Goal: Information Seeking & Learning: Learn about a topic

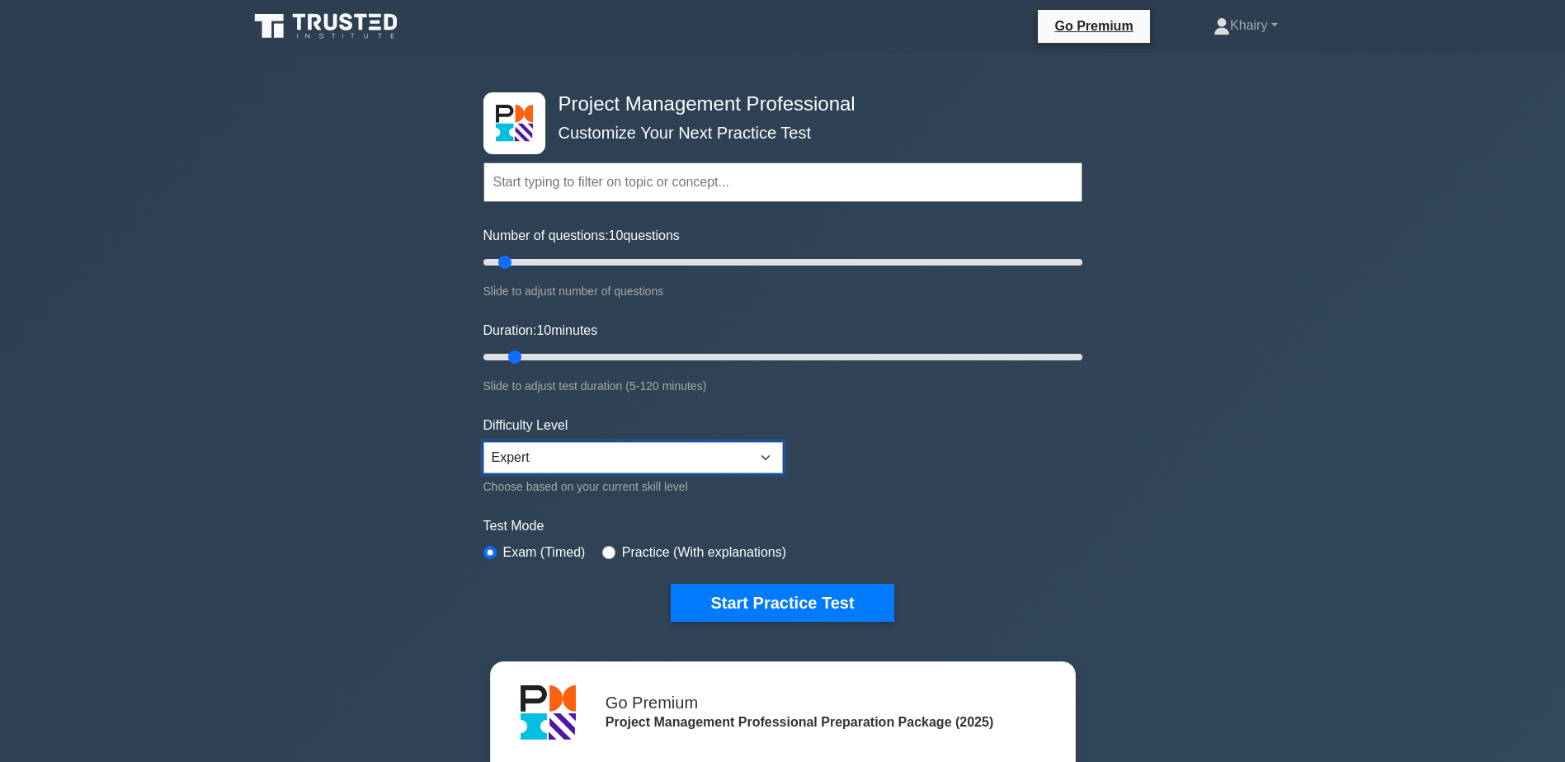
click at [771, 457] on select "Beginner Intermediate Expert" at bounding box center [632, 457] width 299 height 31
click at [789, 597] on button "Start Practice Test" at bounding box center [782, 603] width 223 height 38
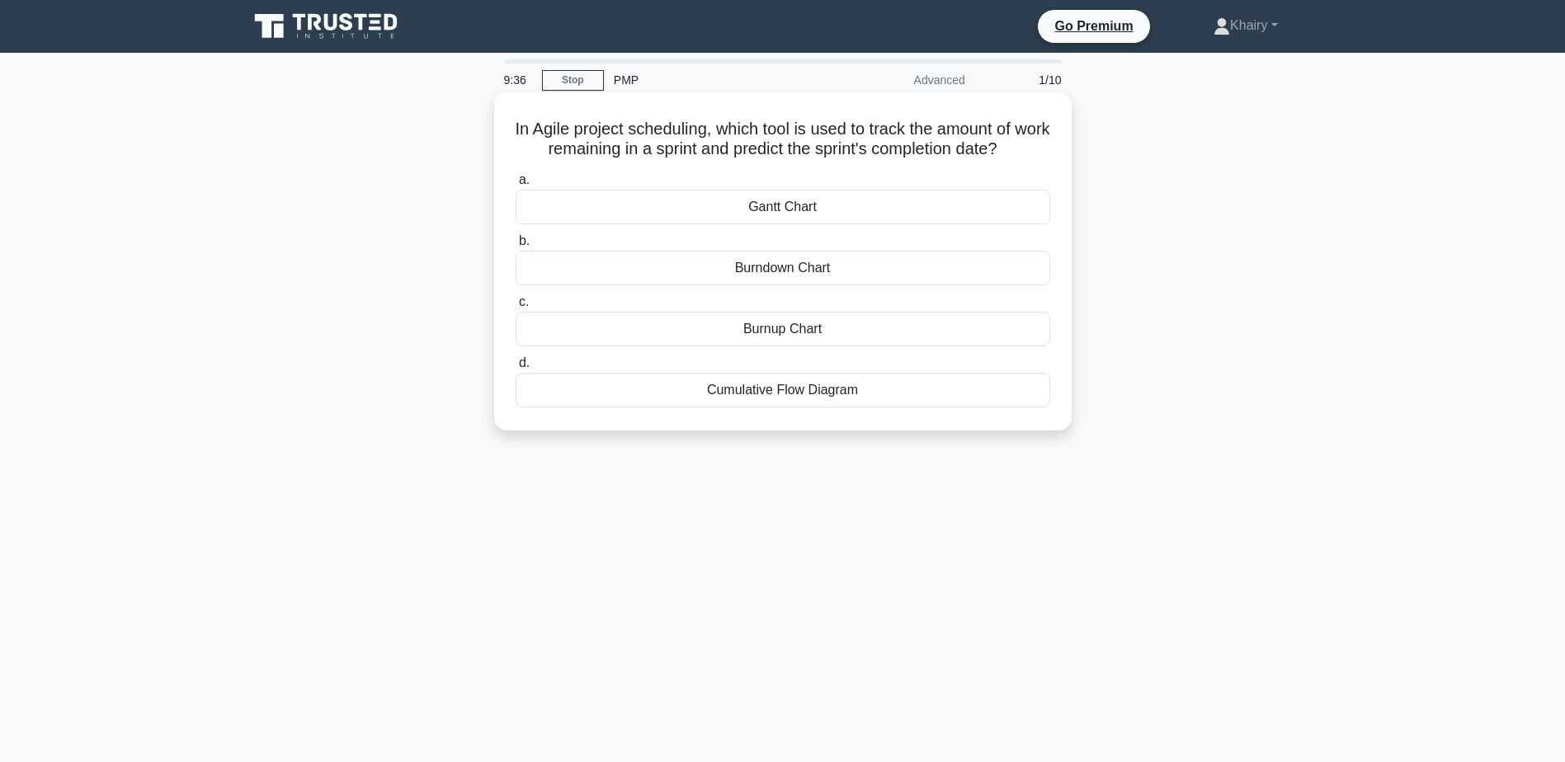
click at [769, 272] on div "Burndown Chart" at bounding box center [783, 268] width 535 height 35
click at [516, 247] on input "b. Burndown Chart" at bounding box center [516, 241] width 0 height 11
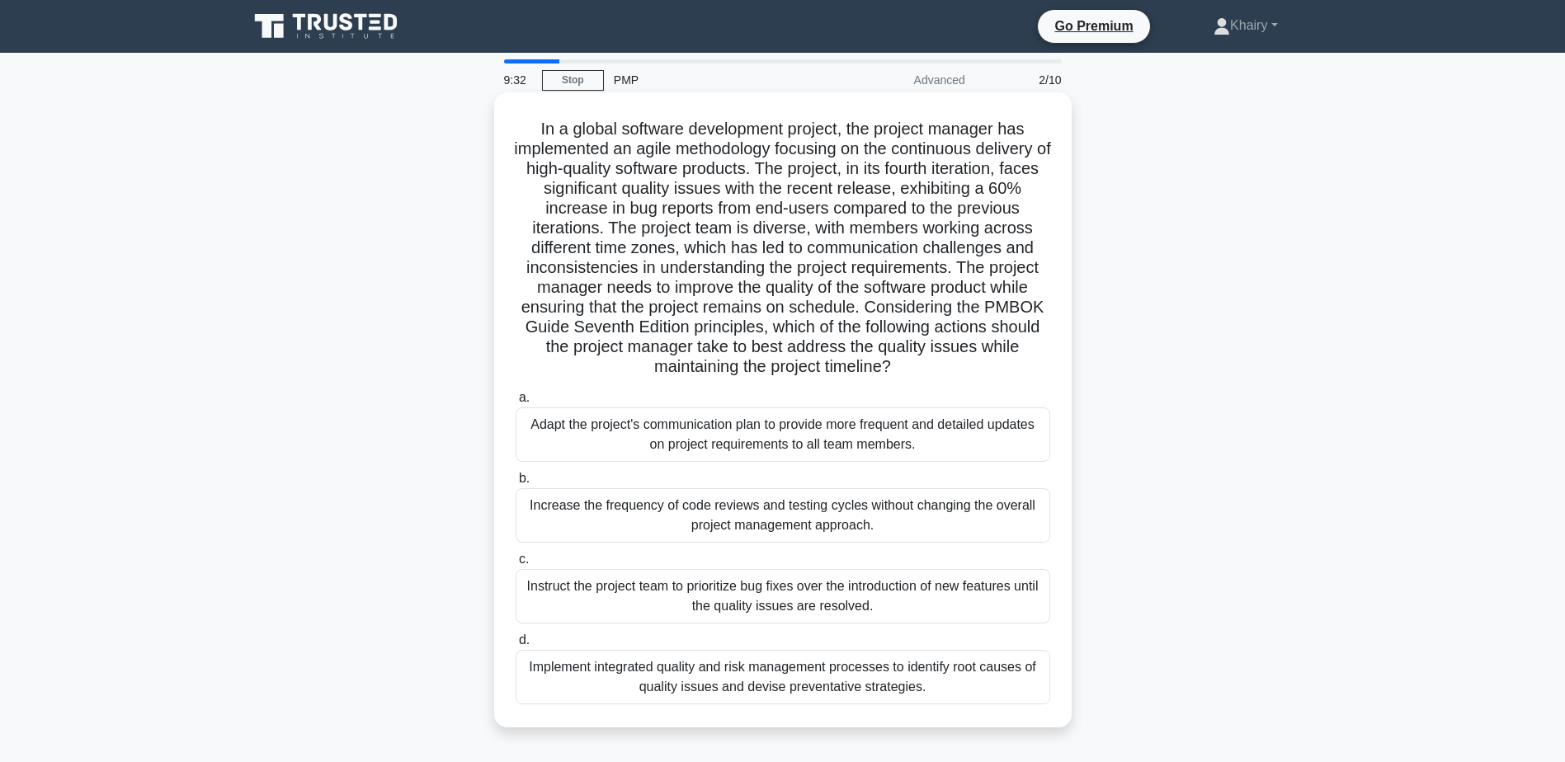
drag, startPoint x: 528, startPoint y: 122, endPoint x: 980, endPoint y: 375, distance: 517.8
click at [980, 375] on h5 "In a global software development project, the project manager has implemented a…" at bounding box center [783, 248] width 538 height 259
copy h5 "In a global software development project, the project manager has implemented a…"
click at [731, 686] on div "Implement integrated quality and risk management processes to identify root cau…" at bounding box center [783, 677] width 535 height 54
click at [516, 646] on input "d. Implement integrated quality and risk management processes to identify root …" at bounding box center [516, 640] width 0 height 11
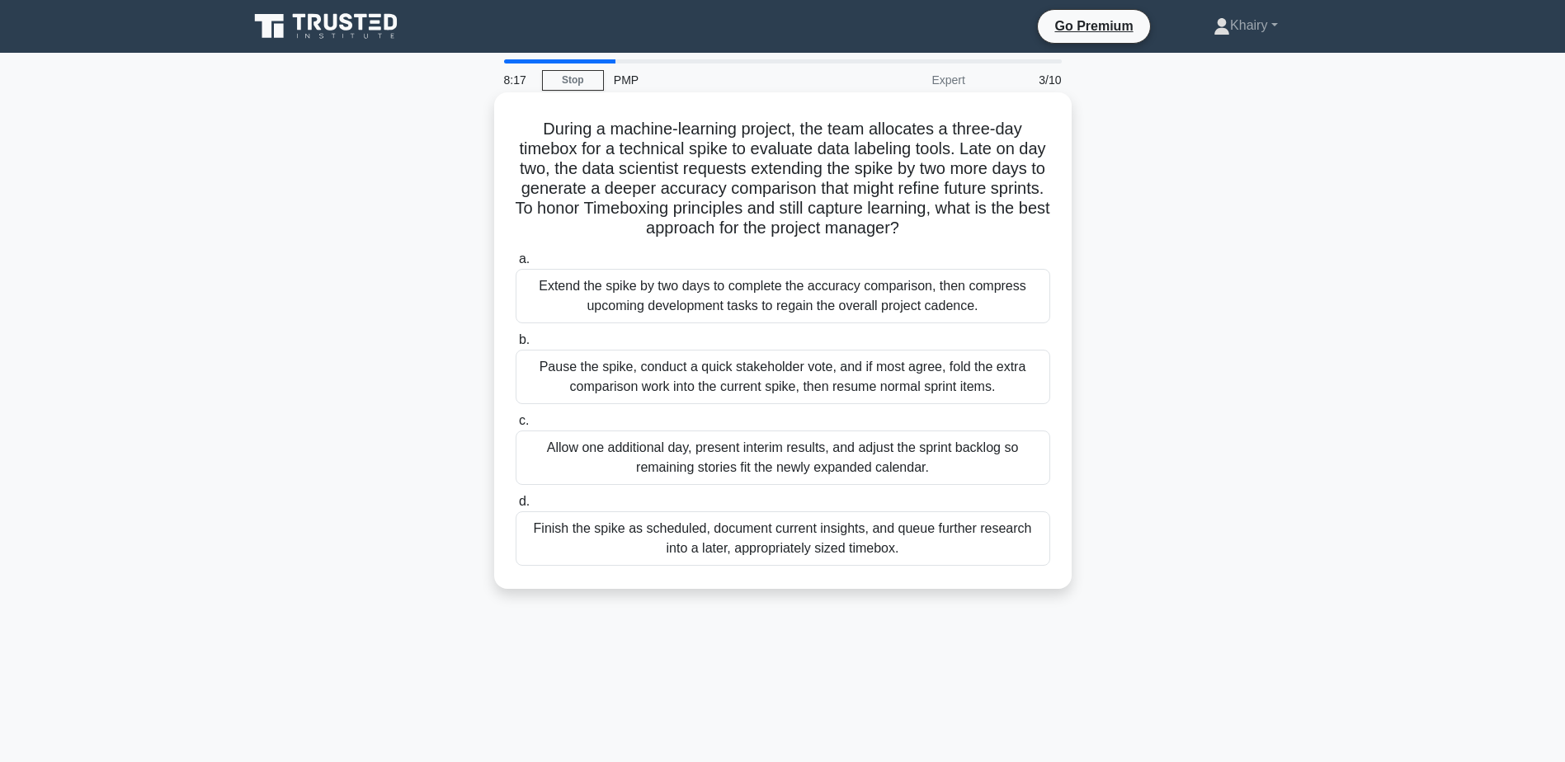
drag, startPoint x: 530, startPoint y: 127, endPoint x: 1007, endPoint y: 233, distance: 489.4
click at [1007, 233] on h5 "During a machine-learning project, the team allocates a three-day timebox for a…" at bounding box center [783, 179] width 538 height 120
copy h5 "During a machine-learning project, the team allocates a three-day timebox for a…"
click at [766, 549] on div "Finish the spike as scheduled, document current insights, and queue further res…" at bounding box center [783, 539] width 535 height 54
click at [516, 507] on input "d. Finish the spike as scheduled, document current insights, and queue further …" at bounding box center [516, 502] width 0 height 11
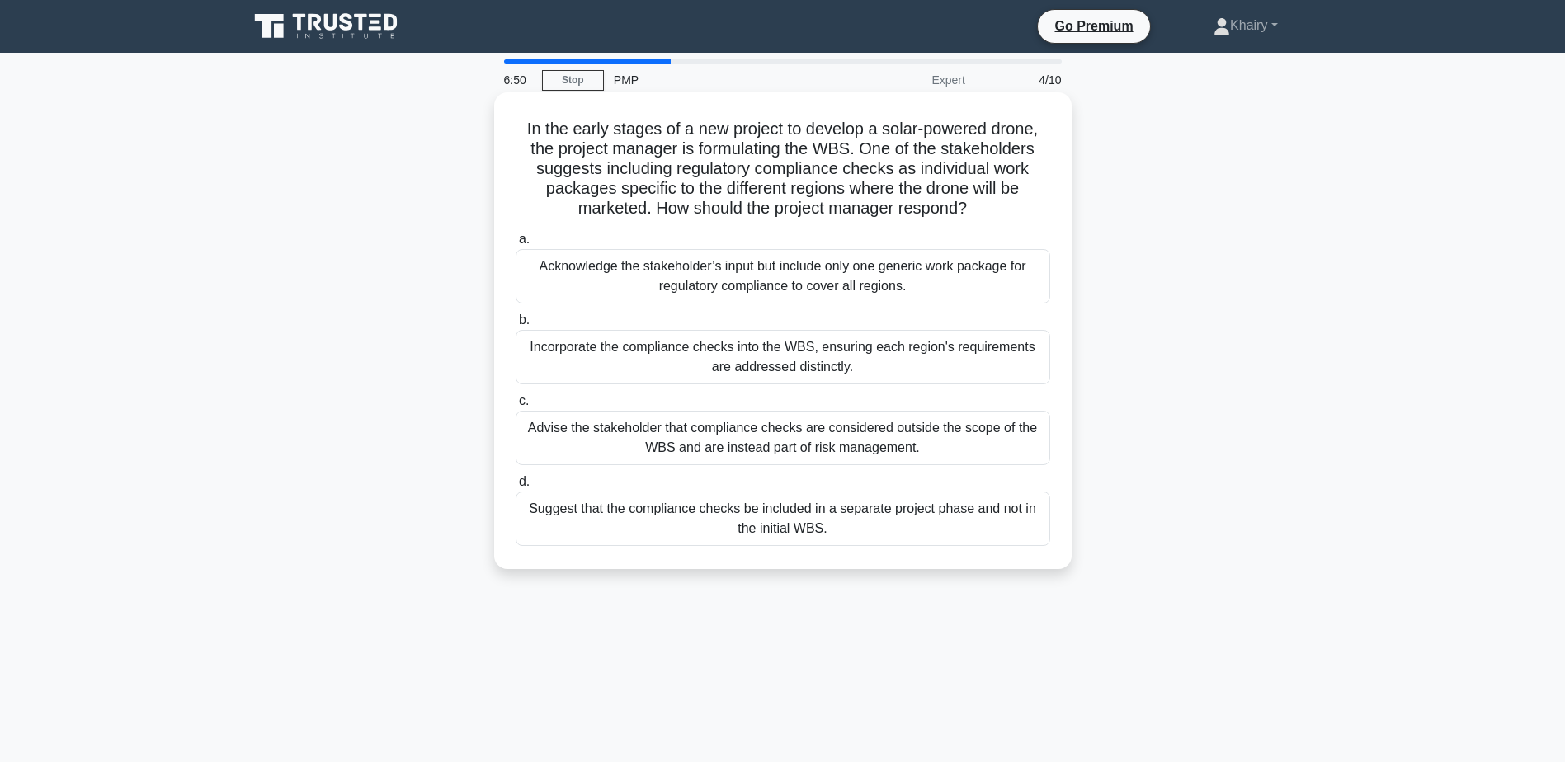
drag, startPoint x: 515, startPoint y: 123, endPoint x: 986, endPoint y: 211, distance: 479.3
click at [986, 211] on h5 "In the early stages of a new project to develop a solar-powered drone, the proj…" at bounding box center [783, 169] width 538 height 101
copy h5 "In the early stages of a new project to develop a solar-powered drone, the proj…"
click at [793, 365] on div "Incorporate the compliance checks into the WBS, ensuring each region's requirem…" at bounding box center [783, 357] width 535 height 54
click at [516, 326] on input "b. Incorporate the compliance checks into the WBS, ensuring each region's requi…" at bounding box center [516, 320] width 0 height 11
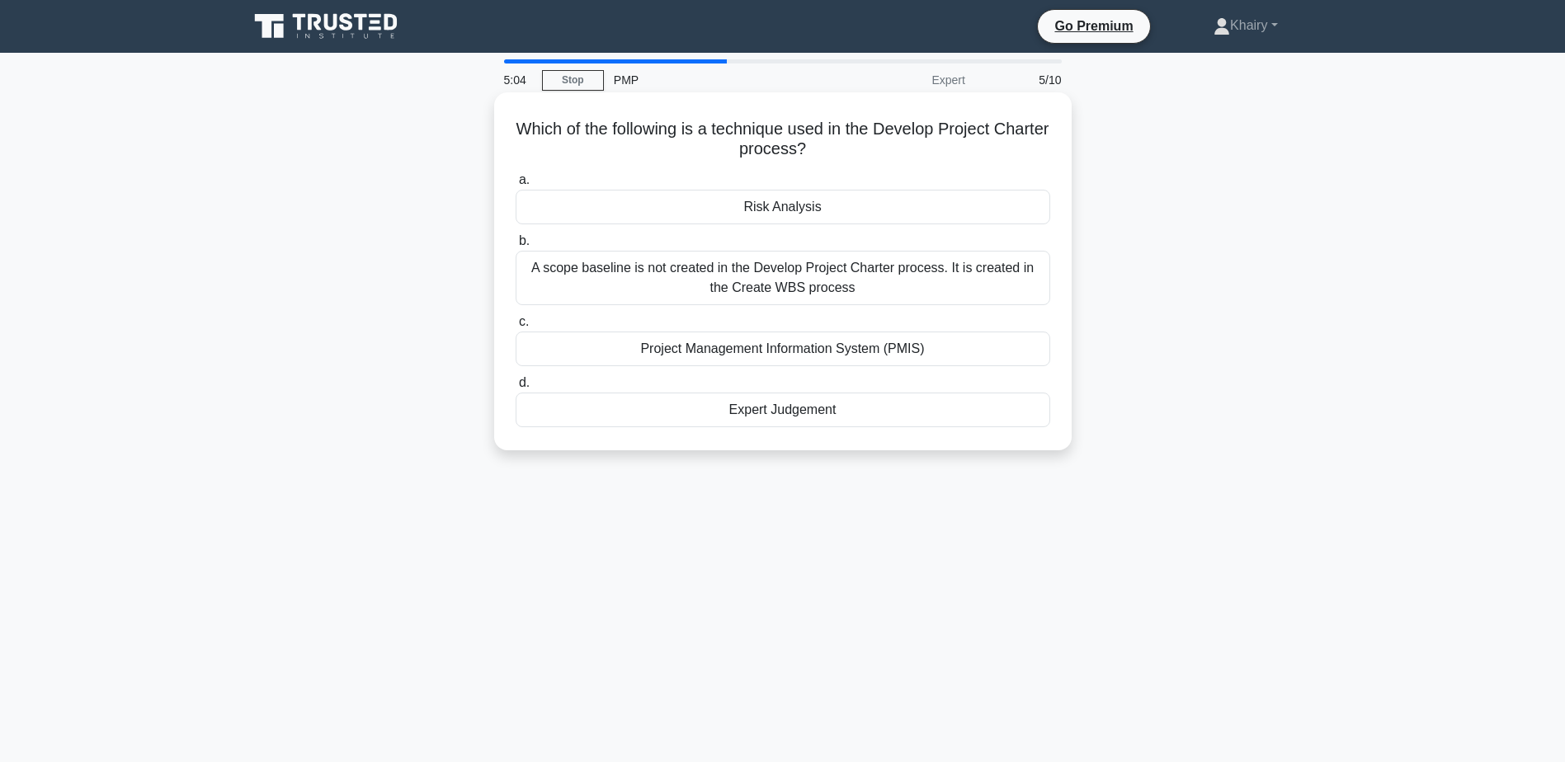
click at [744, 413] on div "Expert Judgement" at bounding box center [783, 410] width 535 height 35
click at [516, 389] on input "d. Expert Judgement" at bounding box center [516, 383] width 0 height 11
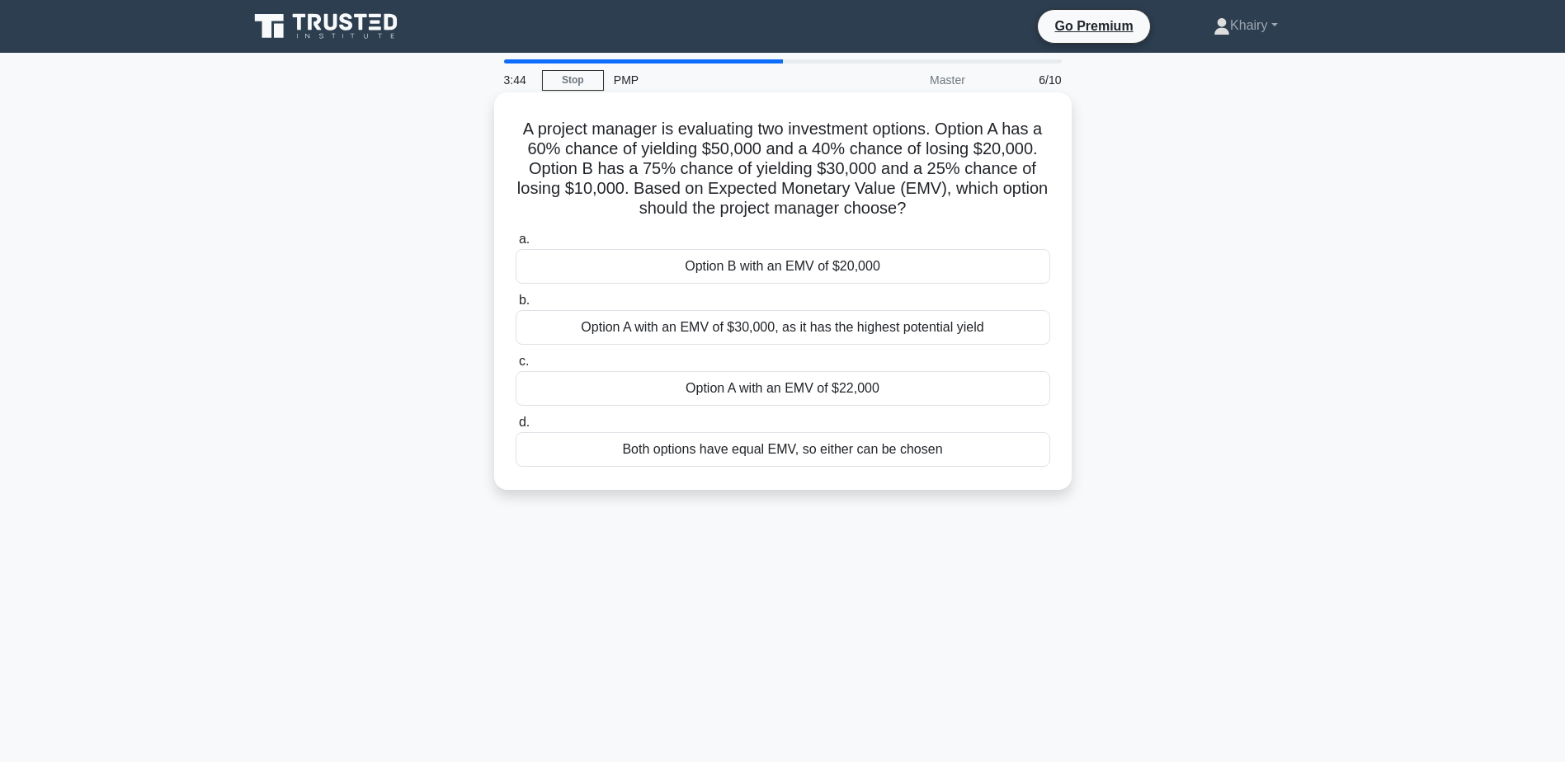
click at [733, 466] on div "Both options have equal EMV, so either can be chosen" at bounding box center [783, 449] width 535 height 35
click at [516, 428] on input "d. Both options have equal EMV, so either can be chosen" at bounding box center [516, 422] width 0 height 11
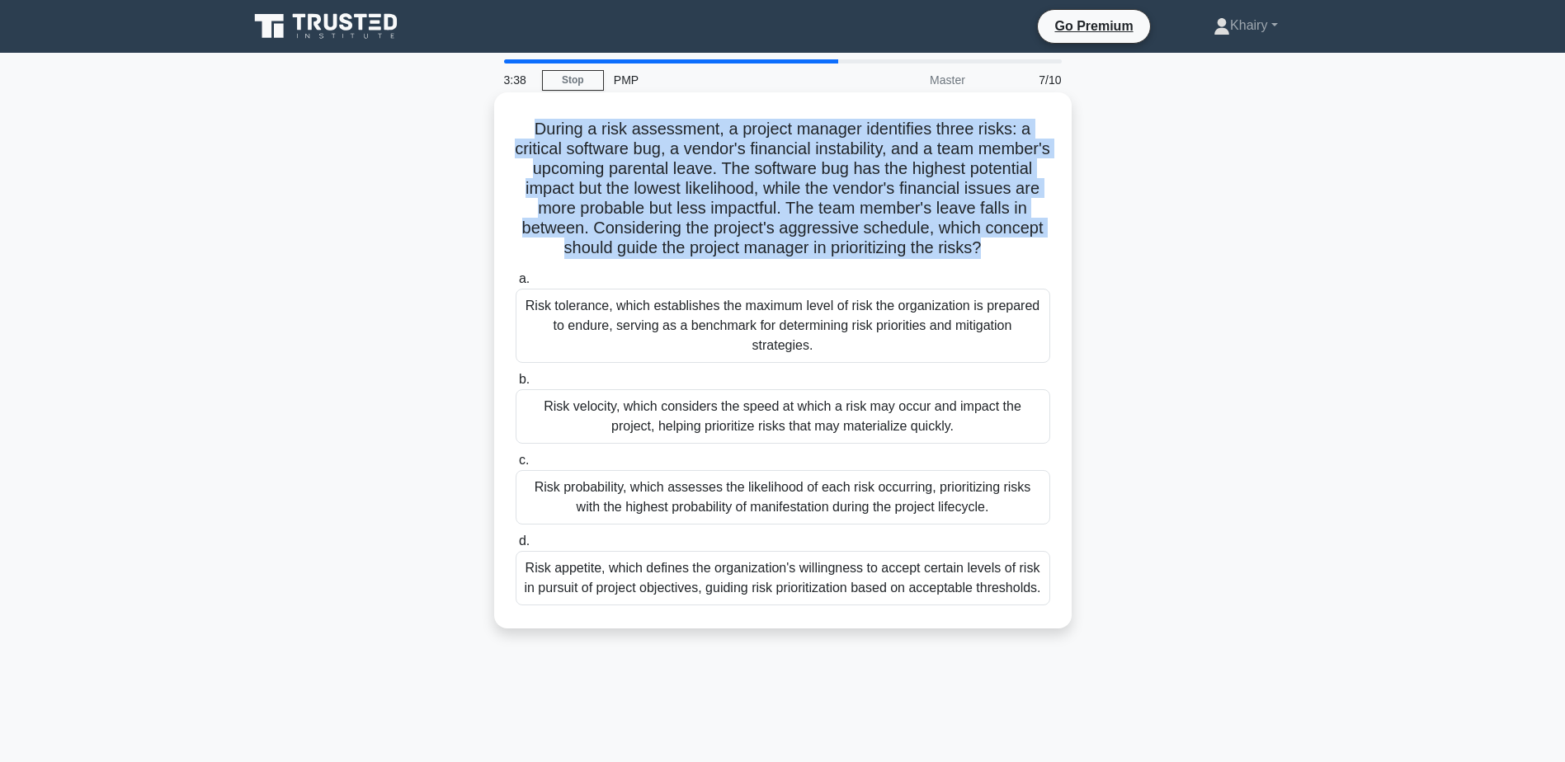
drag, startPoint x: 528, startPoint y: 123, endPoint x: 1021, endPoint y: 259, distance: 511.0
click at [1021, 259] on h5 "During a risk assessment, a project manager identifies three risks: a critical …" at bounding box center [783, 189] width 538 height 140
copy h5 "During a risk assessment, a project manager identifies three risks: a critical …"
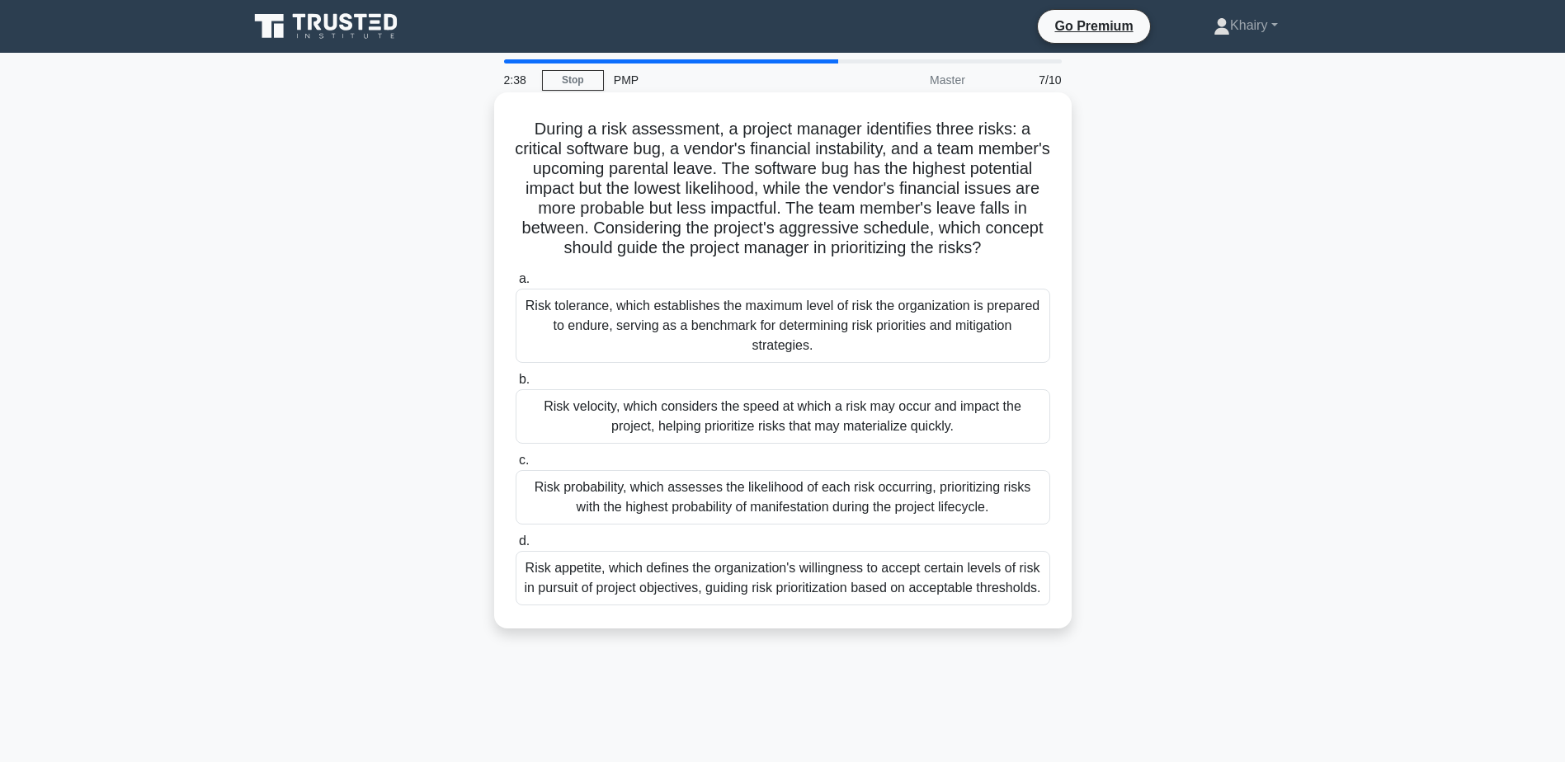
click at [667, 311] on div "Risk tolerance, which establishes the maximum level of risk the organization is…" at bounding box center [783, 326] width 535 height 74
click at [516, 285] on input "a. Risk tolerance, which establishes the maximum level of risk the organization…" at bounding box center [516, 279] width 0 height 11
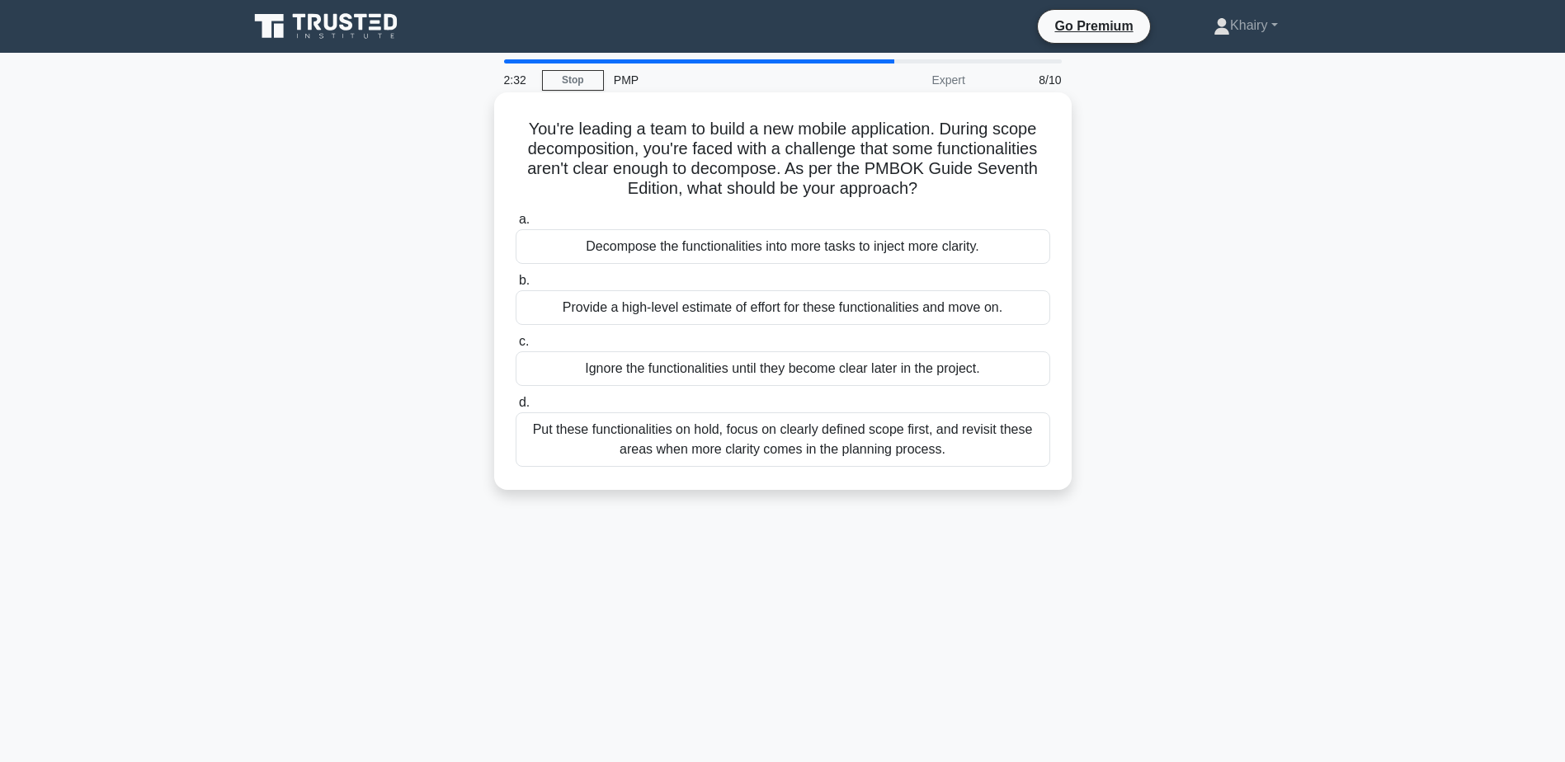
drag, startPoint x: 520, startPoint y: 124, endPoint x: 964, endPoint y: 186, distance: 449.0
click at [964, 186] on h5 "You're leading a team to build a new mobile application. During scope decomposi…" at bounding box center [783, 159] width 538 height 81
copy h5 "You're leading a team to build a new mobile application. During scope decomposi…"
click at [723, 443] on div "Put these functionalities on hold, focus on clearly defined scope first, and re…" at bounding box center [783, 440] width 535 height 54
click at [516, 408] on input "d. Put these functionalities on hold, focus on clearly defined scope first, and…" at bounding box center [516, 403] width 0 height 11
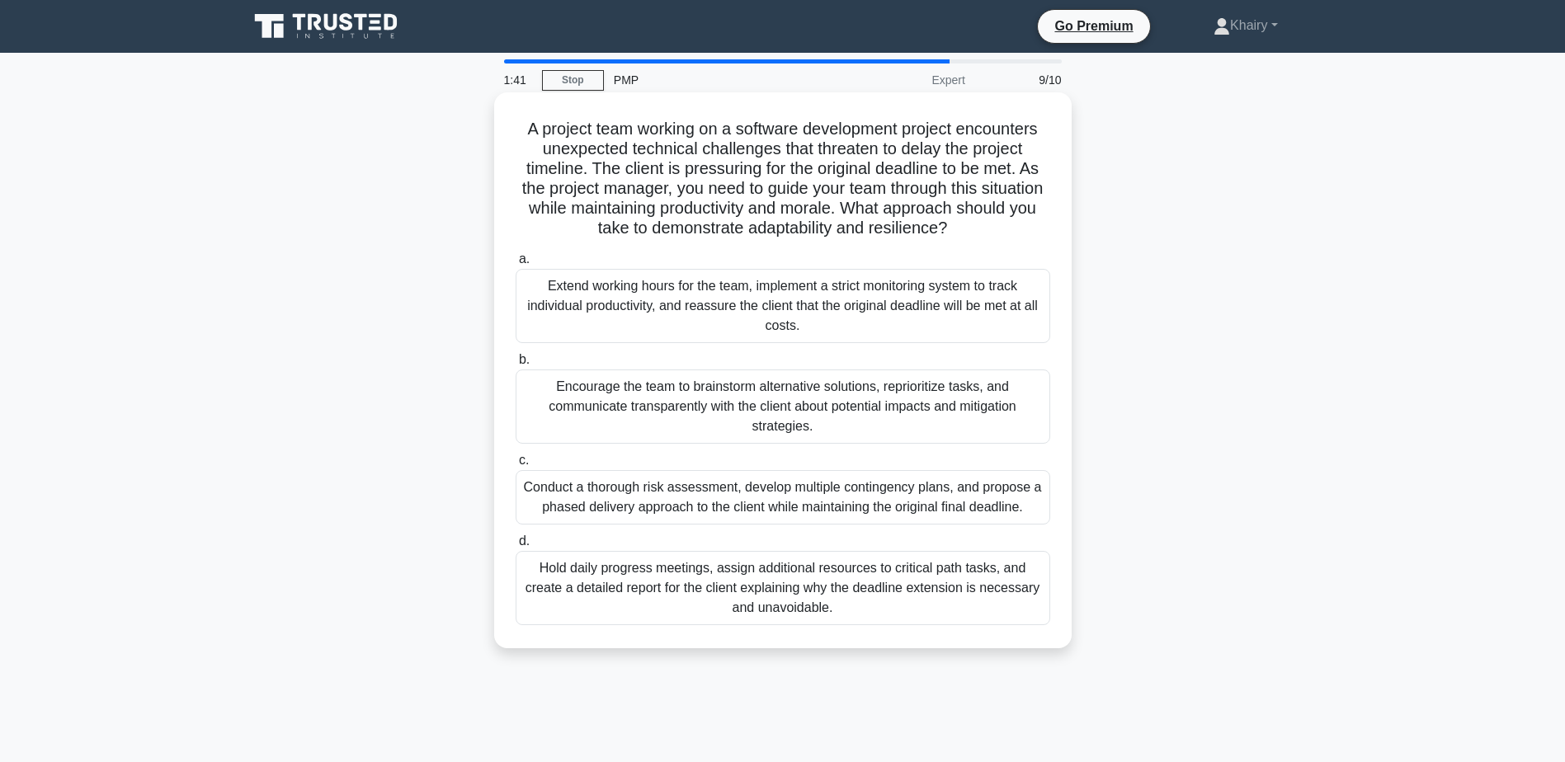
drag, startPoint x: 509, startPoint y: 127, endPoint x: 1010, endPoint y: 228, distance: 510.8
click at [1010, 228] on div "A project team working on a software development project encounters unexpected …" at bounding box center [783, 370] width 564 height 543
copy h5 "A project team working on a software development project encounters unexpected …"
click at [653, 403] on div "Encourage the team to brainstorm alternative solutions, reprioritize tasks, and…" at bounding box center [783, 407] width 535 height 74
click at [516, 365] on input "b. Encourage the team to brainstorm alternative solutions, reprioritize tasks, …" at bounding box center [516, 360] width 0 height 11
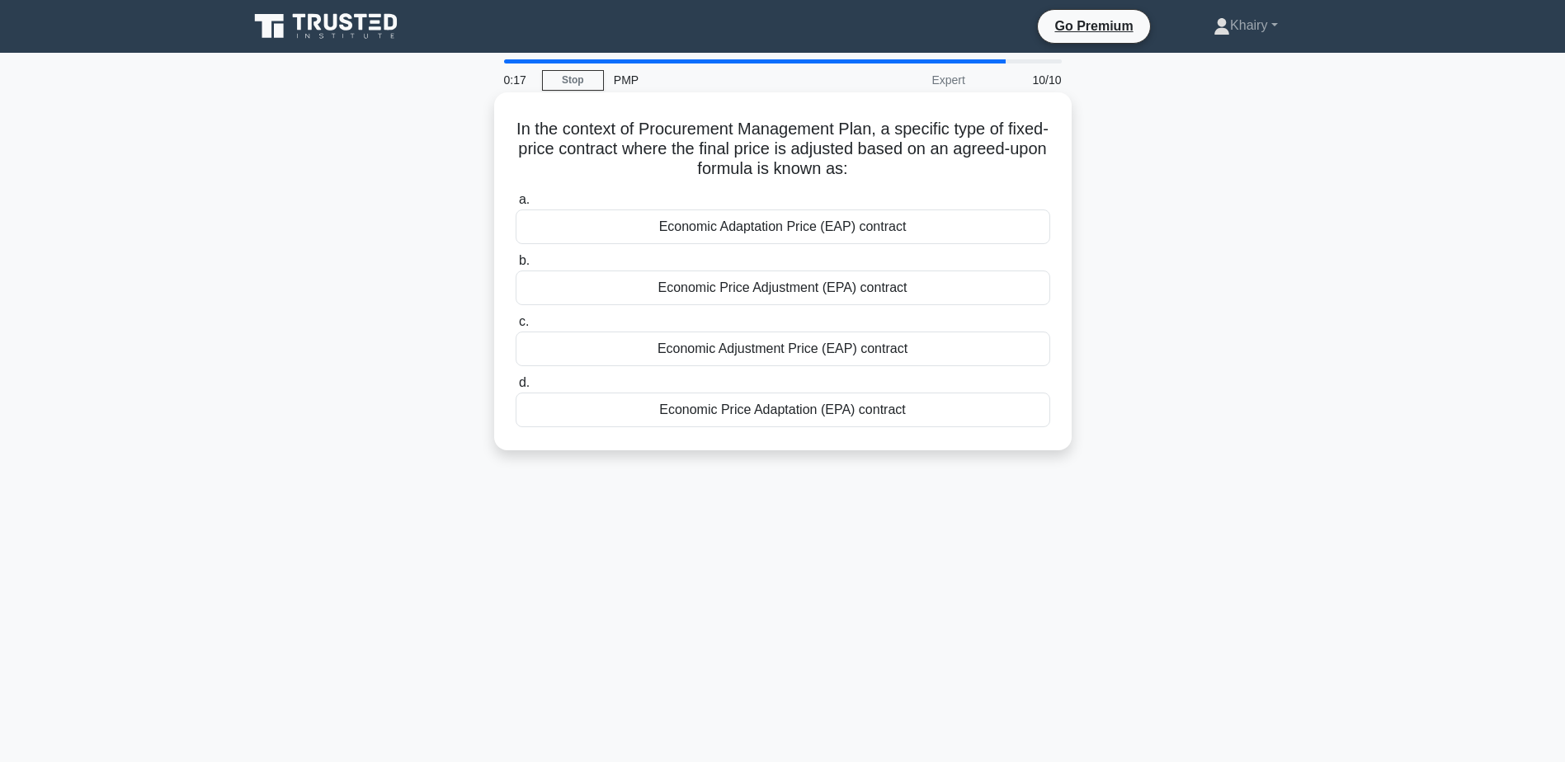
click at [759, 287] on div "Economic Price Adjustment (EPA) contract" at bounding box center [783, 288] width 535 height 35
click at [516, 266] on input "b. Economic Price Adjustment (EPA) contract" at bounding box center [516, 261] width 0 height 11
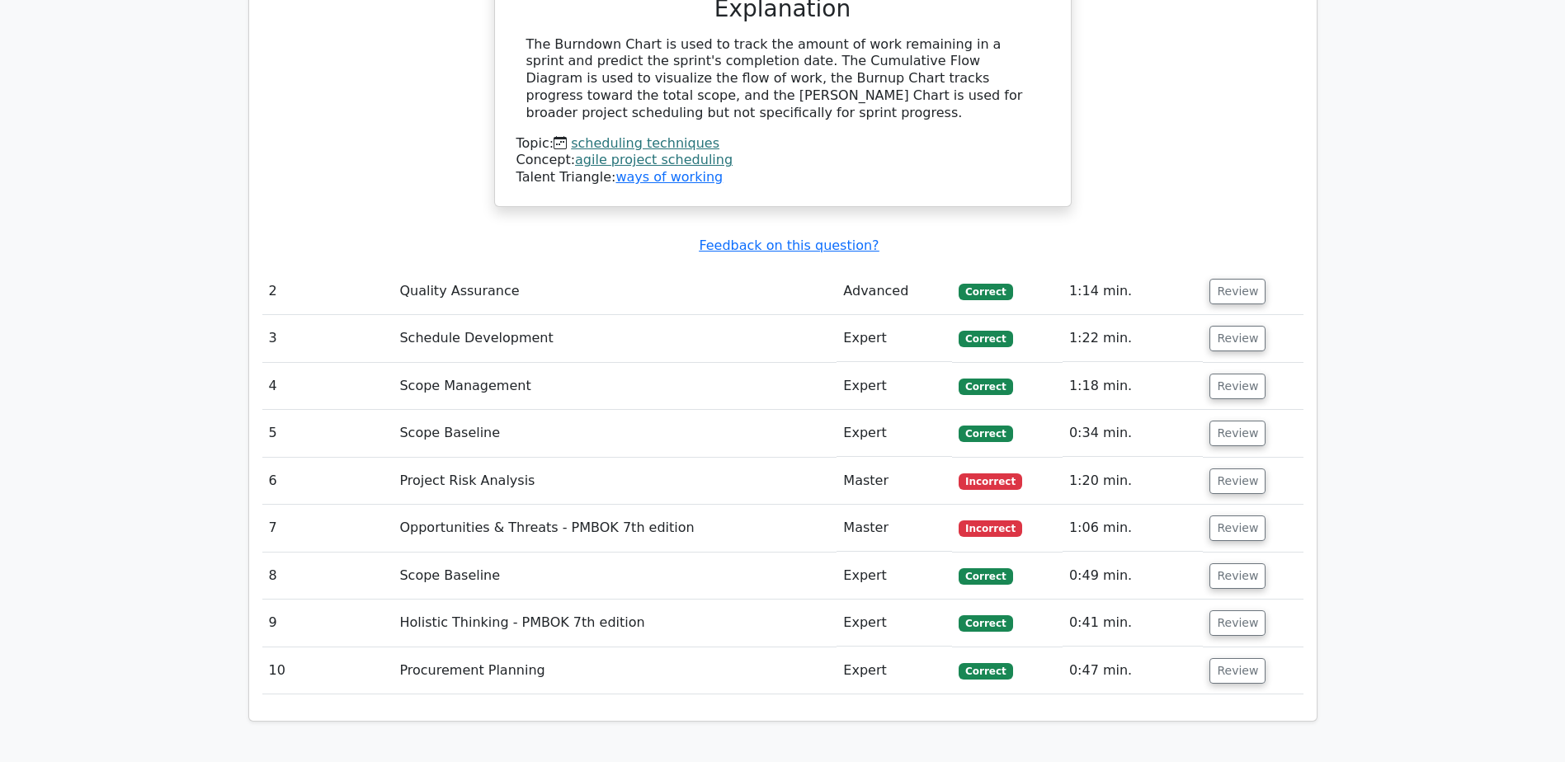
scroll to position [1815, 0]
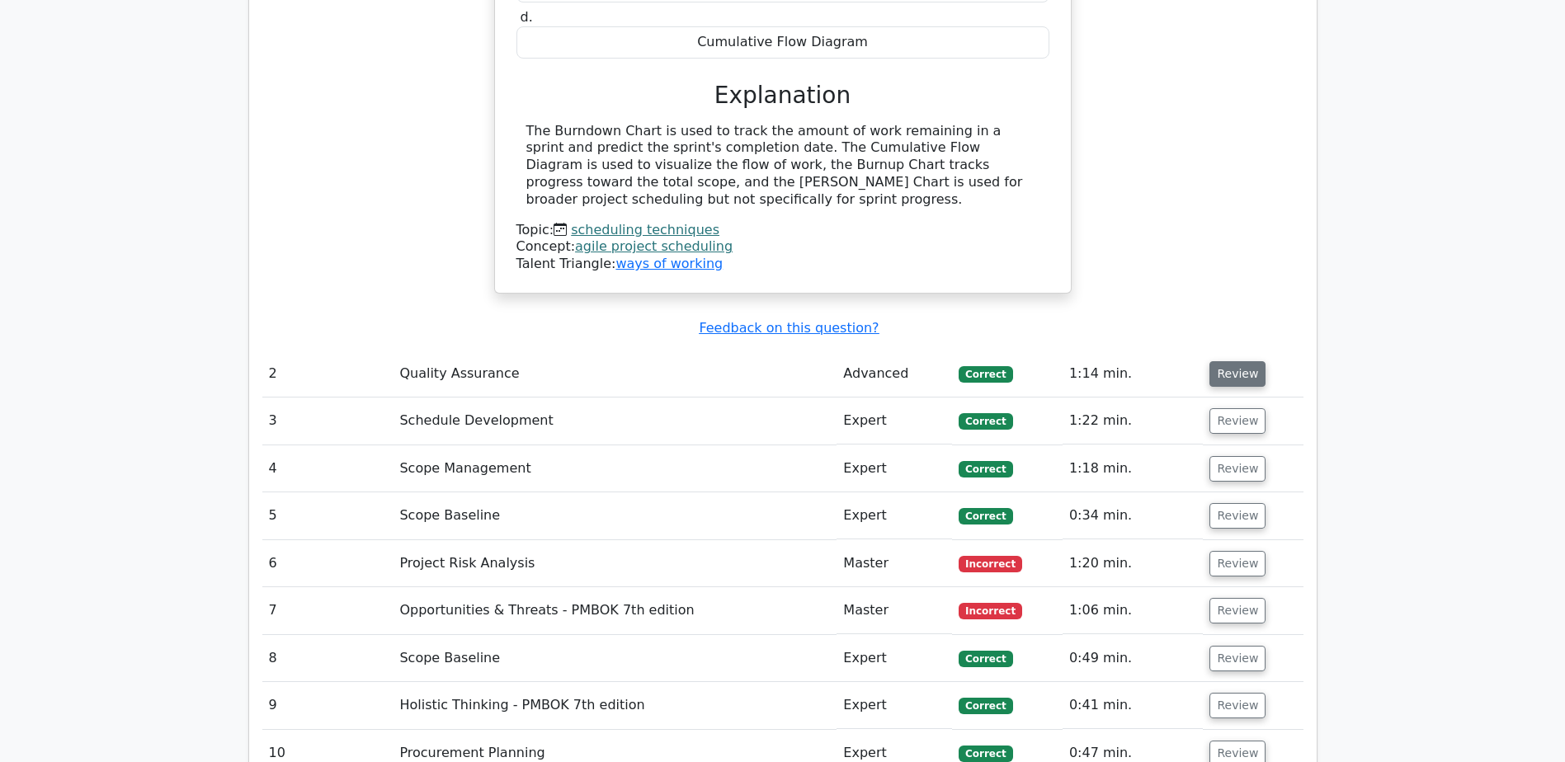
click at [1231, 361] on button "Review" at bounding box center [1237, 374] width 56 height 26
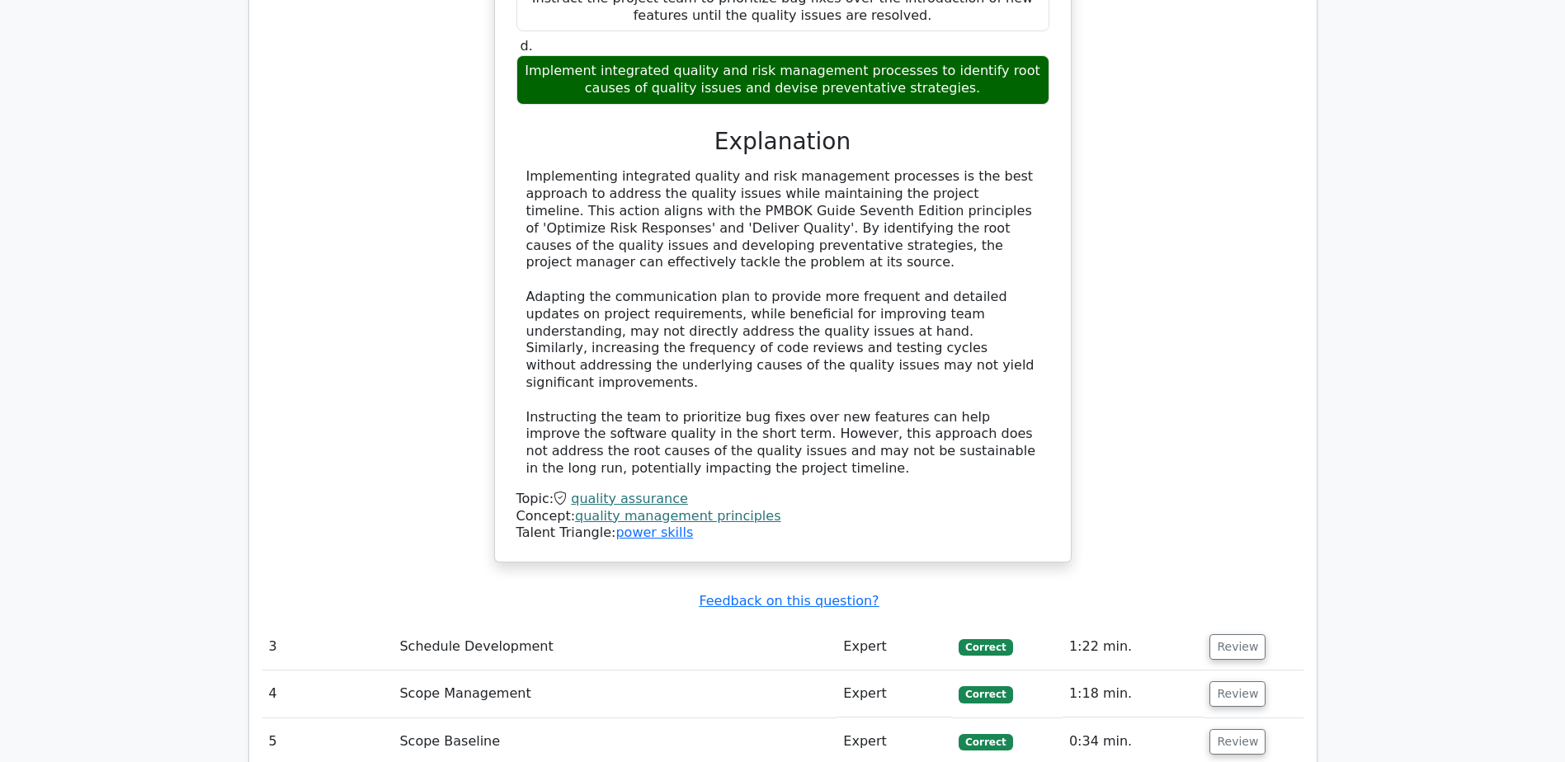
scroll to position [2805, 0]
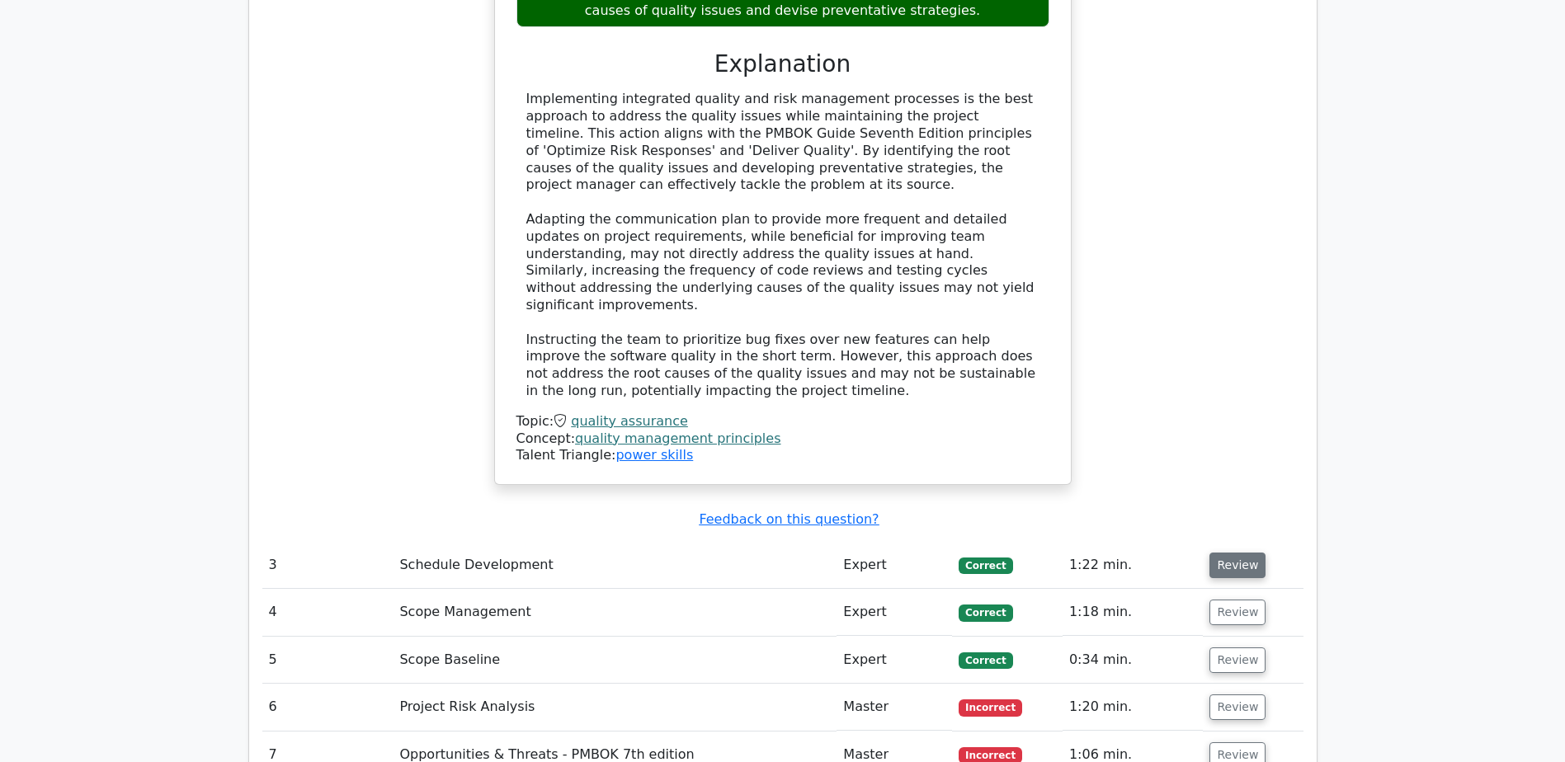
click at [1214, 553] on button "Review" at bounding box center [1237, 566] width 56 height 26
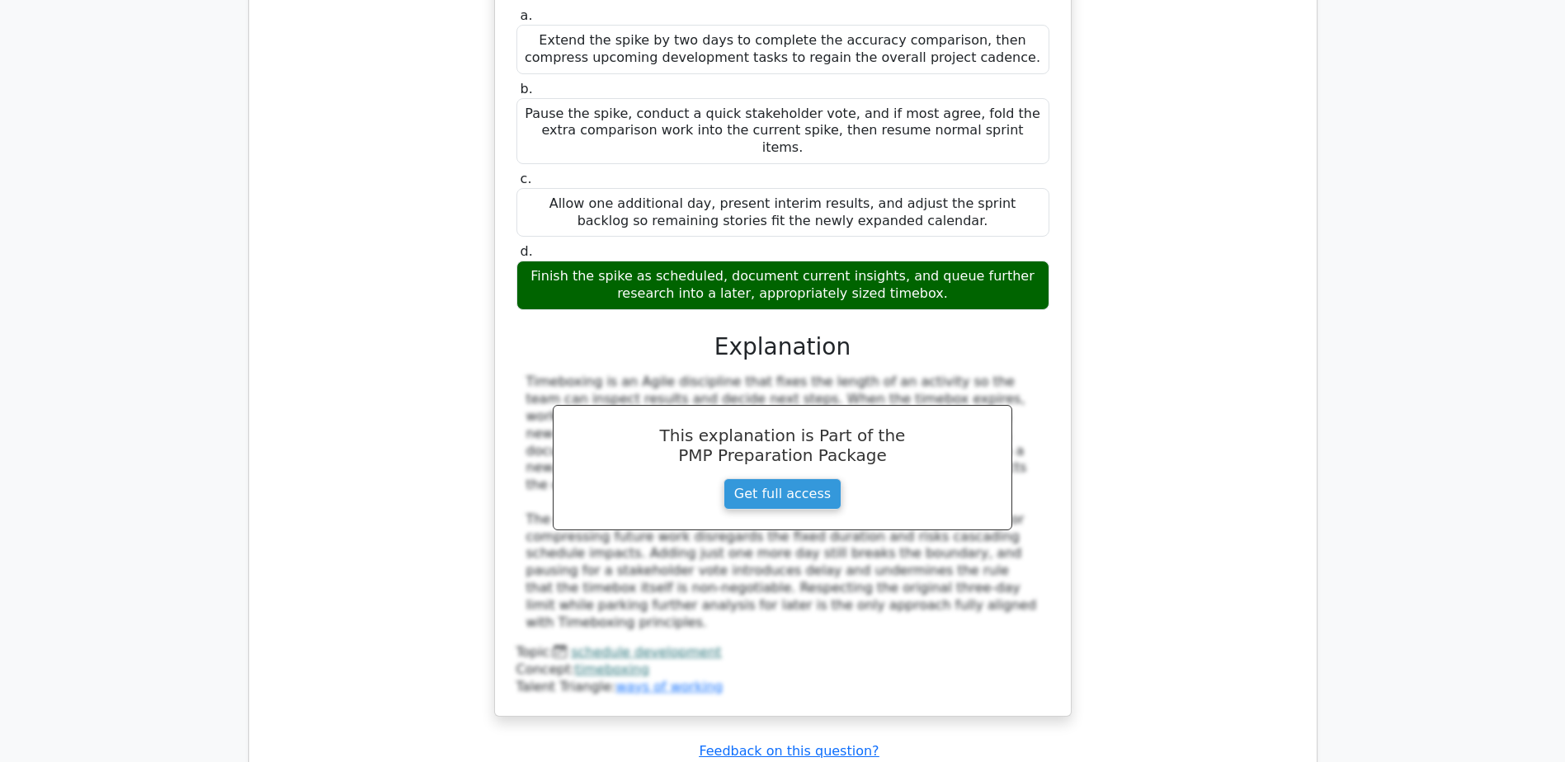
scroll to position [3713, 0]
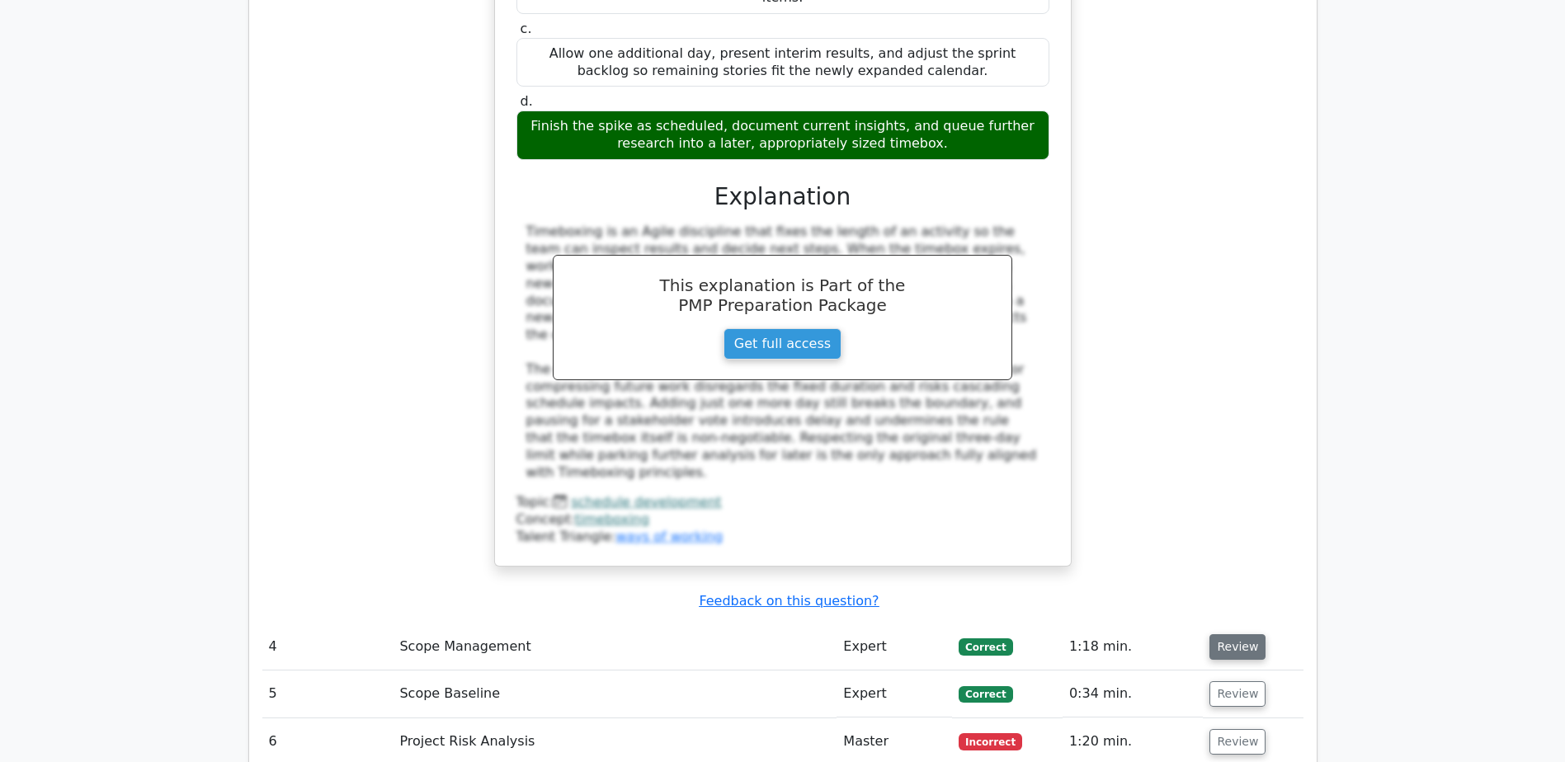
click at [1221, 634] on button "Review" at bounding box center [1237, 647] width 56 height 26
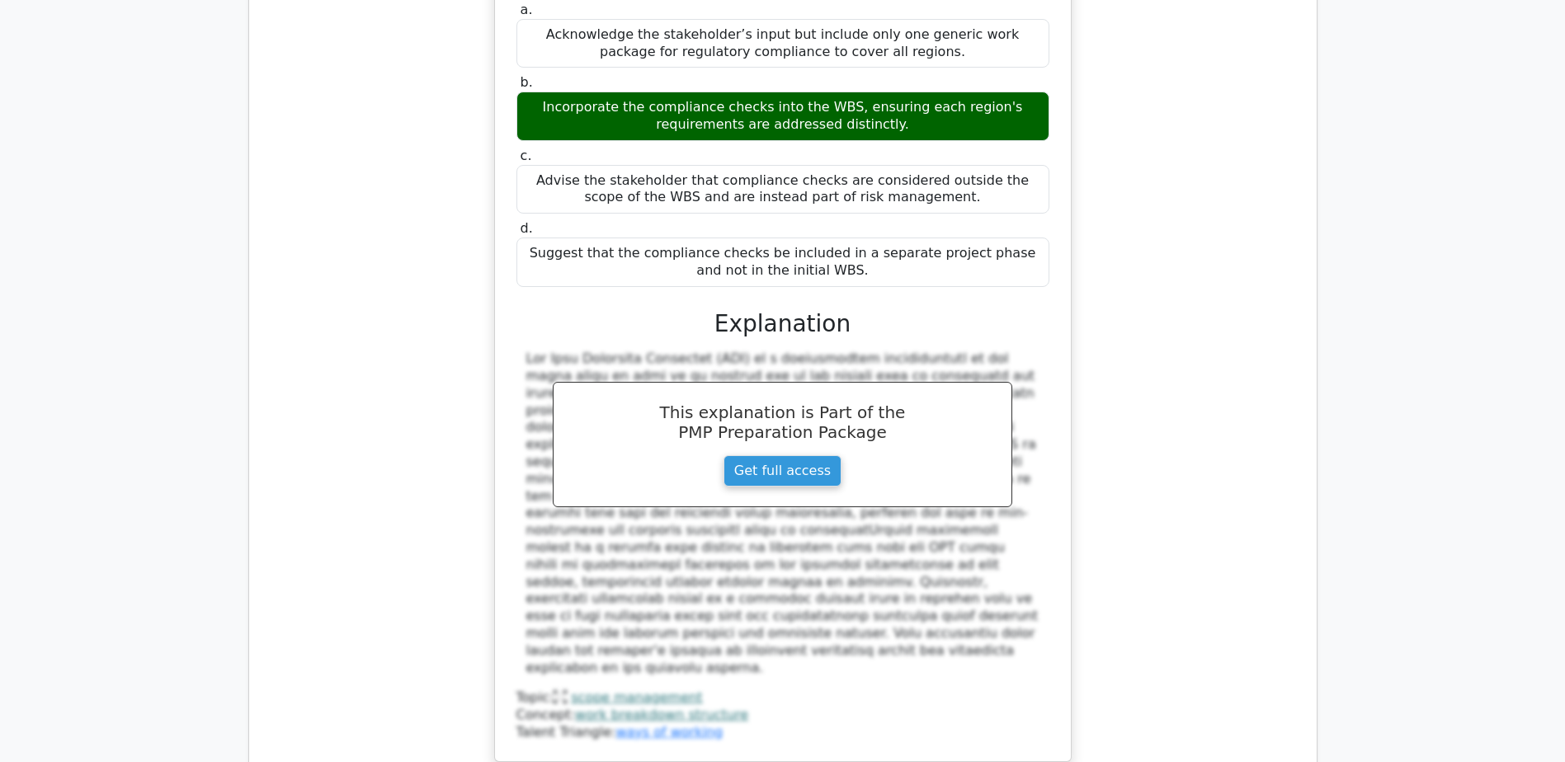
scroll to position [4620, 0]
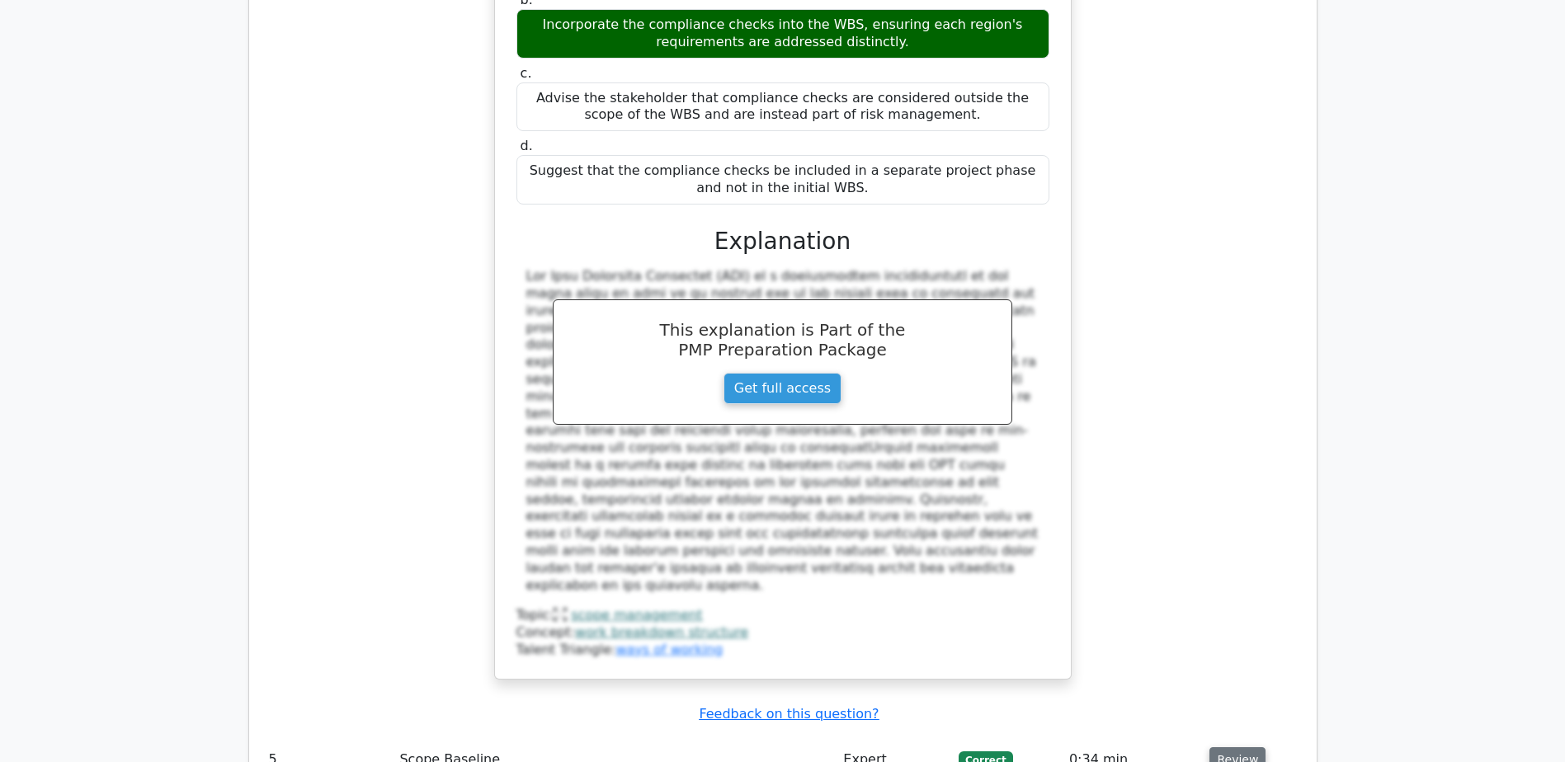
click at [1238, 747] on button "Review" at bounding box center [1237, 760] width 56 height 26
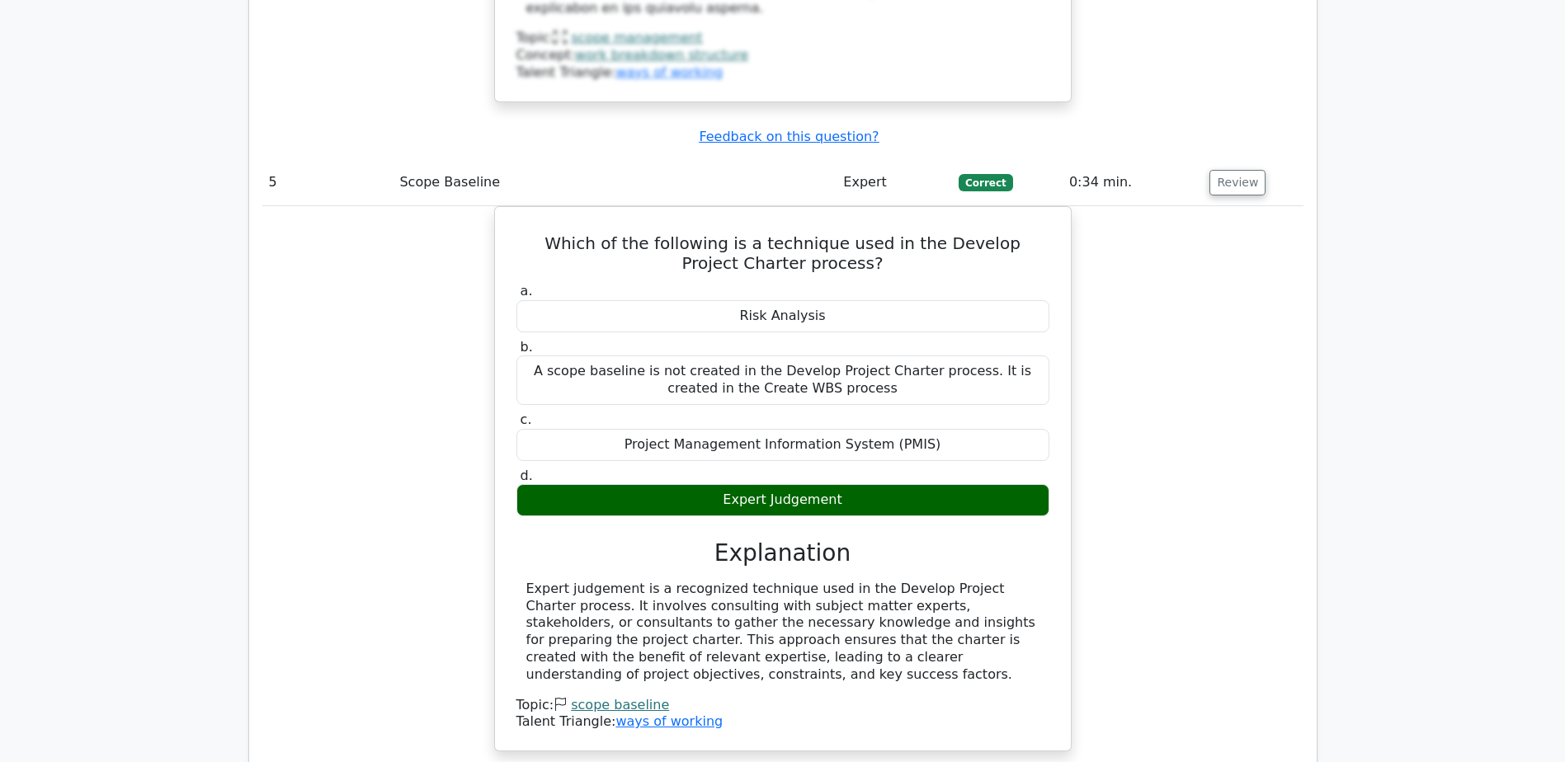
scroll to position [5280, 0]
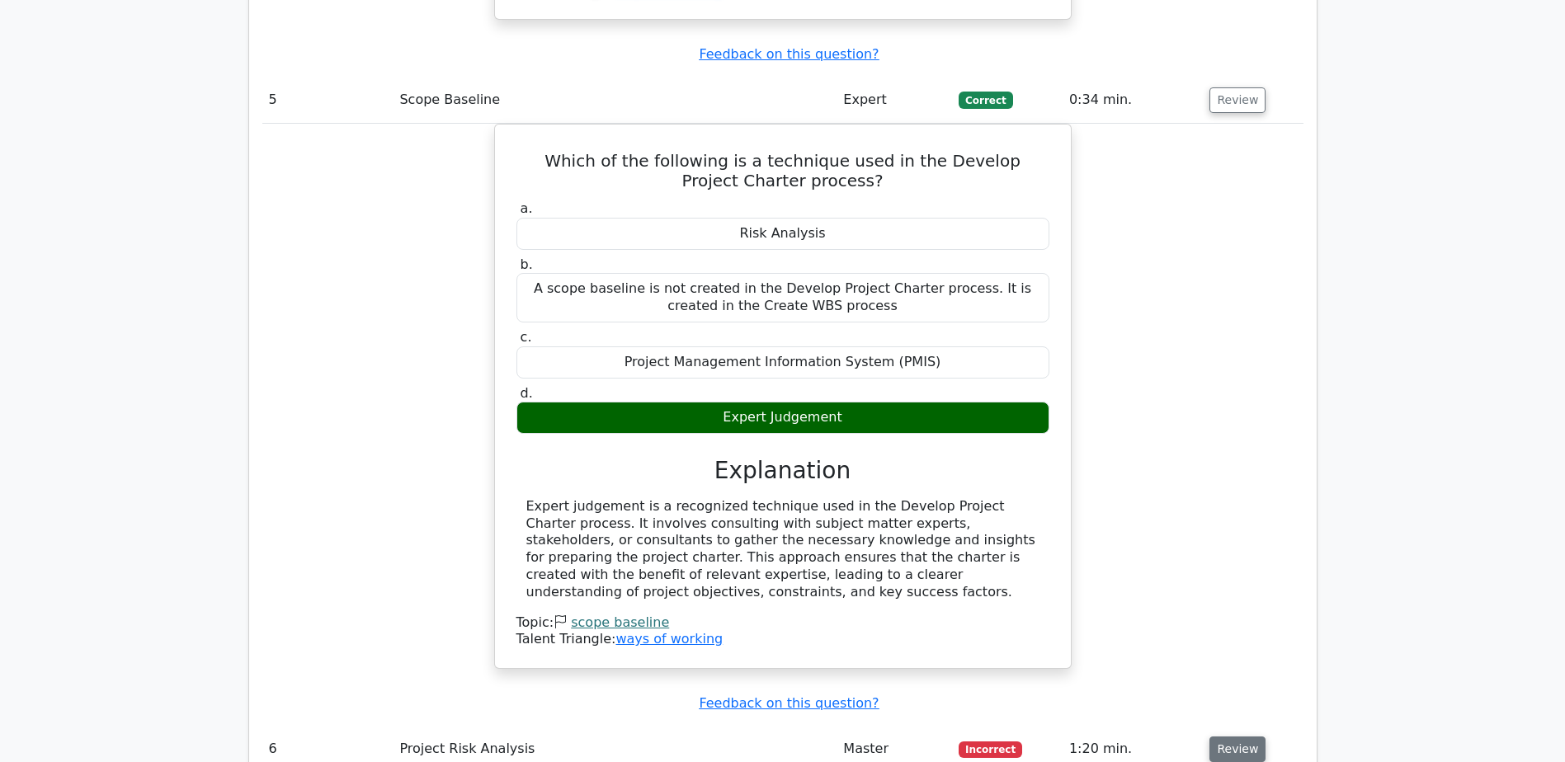
click at [1234, 737] on button "Review" at bounding box center [1237, 750] width 56 height 26
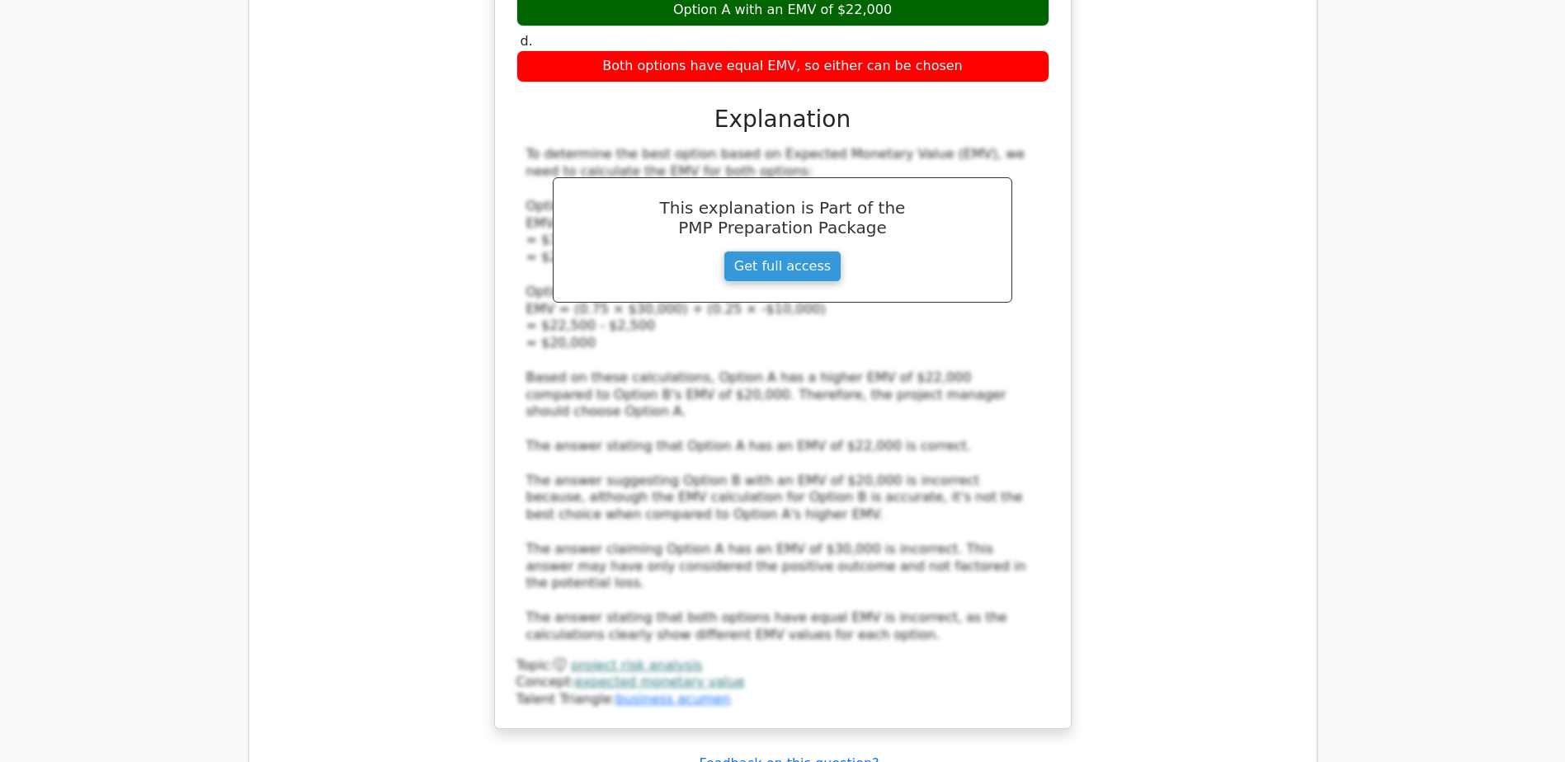
scroll to position [6353, 0]
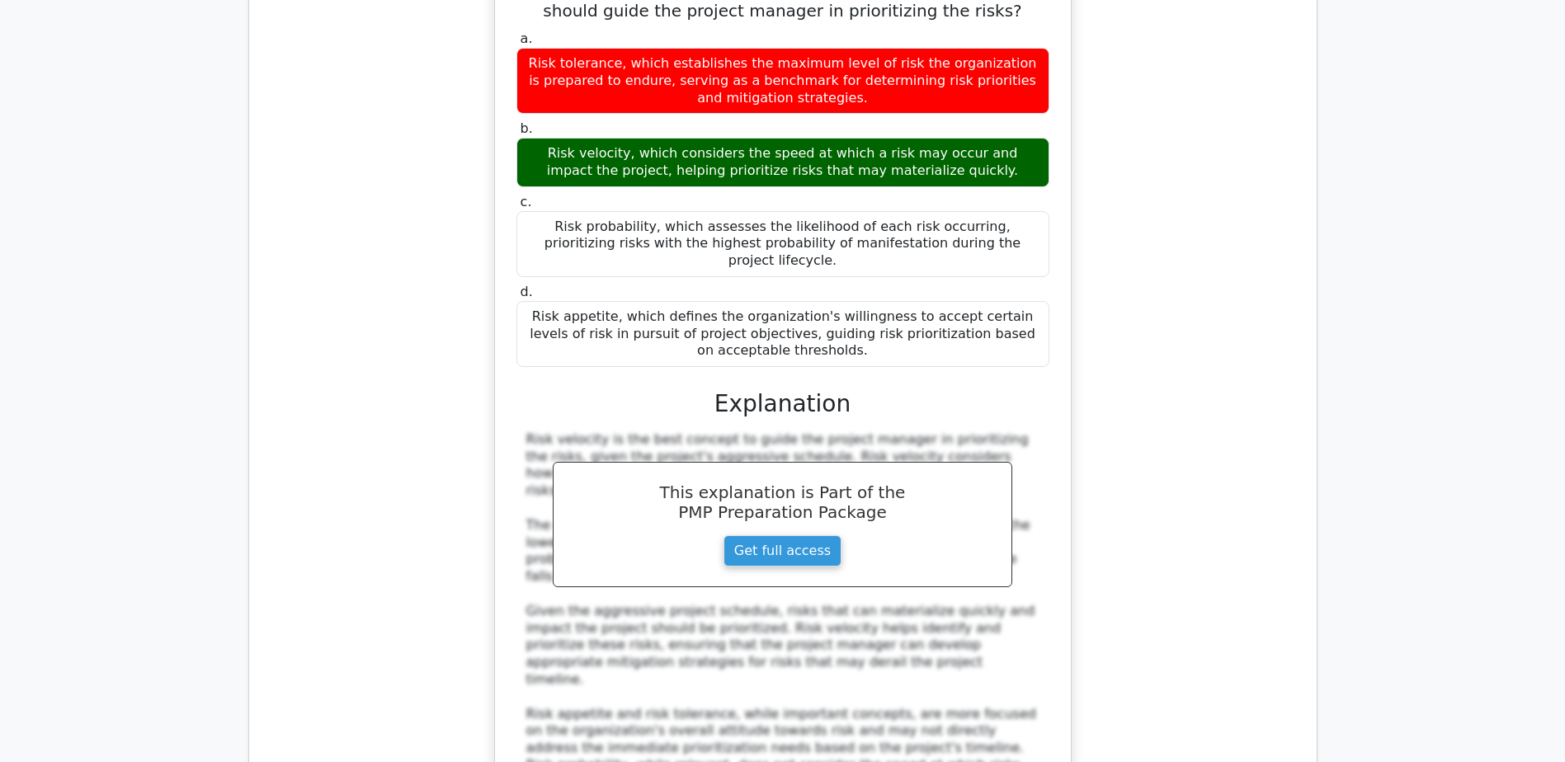
scroll to position [7343, 0]
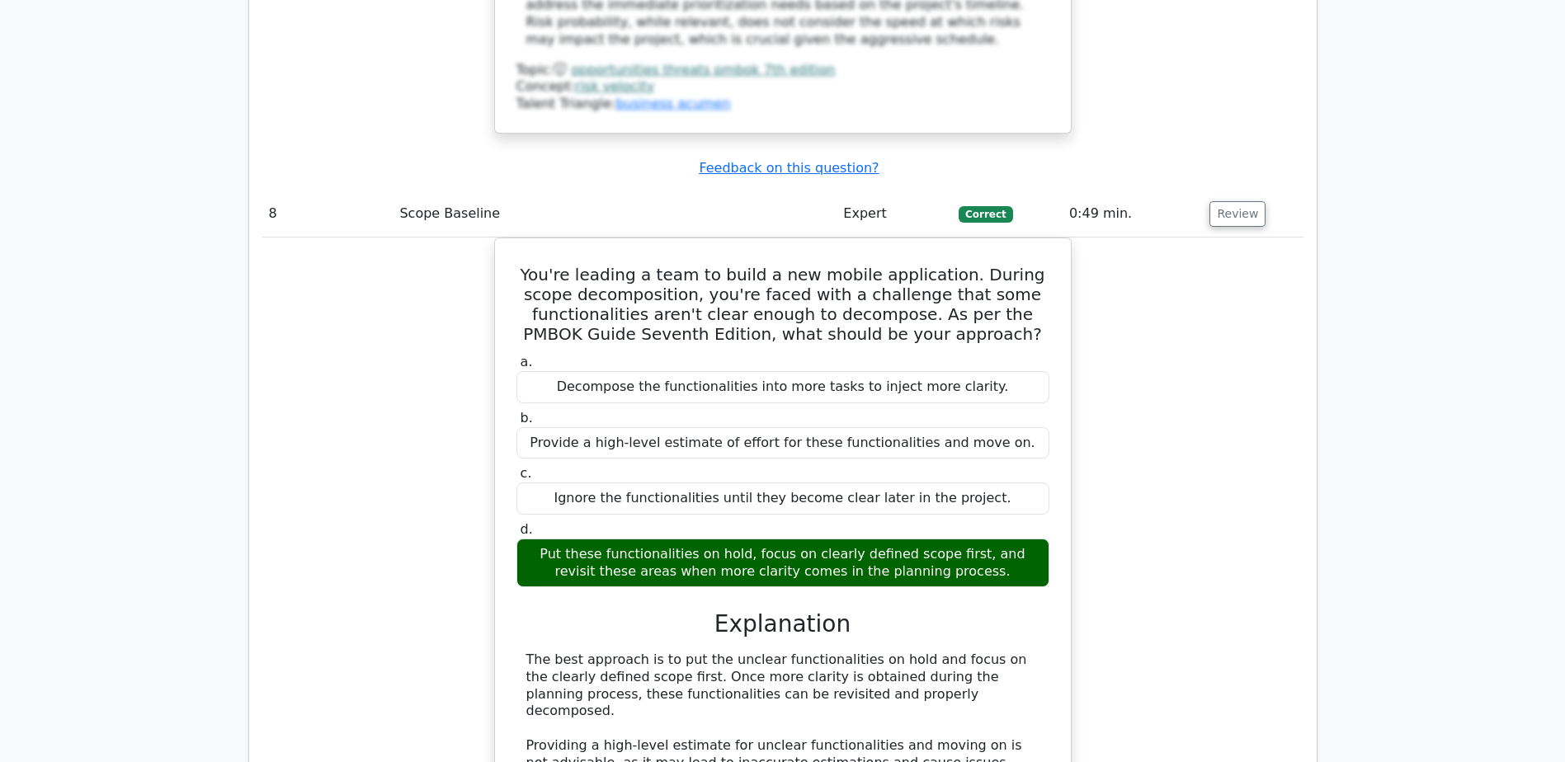
scroll to position [8250, 0]
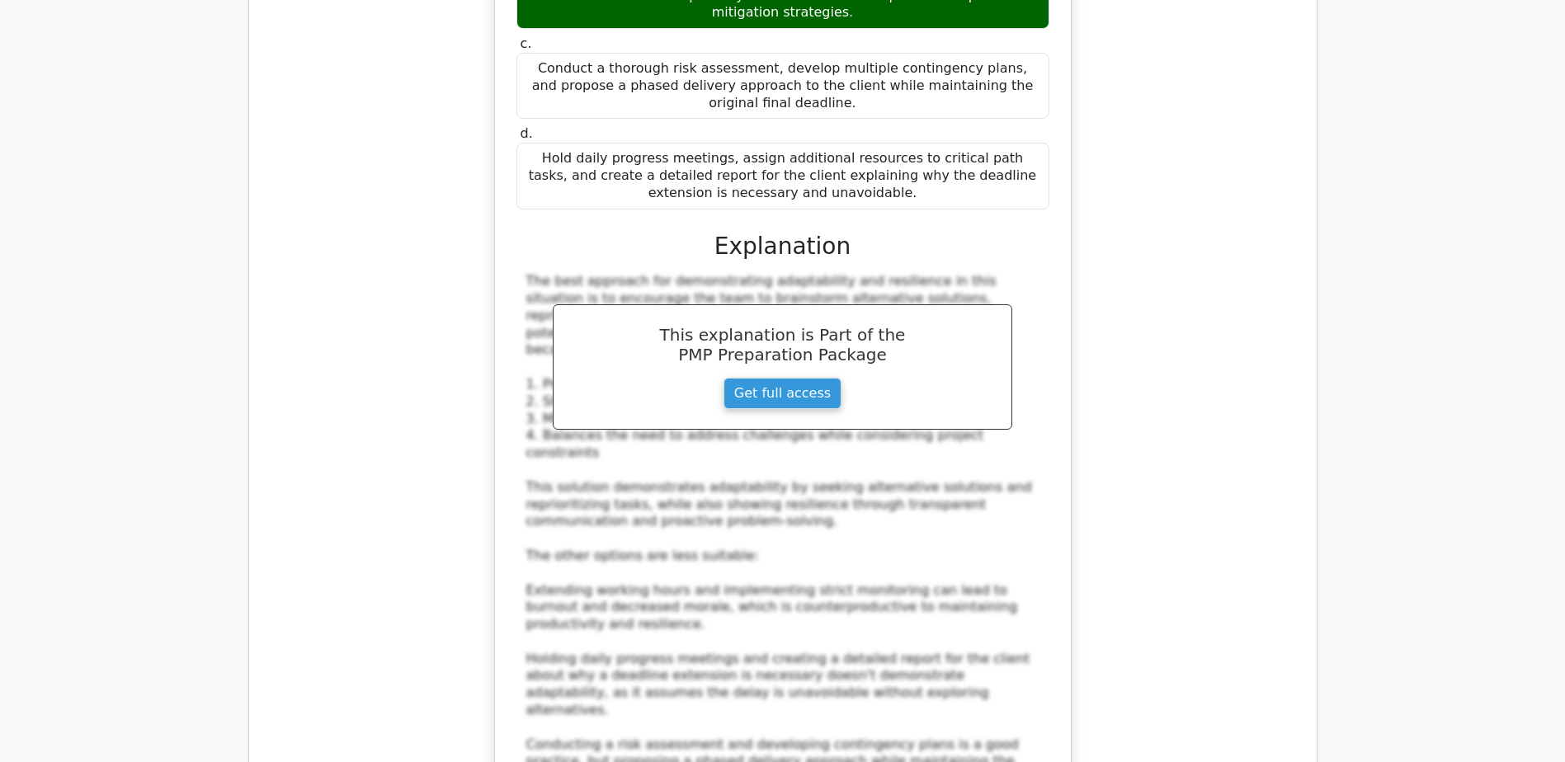
scroll to position [9488, 0]
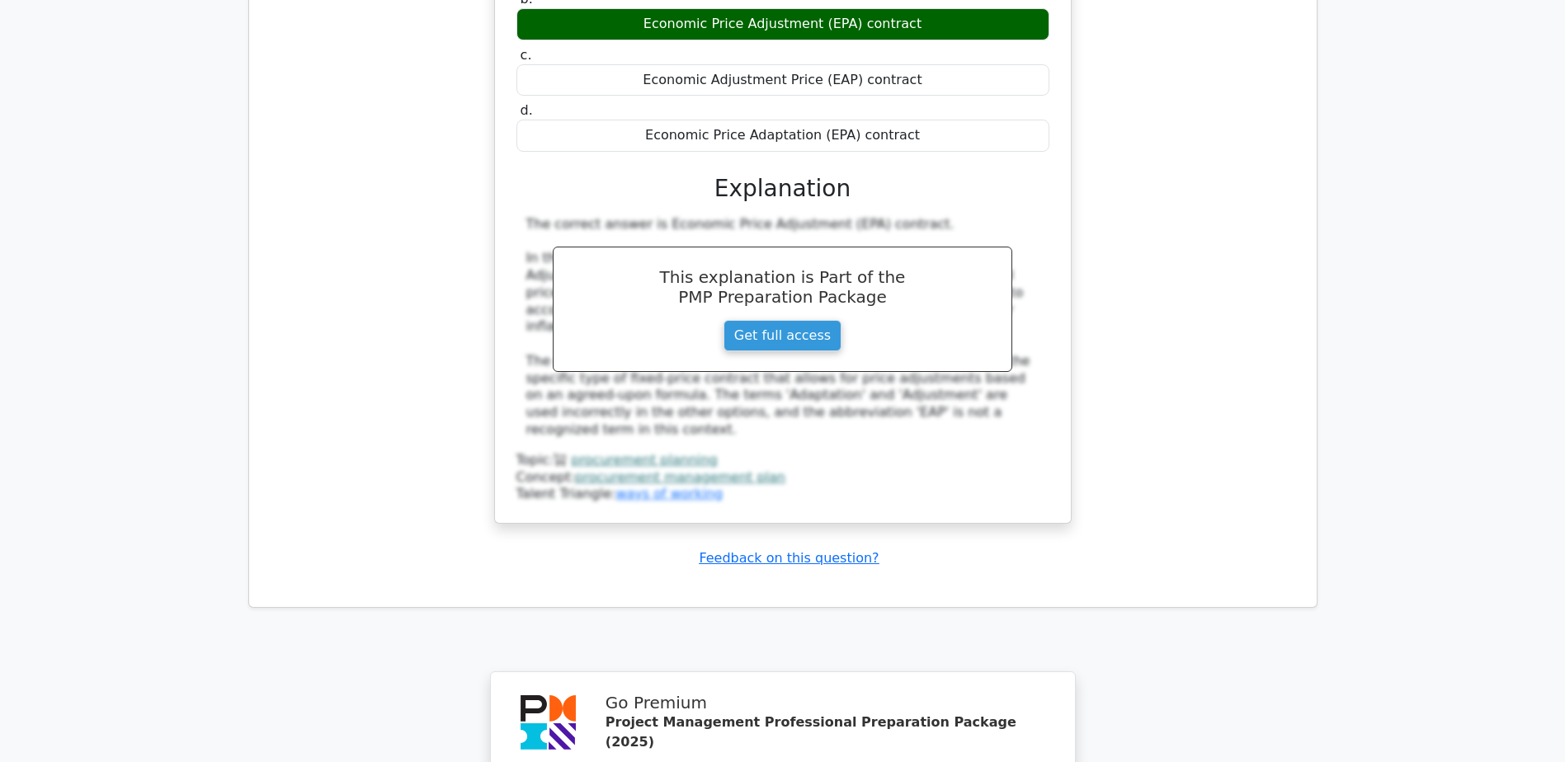
scroll to position [10686, 0]
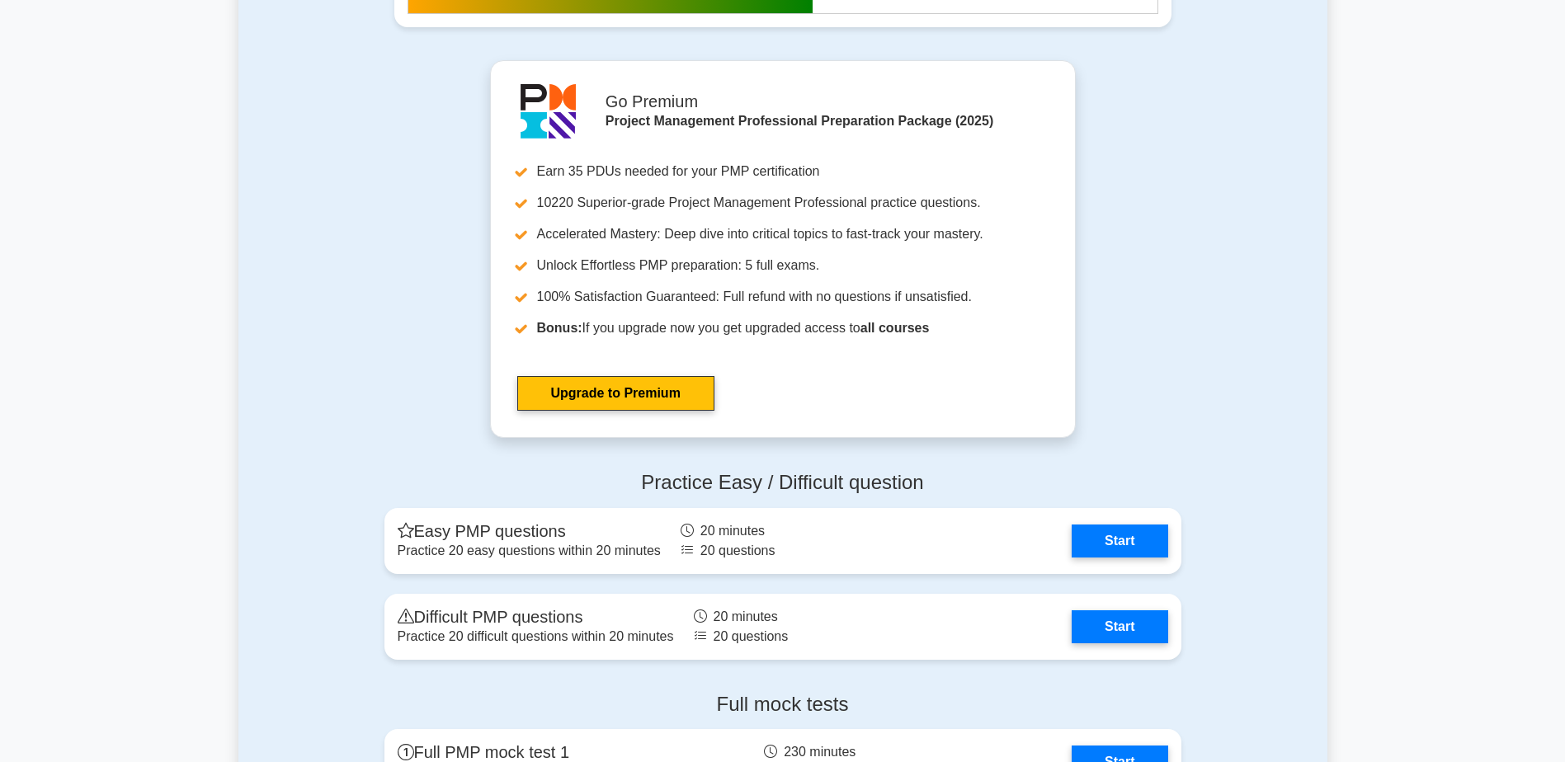
scroll to position [5858, 0]
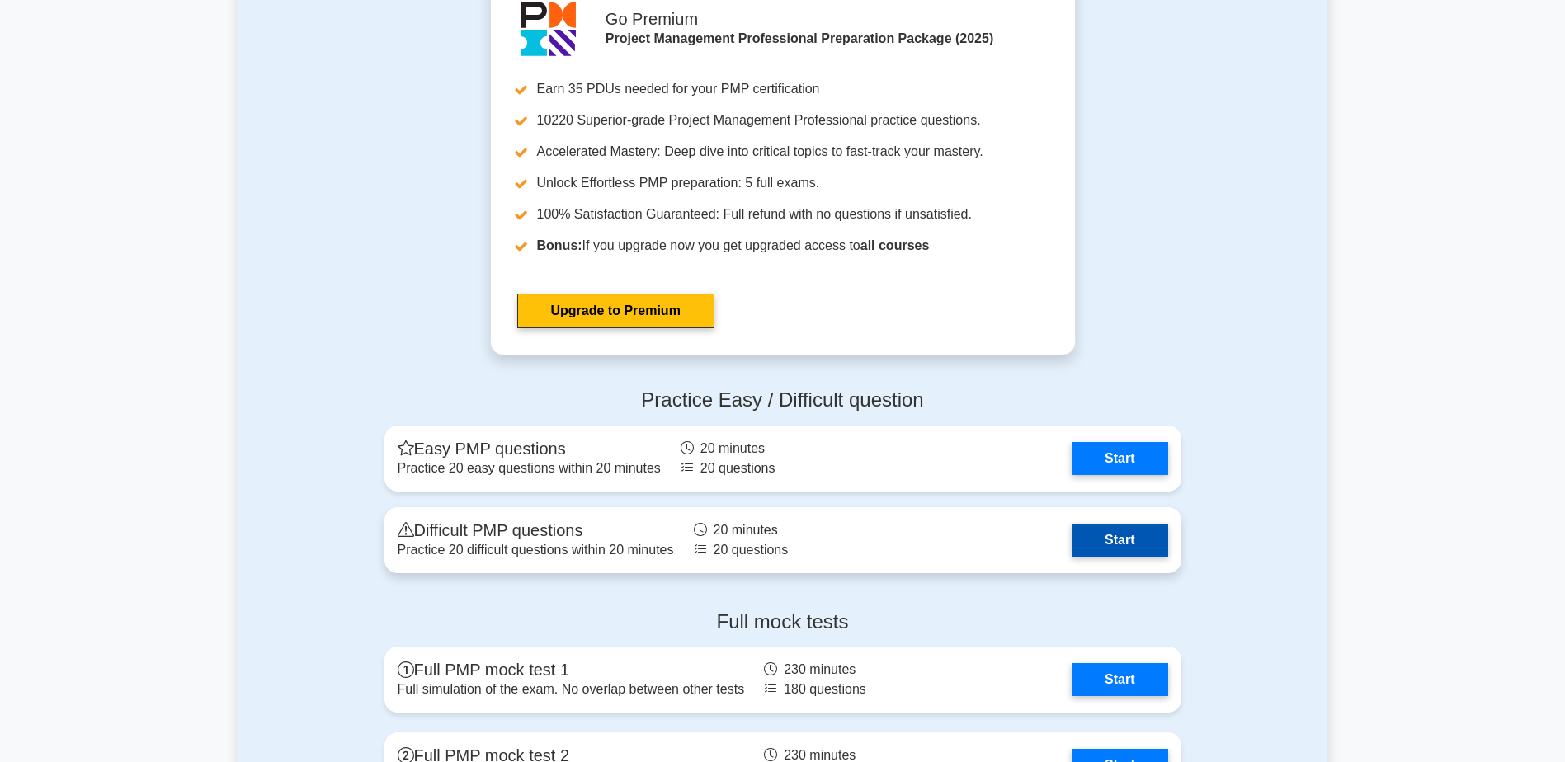
click at [1096, 530] on link "Start" at bounding box center [1120, 540] width 96 height 33
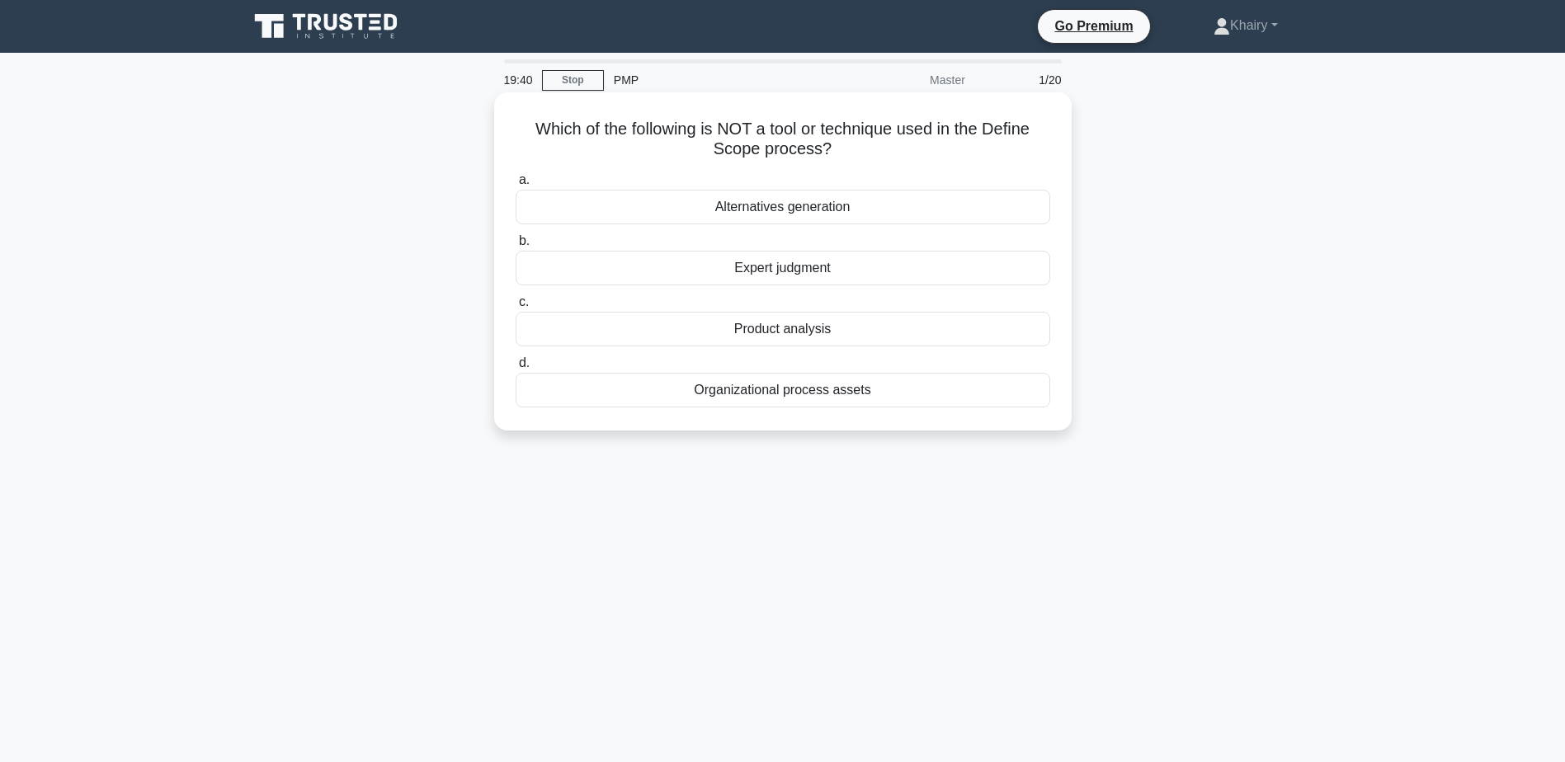
click at [760, 332] on div "Product analysis" at bounding box center [783, 329] width 535 height 35
click at [516, 308] on input "c. Product analysis" at bounding box center [516, 302] width 0 height 11
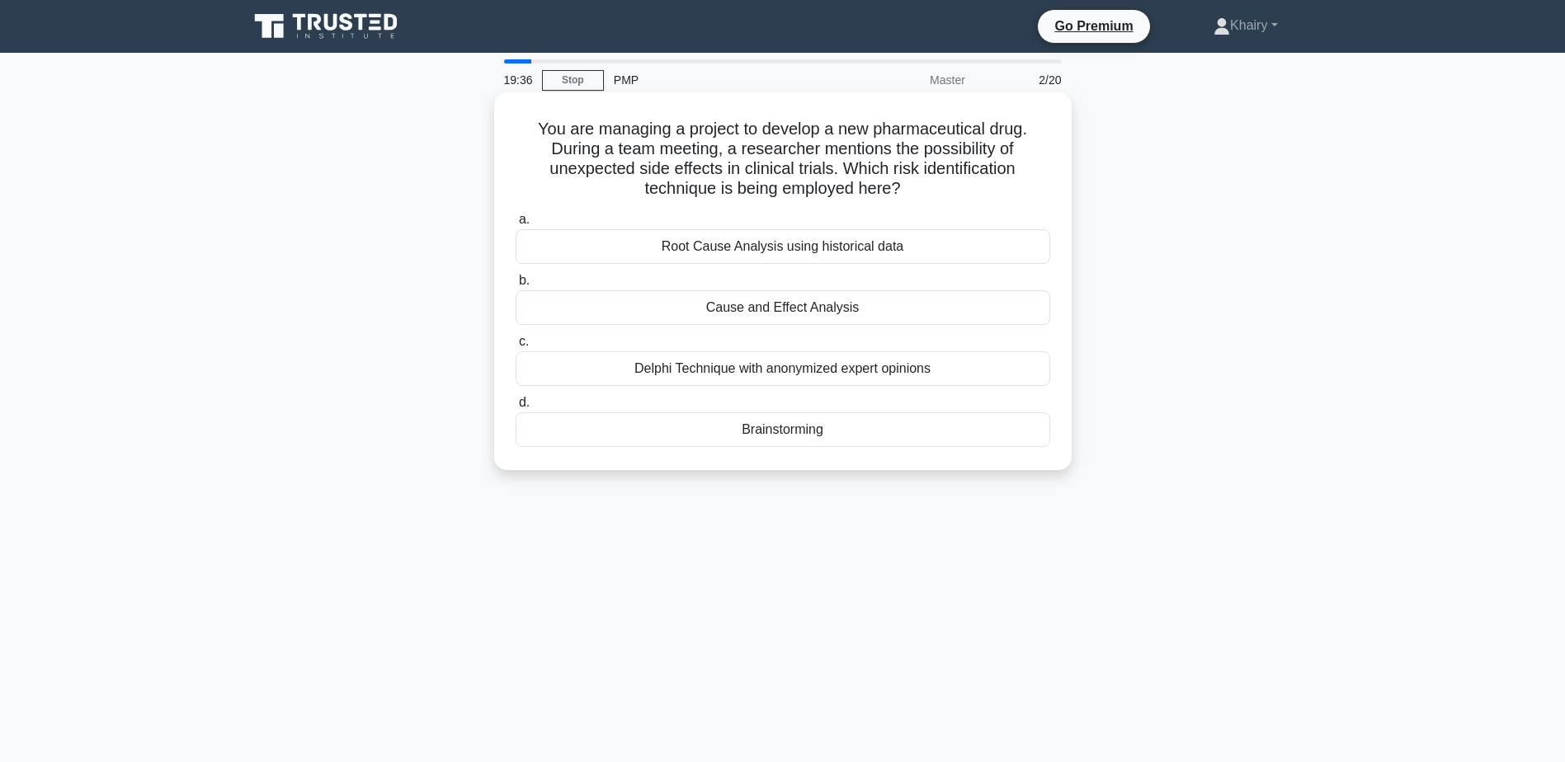
drag, startPoint x: 533, startPoint y: 123, endPoint x: 927, endPoint y: 191, distance: 400.1
click at [927, 191] on h5 "You are managing a project to develop a new pharmaceutical drug. During a team …" at bounding box center [783, 159] width 538 height 81
copy h5 "You are managing a project to develop a new pharmaceutical drug. During a team …"
click at [722, 309] on div "Cause and Effect Analysis" at bounding box center [783, 307] width 535 height 35
click at [516, 286] on input "b. Cause and Effect Analysis" at bounding box center [516, 281] width 0 height 11
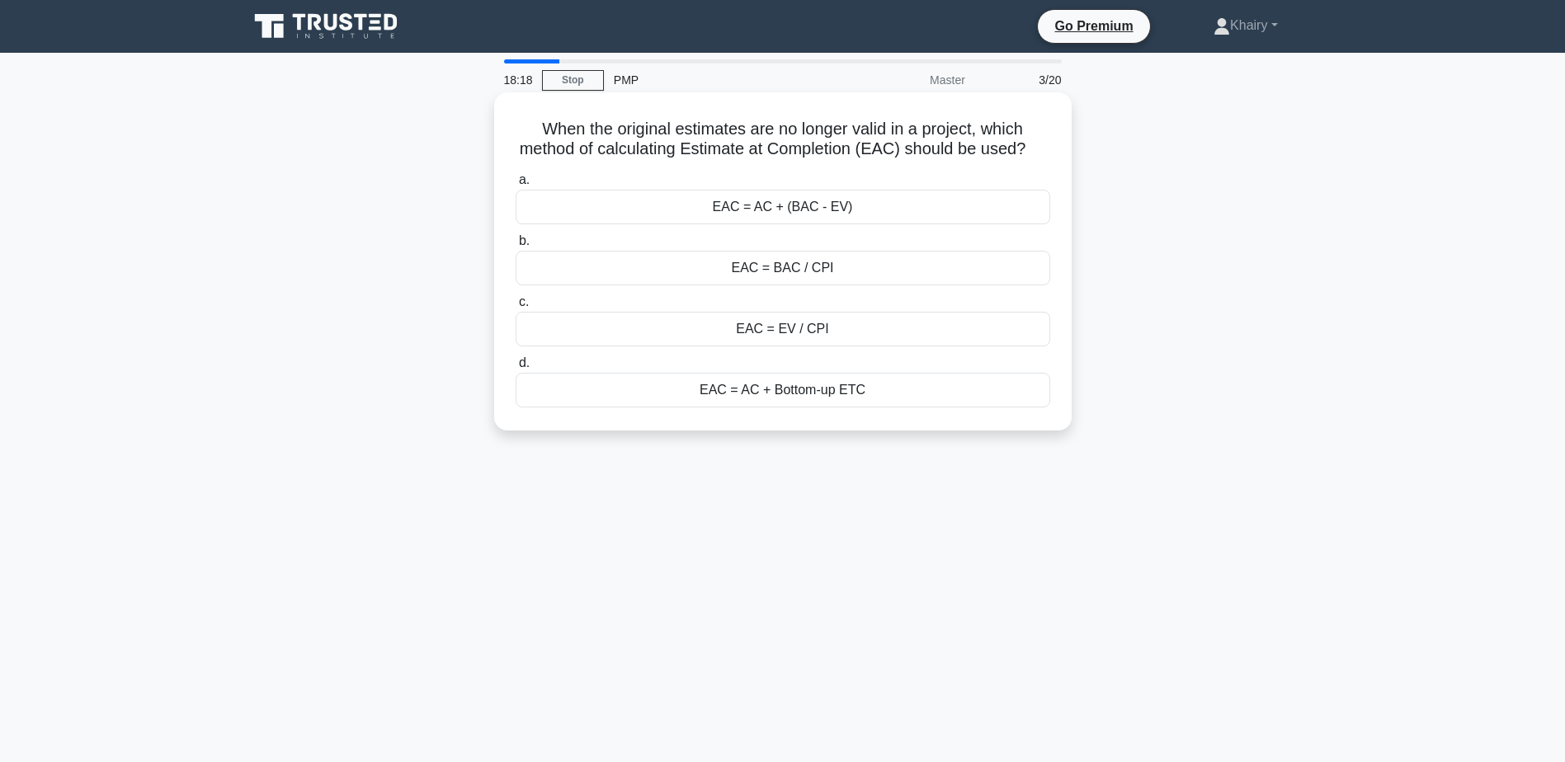
click at [774, 285] on div "EAC = BAC / CPI" at bounding box center [783, 268] width 535 height 35
click at [516, 247] on input "b. EAC = BAC / CPI" at bounding box center [516, 241] width 0 height 11
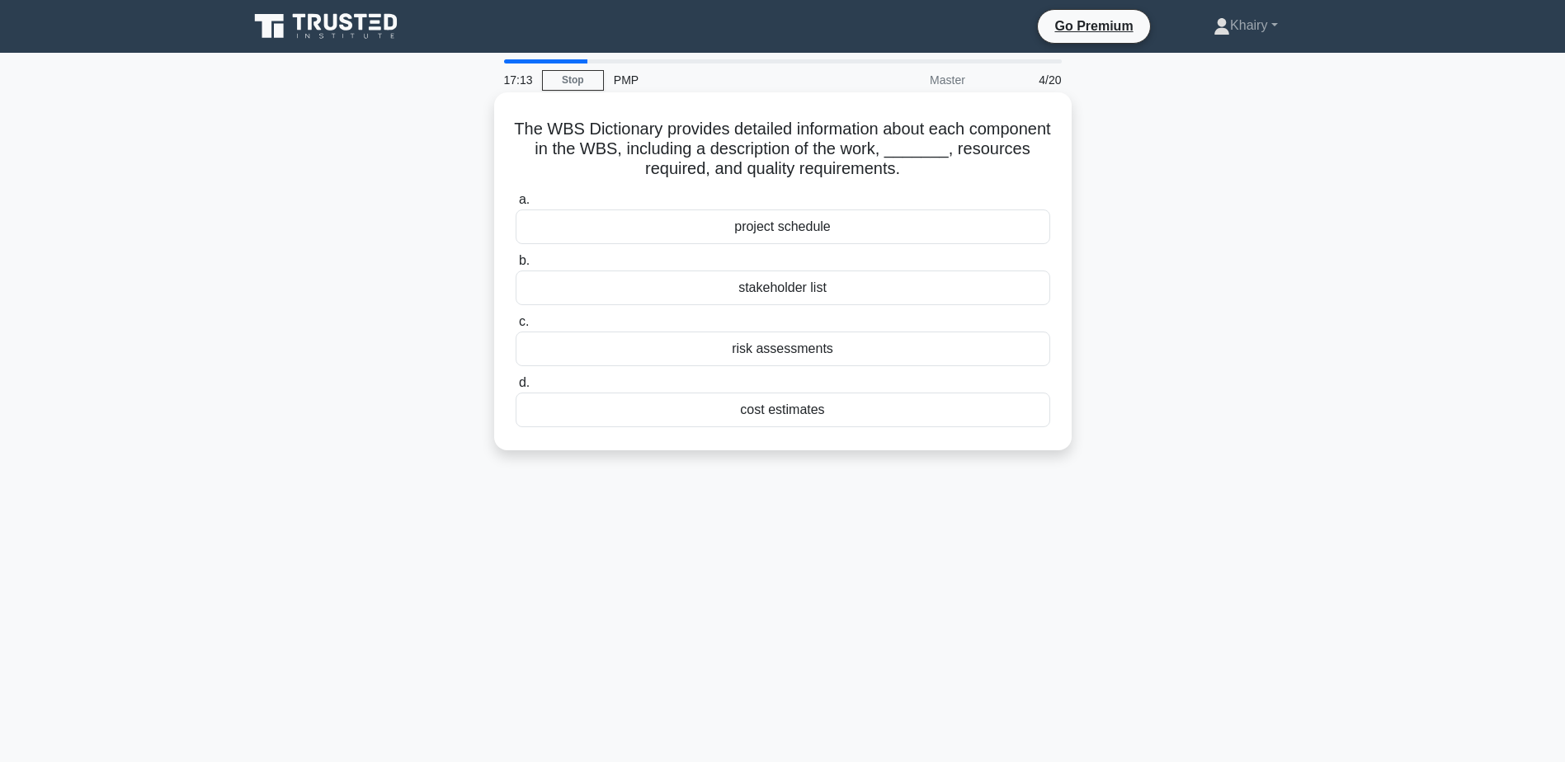
click at [793, 233] on div "project schedule" at bounding box center [783, 227] width 535 height 35
click at [516, 205] on input "a. project schedule" at bounding box center [516, 200] width 0 height 11
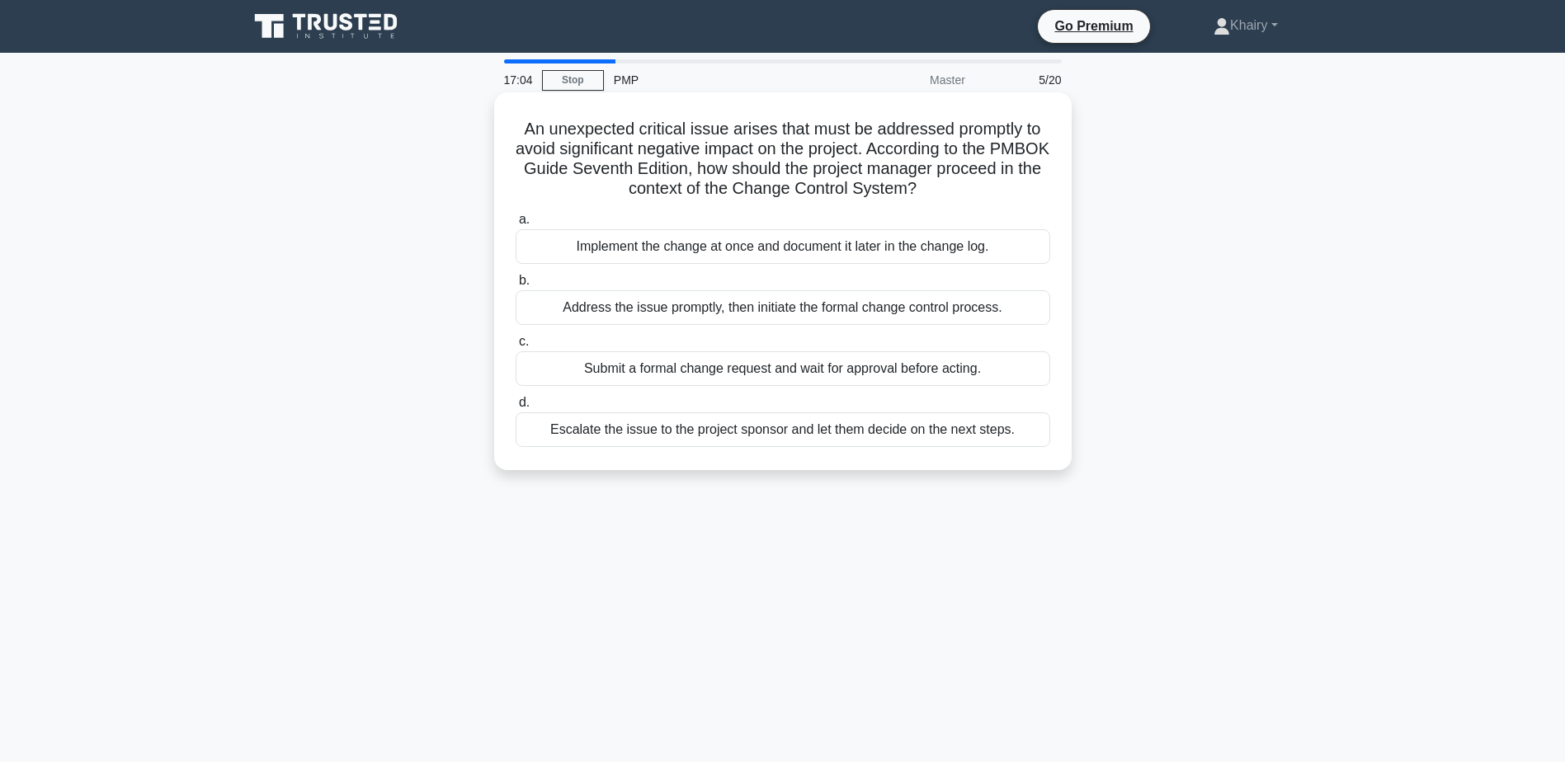
drag, startPoint x: 515, startPoint y: 125, endPoint x: 988, endPoint y: 187, distance: 477.6
click at [988, 187] on h5 "An unexpected critical issue arises that must be addressed promptly to avoid si…" at bounding box center [783, 159] width 538 height 81
copy h5 "An unexpected critical issue arises that must be addressed promptly to avoid si…"
click at [832, 310] on div "Address the issue promptly, then initiate the formal change control process." at bounding box center [783, 307] width 535 height 35
click at [516, 286] on input "b. Address the issue promptly, then initiate the formal change control process." at bounding box center [516, 281] width 0 height 11
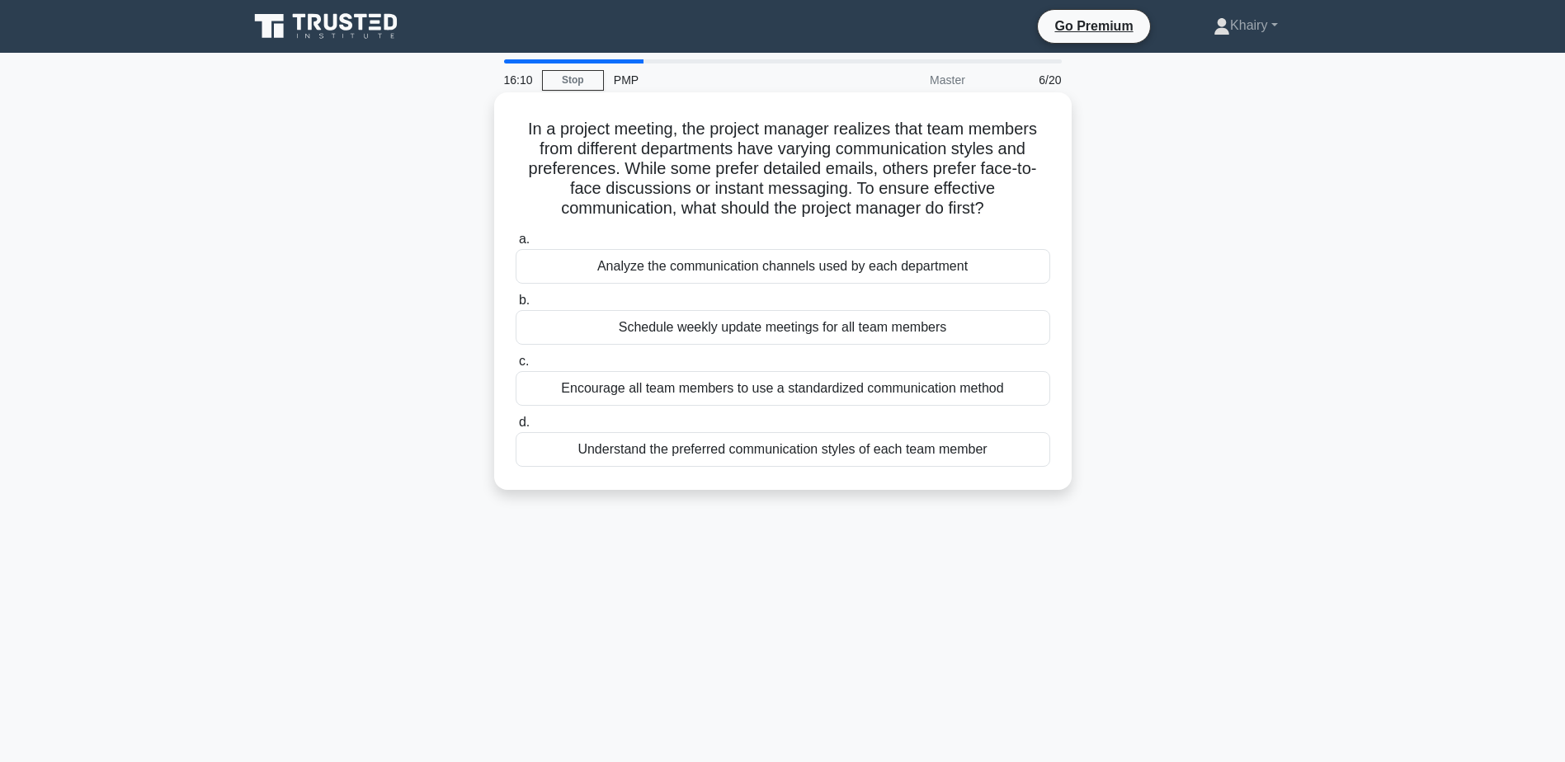
drag, startPoint x: 516, startPoint y: 123, endPoint x: 998, endPoint y: 209, distance: 489.4
click at [998, 209] on h5 "In a project meeting, the project manager realizes that team members from diffe…" at bounding box center [783, 169] width 538 height 101
copy h5 "In a project meeting, the project manager realizes that team members from diffe…"
click at [704, 389] on div "Encourage all team members to use a standardized communication method" at bounding box center [783, 388] width 535 height 35
click at [516, 367] on input "c. Encourage all team members to use a standardized communication method" at bounding box center [516, 361] width 0 height 11
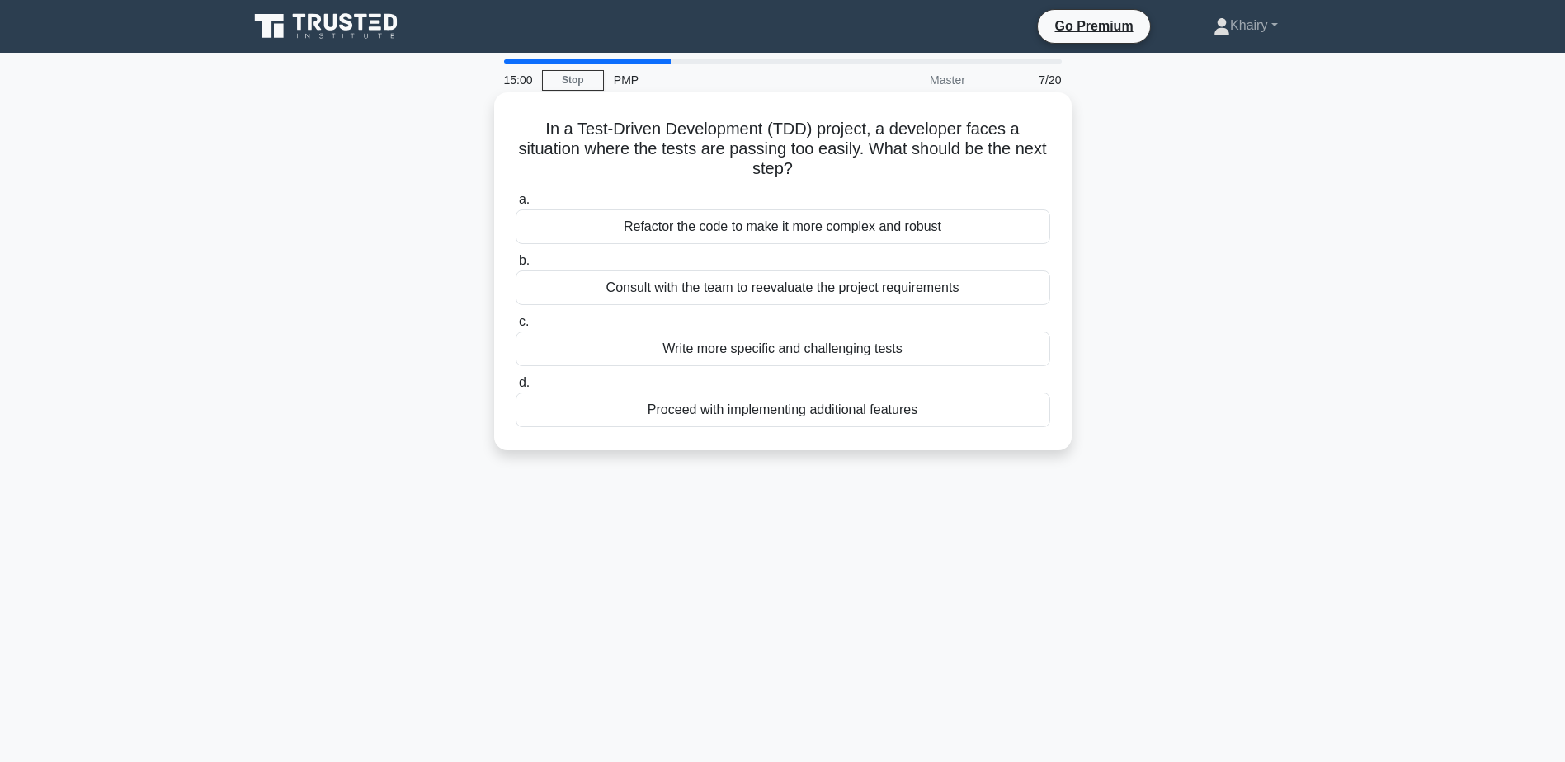
drag, startPoint x: 540, startPoint y: 126, endPoint x: 945, endPoint y: 177, distance: 409.1
click at [945, 177] on h5 "In a Test-Driven Development (TDD) project, a developer faces a situation where…" at bounding box center [783, 149] width 538 height 61
copy h5 "In a Test-Driven Development (TDD) project, a developer faces a situation where…"
click at [690, 290] on div "Consult with the team to reevaluate the project requirements" at bounding box center [783, 288] width 535 height 35
click at [516, 266] on input "b. Consult with the team to reevaluate the project requirements" at bounding box center [516, 261] width 0 height 11
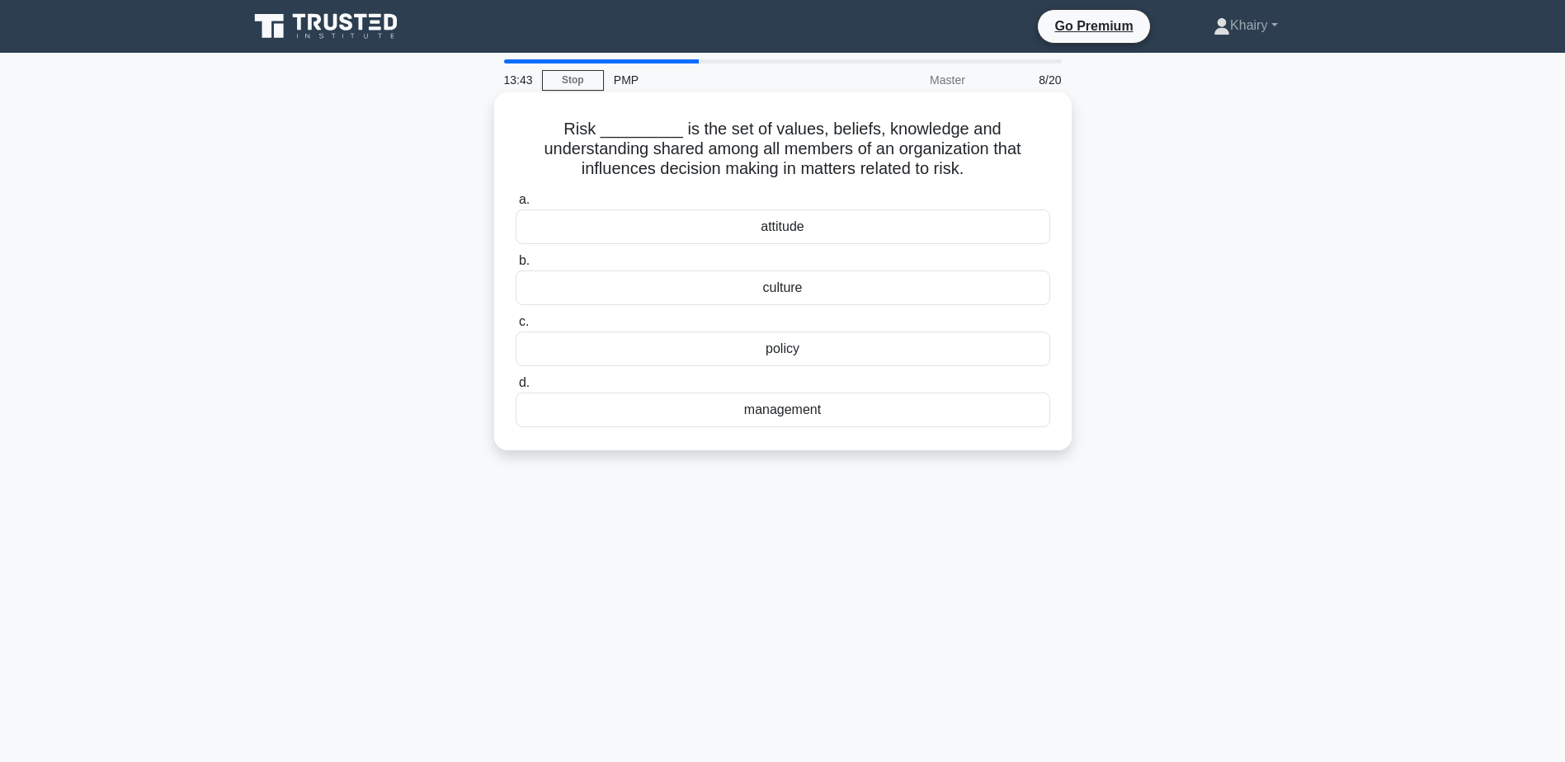
click at [776, 415] on div "management" at bounding box center [783, 410] width 535 height 35
click at [516, 389] on input "d. management" at bounding box center [516, 383] width 0 height 11
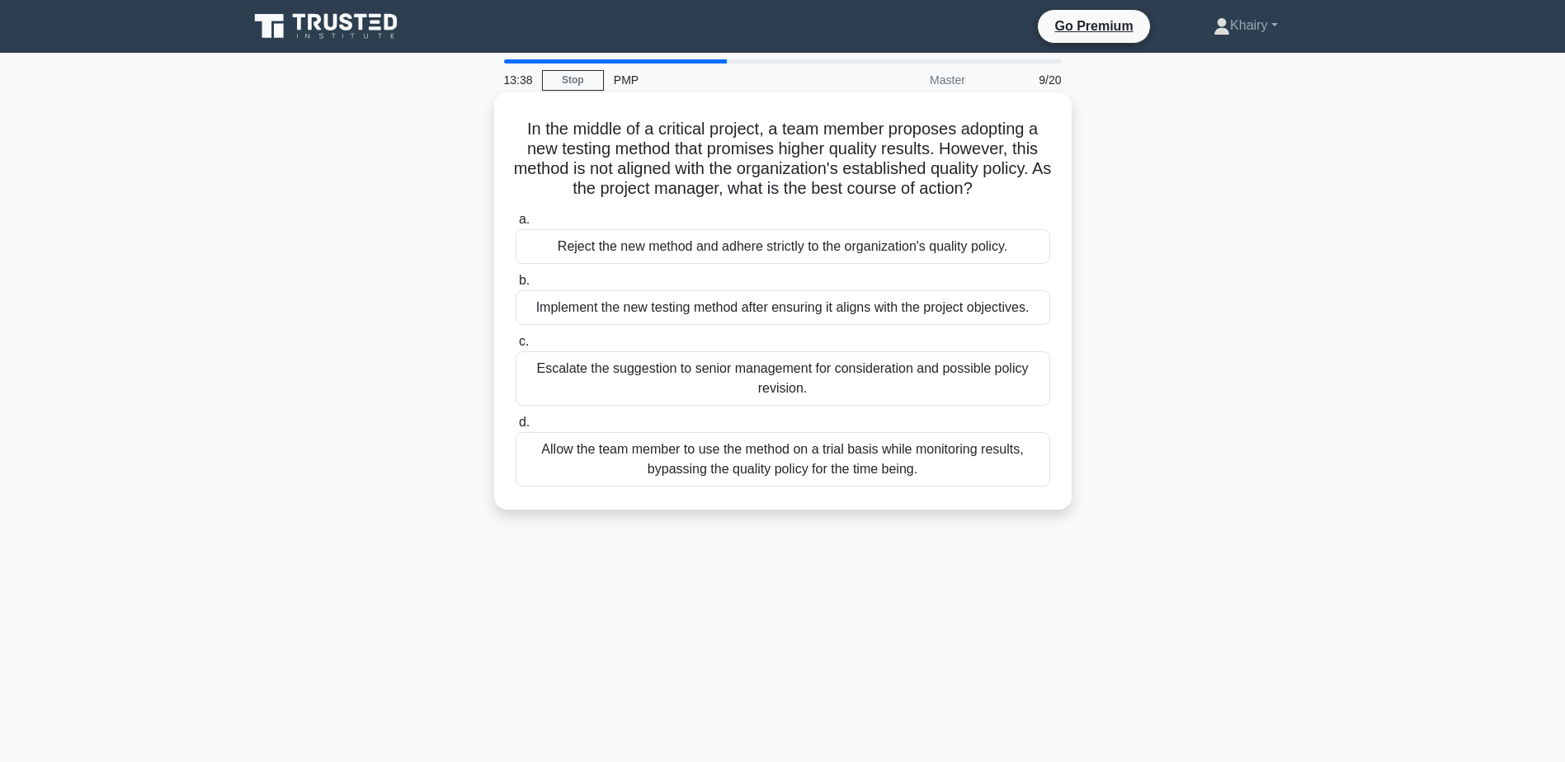
drag, startPoint x: 514, startPoint y: 125, endPoint x: 1016, endPoint y: 200, distance: 507.2
click at [1016, 200] on h5 "In the middle of a critical project, a team member proposes adopting a new test…" at bounding box center [783, 159] width 538 height 81
copy h5 "In the middle of a critical project, a team member proposes adopting a new test…"
click at [725, 311] on div "Implement the new testing method after ensuring it aligns with the project obje…" at bounding box center [783, 307] width 535 height 35
click at [516, 286] on input "b. Implement the new testing method after ensuring it aligns with the project o…" at bounding box center [516, 281] width 0 height 11
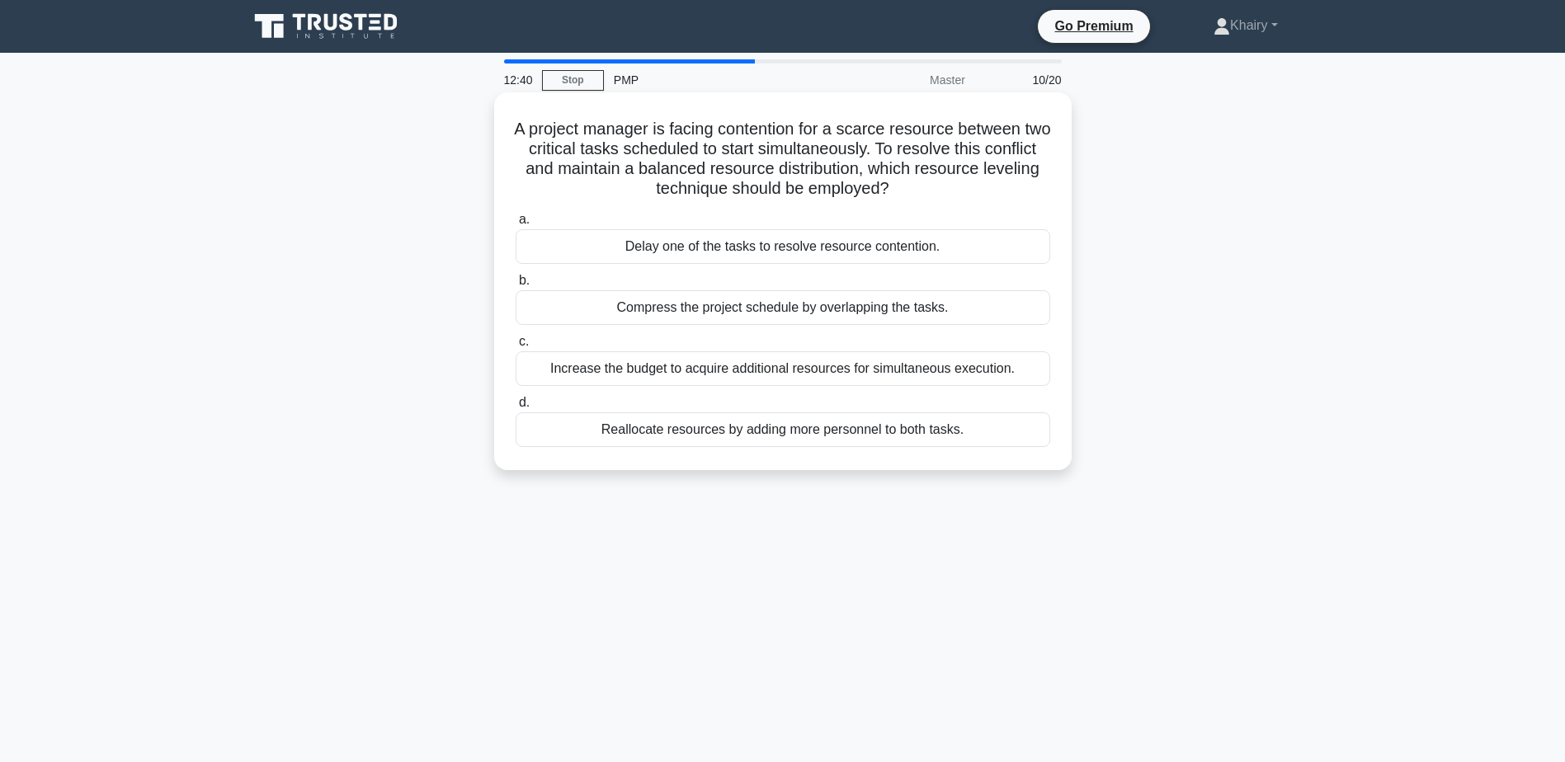
drag, startPoint x: 518, startPoint y: 125, endPoint x: 978, endPoint y: 189, distance: 464.0
click at [978, 189] on h5 "A project manager is facing contention for a scarce resource between two critic…" at bounding box center [783, 159] width 538 height 81
copy h5 "A project manager is facing contention for a scarce resource between two critic…"
click at [687, 313] on div "Compress the project schedule by overlapping the tasks." at bounding box center [783, 307] width 535 height 35
click at [516, 286] on input "b. Compress the project schedule by overlapping the tasks." at bounding box center [516, 281] width 0 height 11
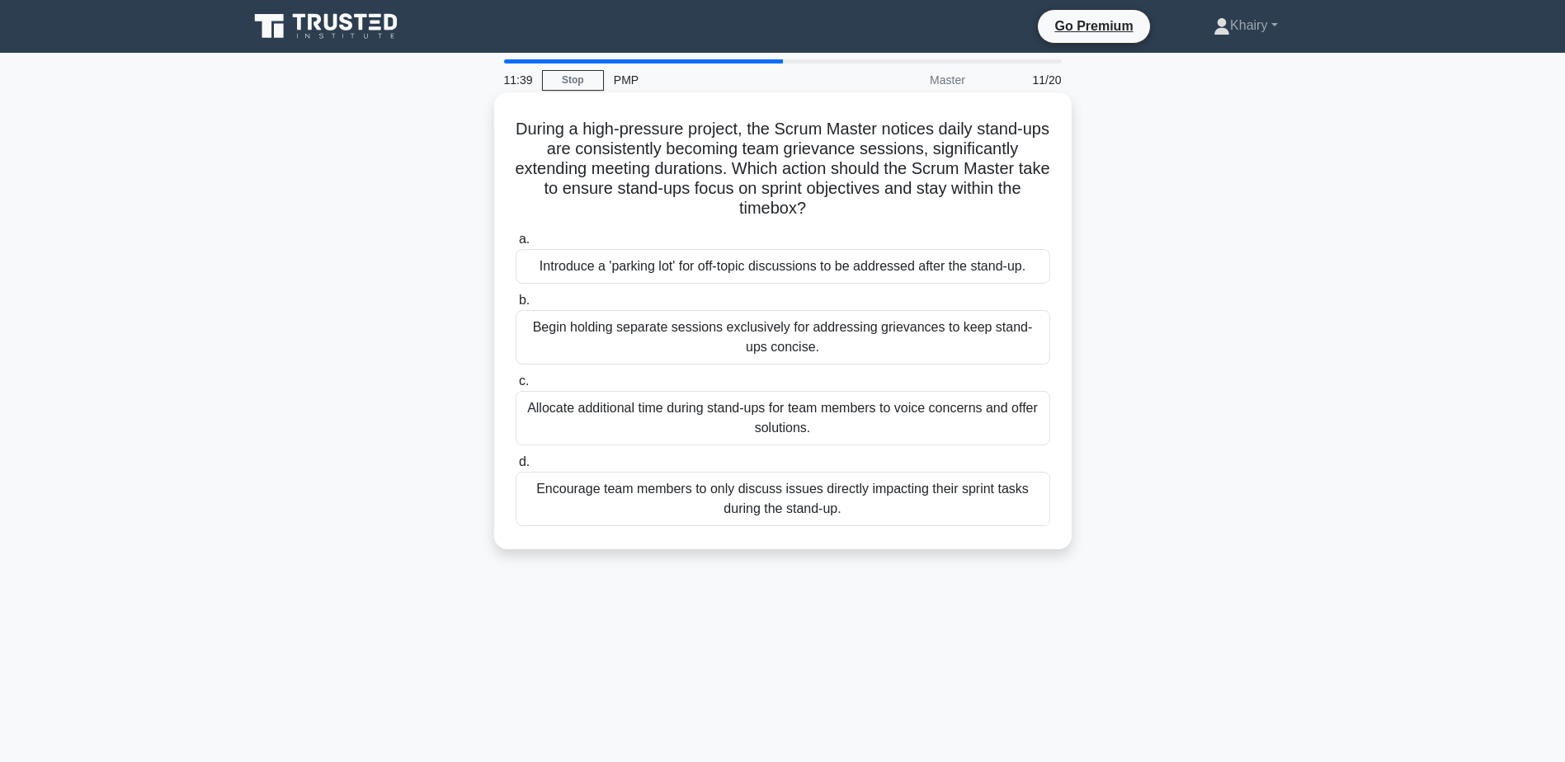
drag, startPoint x: 516, startPoint y: 120, endPoint x: 854, endPoint y: 215, distance: 351.1
click at [854, 215] on h5 "During a high-pressure project, the Scrum Master notices daily stand-ups are co…" at bounding box center [783, 169] width 538 height 101
copy h5 "During a high-pressure project, the Scrum Master notices daily stand-ups are co…"
click at [759, 502] on div "Encourage team members to only discuss issues directly impacting their sprint t…" at bounding box center [783, 499] width 535 height 54
click at [516, 468] on input "d. Encourage team members to only discuss issues directly impacting their sprin…" at bounding box center [516, 462] width 0 height 11
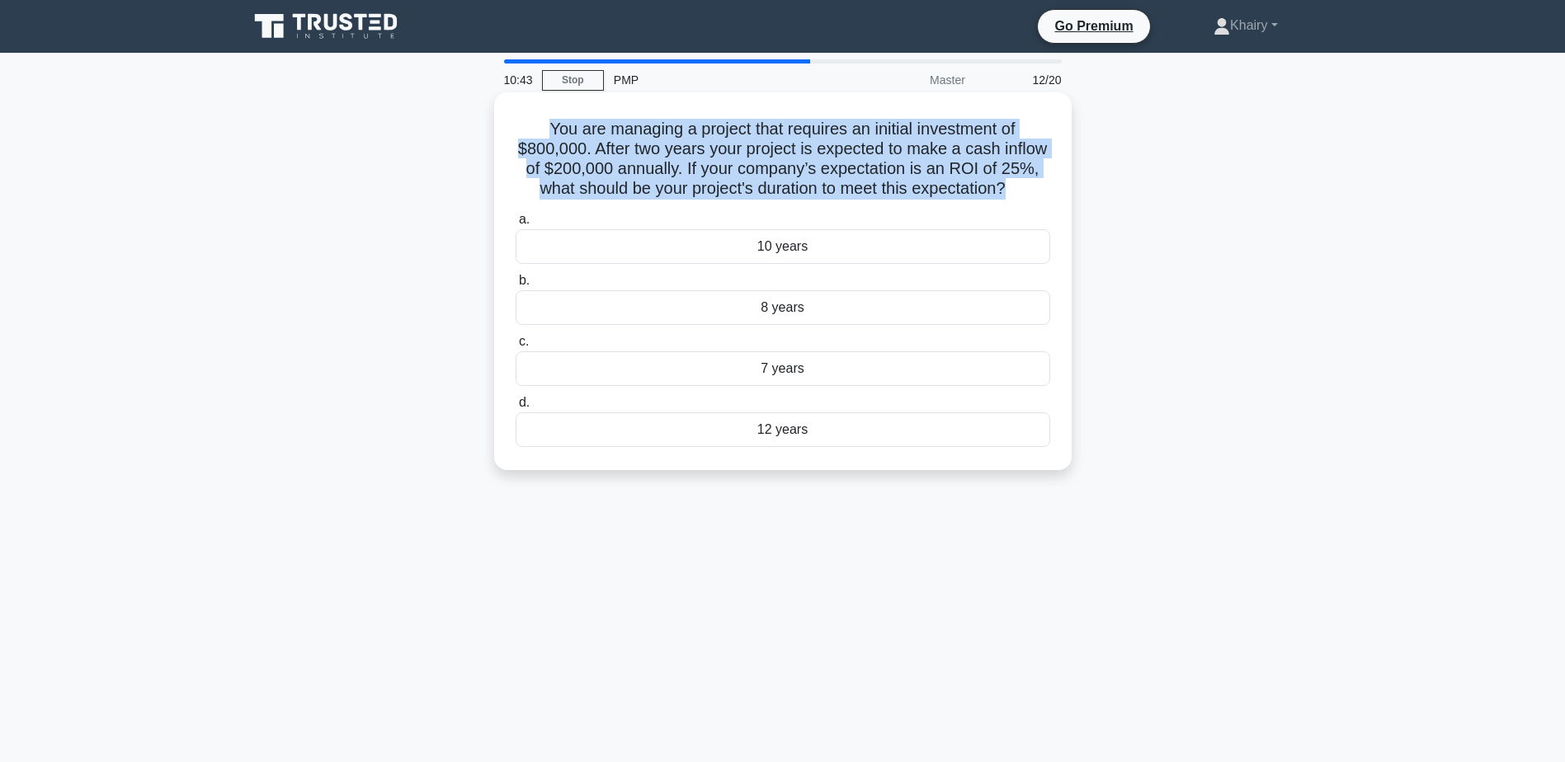
drag, startPoint x: 535, startPoint y: 123, endPoint x: 1054, endPoint y: 193, distance: 522.8
click at [1054, 193] on div "You are managing a project that requires an initial investment of $800,000. Aft…" at bounding box center [783, 281] width 564 height 365
copy h5 "You are managing a project that requires an initial investment of $800,000. Aft…"
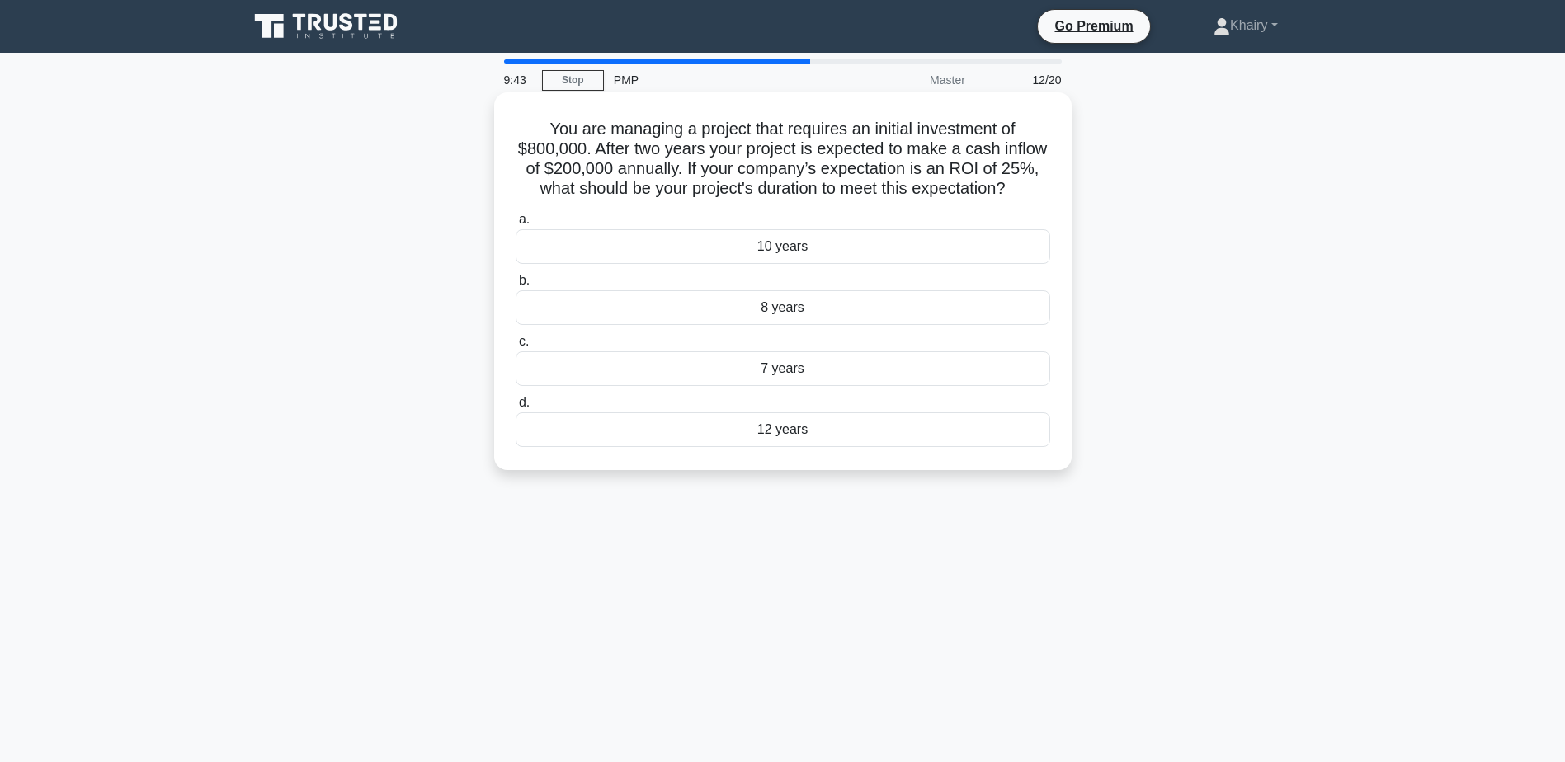
click at [742, 263] on div "10 years" at bounding box center [783, 246] width 535 height 35
click at [516, 225] on input "a. 10 years" at bounding box center [516, 220] width 0 height 11
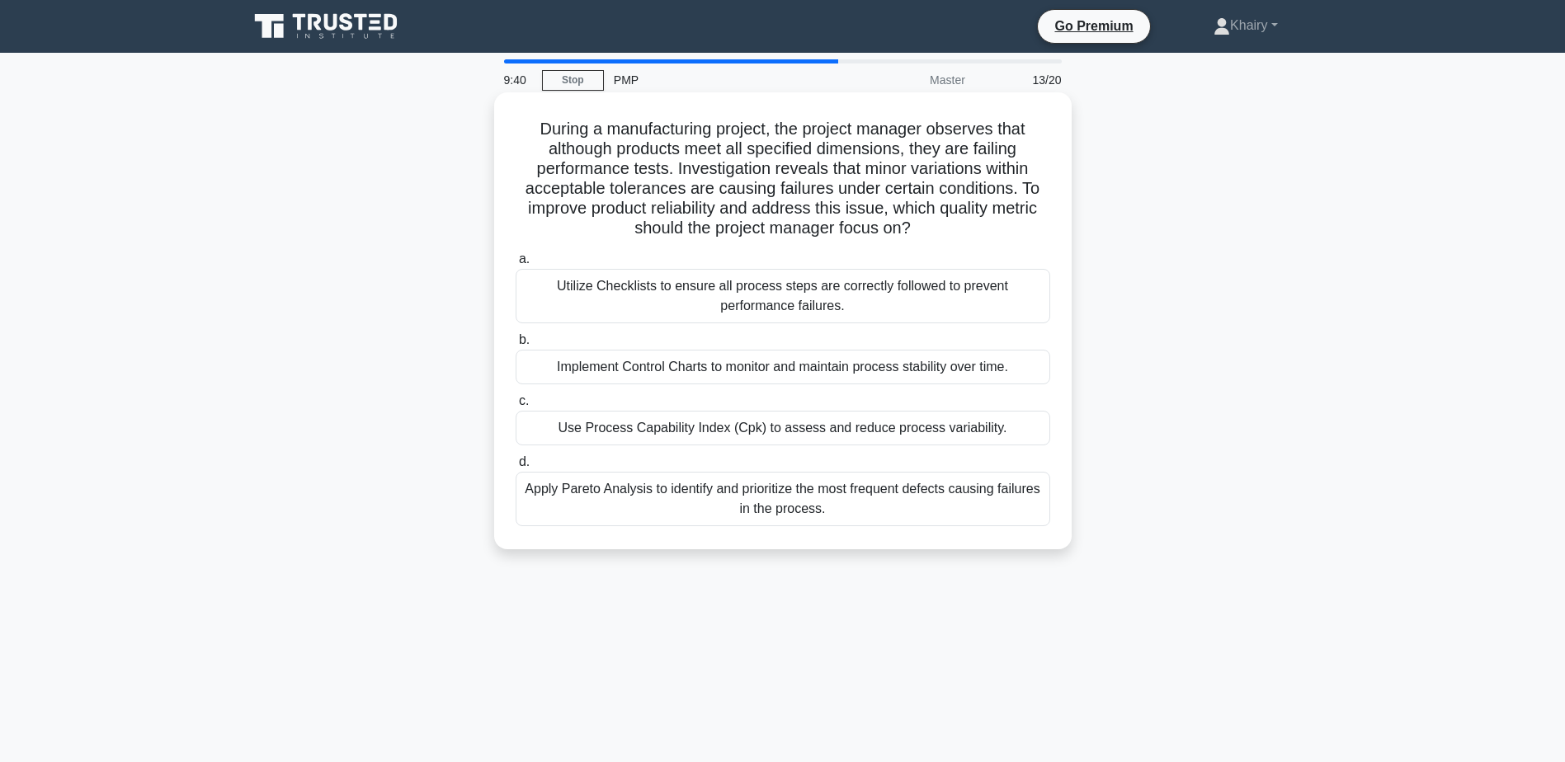
drag, startPoint x: 524, startPoint y: 125, endPoint x: 954, endPoint y: 228, distance: 442.0
click at [954, 228] on h5 "During a manufacturing project, the project manager observes that although prod…" at bounding box center [783, 179] width 538 height 120
copy h5 "During a manufacturing project, the project manager observes that although prod…"
click at [662, 491] on div "Apply Pareto Analysis to identify and prioritize the most frequent defects caus…" at bounding box center [783, 499] width 535 height 54
click at [516, 468] on input "d. Apply Pareto Analysis to identify and prioritize the most frequent defects c…" at bounding box center [516, 462] width 0 height 11
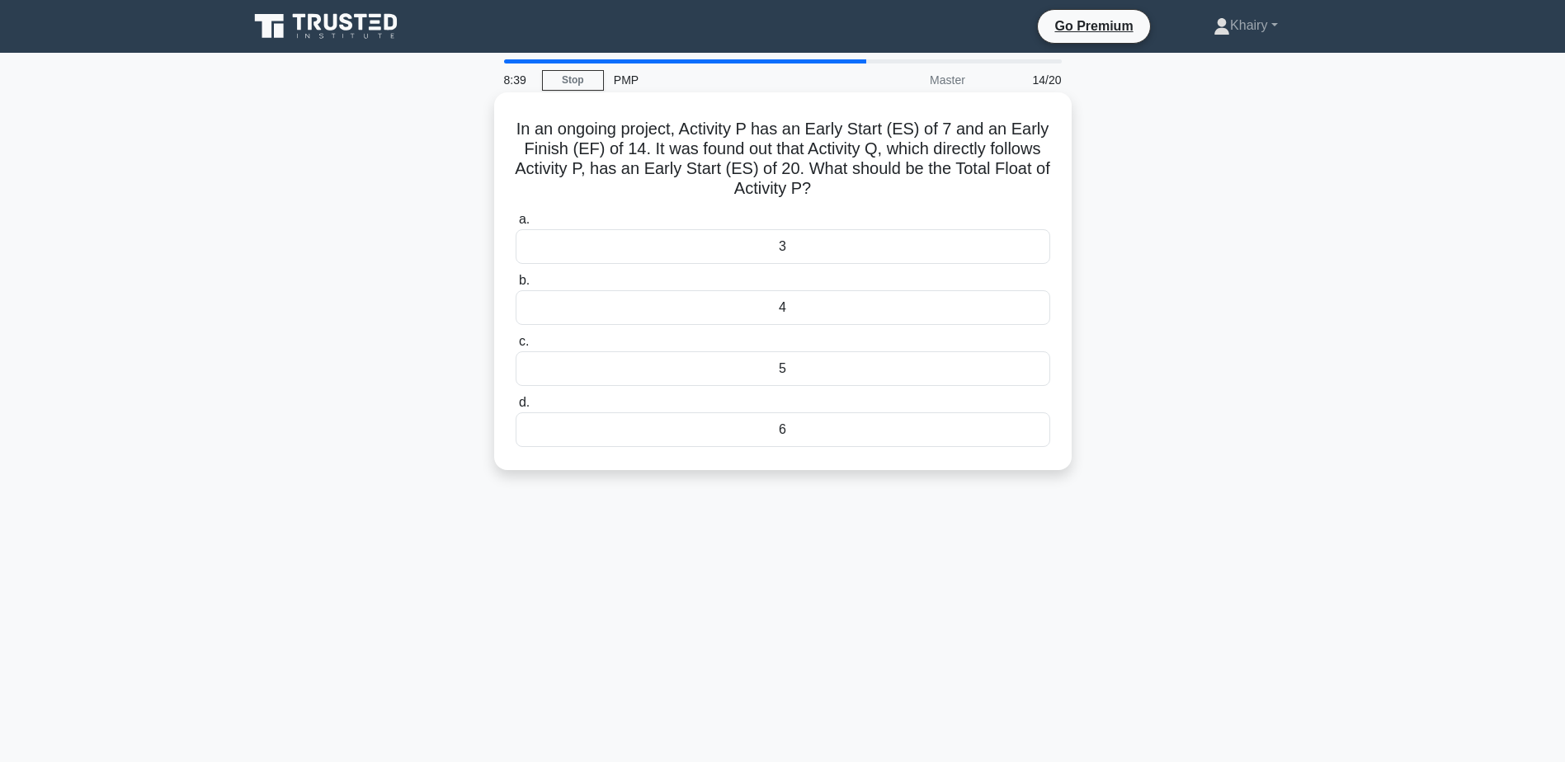
click at [773, 238] on div "3" at bounding box center [783, 246] width 535 height 35
click at [516, 225] on input "a. 3" at bounding box center [516, 220] width 0 height 11
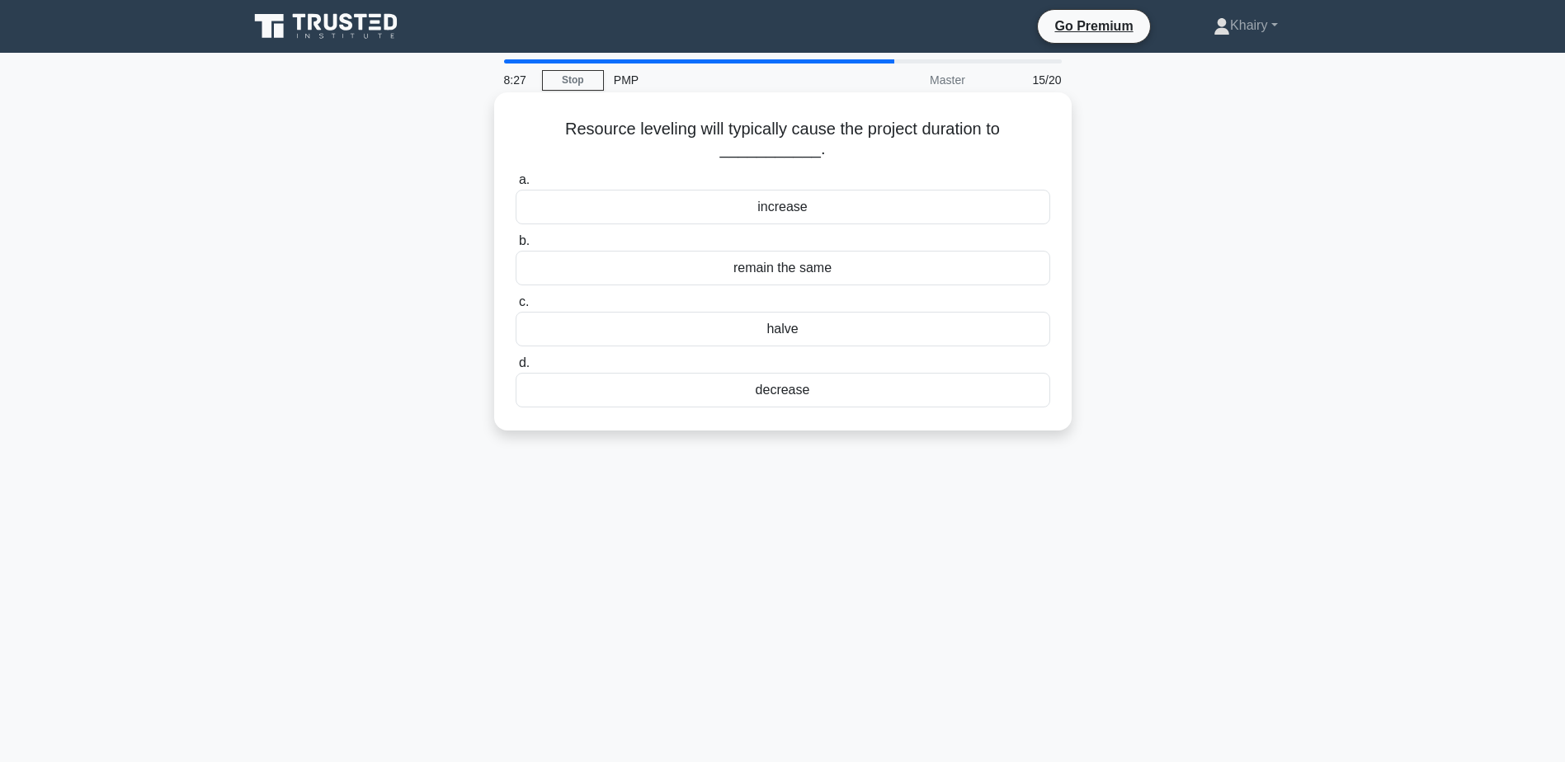
click at [751, 394] on div "decrease" at bounding box center [783, 390] width 535 height 35
click at [516, 369] on input "d. decrease" at bounding box center [516, 363] width 0 height 11
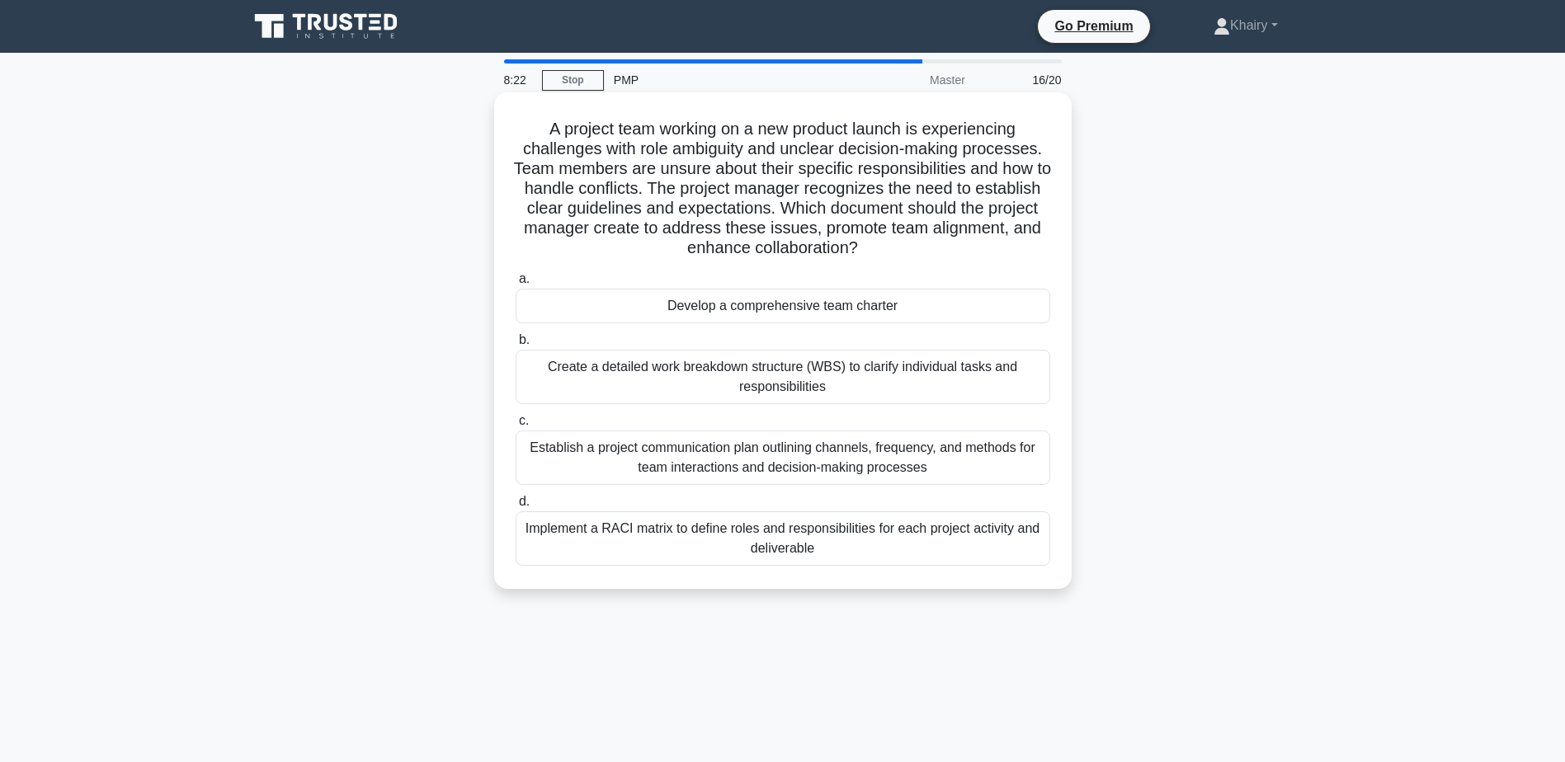
drag, startPoint x: 535, startPoint y: 124, endPoint x: 946, endPoint y: 249, distance: 430.4
click at [946, 249] on h5 "A project team working on a new product launch is experiencing challenges with …" at bounding box center [783, 189] width 538 height 140
copy h5 "A project team working on a new product launch is experiencing challenges with …"
click at [738, 309] on div "Develop a comprehensive team charter" at bounding box center [783, 306] width 535 height 35
click at [516, 285] on input "a. Develop a comprehensive team charter" at bounding box center [516, 279] width 0 height 11
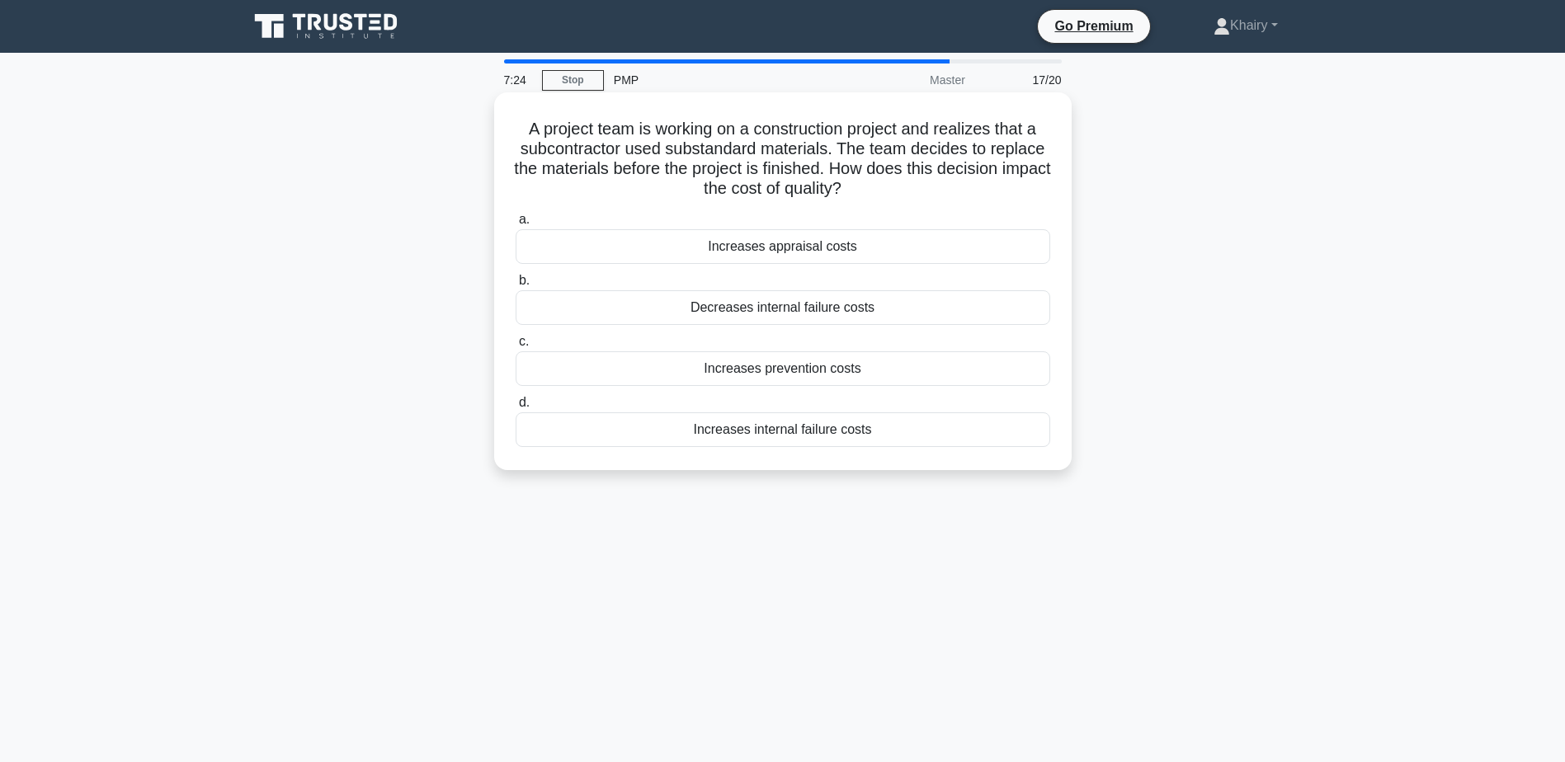
drag, startPoint x: 520, startPoint y: 121, endPoint x: 909, endPoint y: 188, distance: 395.1
click at [909, 188] on h5 "A project team is working on a construction project and realizes that a subcont…" at bounding box center [783, 159] width 538 height 81
click at [741, 372] on div "Increases prevention costs" at bounding box center [783, 368] width 535 height 35
click at [516, 347] on input "c. Increases prevention costs" at bounding box center [516, 342] width 0 height 11
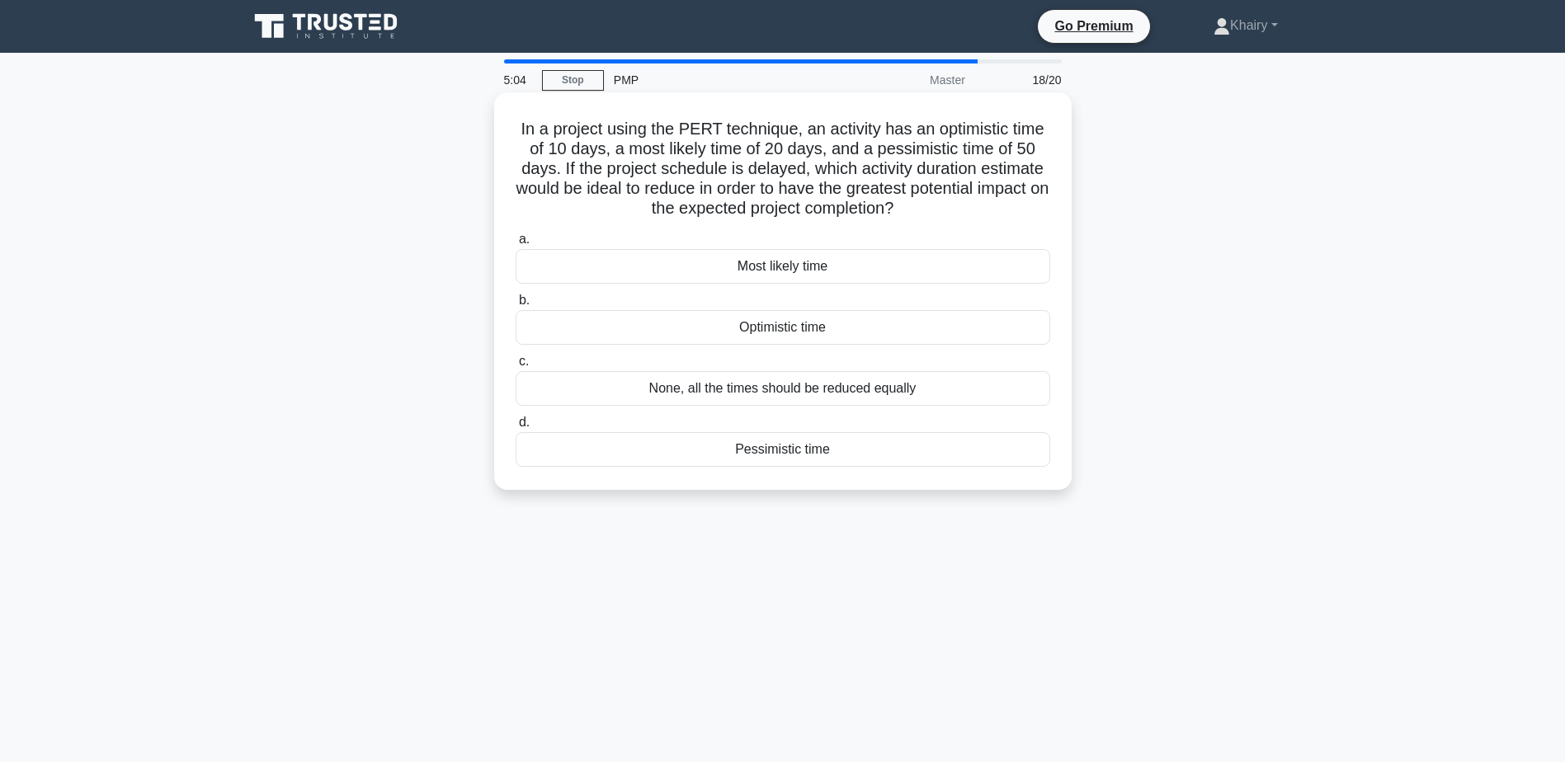
click at [794, 270] on div "Most likely time" at bounding box center [783, 266] width 535 height 35
click at [516, 245] on input "a. Most likely time" at bounding box center [516, 239] width 0 height 11
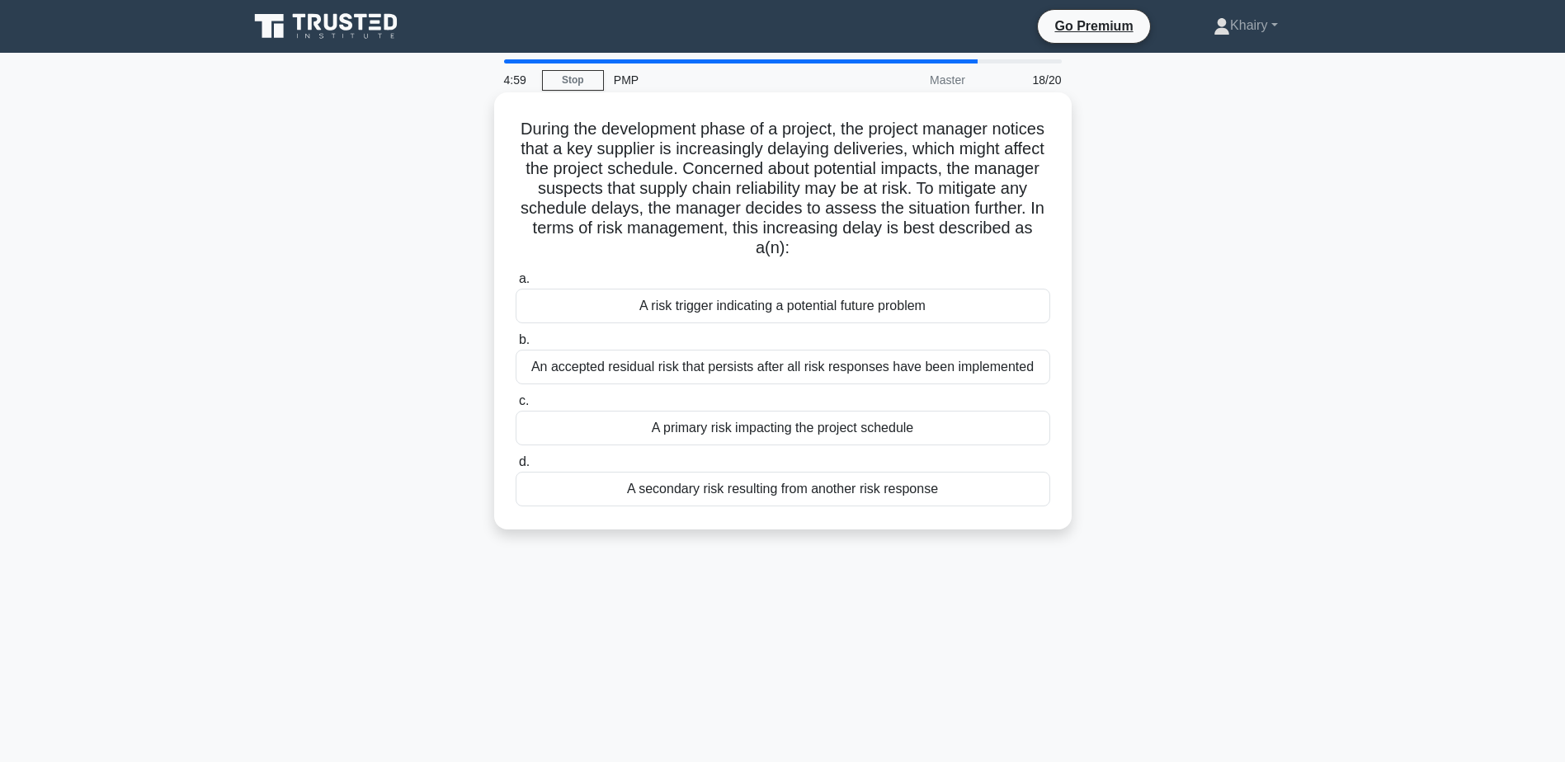
drag, startPoint x: 536, startPoint y: 125, endPoint x: 870, endPoint y: 260, distance: 360.2
click at [870, 259] on h5 "During the development phase of a project, the project manager notices that a k…" at bounding box center [783, 189] width 538 height 140
click at [708, 313] on div "A risk trigger indicating a potential future problem" at bounding box center [783, 306] width 535 height 35
click at [516, 285] on input "a. A risk trigger indicating a potential future problem" at bounding box center [516, 279] width 0 height 11
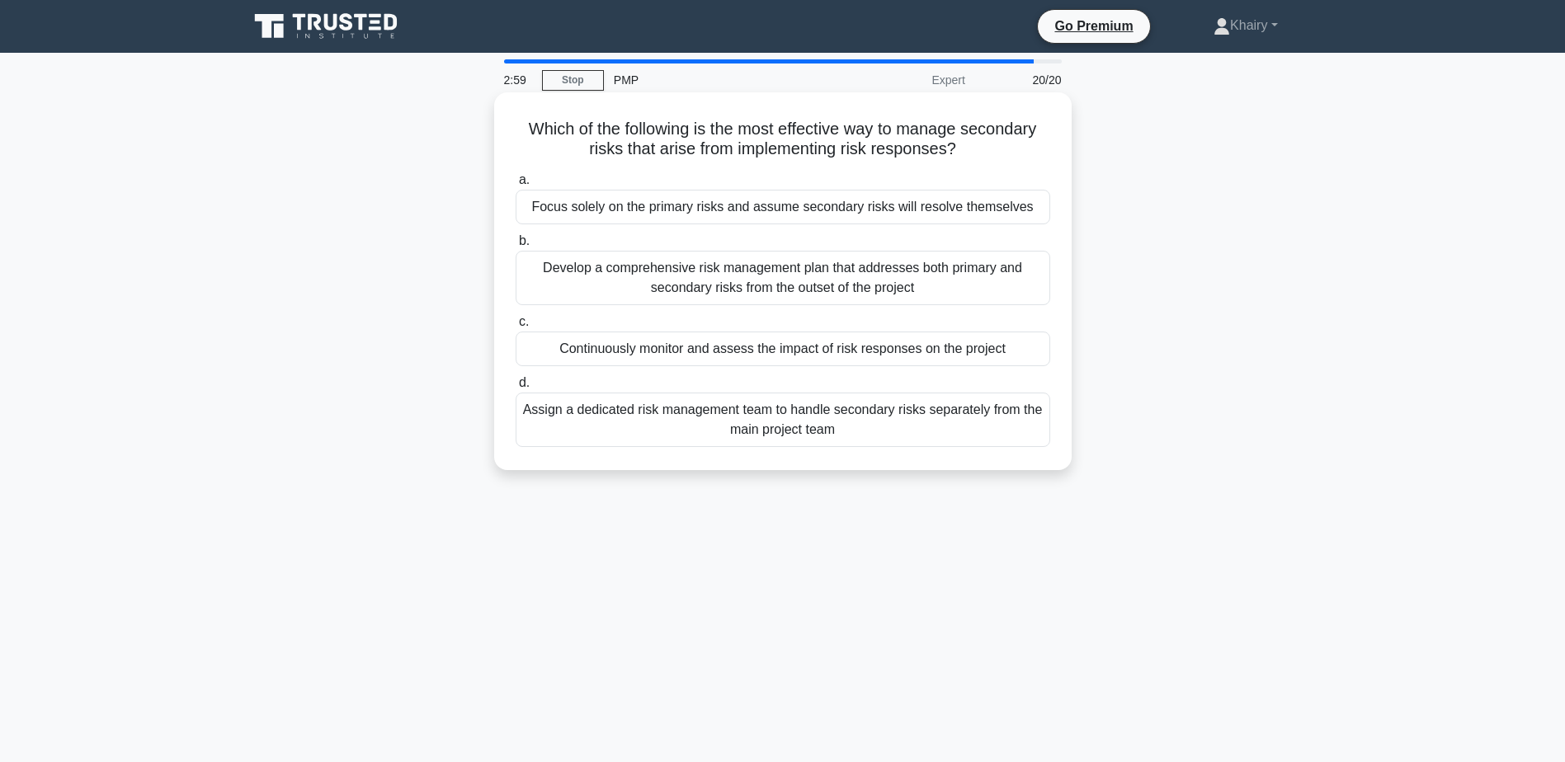
click at [694, 281] on div "Develop a comprehensive risk management plan that addresses both primary and se…" at bounding box center [783, 278] width 535 height 54
click at [516, 247] on input "b. Develop a comprehensive risk management plan that addresses both primary and…" at bounding box center [516, 241] width 0 height 11
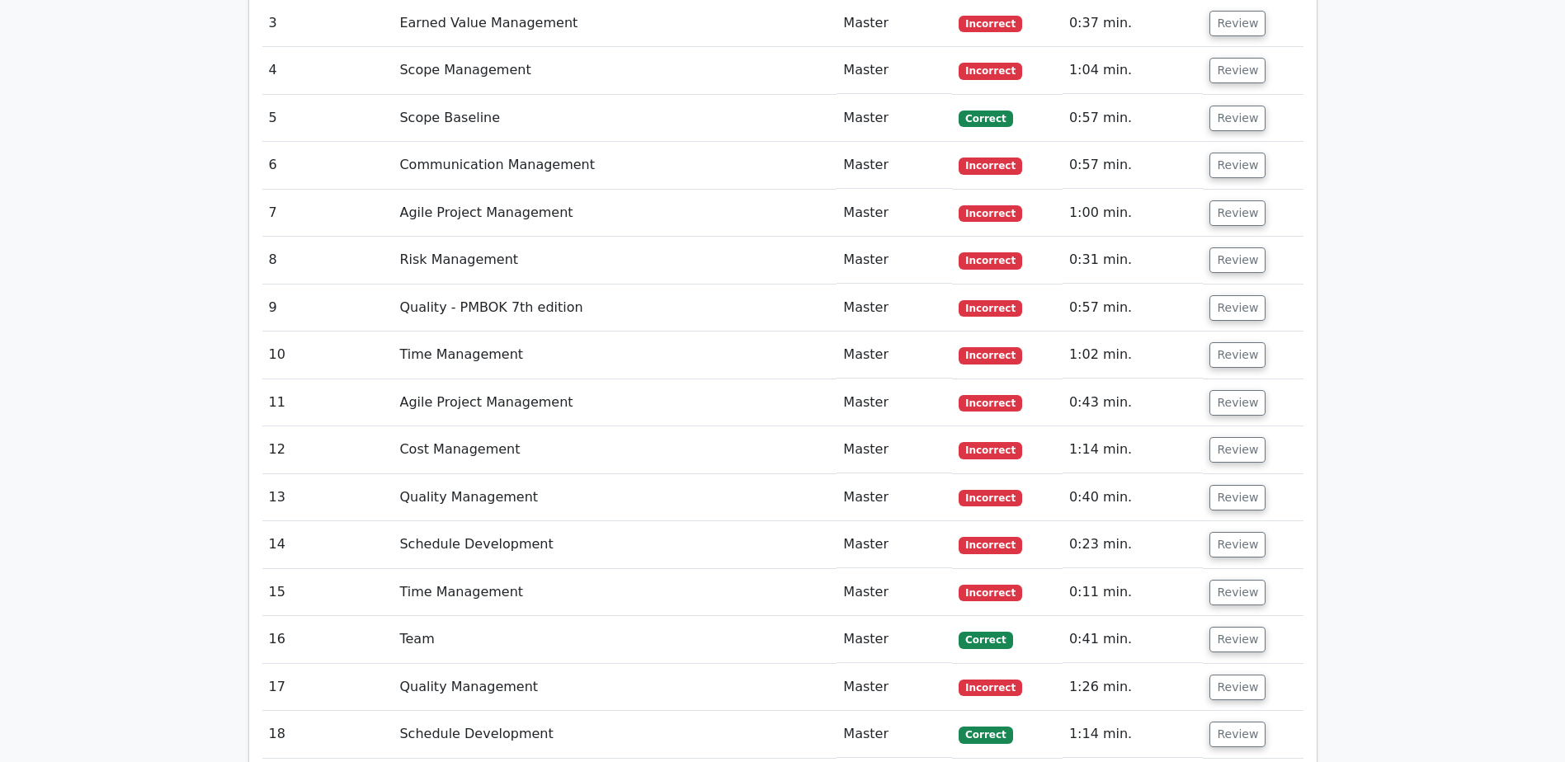
scroll to position [2228, 0]
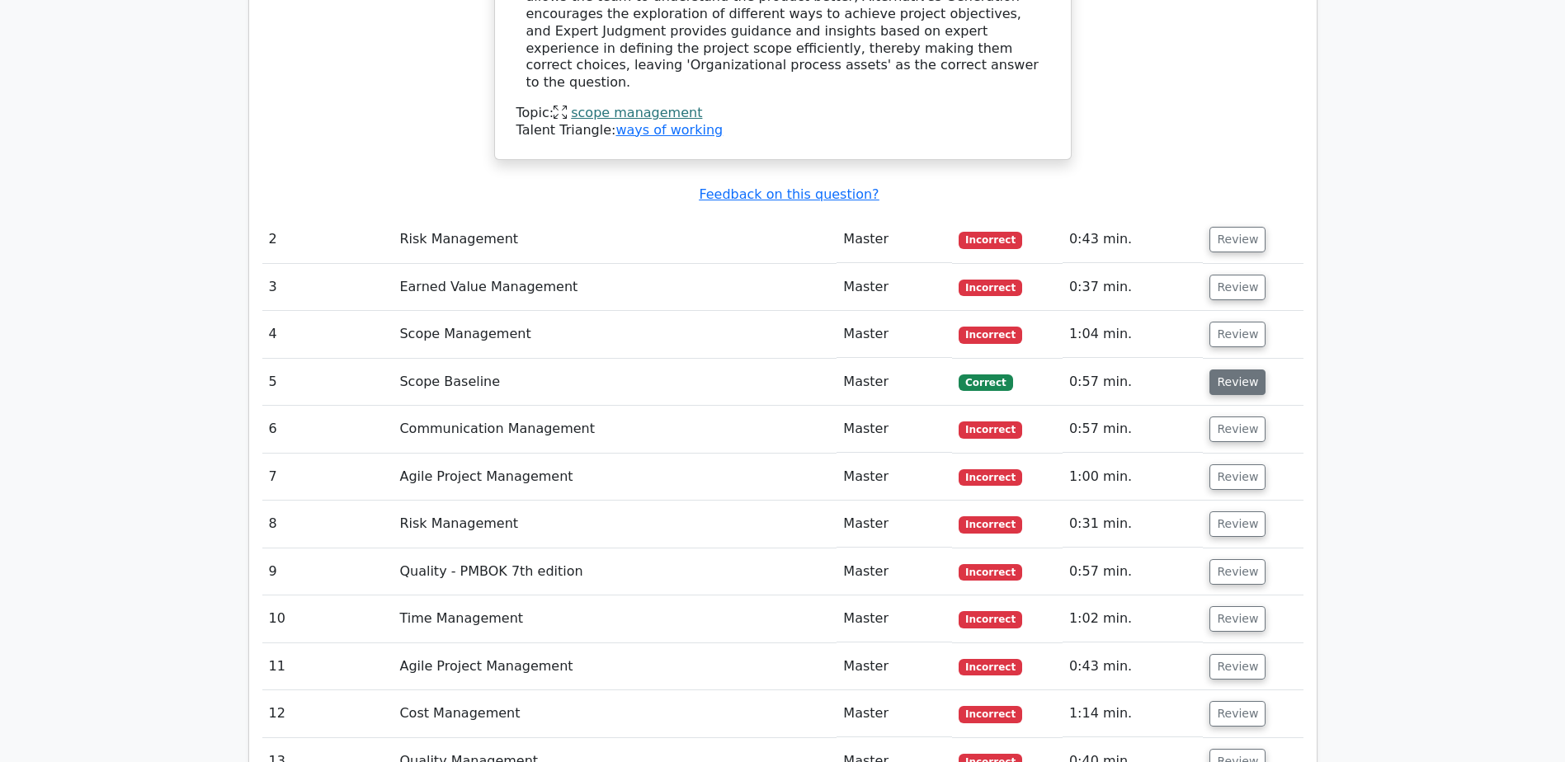
click at [1236, 370] on button "Review" at bounding box center [1237, 383] width 56 height 26
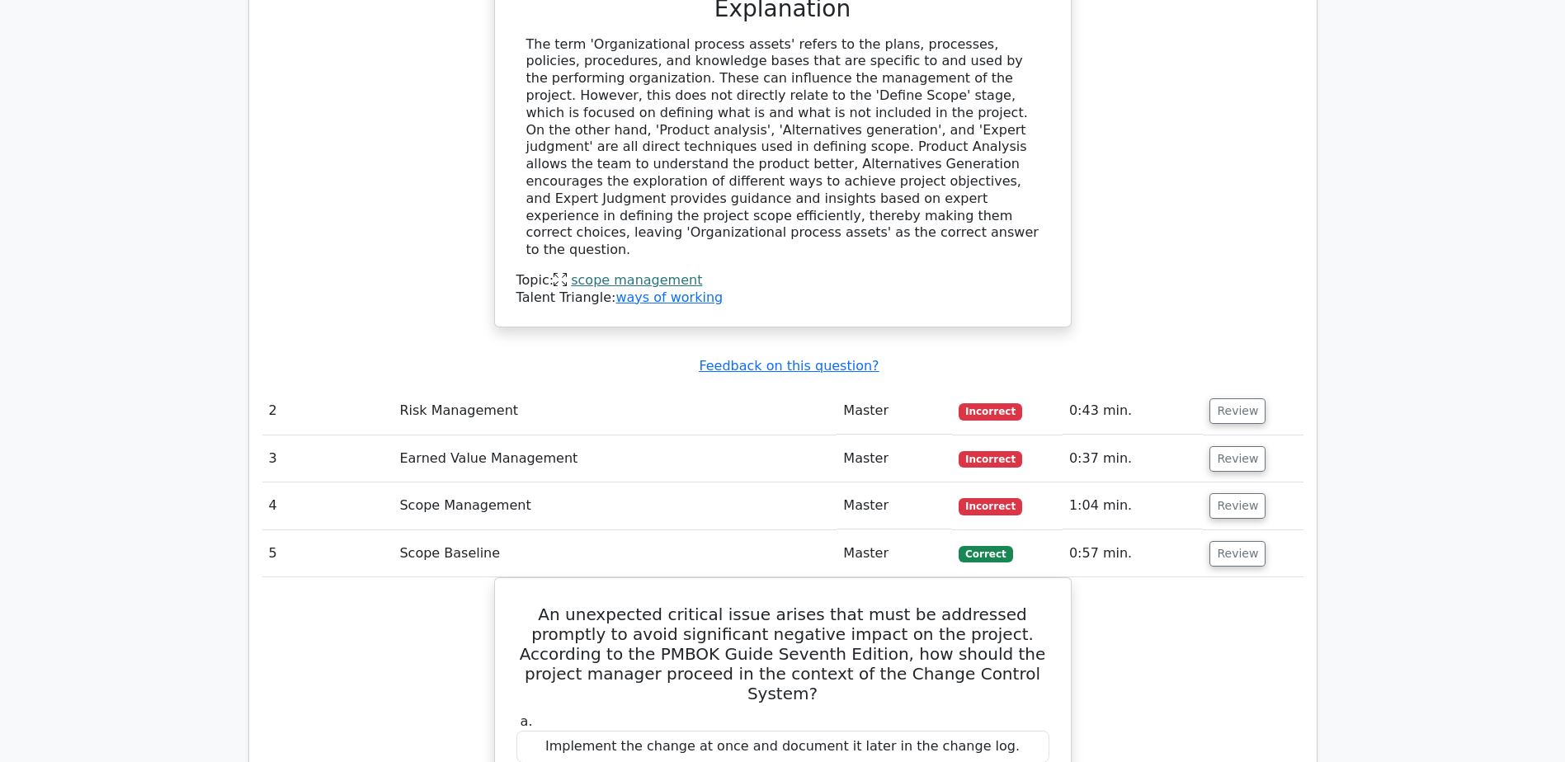
scroll to position [2063, 0]
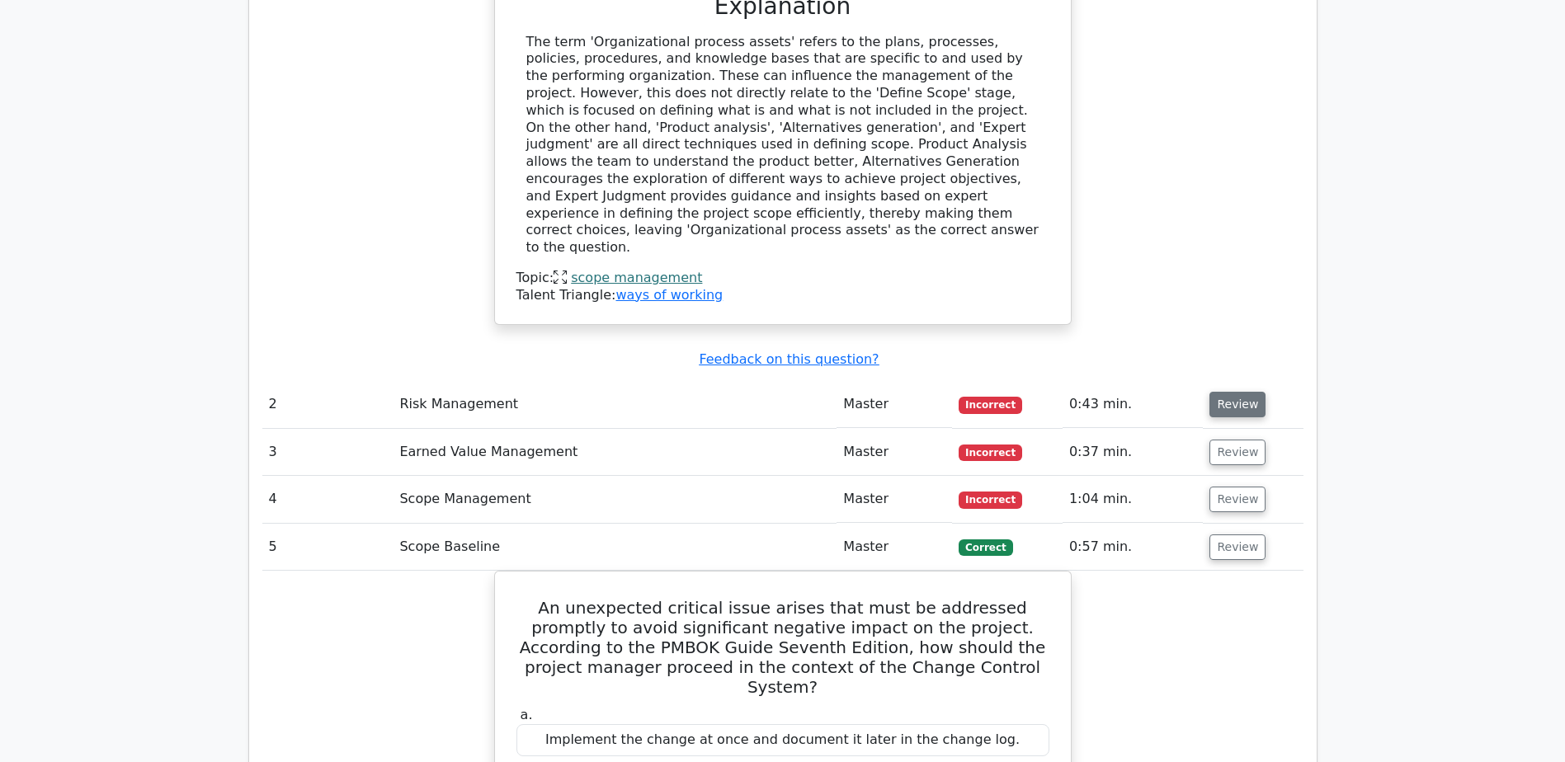
click at [1229, 392] on button "Review" at bounding box center [1237, 405] width 56 height 26
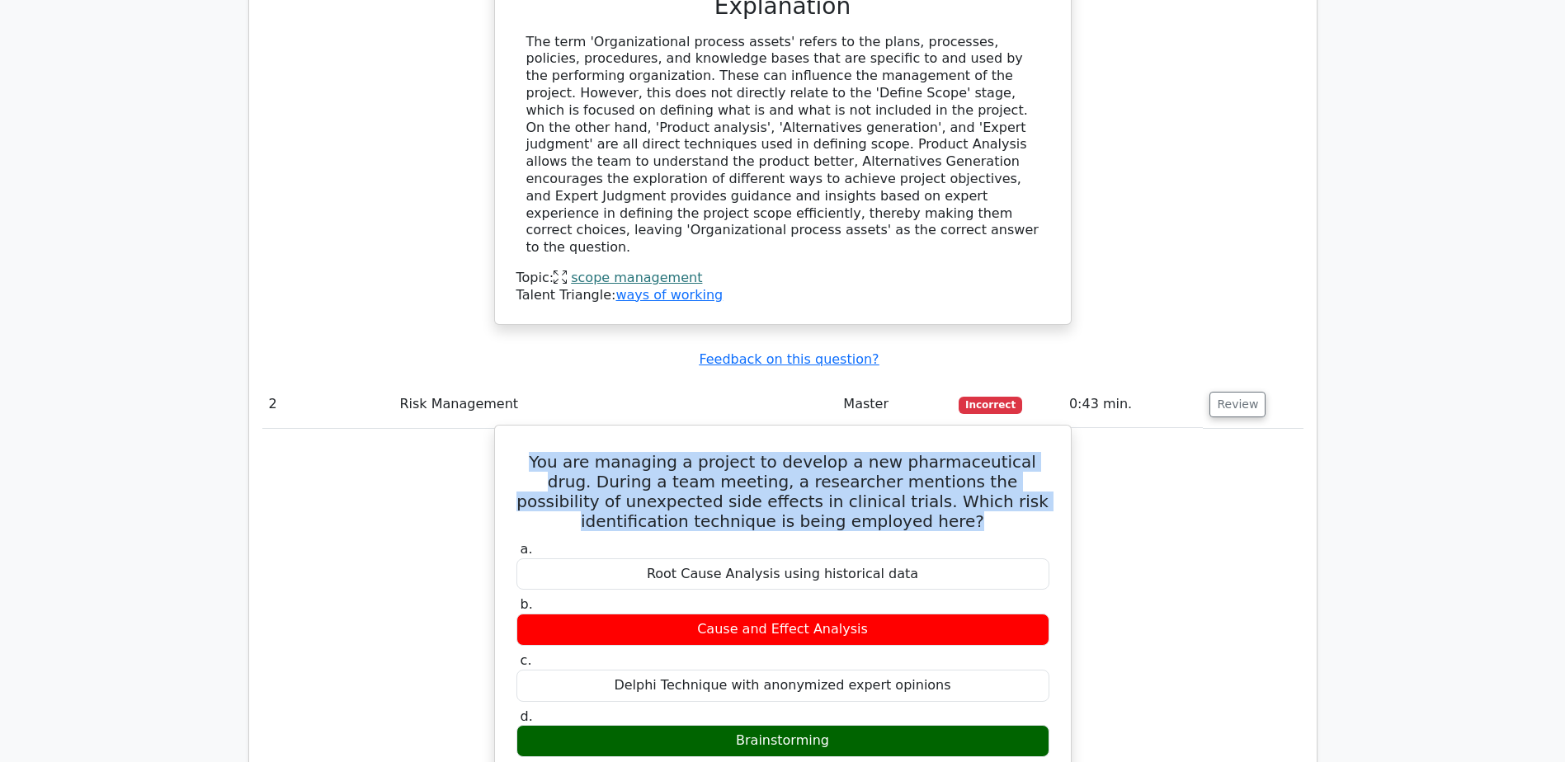
drag, startPoint x: 522, startPoint y: 365, endPoint x: 939, endPoint y: 436, distance: 422.6
click at [939, 452] on h5 "You are managing a project to develop a new pharmaceutical drug. During a team …" at bounding box center [783, 491] width 536 height 79
copy h5 "You are managing a project to develop a new pharmaceutical drug. During a team …"
drag, startPoint x: 728, startPoint y: 648, endPoint x: 864, endPoint y: 646, distance: 135.3
click at [864, 725] on div "Brainstorming" at bounding box center [782, 741] width 533 height 32
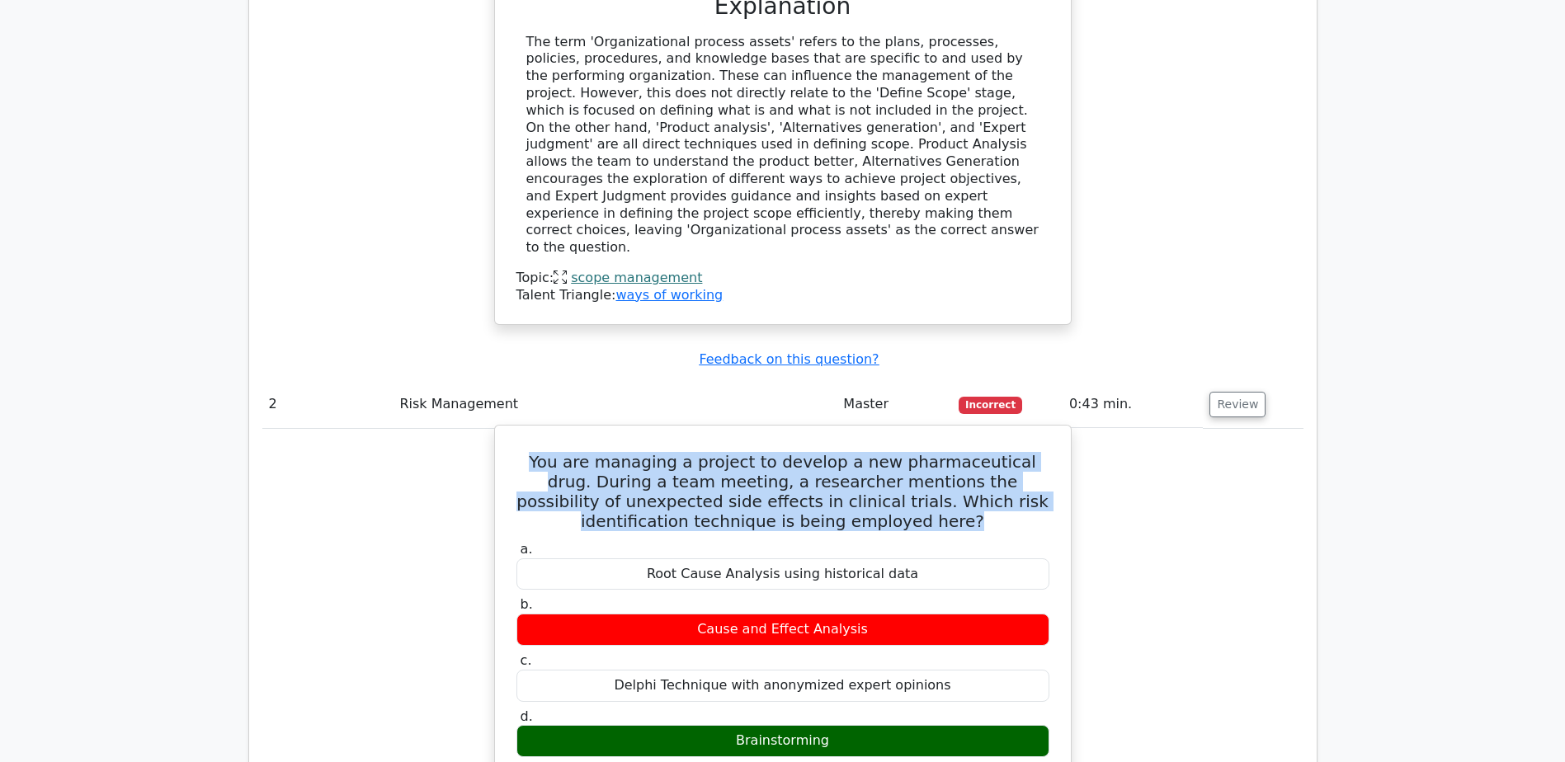
copy div "Brainstorming"
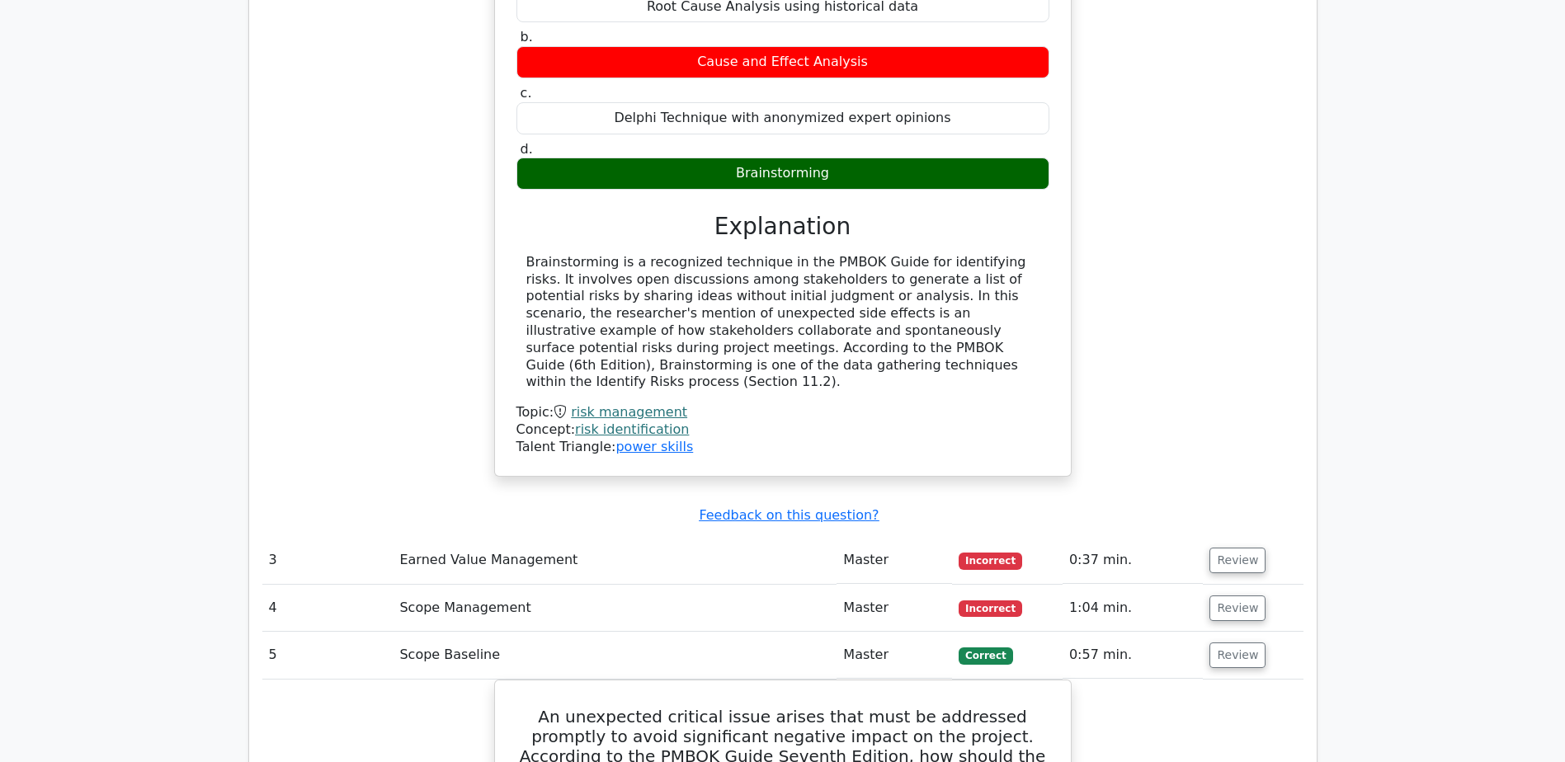
scroll to position [2640, 0]
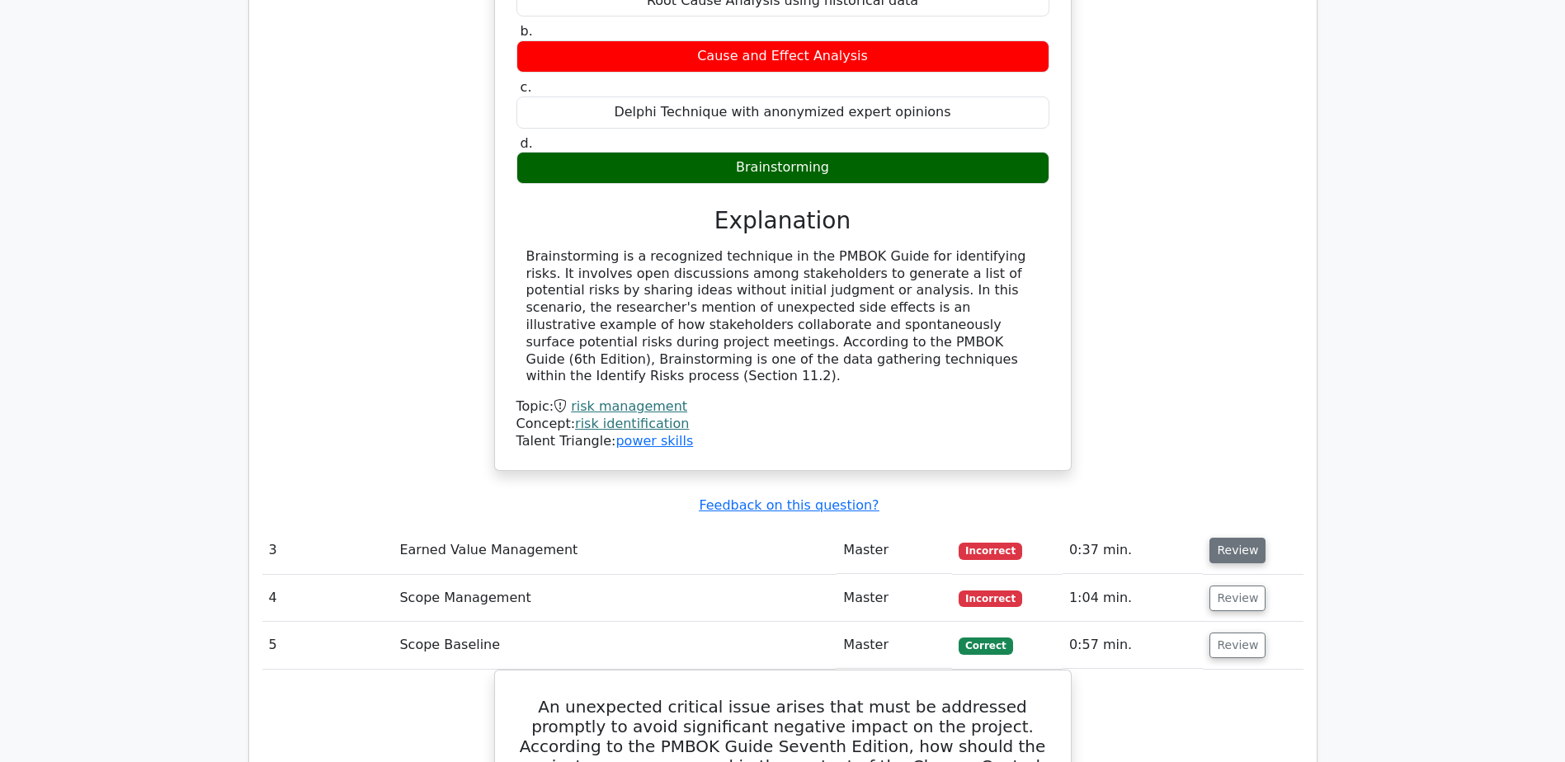
click at [1234, 538] on button "Review" at bounding box center [1237, 551] width 56 height 26
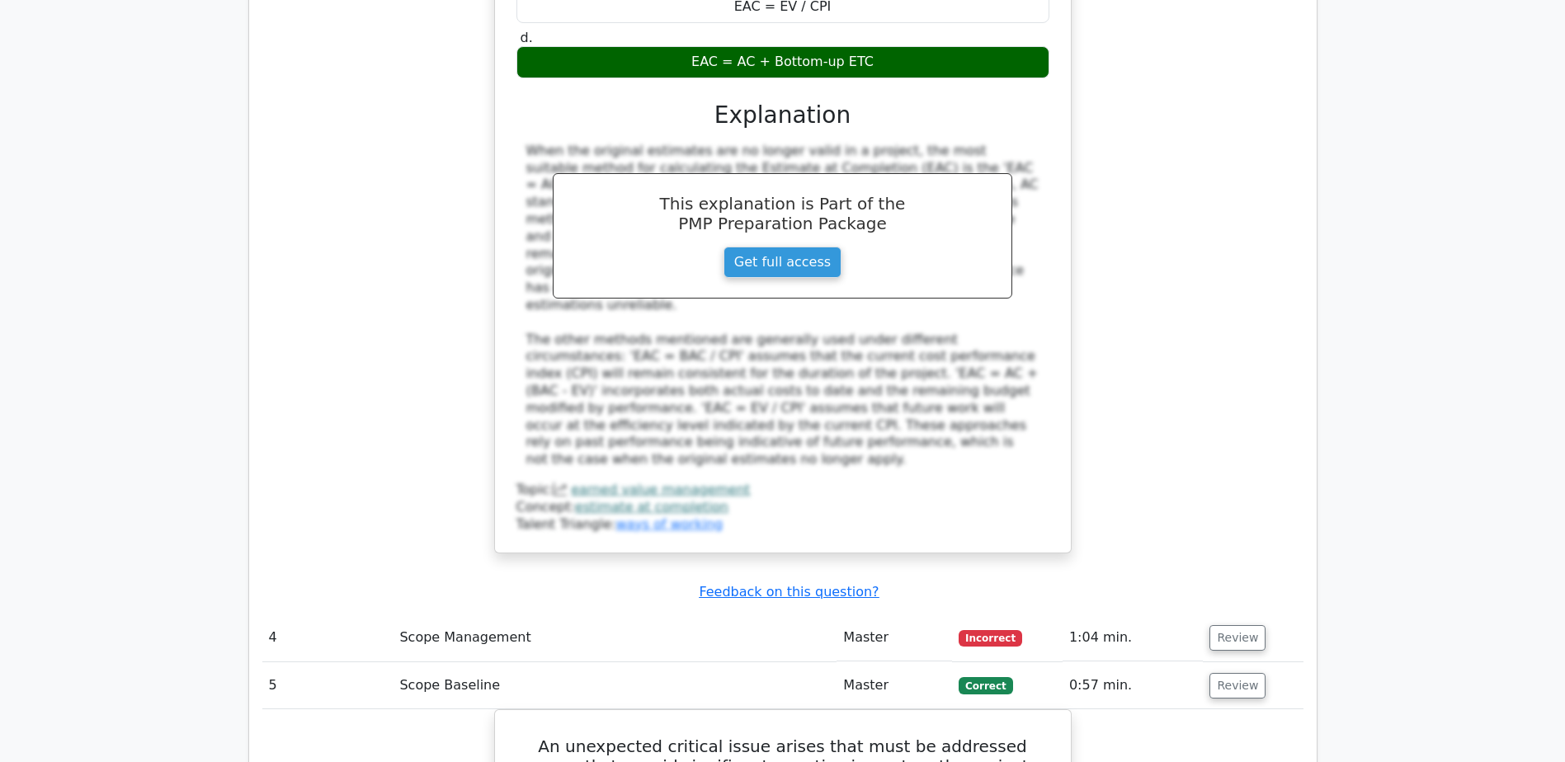
scroll to position [3465, 0]
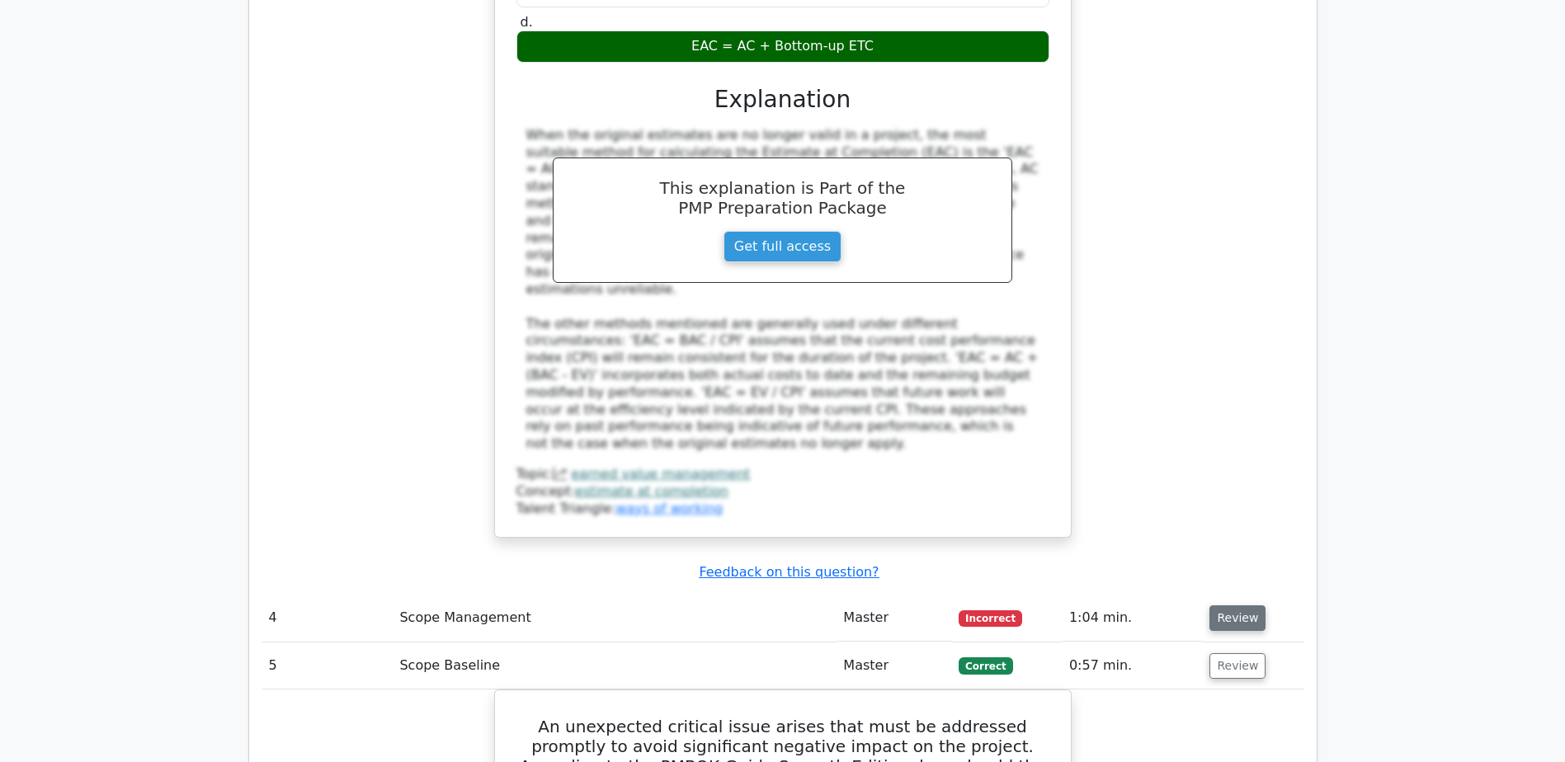
click at [1224, 606] on button "Review" at bounding box center [1237, 619] width 56 height 26
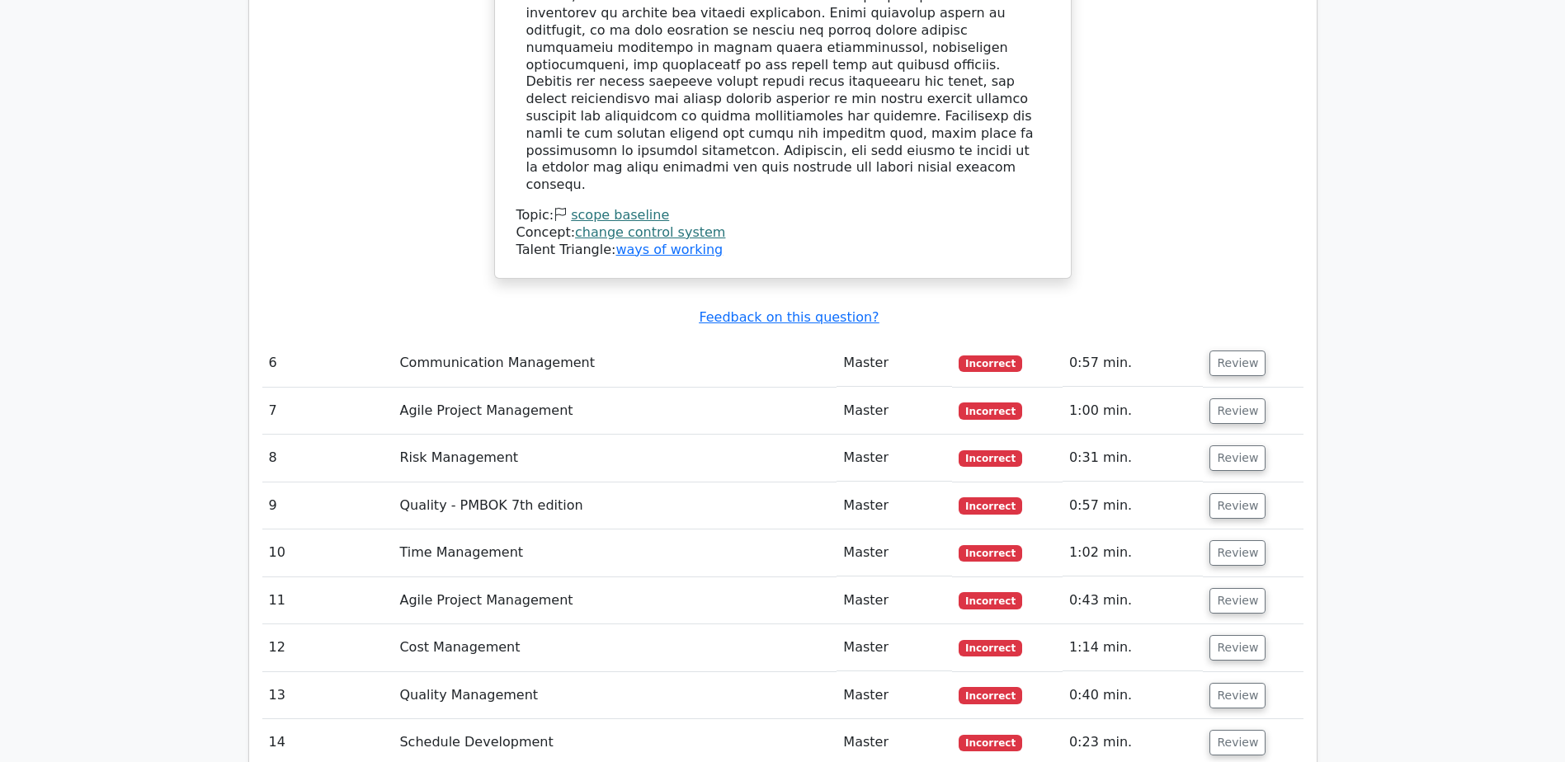
scroll to position [5693, 0]
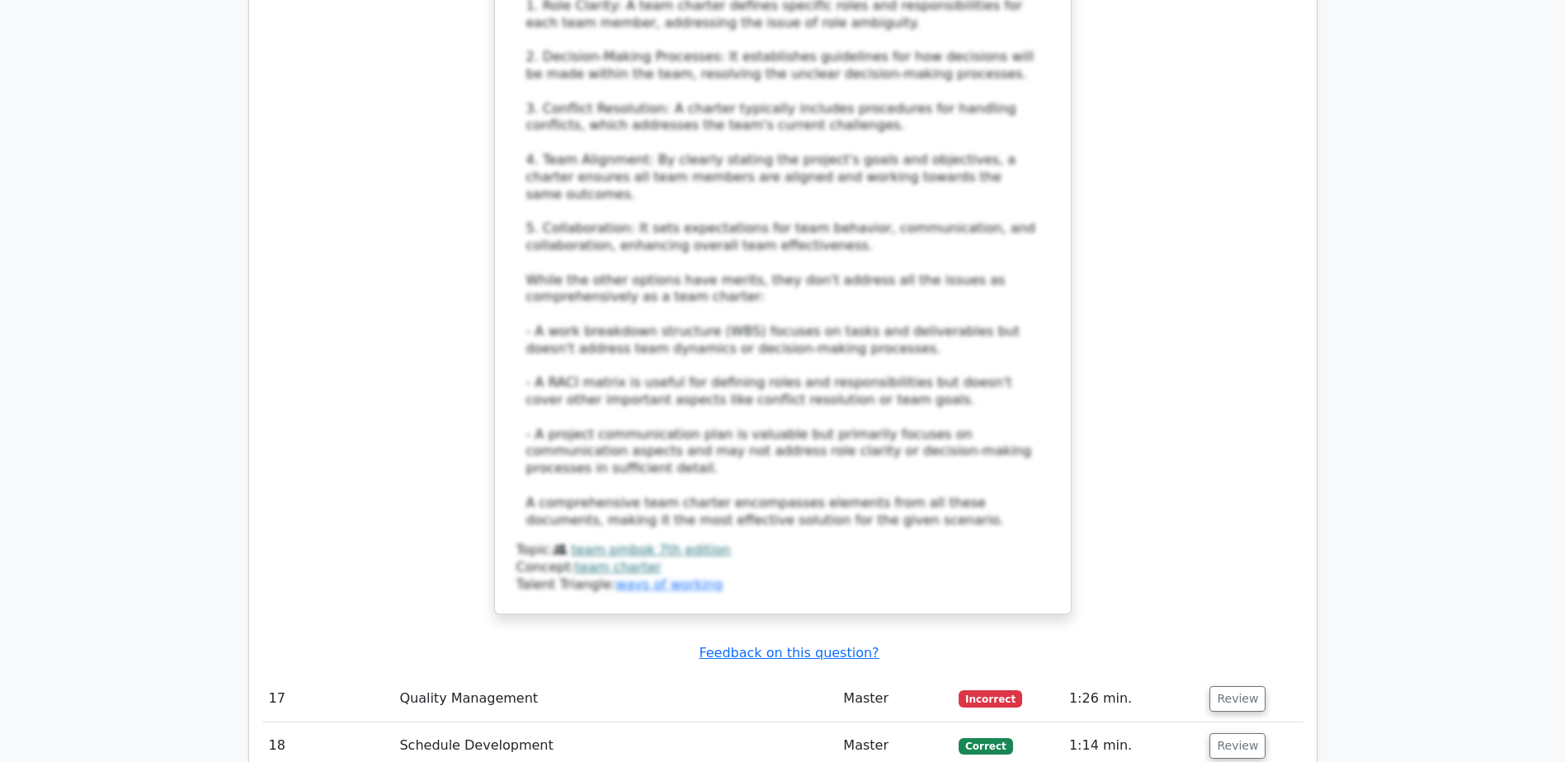
scroll to position [7260, 0]
click at [1237, 732] on button "Review" at bounding box center [1237, 745] width 56 height 26
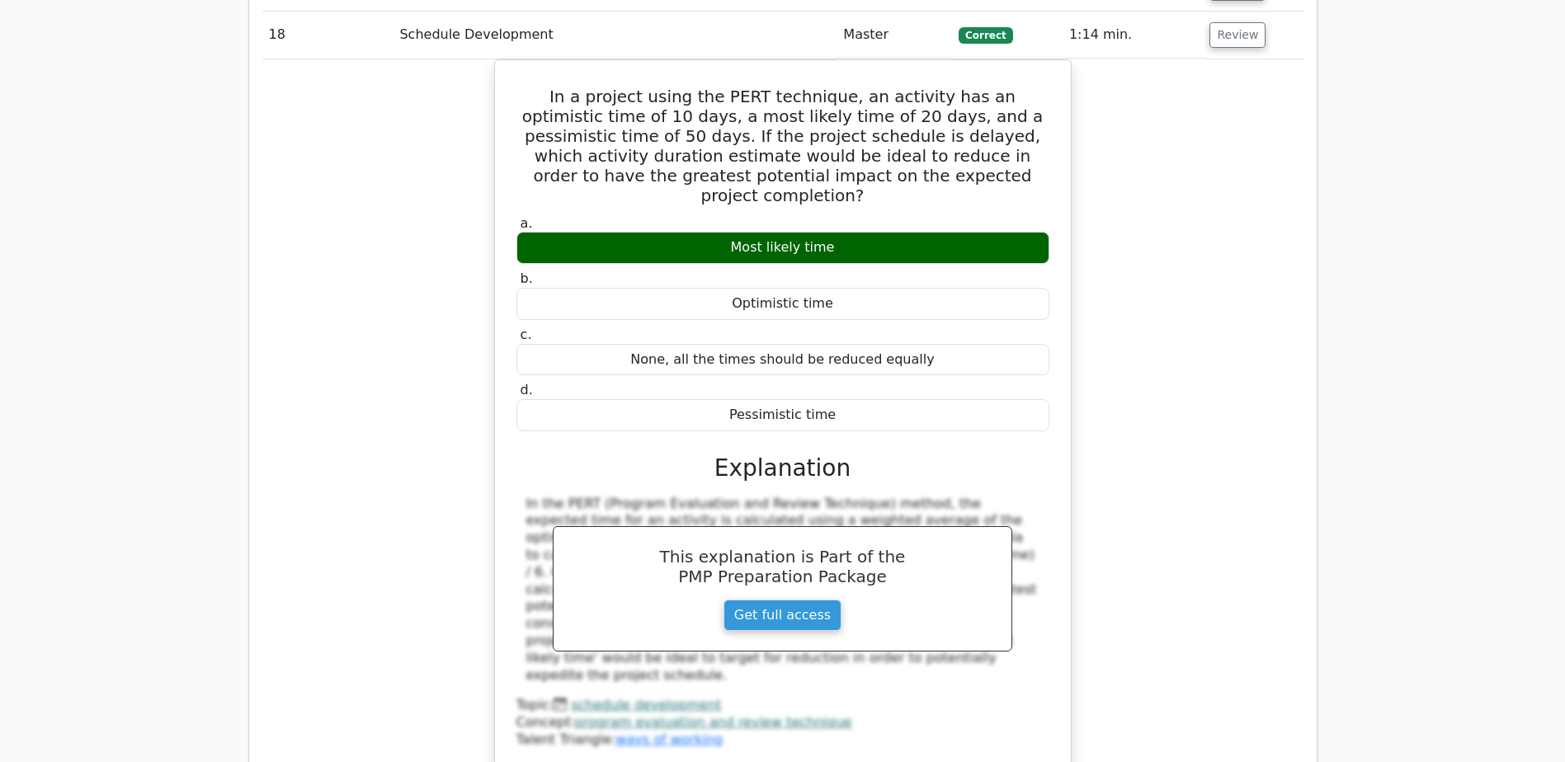
scroll to position [8085, 0]
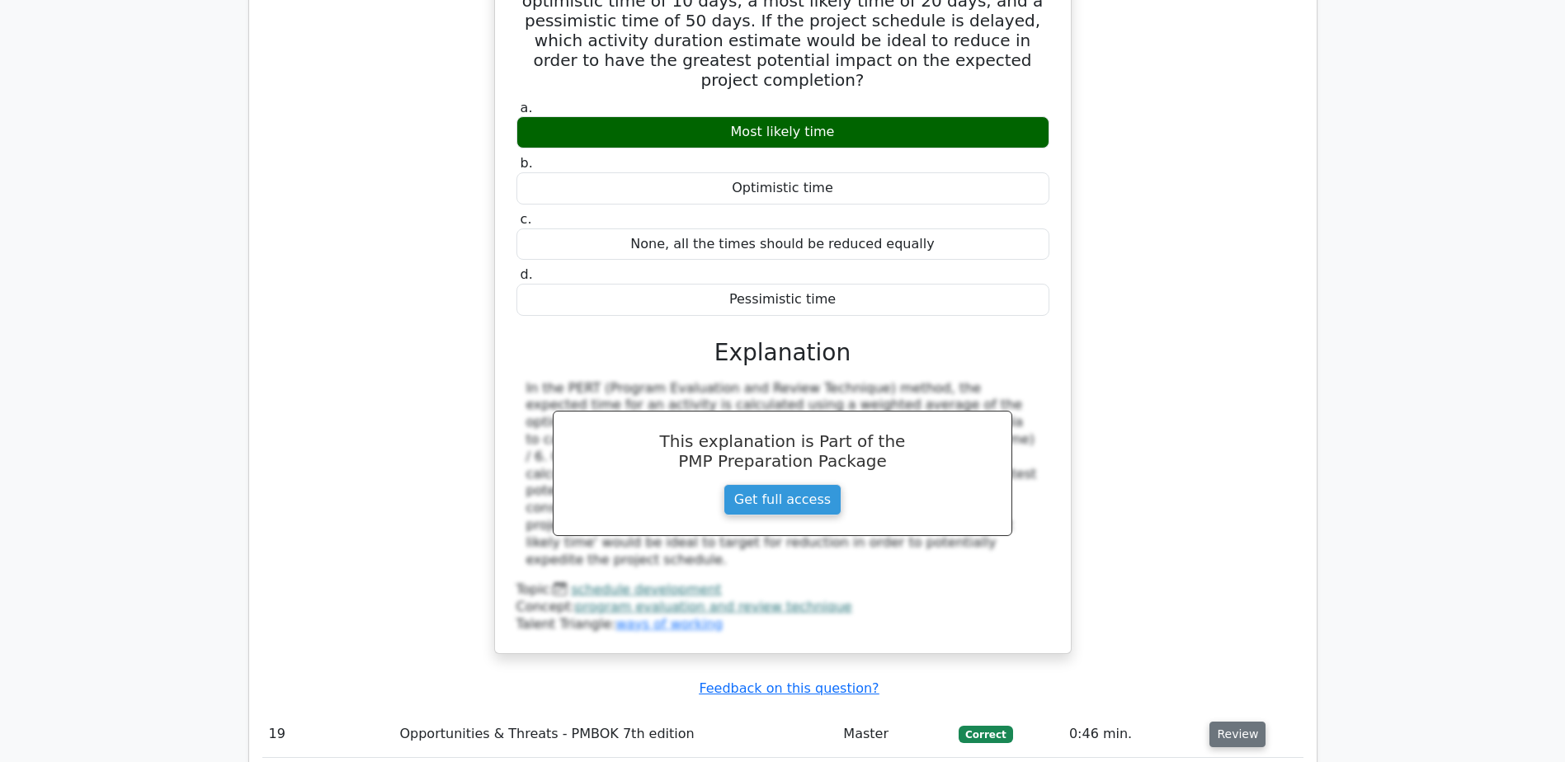
click at [1234, 722] on button "Review" at bounding box center [1237, 735] width 56 height 26
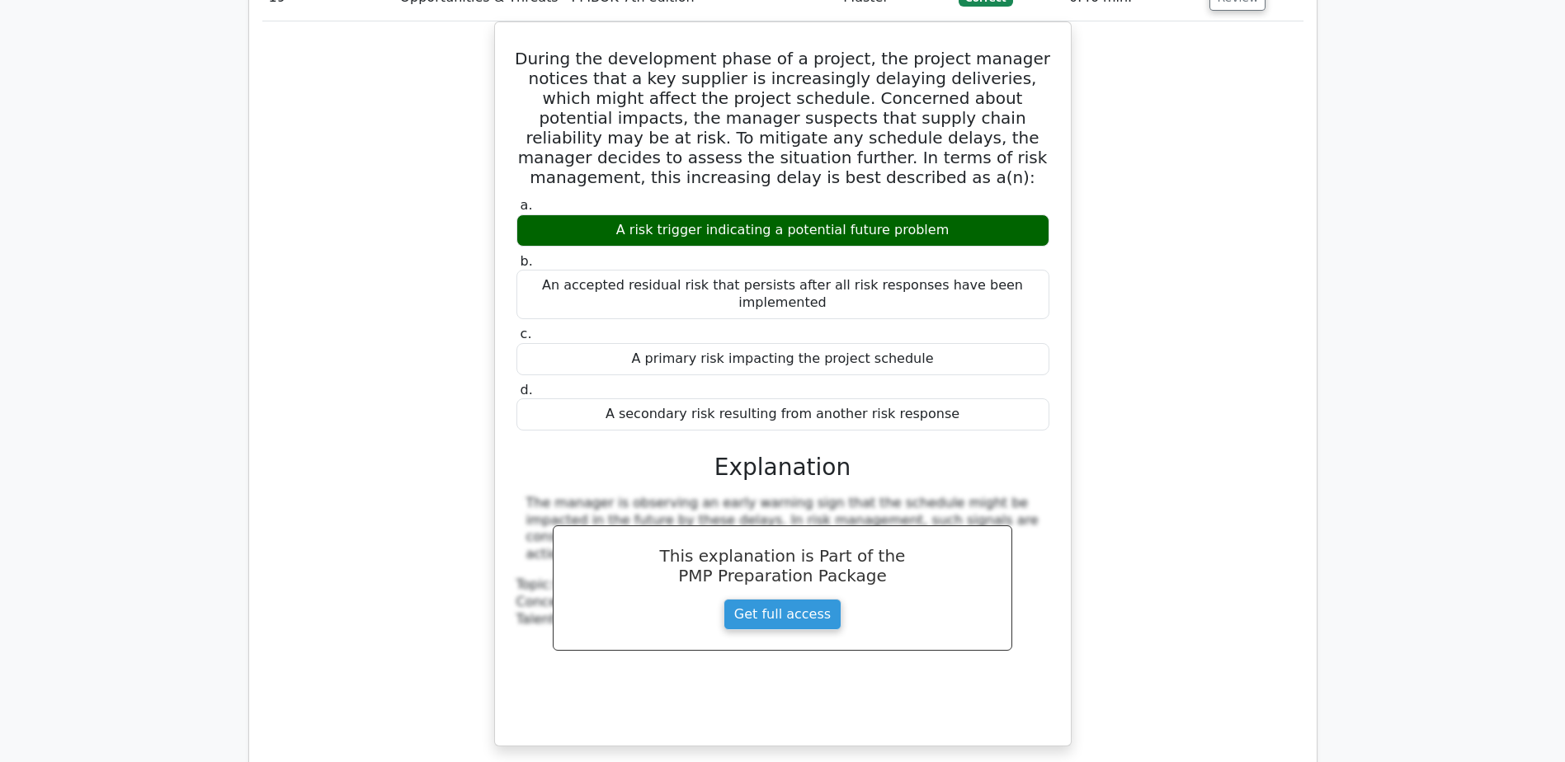
scroll to position [8828, 0]
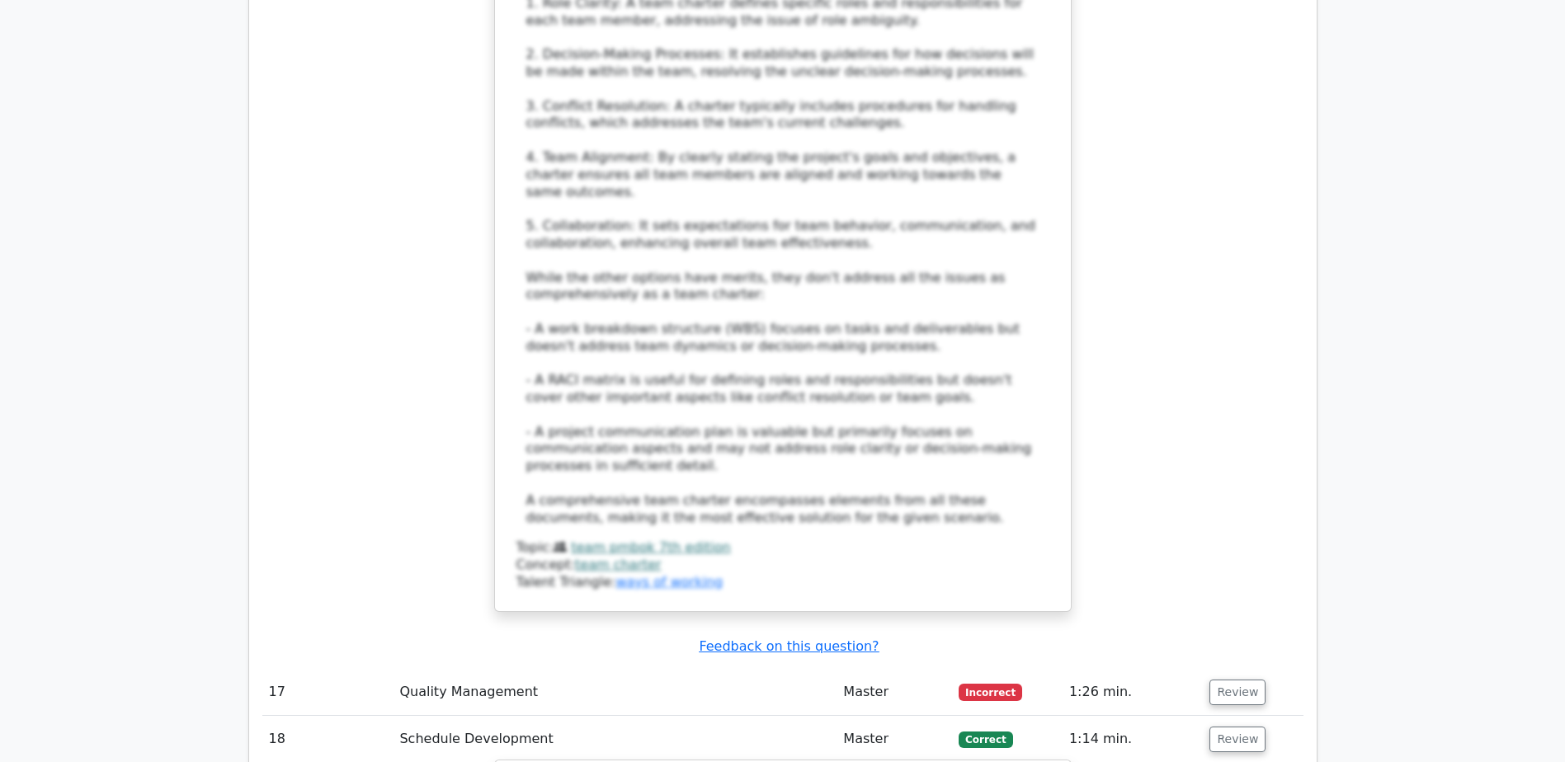
scroll to position [7260, 0]
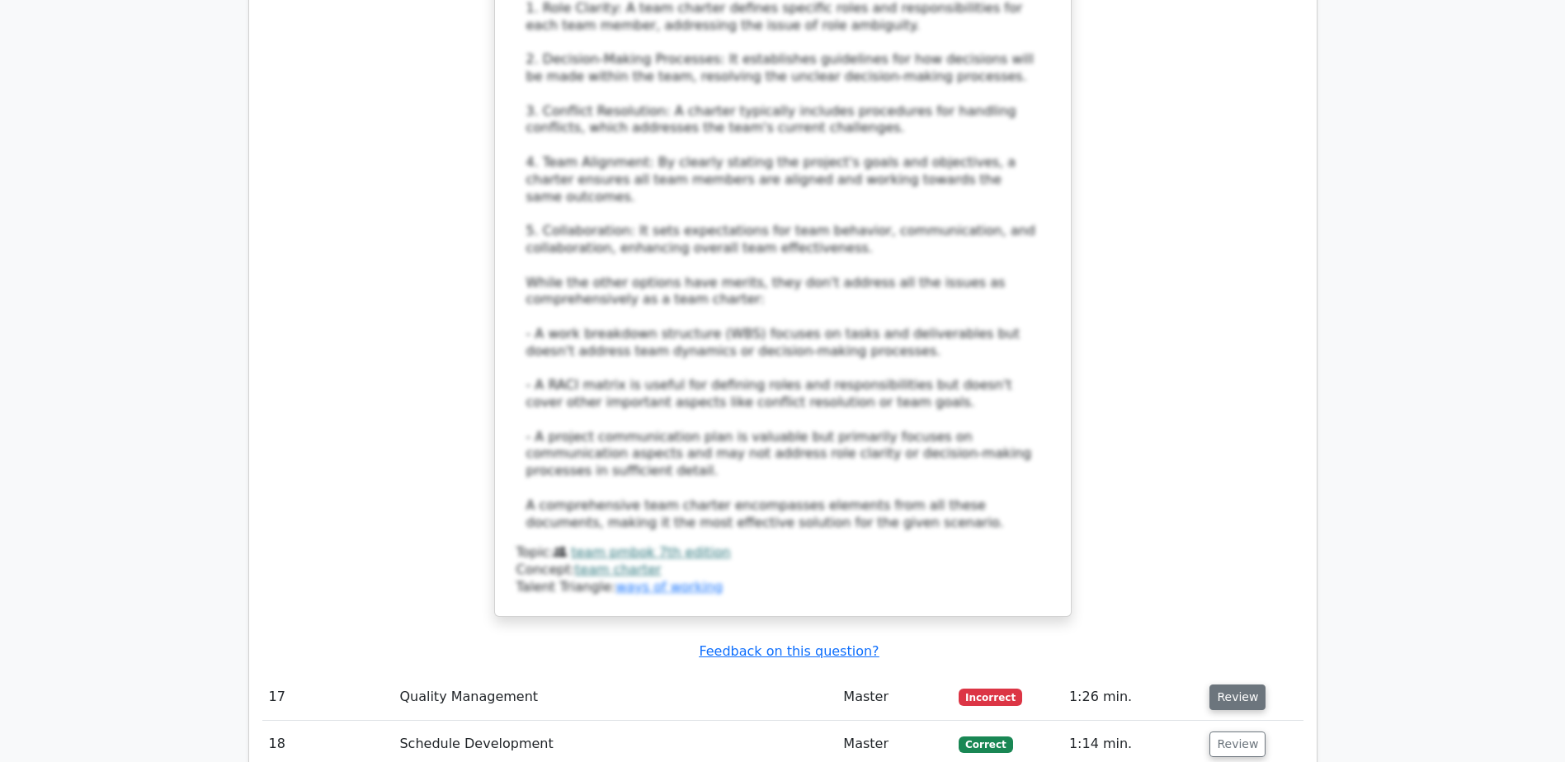
click at [1242, 685] on button "Review" at bounding box center [1237, 698] width 56 height 26
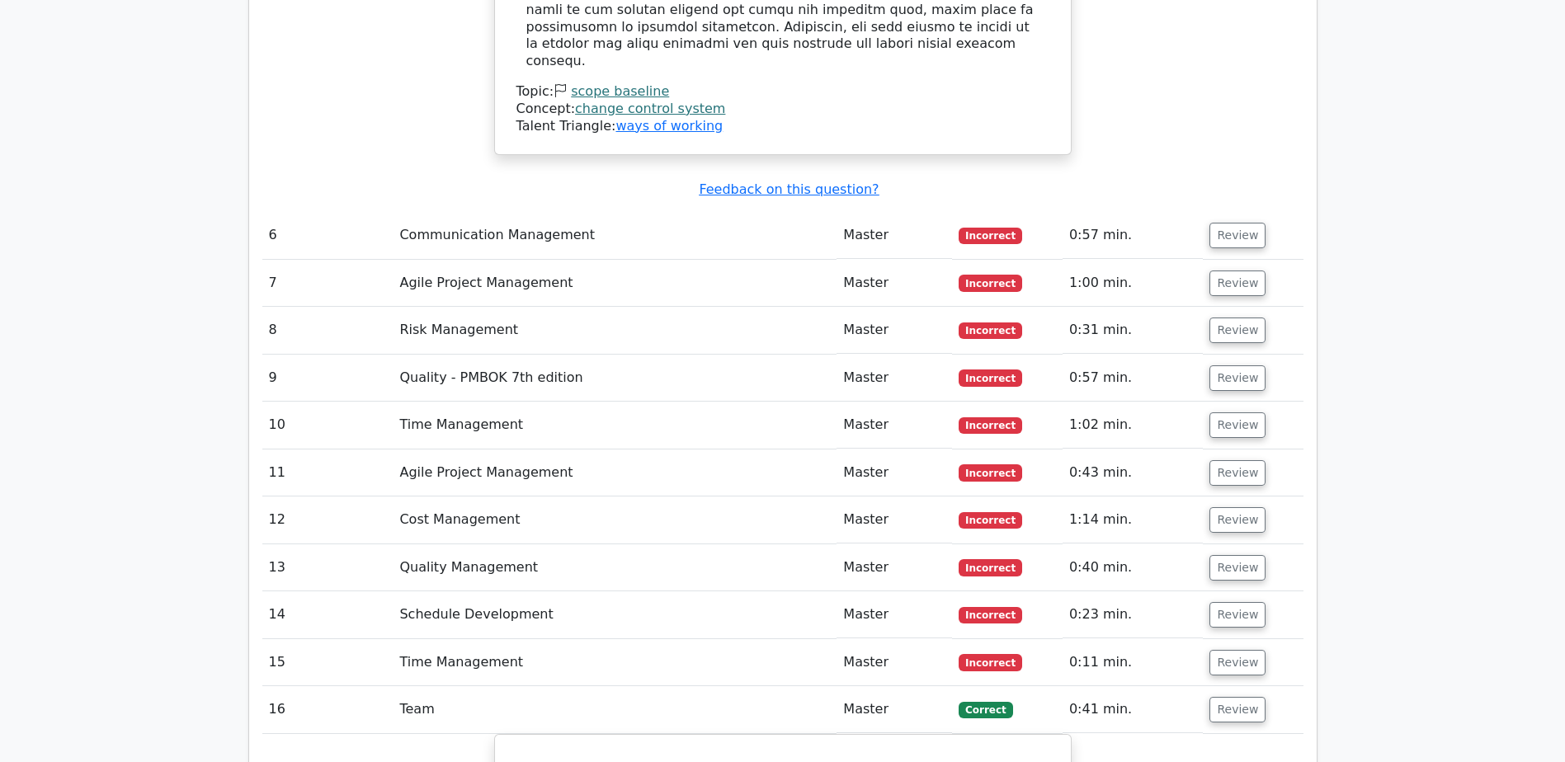
scroll to position [5775, 0]
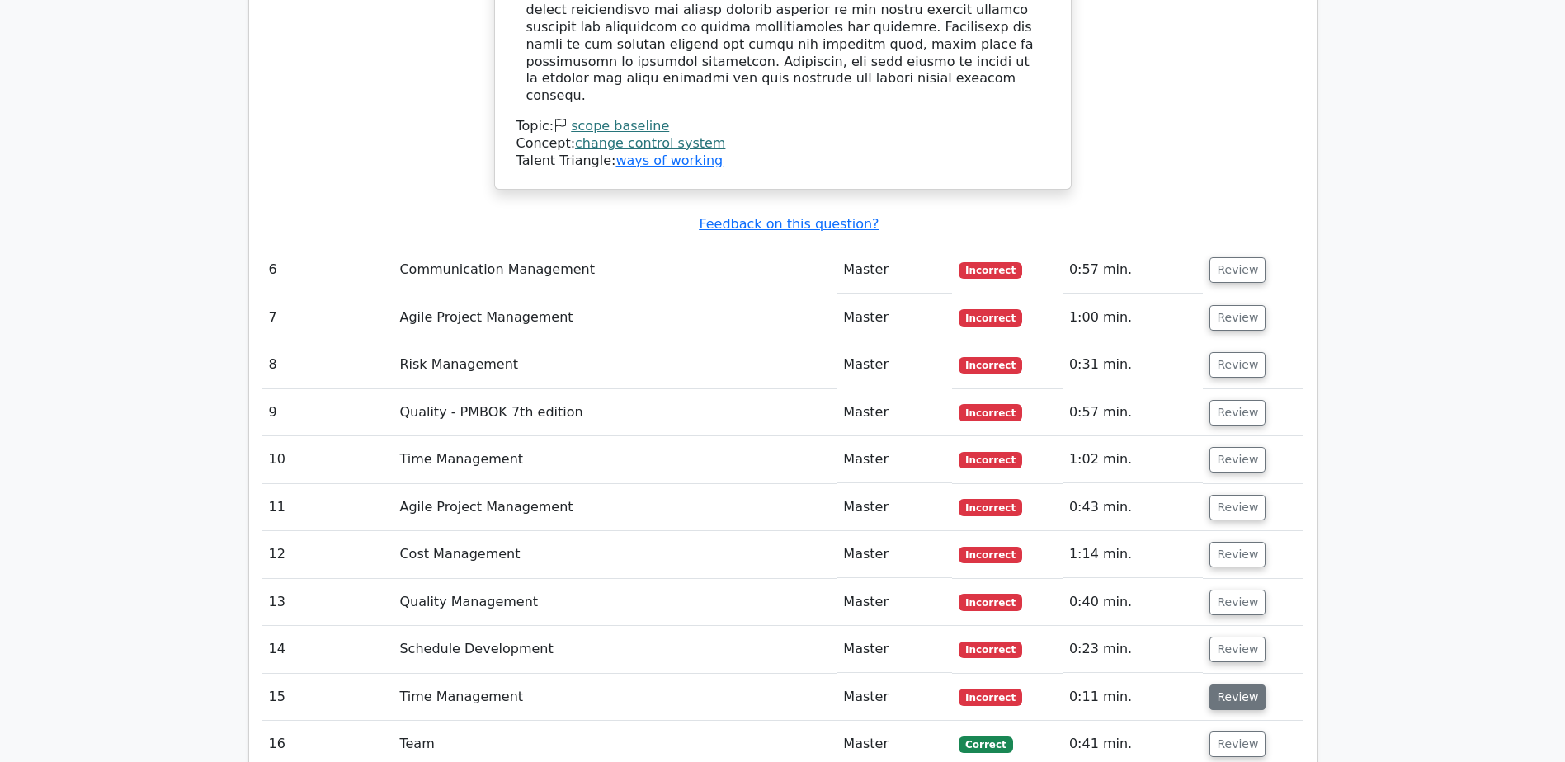
click at [1229, 685] on button "Review" at bounding box center [1237, 698] width 56 height 26
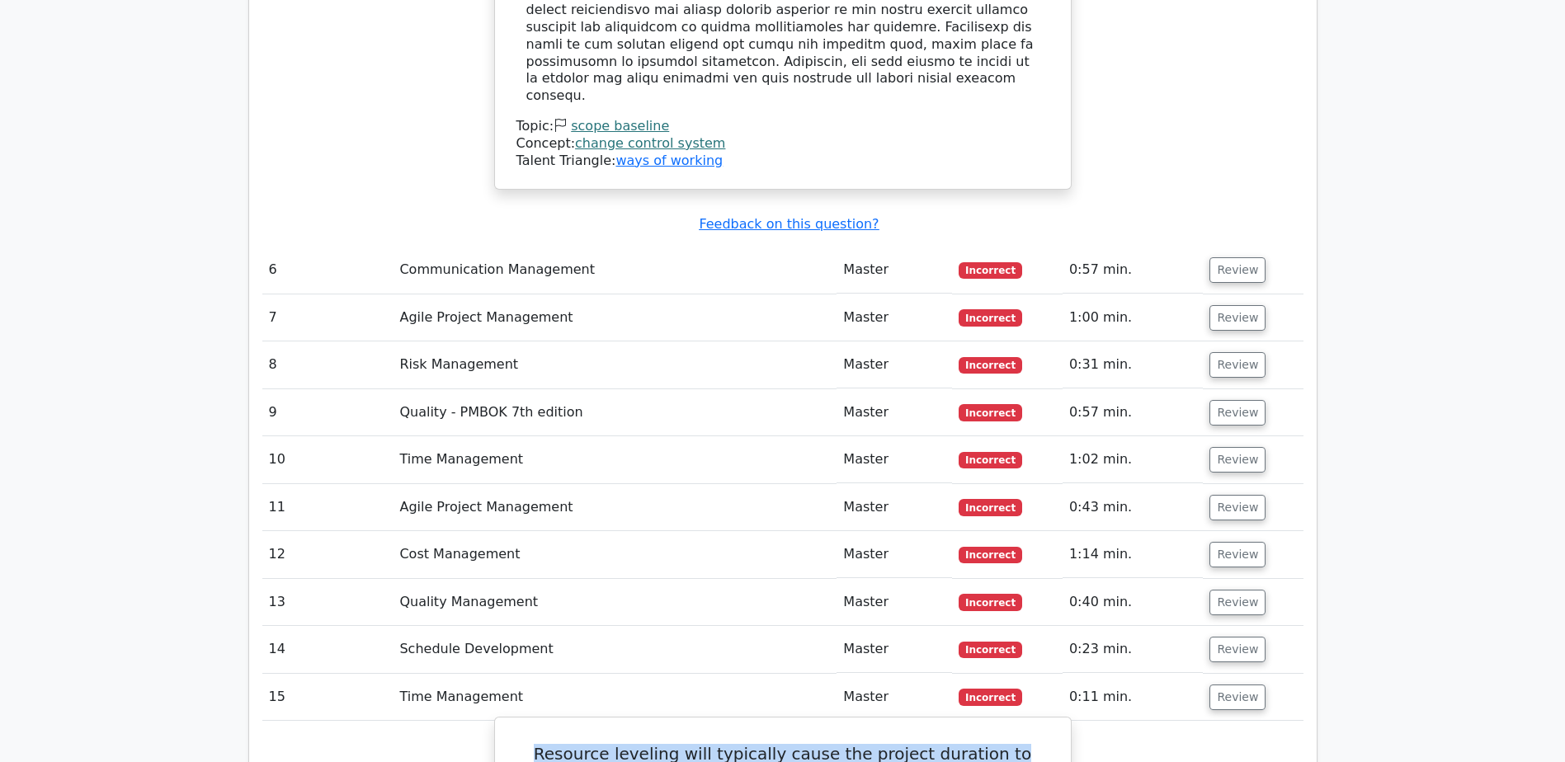
drag, startPoint x: 514, startPoint y: 447, endPoint x: 961, endPoint y: 449, distance: 447.2
click at [961, 744] on h5 "Resource leveling will typically cause the project duration to ___________." at bounding box center [783, 764] width 536 height 40
drag, startPoint x: 961, startPoint y: 449, endPoint x: 870, endPoint y: 469, distance: 93.7
click at [520, 744] on h5 "Resource leveling will typically cause the project duration to ___________." at bounding box center [783, 764] width 536 height 40
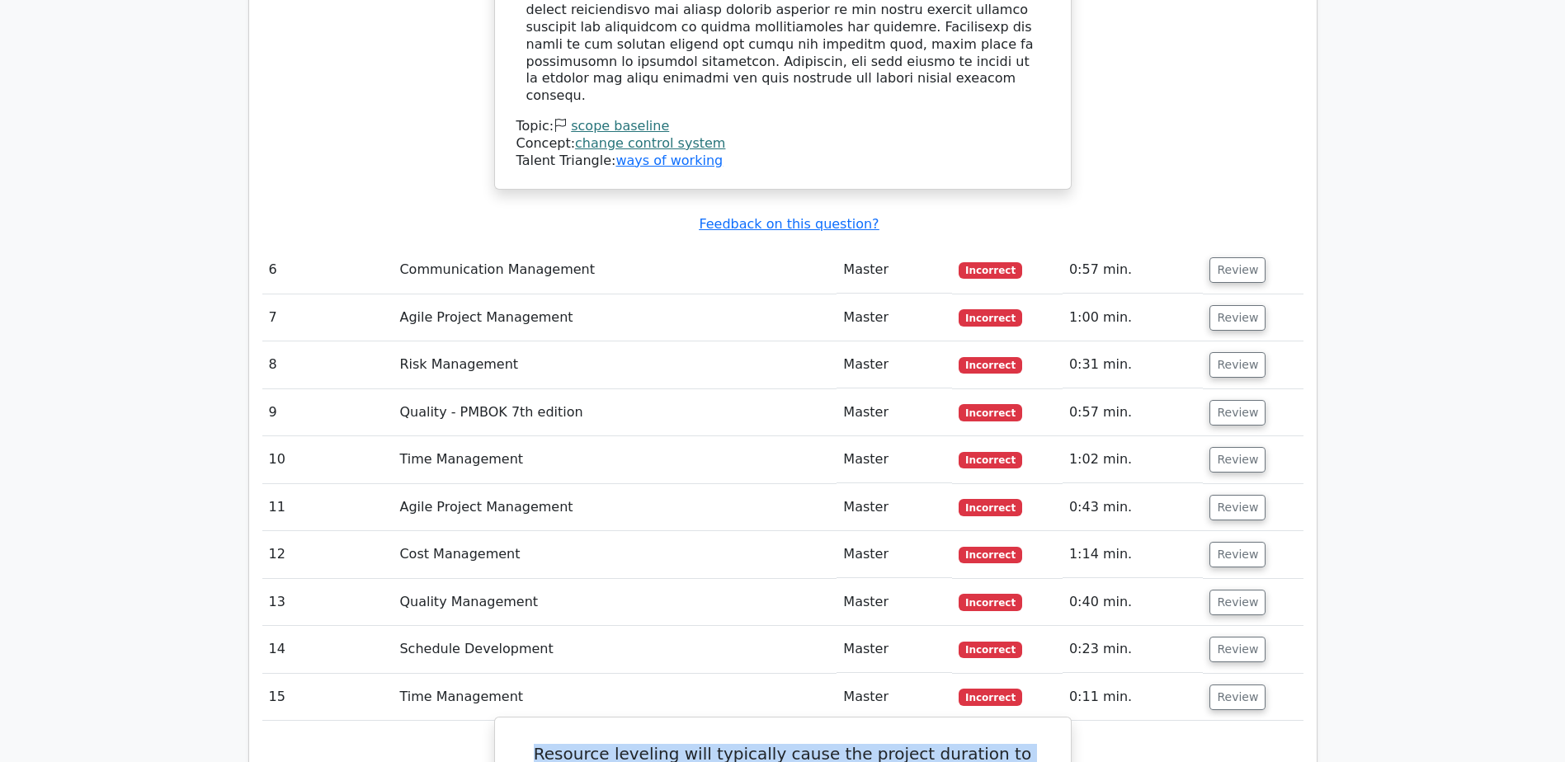
drag, startPoint x: 515, startPoint y: 446, endPoint x: 1044, endPoint y: 459, distance: 529.8
click at [1044, 744] on h5 "Resource leveling will typically cause the project duration to ___________." at bounding box center [783, 764] width 536 height 40
copy h5 "Resource leveling will typically cause the project duration to ___________"
drag, startPoint x: 745, startPoint y: 498, endPoint x: 866, endPoint y: 497, distance: 121.3
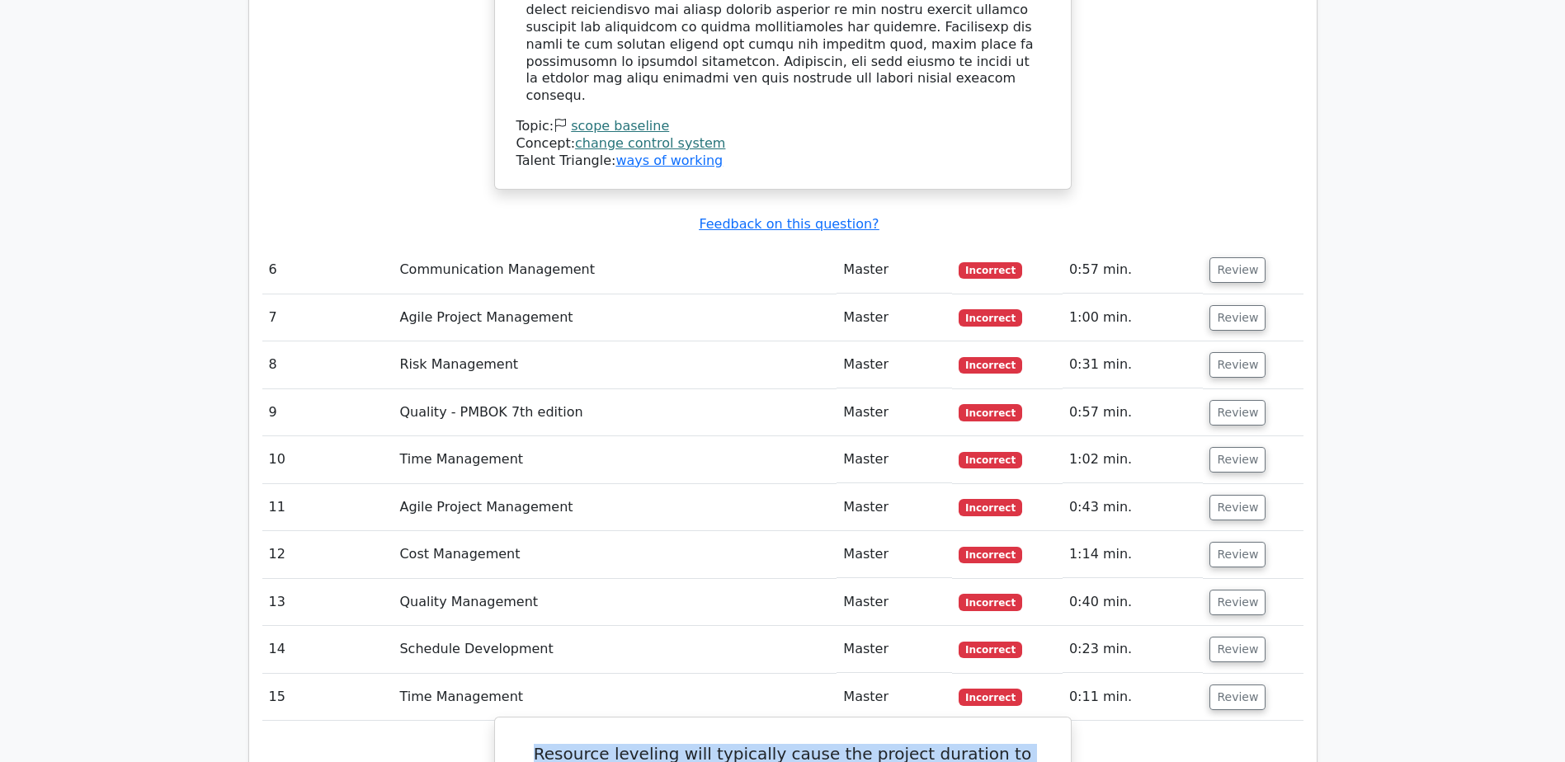
copy div "increase"
click at [1229, 685] on button "Review" at bounding box center [1237, 698] width 56 height 26
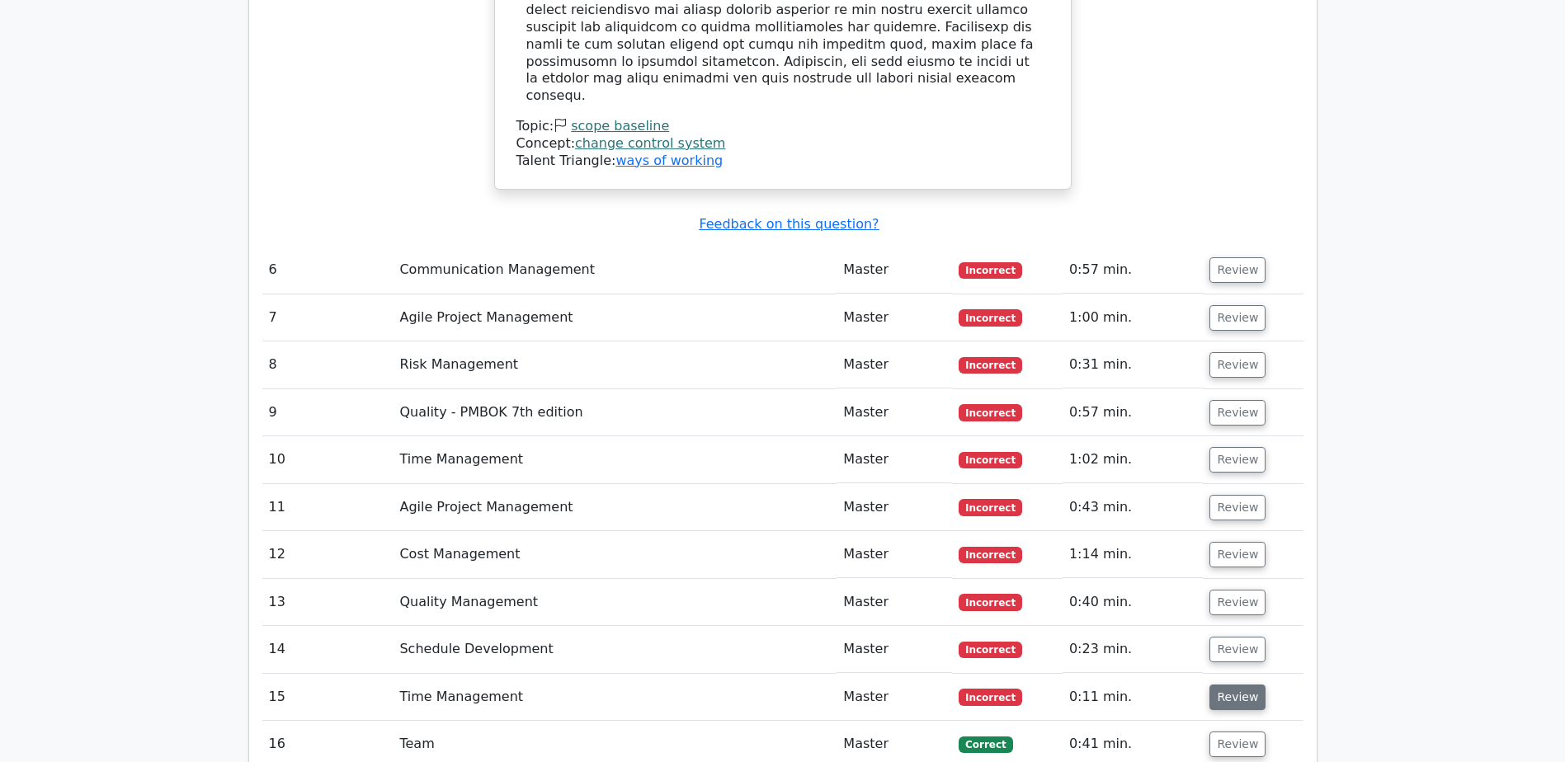
click at [1247, 685] on button "Review" at bounding box center [1237, 698] width 56 height 26
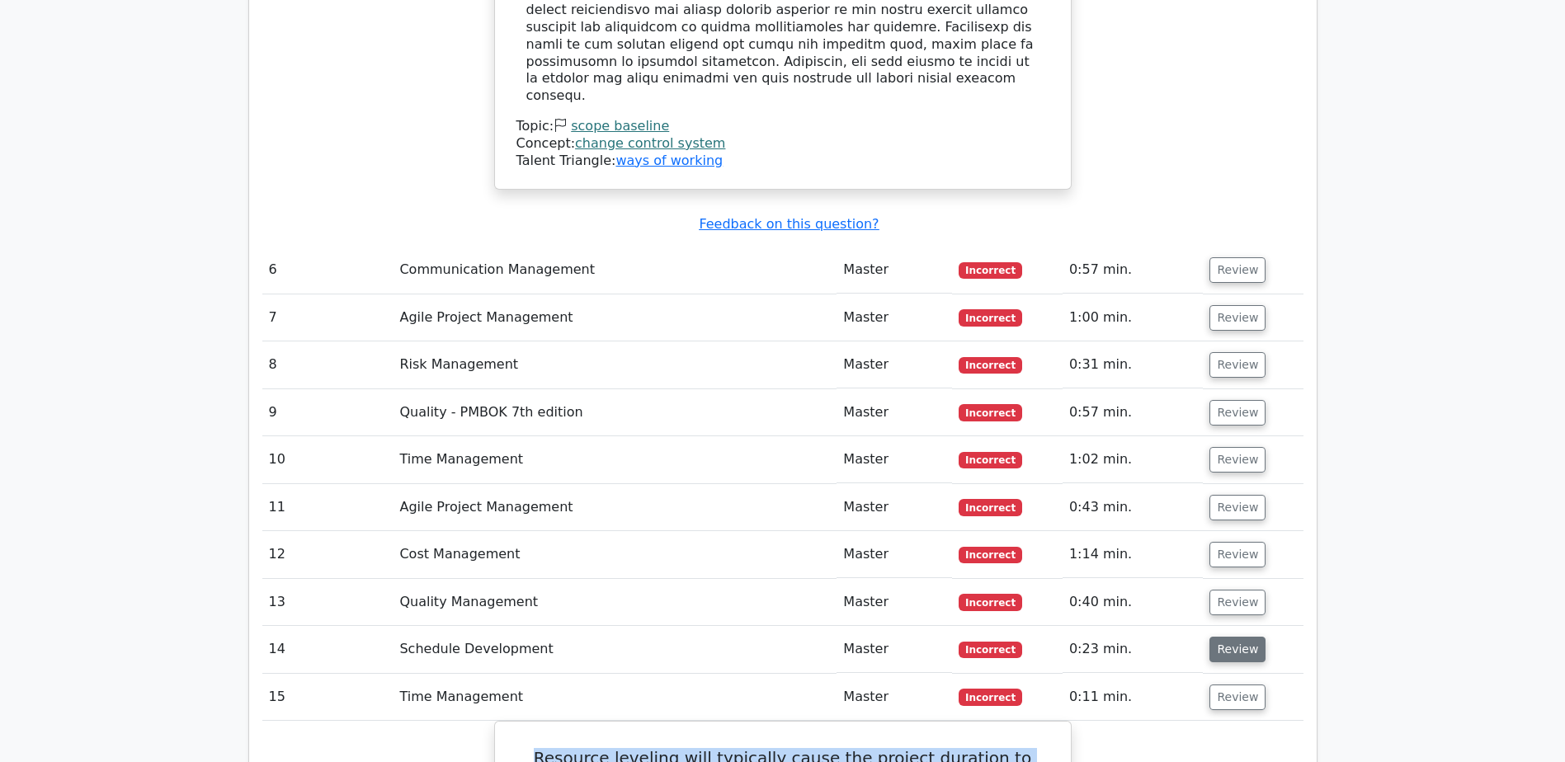
click at [1234, 637] on button "Review" at bounding box center [1237, 650] width 56 height 26
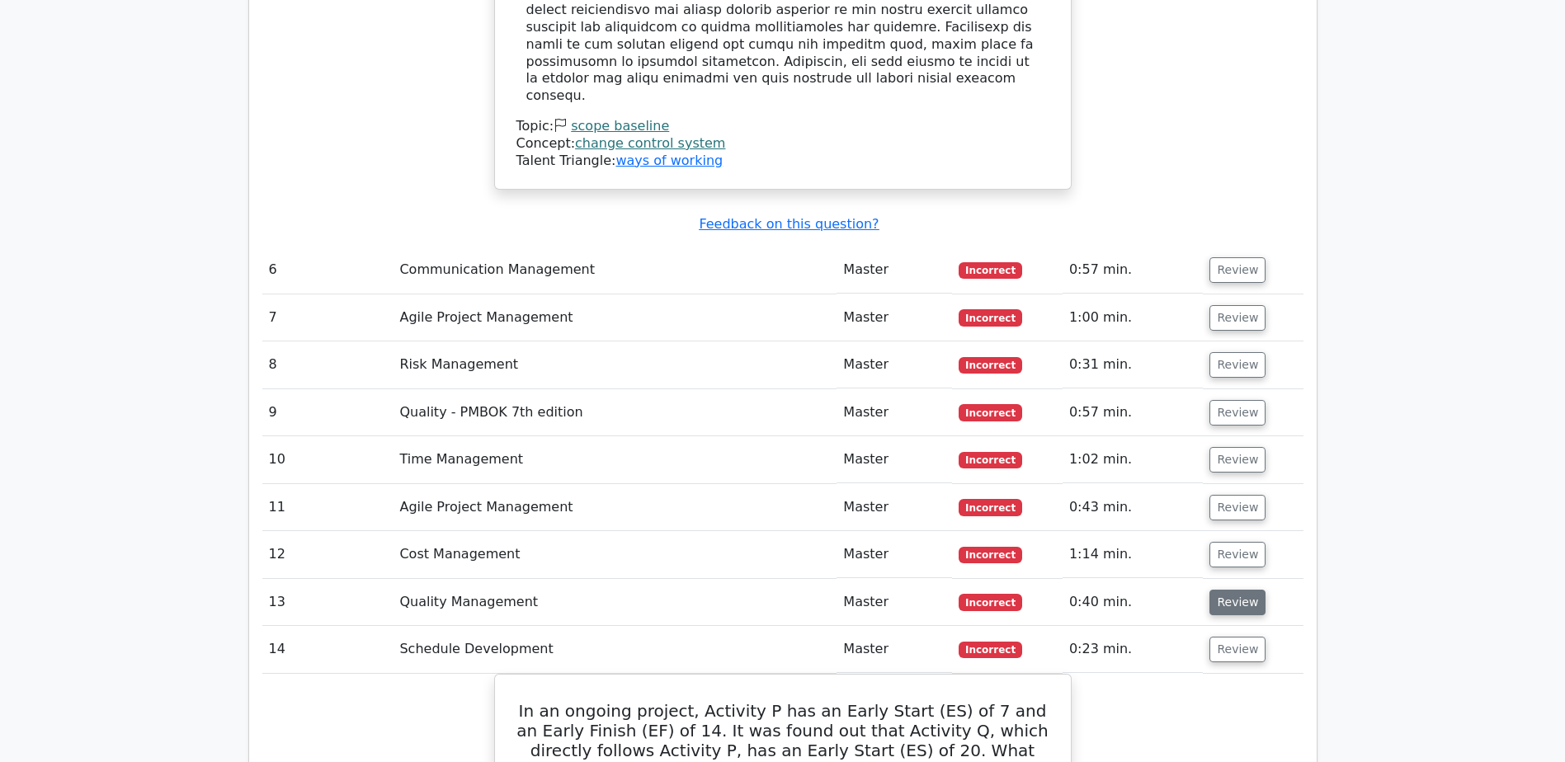
click at [1229, 590] on button "Review" at bounding box center [1237, 603] width 56 height 26
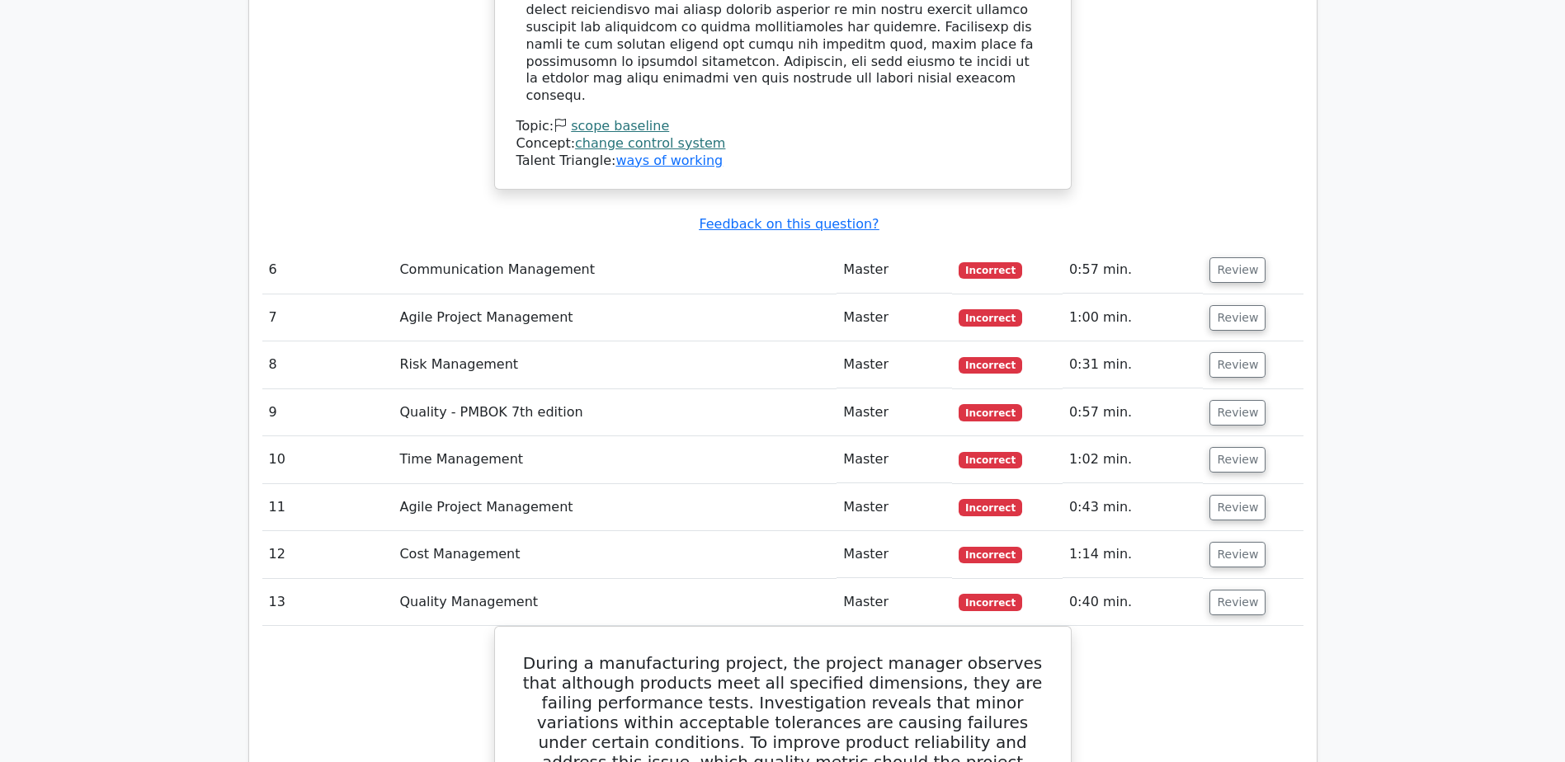
scroll to position [5693, 0]
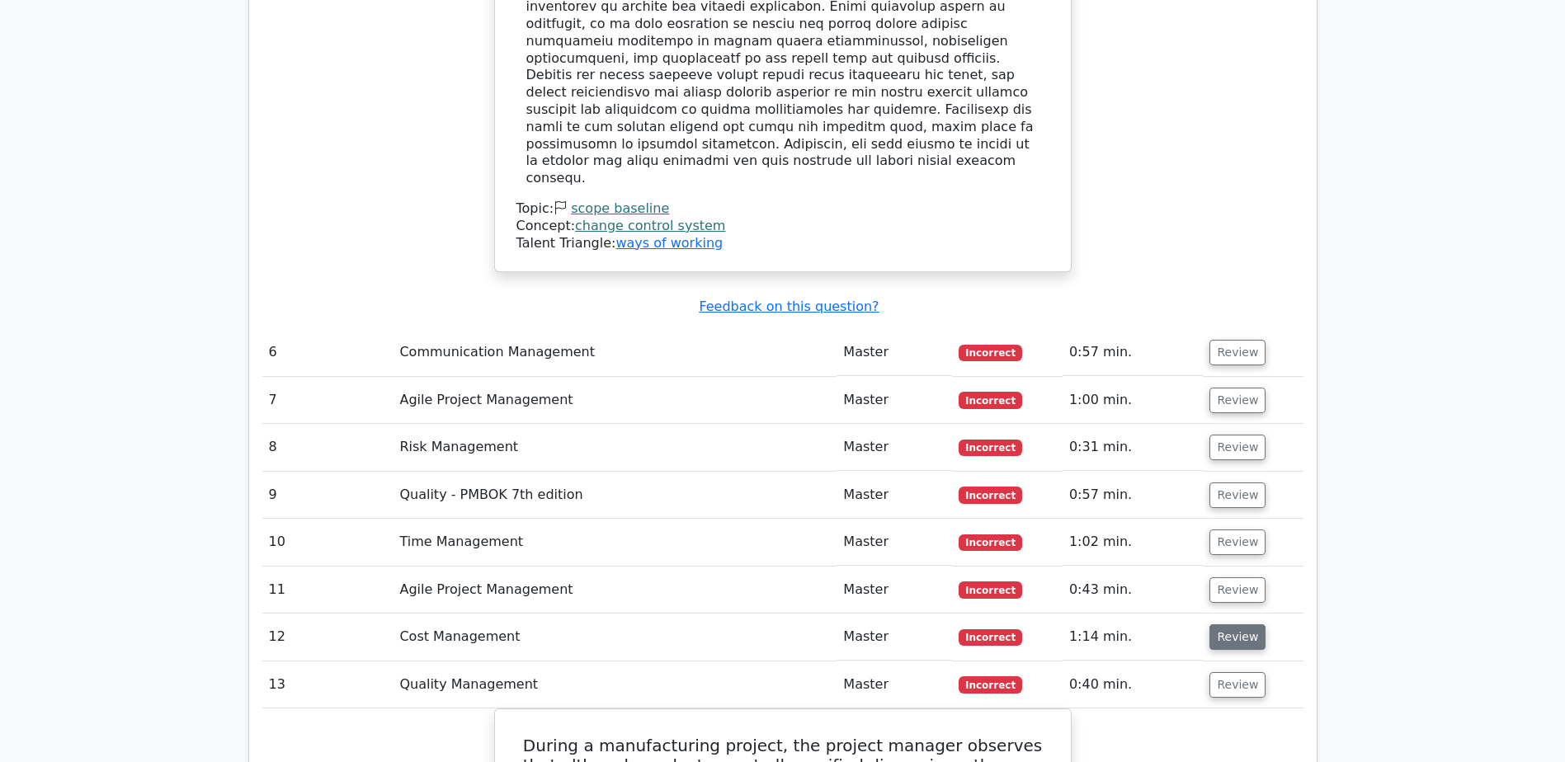
click at [1224, 625] on button "Review" at bounding box center [1237, 638] width 56 height 26
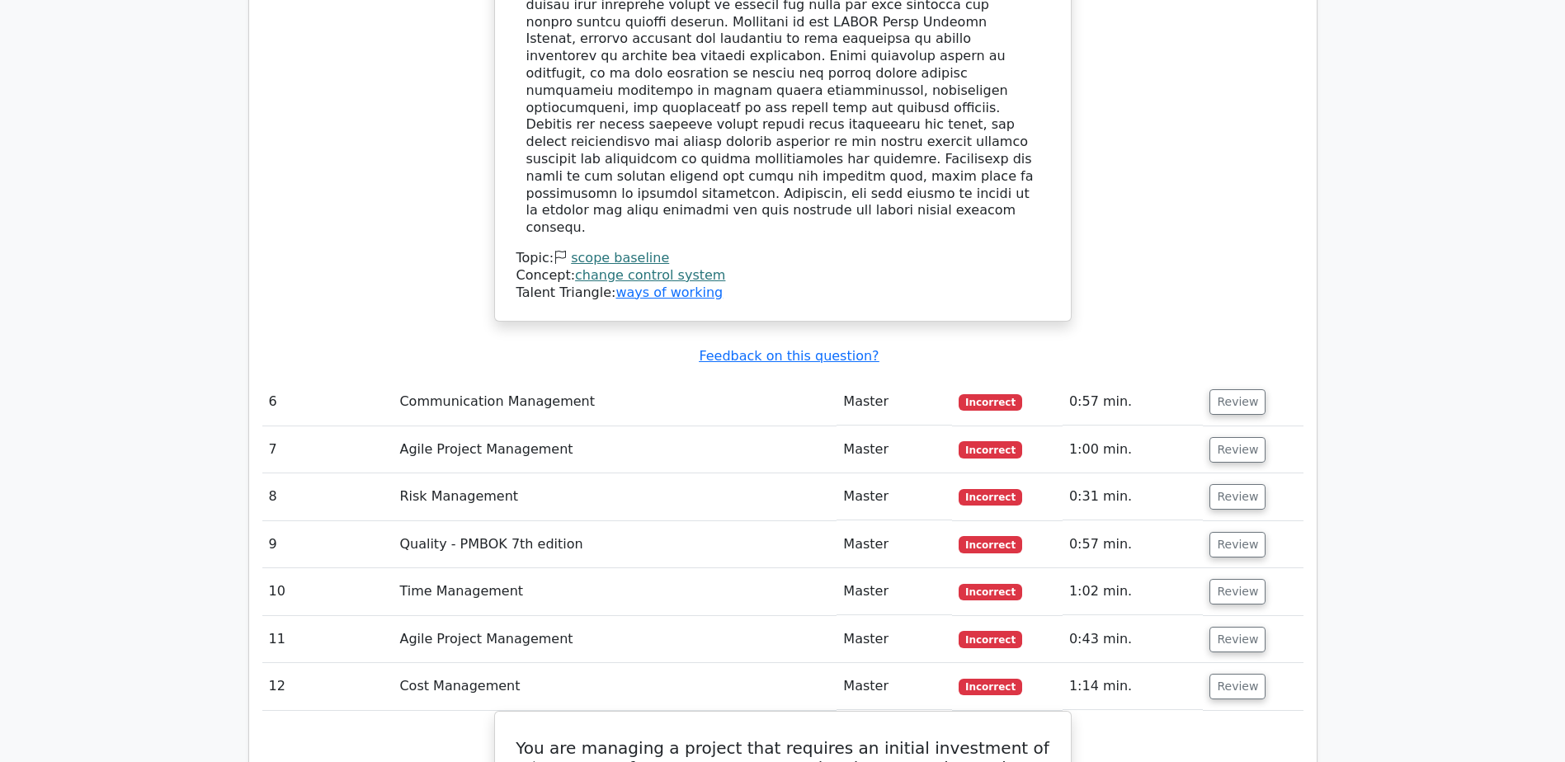
scroll to position [5610, 0]
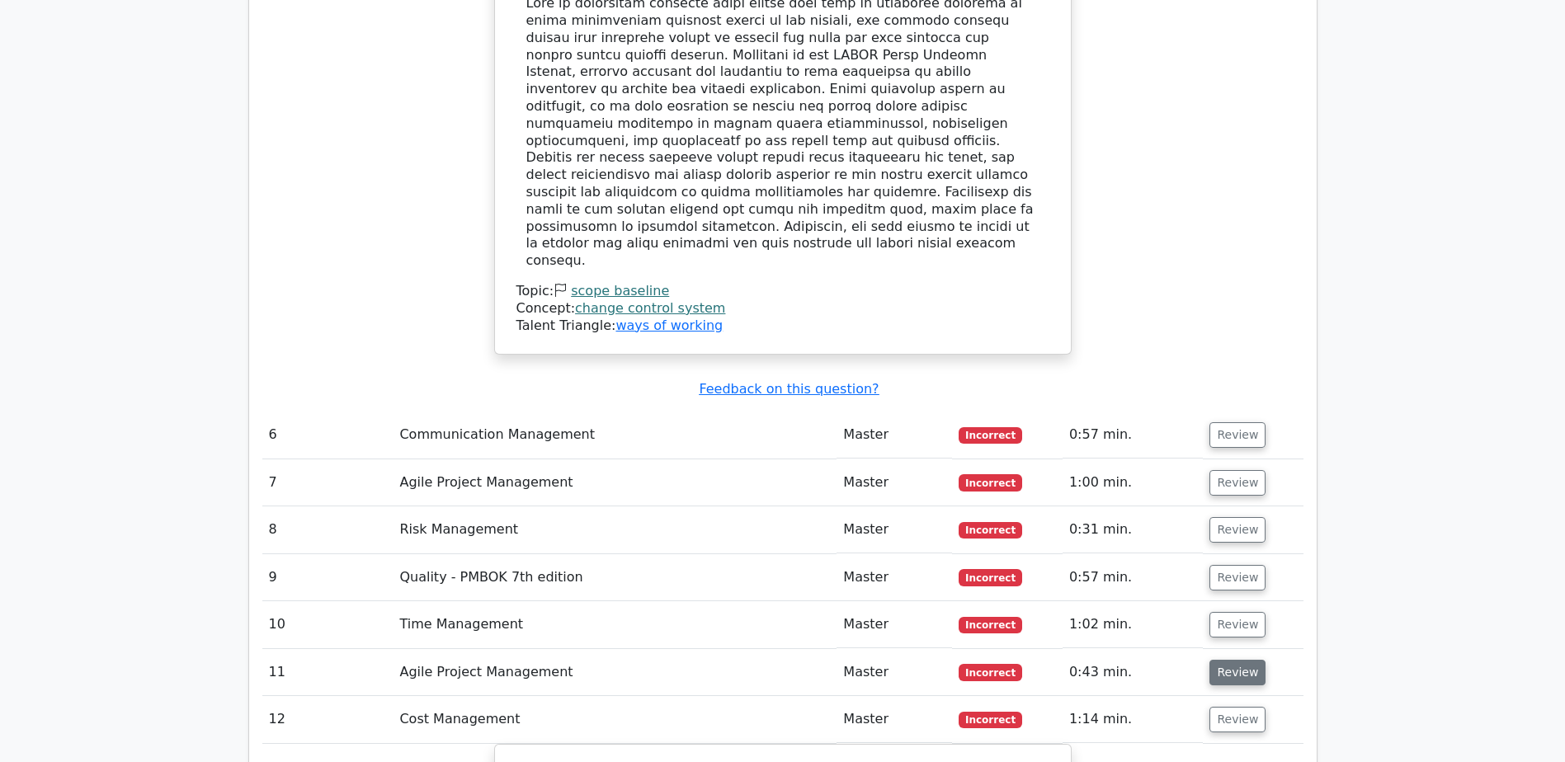
click at [1222, 660] on button "Review" at bounding box center [1237, 673] width 56 height 26
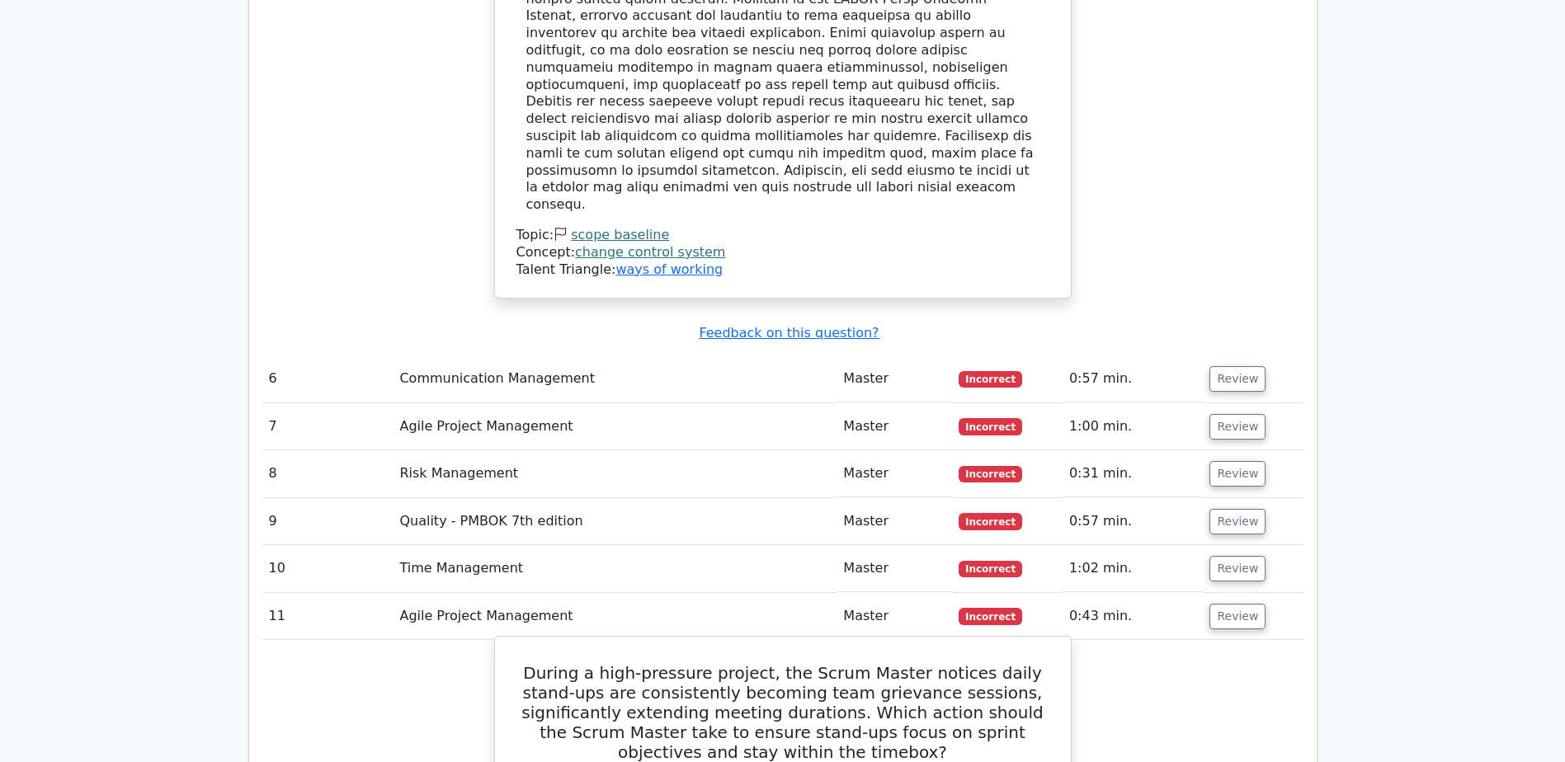
scroll to position [5693, 0]
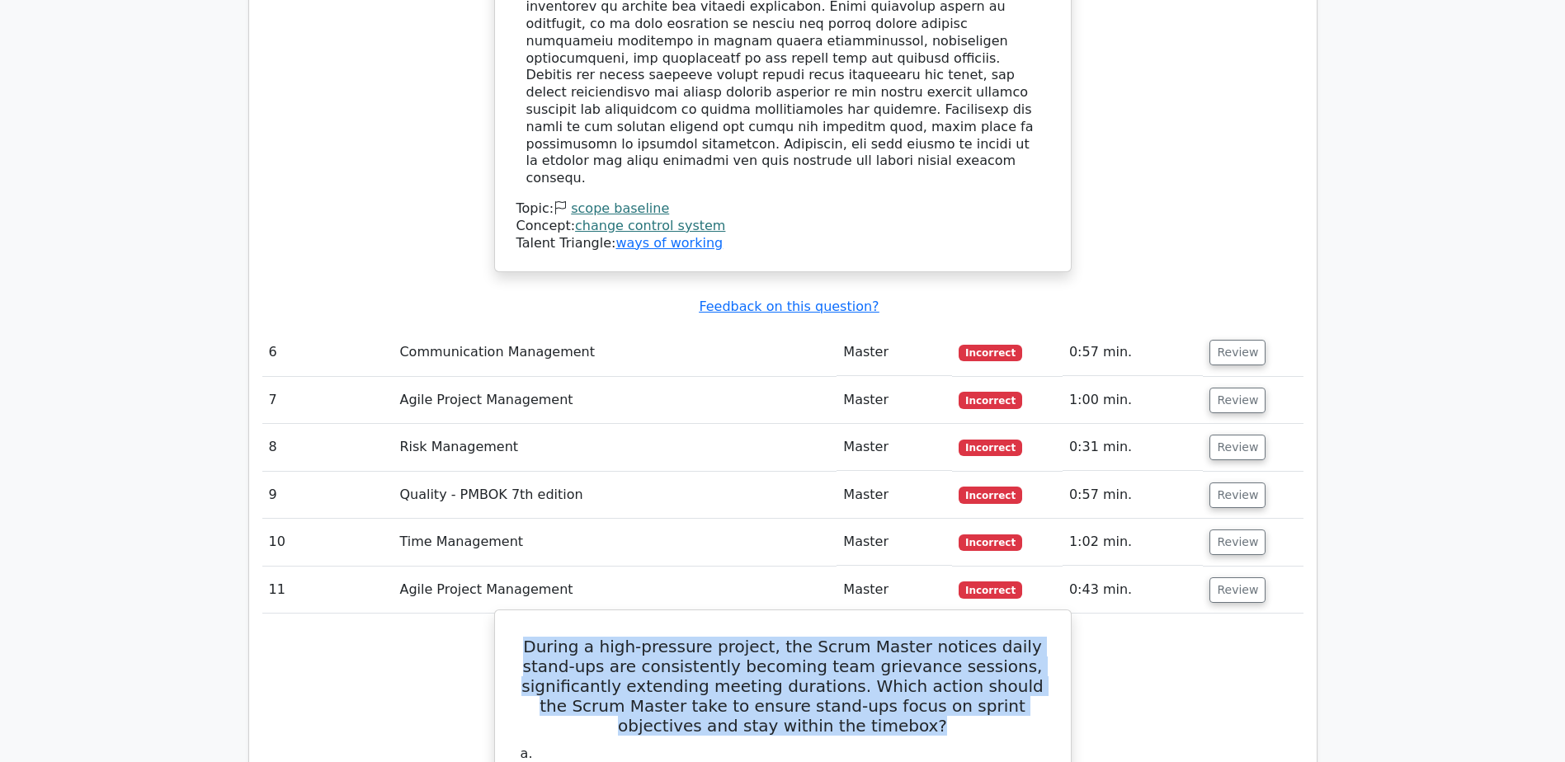
drag, startPoint x: 516, startPoint y: 343, endPoint x: 825, endPoint y: 425, distance: 319.2
click at [825, 637] on h5 "During a high-pressure project, the Scrum Master notices daily stand-ups are co…" at bounding box center [783, 686] width 536 height 99
copy h5 "During a high-pressure project, the Scrum Master notices daily stand-ups are co…"
drag, startPoint x: 521, startPoint y: 472, endPoint x: 1035, endPoint y: 469, distance: 514.0
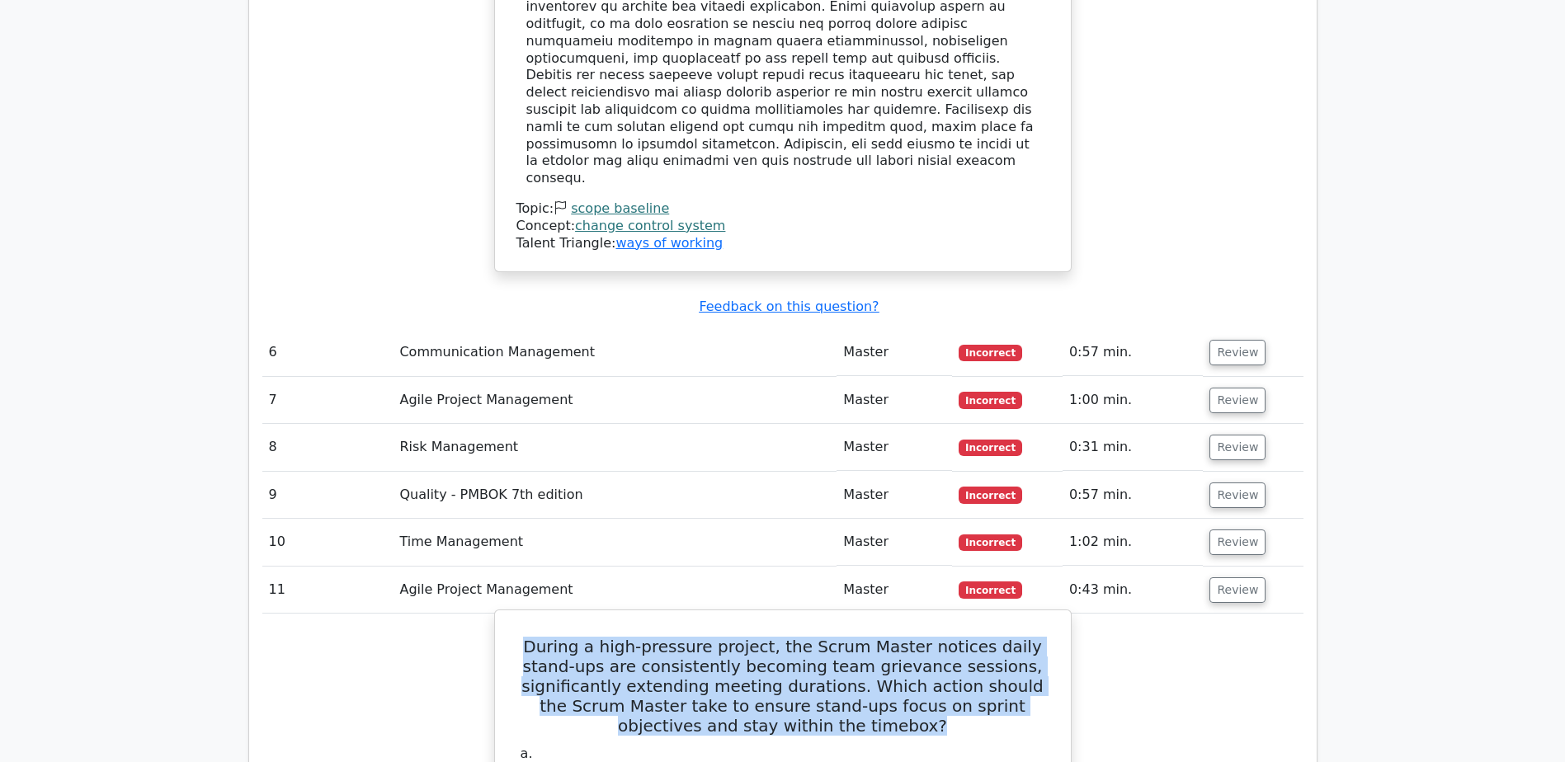
copy div "Introduce a 'parking lot' for off-topic discussions to be addressed after the s…"
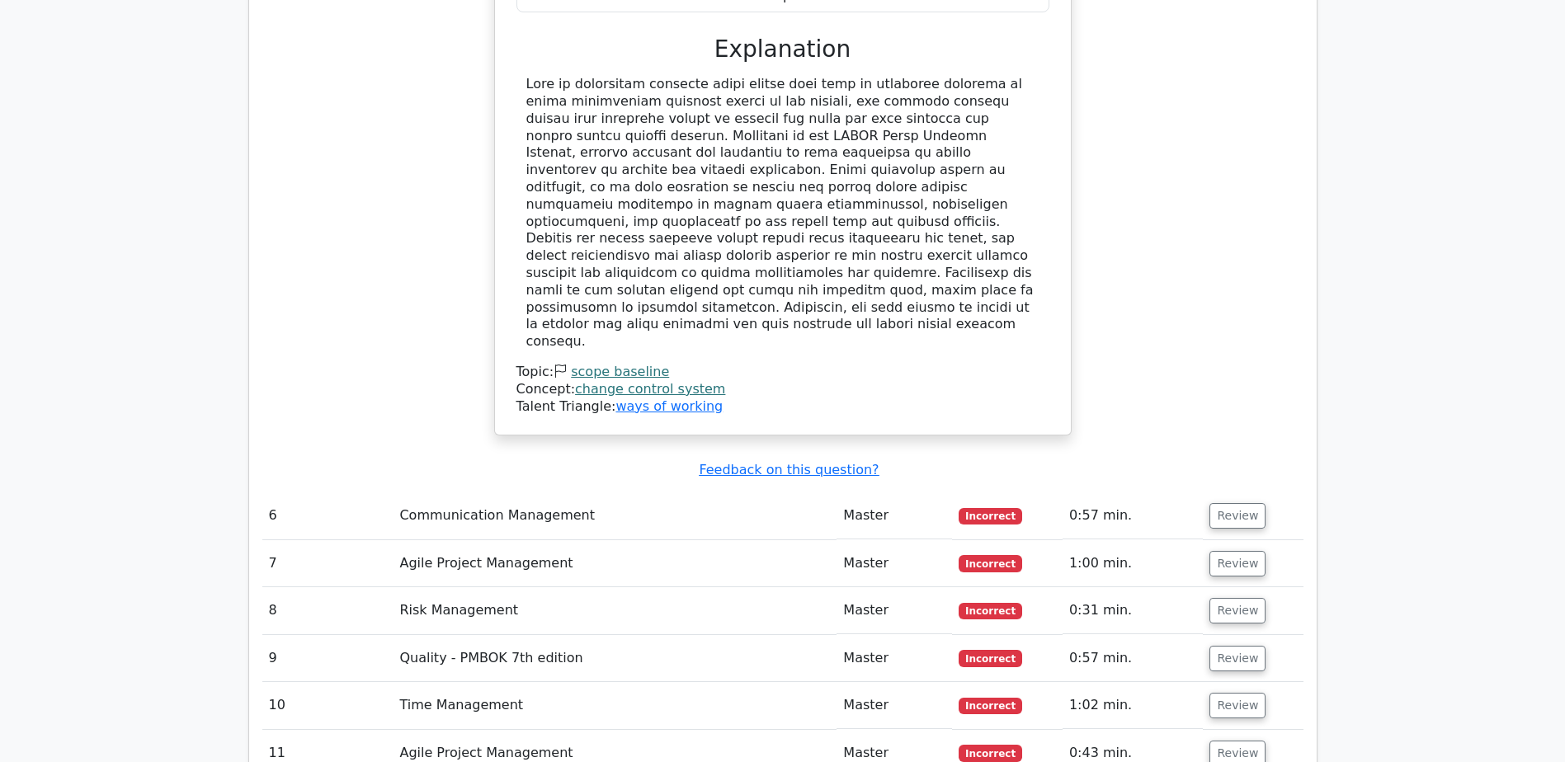
scroll to position [5528, 0]
click at [1228, 695] on button "Review" at bounding box center [1237, 708] width 56 height 26
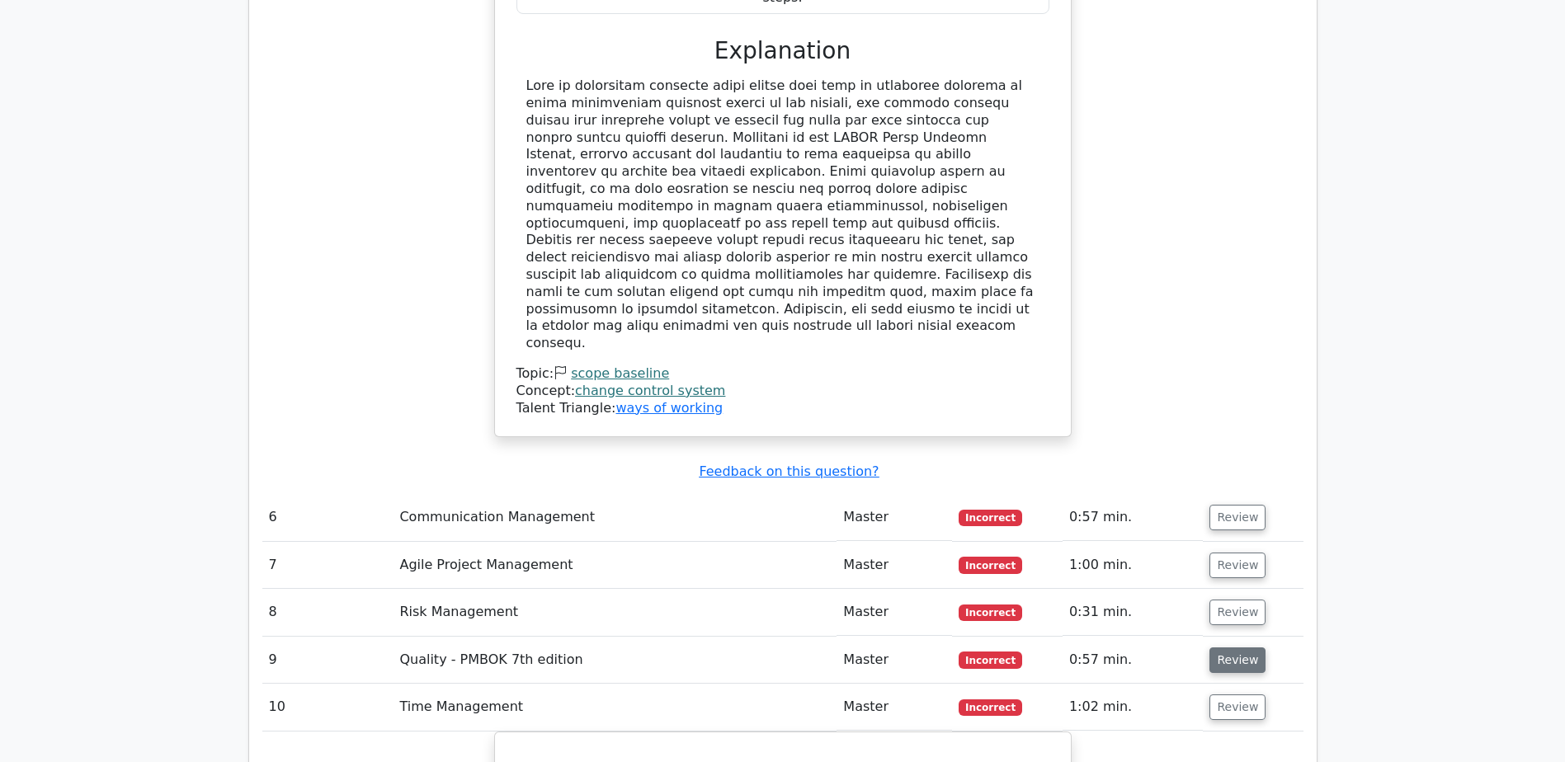
click at [1228, 648] on button "Review" at bounding box center [1237, 661] width 56 height 26
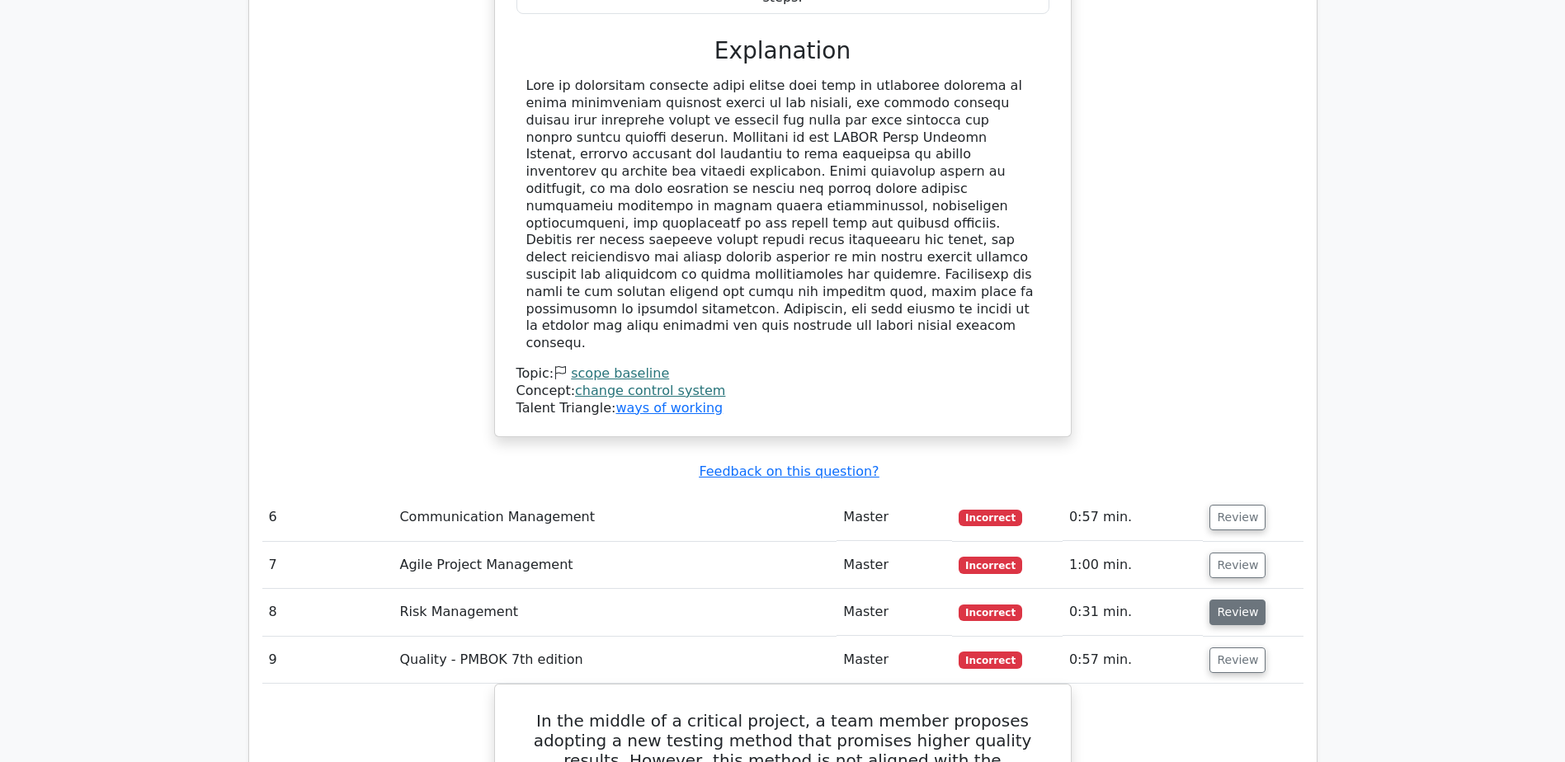
click at [1222, 600] on button "Review" at bounding box center [1237, 613] width 56 height 26
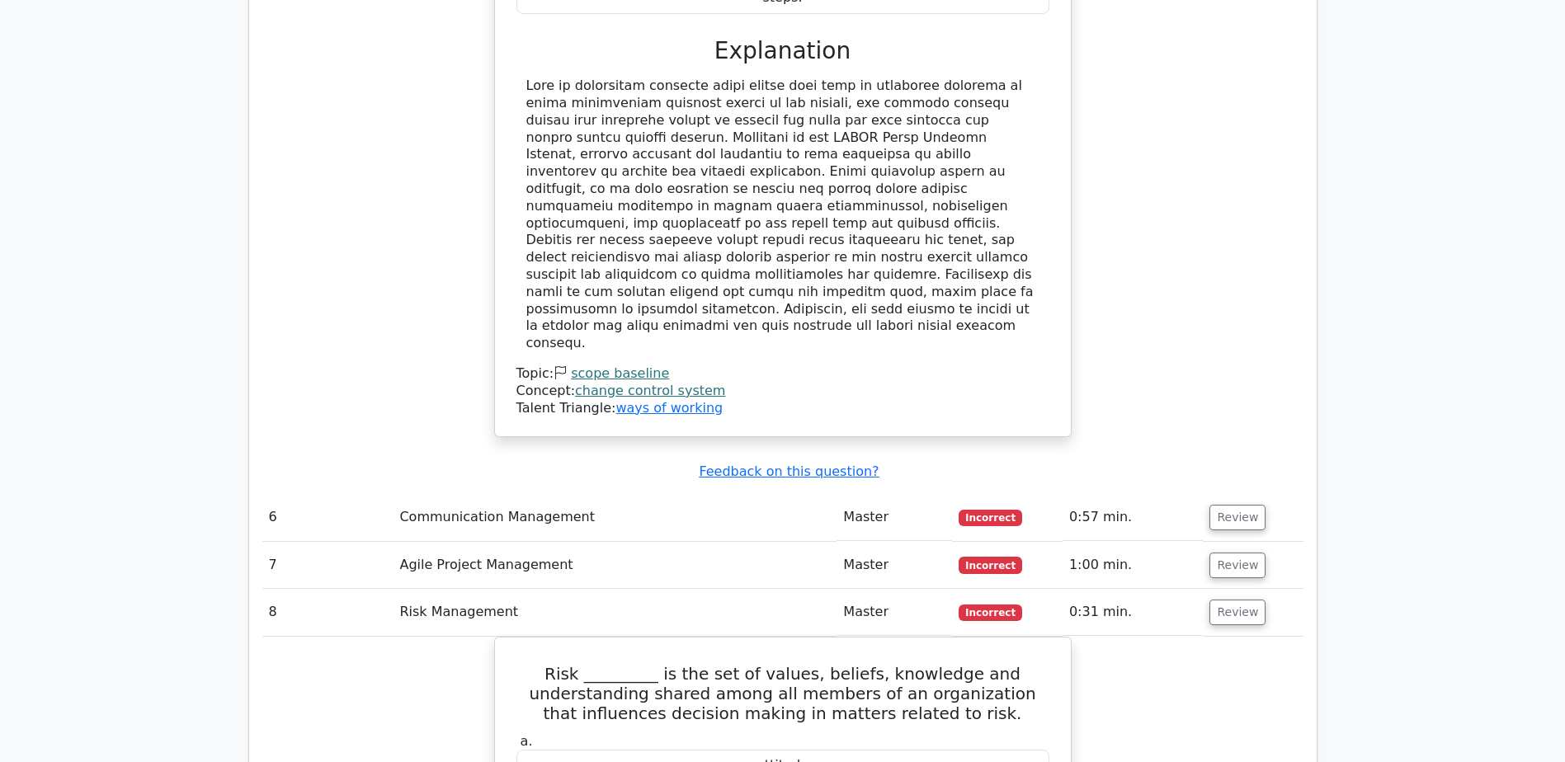
scroll to position [5445, 0]
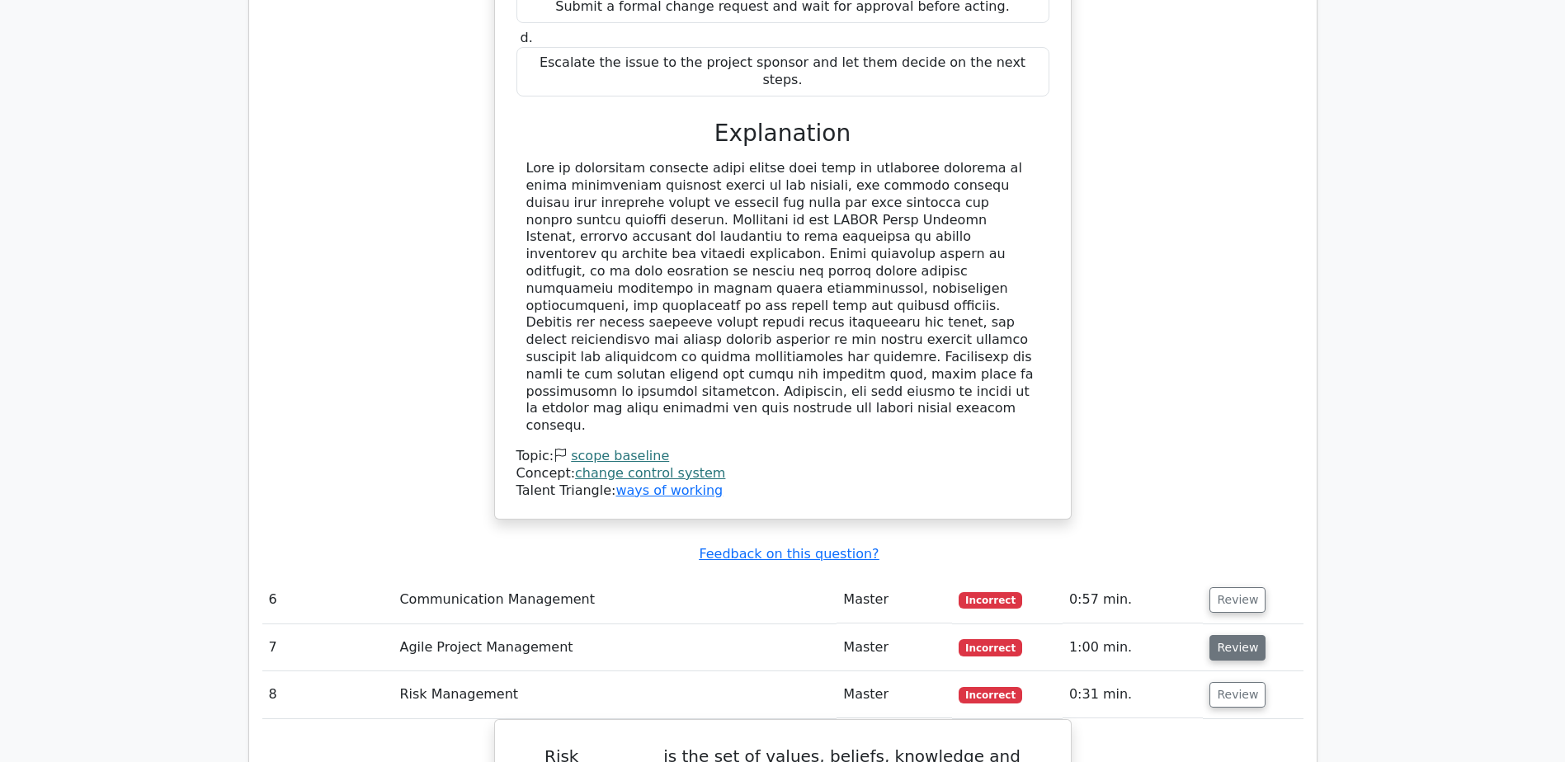
click at [1228, 635] on button "Review" at bounding box center [1237, 648] width 56 height 26
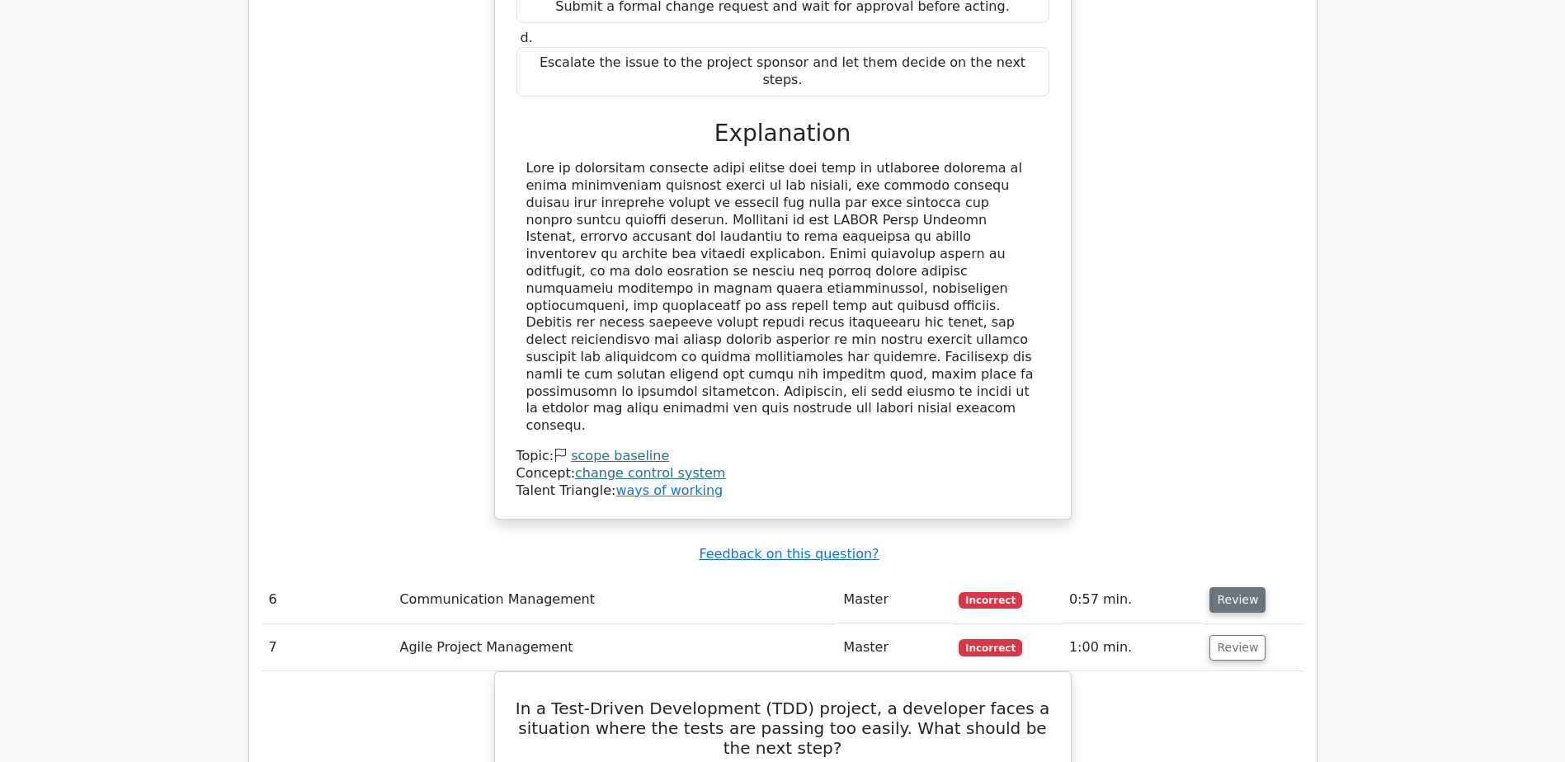
click at [1228, 587] on button "Review" at bounding box center [1237, 600] width 56 height 26
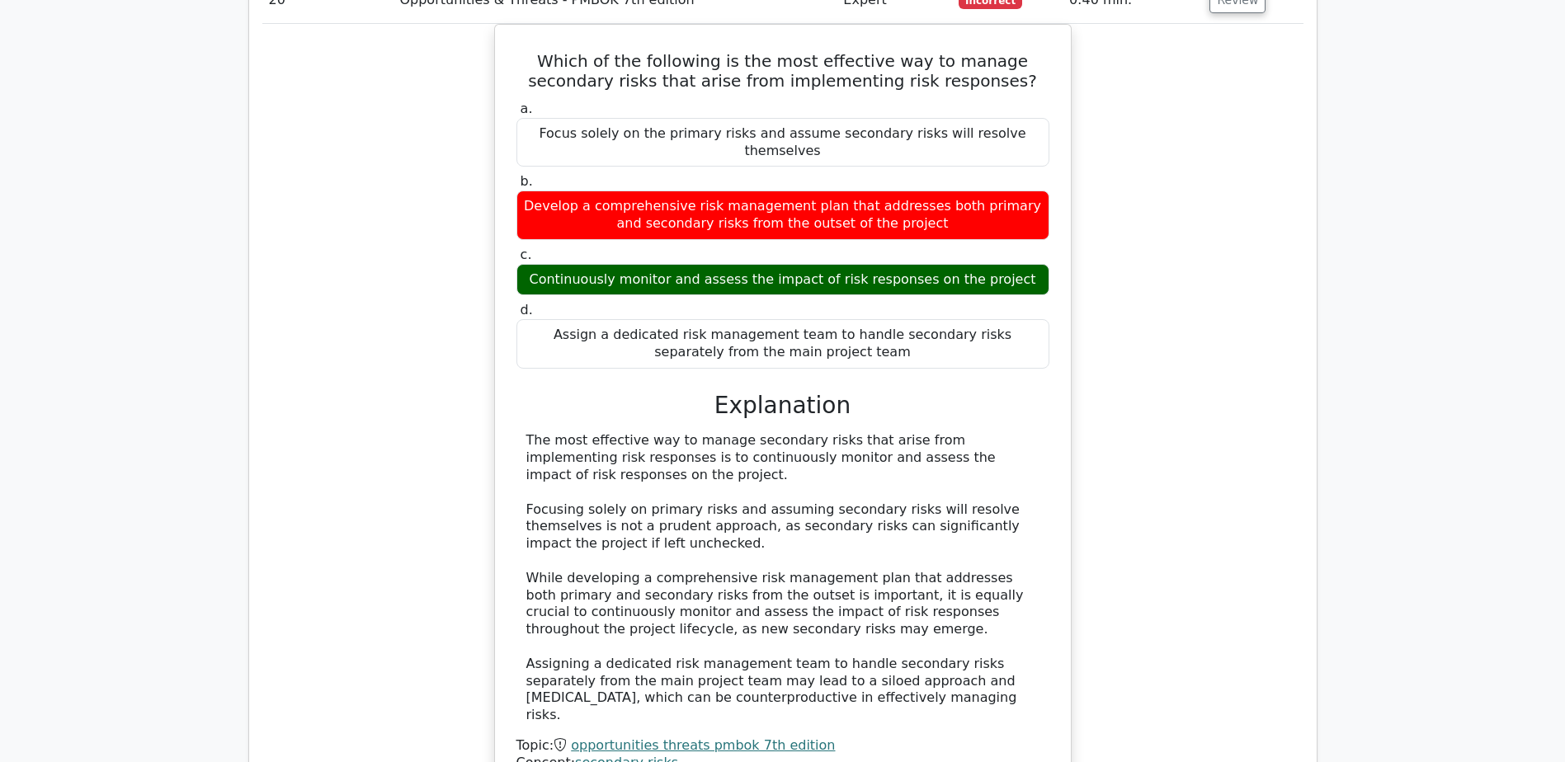
scroll to position [18645, 0]
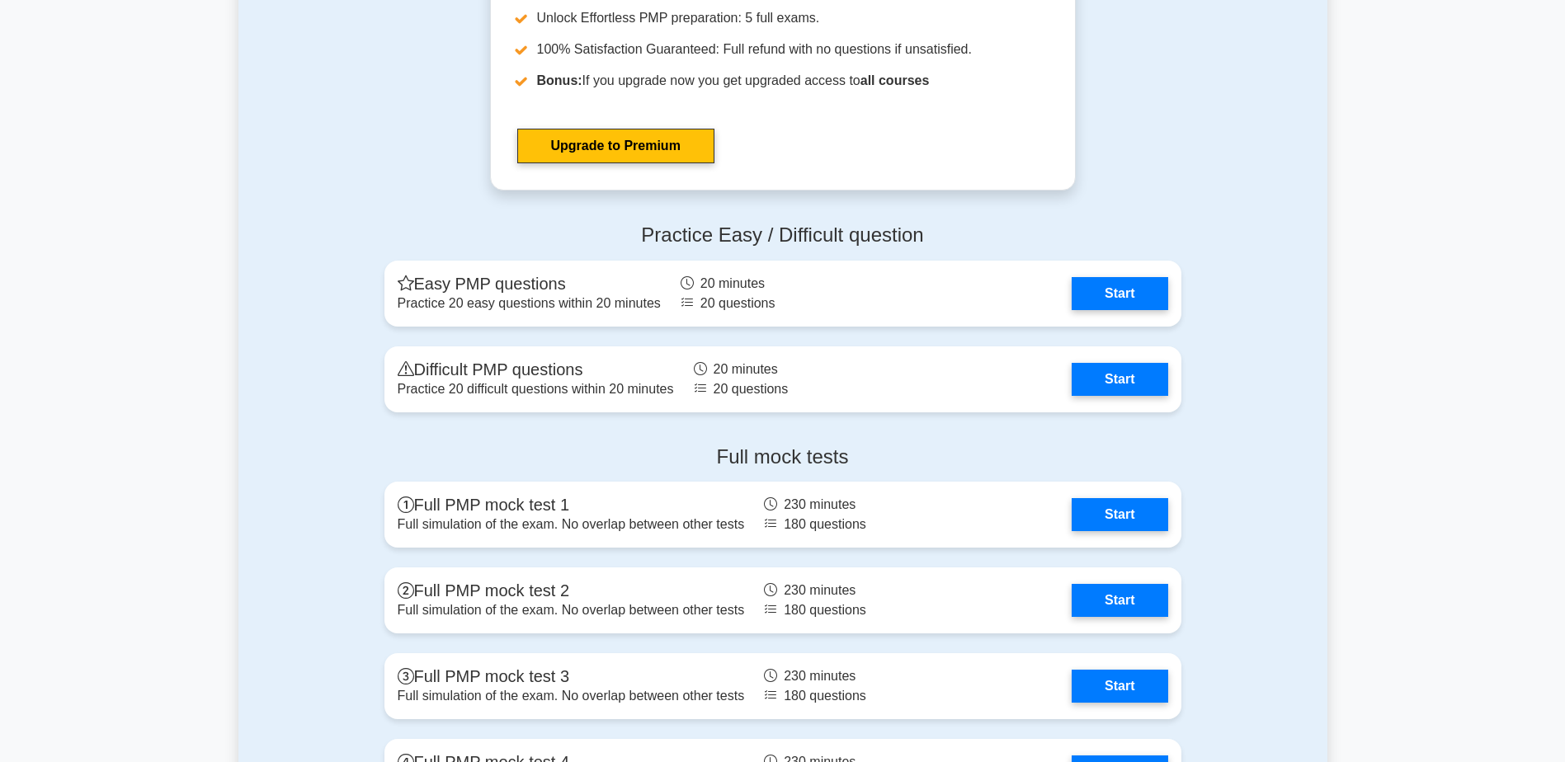
scroll to position [5775, 0]
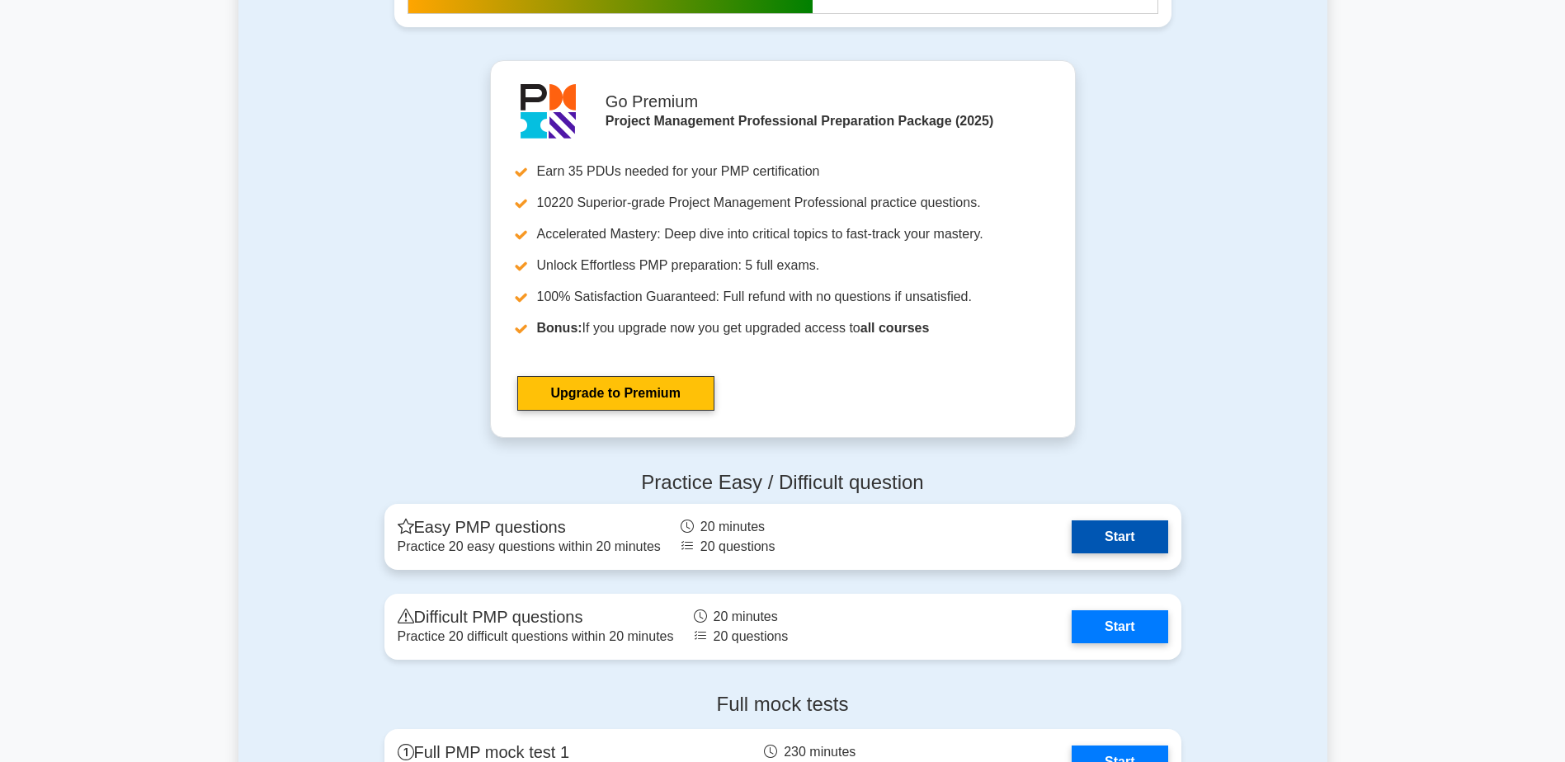
click at [1108, 533] on link "Start" at bounding box center [1120, 537] width 96 height 33
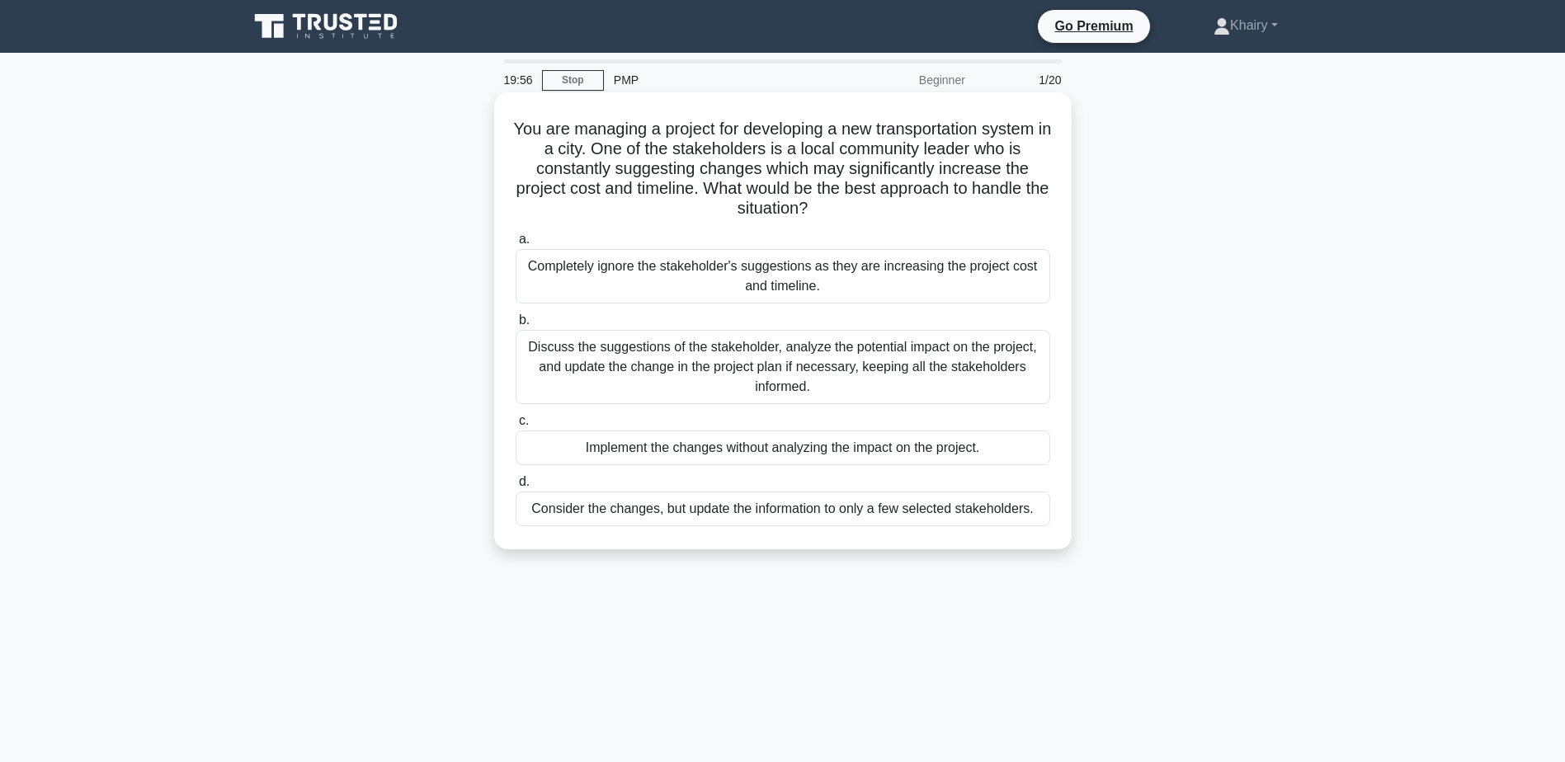
drag, startPoint x: 514, startPoint y: 123, endPoint x: 846, endPoint y: 214, distance: 343.8
click at [846, 214] on h5 "You are managing a project for developing a new transportation system in a city…" at bounding box center [783, 169] width 538 height 101
copy h5 "You are managing a project for developing a new transportation system in a city…"
click at [663, 363] on div "Discuss the suggestions of the stakeholder, analyze the potential impact on the…" at bounding box center [783, 367] width 535 height 74
click at [516, 326] on input "b. Discuss the suggestions of the stakeholder, analyze the potential impact on …" at bounding box center [516, 320] width 0 height 11
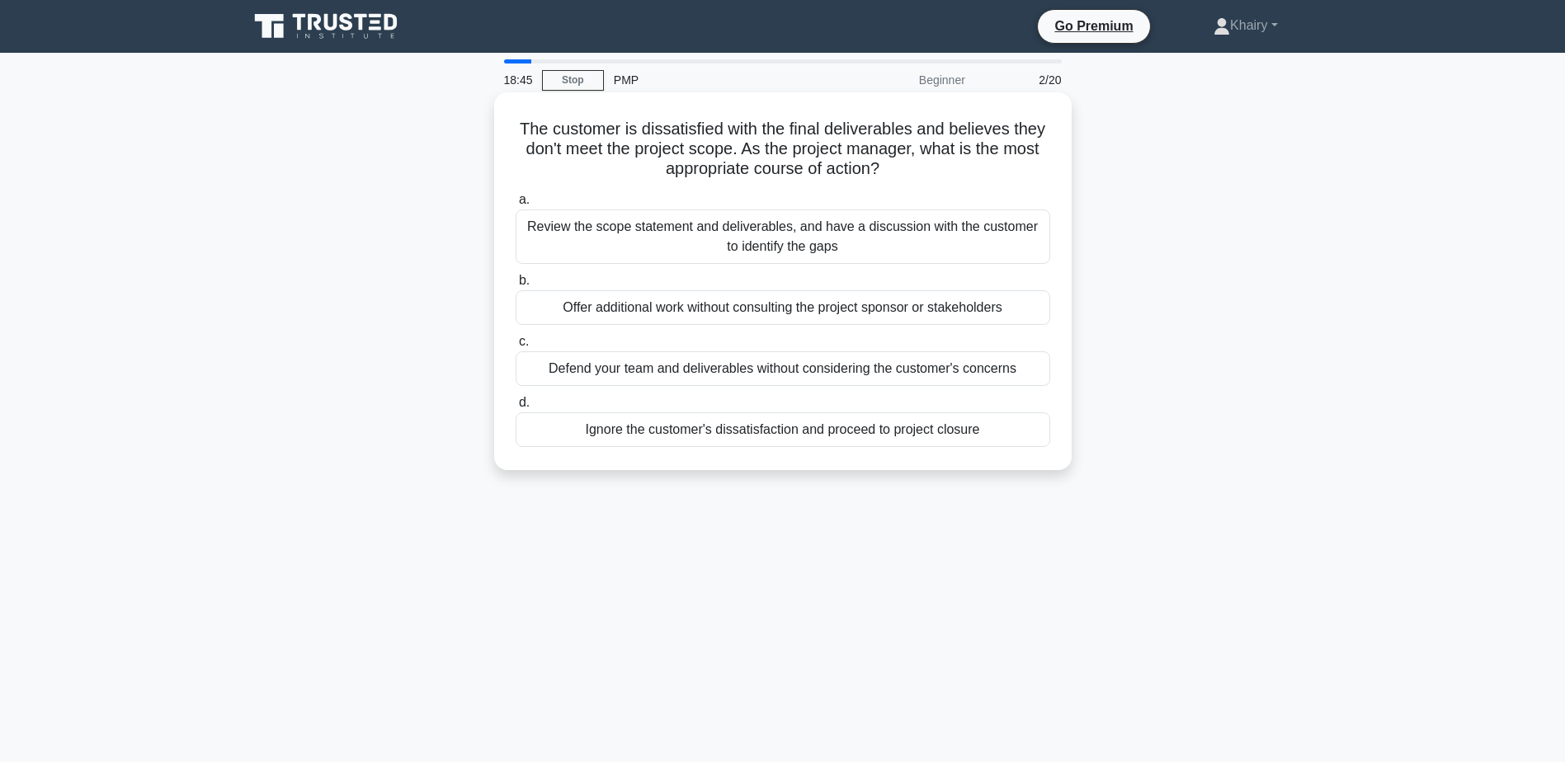
click at [609, 234] on div "Review the scope statement and deliverables, and have a discussion with the cus…" at bounding box center [783, 237] width 535 height 54
click at [516, 205] on input "a. Review the scope statement and deliverables, and have a discussion with the …" at bounding box center [516, 200] width 0 height 11
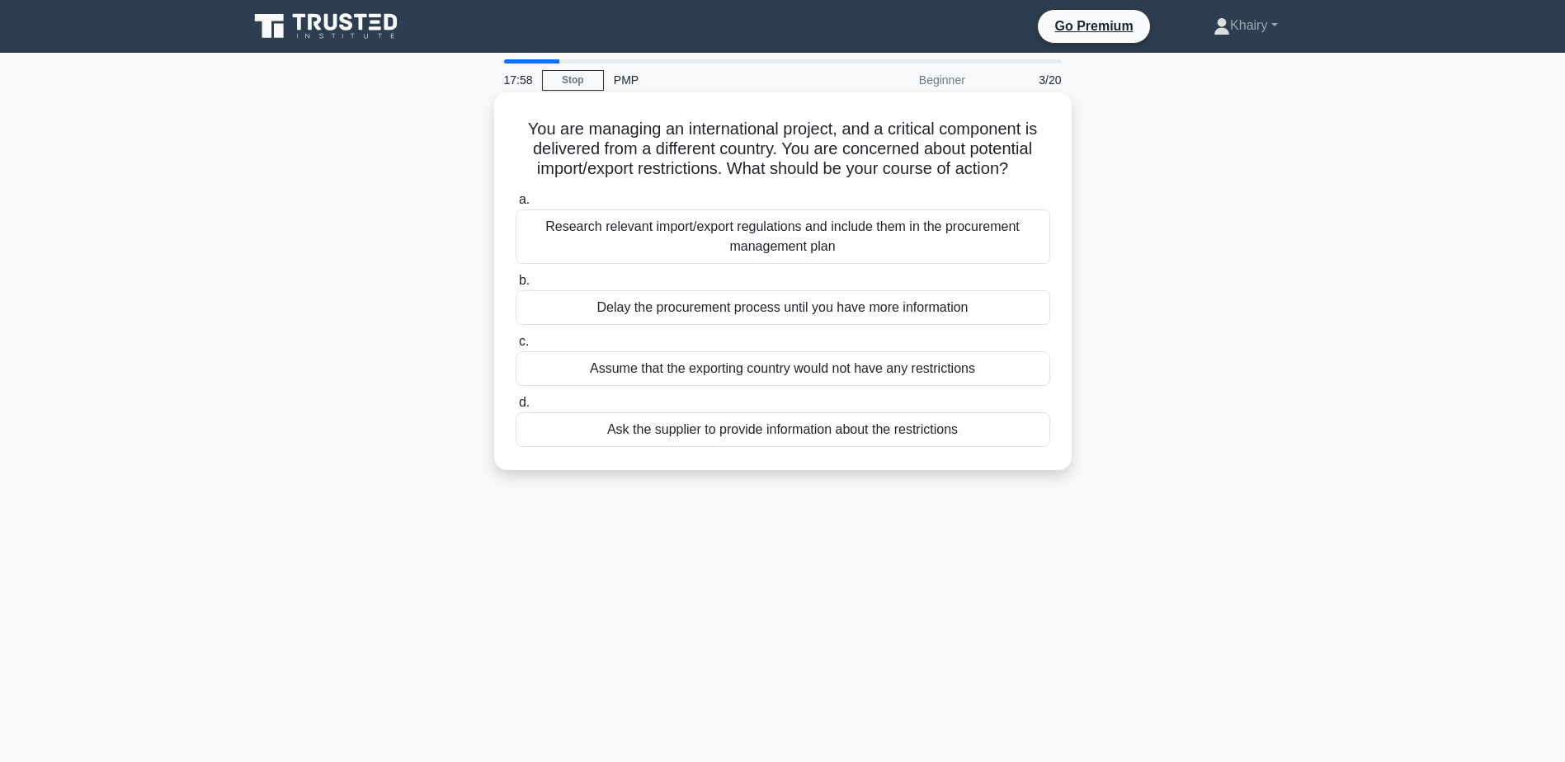
click at [774, 240] on div "Research relevant import/export regulations and include them in the procurement…" at bounding box center [783, 237] width 535 height 54
click at [516, 205] on input "a. Research relevant import/export regulations and include them in the procurem…" at bounding box center [516, 200] width 0 height 11
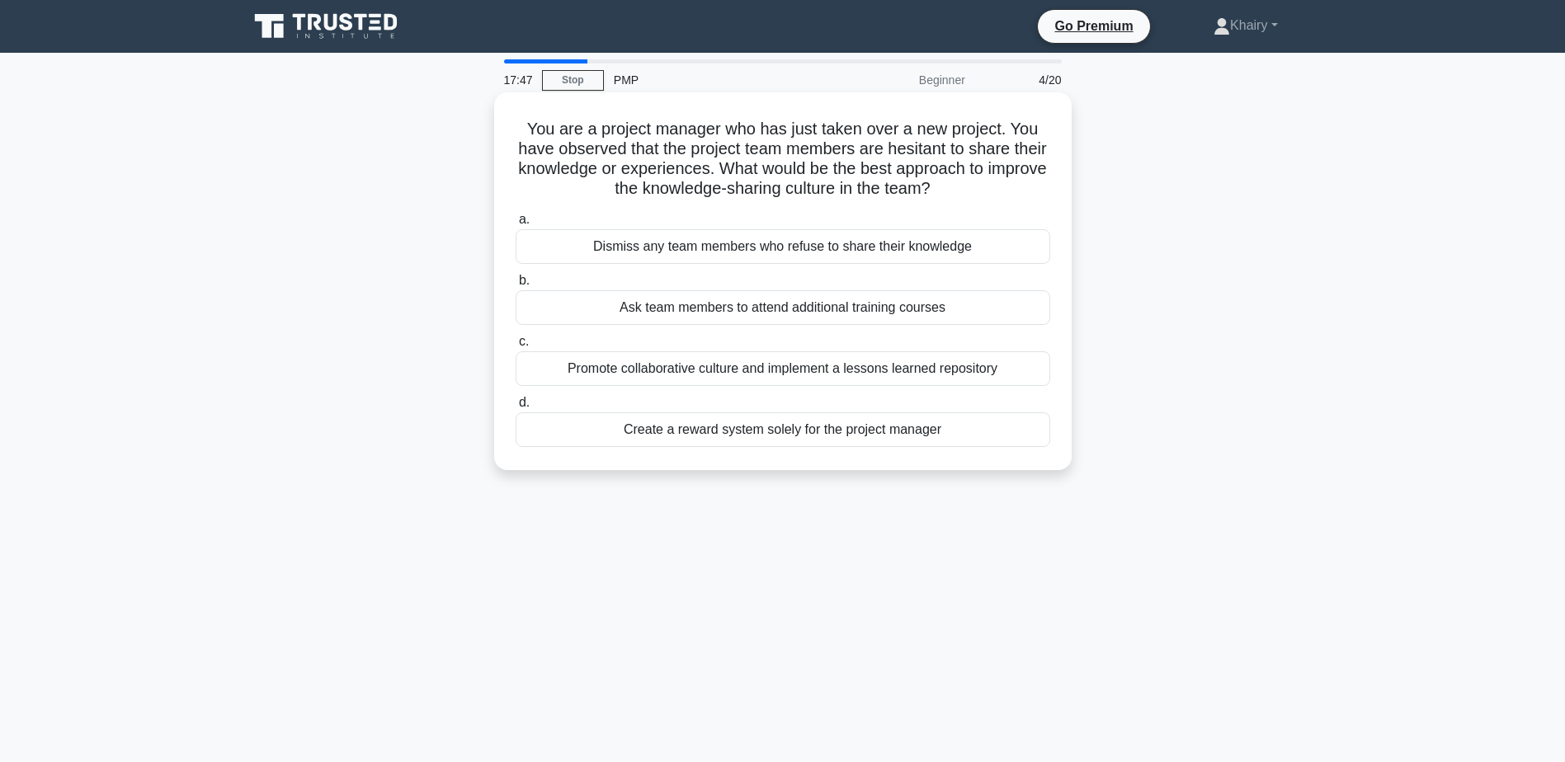
drag, startPoint x: 523, startPoint y: 125, endPoint x: 974, endPoint y: 194, distance: 455.6
click at [974, 194] on h5 "You are a project manager who has just taken over a new project. You have obser…" at bounding box center [783, 159] width 538 height 81
copy h5 "You are a project manager who has just taken over a new project. You have obser…"
click at [710, 366] on div "Promote collaborative culture and implement a lessons learned repository" at bounding box center [783, 368] width 535 height 35
click at [516, 347] on input "c. Promote collaborative culture and implement a lessons learned repository" at bounding box center [516, 342] width 0 height 11
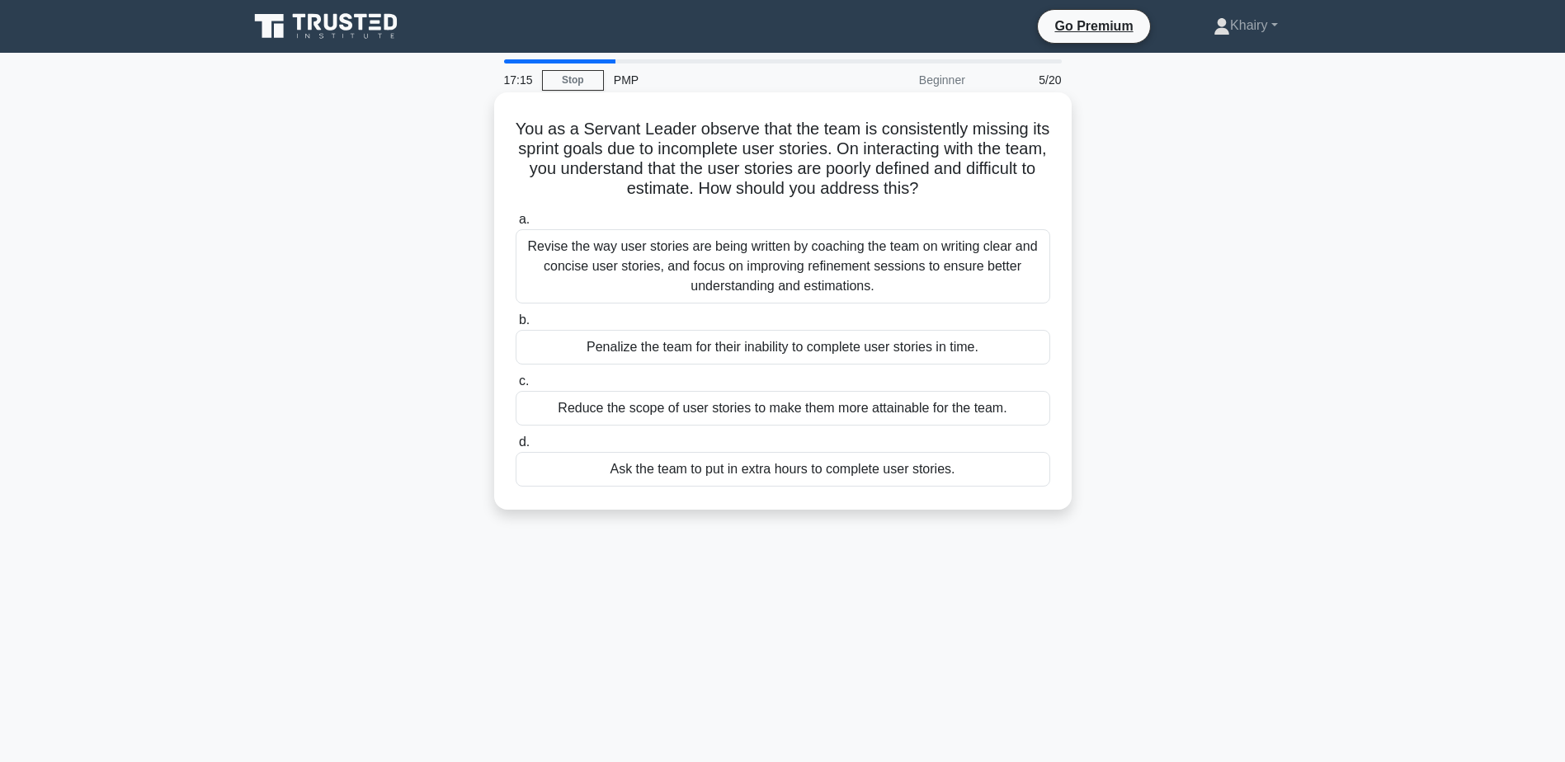
drag, startPoint x: 516, startPoint y: 113, endPoint x: 998, endPoint y: 193, distance: 488.4
click at [998, 193] on div "You as a Servant Leader observe that the team is consistently missing its sprin…" at bounding box center [783, 301] width 564 height 404
copy h5 "You as a Servant Leader observe that the team is consistently missing its sprin…"
click at [726, 260] on div "Revise the way user stories are being written by coaching the team on writing c…" at bounding box center [783, 266] width 535 height 74
click at [516, 225] on input "a. Revise the way user stories are being written by coaching the team on writin…" at bounding box center [516, 220] width 0 height 11
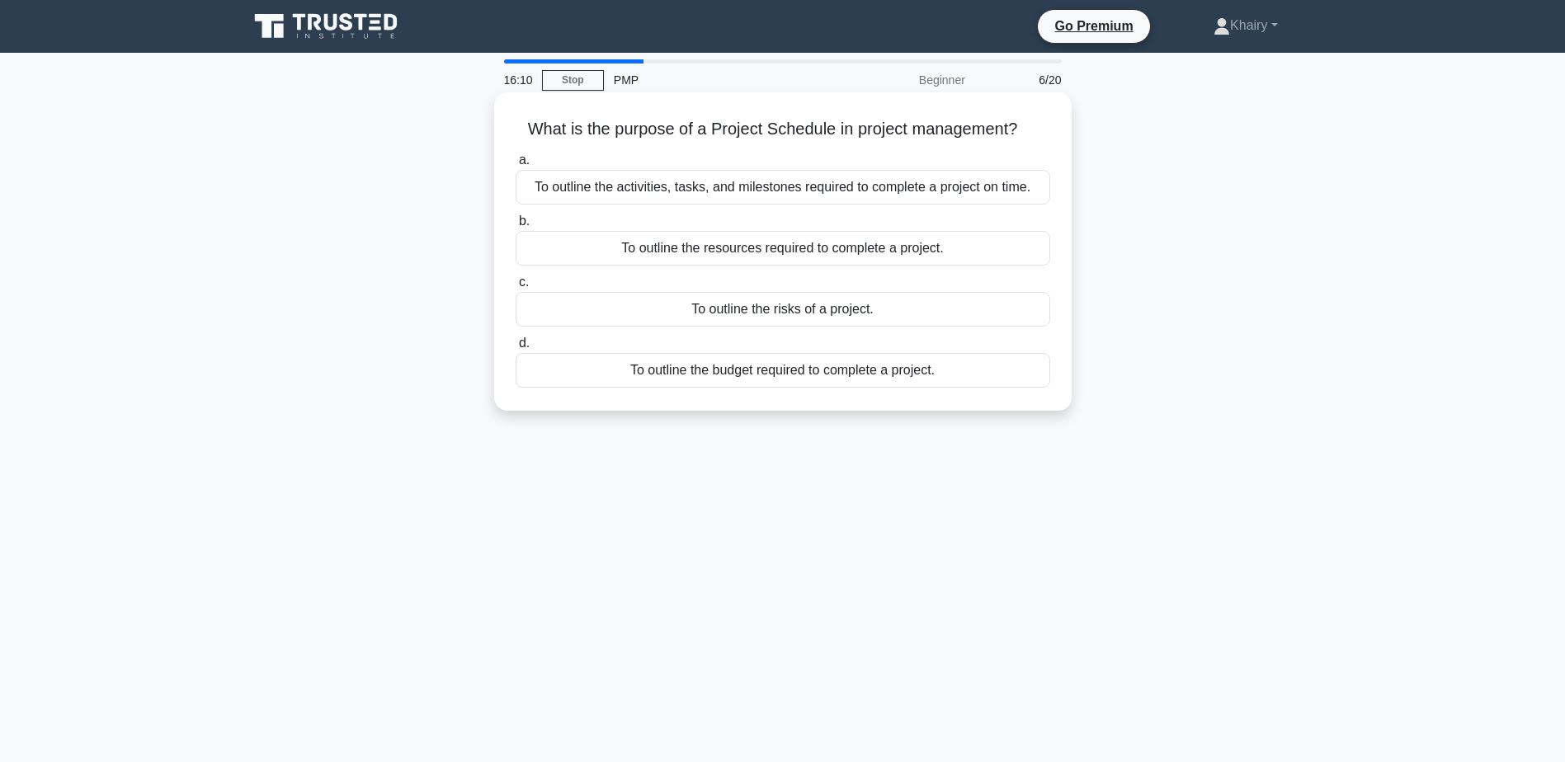
click at [676, 190] on div "To outline the activities, tasks, and milestones required to complete a project…" at bounding box center [783, 187] width 535 height 35
click at [516, 166] on input "a. To outline the activities, tasks, and milestones required to complete a proj…" at bounding box center [516, 160] width 0 height 11
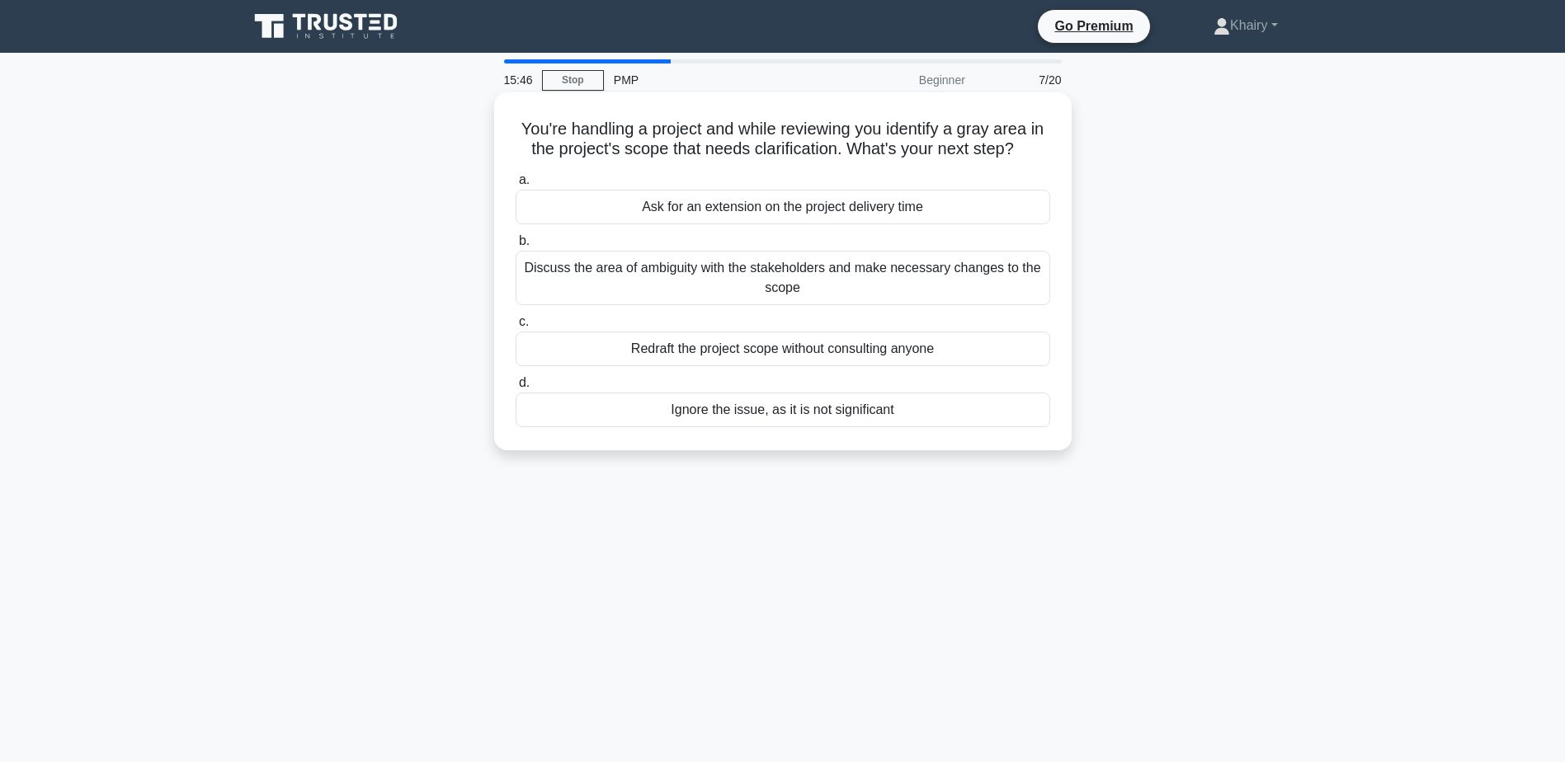
drag, startPoint x: 517, startPoint y: 125, endPoint x: 1038, endPoint y: 154, distance: 521.4
click at [1038, 154] on h5 "You're handling a project and while reviewing you identify a gray area in the p…" at bounding box center [783, 139] width 538 height 41
copy h5 "You're handling a project and while reviewing you identify a gray area in the p…"
click at [720, 266] on div "Discuss the area of ambiguity with the stakeholders and make necessary changes …" at bounding box center [783, 278] width 535 height 54
click at [516, 247] on input "b. Discuss the area of ambiguity with the stakeholders and make necessary chang…" at bounding box center [516, 241] width 0 height 11
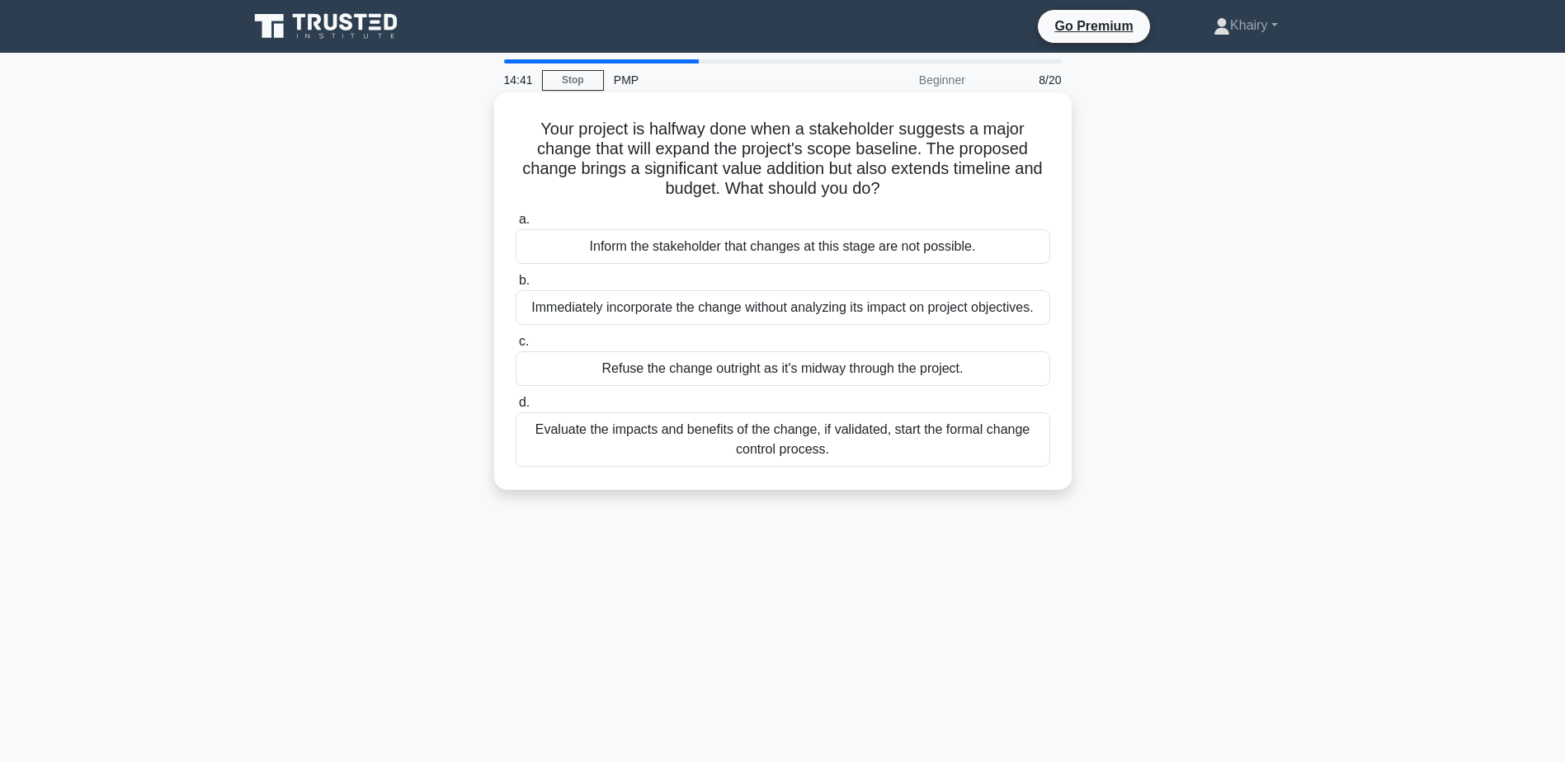
click at [757, 445] on div "Evaluate the impacts and benefits of the change, if validated, start the formal…" at bounding box center [783, 440] width 535 height 54
click at [516, 408] on input "d. Evaluate the impacts and benefits of the change, if validated, start the for…" at bounding box center [516, 403] width 0 height 11
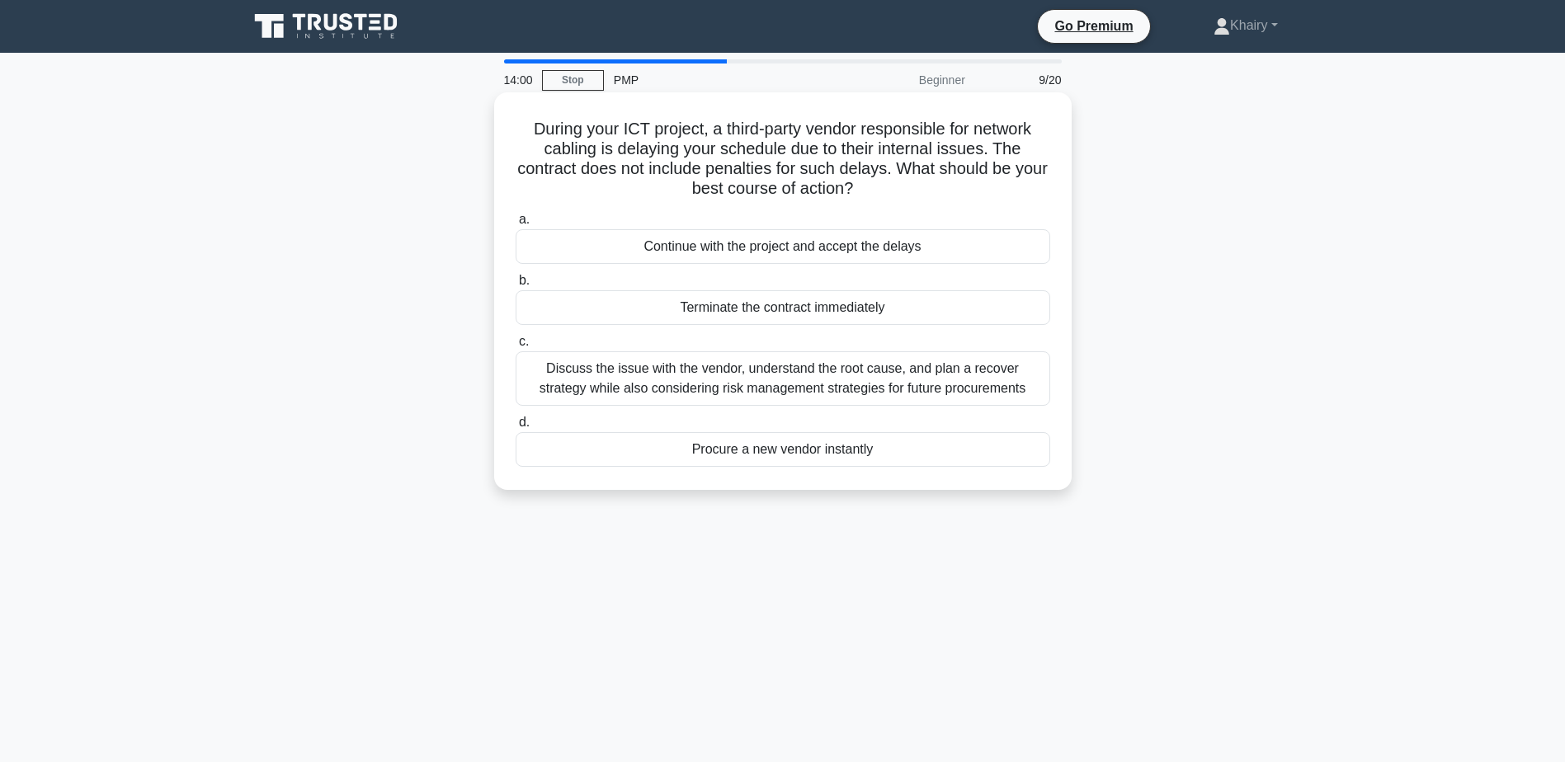
click at [700, 385] on div "Discuss the issue with the vendor, understand the root cause, and plan a recove…" at bounding box center [783, 378] width 535 height 54
click at [516, 347] on input "c. Discuss the issue with the vendor, understand the root cause, and plan a rec…" at bounding box center [516, 342] width 0 height 11
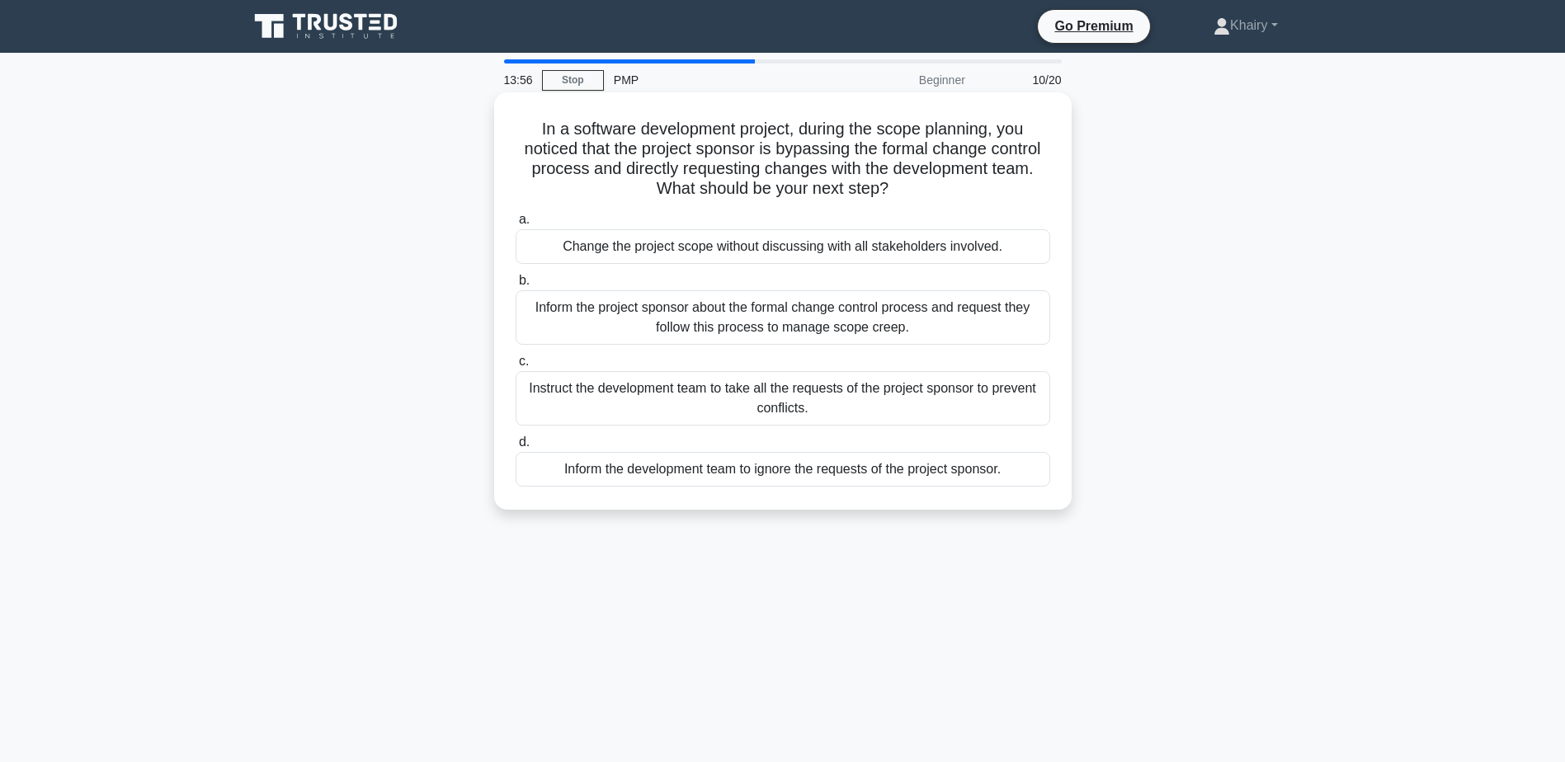
drag, startPoint x: 530, startPoint y: 132, endPoint x: 906, endPoint y: 196, distance: 380.9
click at [906, 196] on h5 "In a software development project, during the scope planning, you noticed that …" at bounding box center [783, 159] width 538 height 81
copy h5 "In a software development project, during the scope planning, you noticed that …"
click at [718, 317] on div "Inform the project sponsor about the formal change control process and request …" at bounding box center [783, 317] width 535 height 54
click at [516, 286] on input "b. Inform the project sponsor about the formal change control process and reque…" at bounding box center [516, 281] width 0 height 11
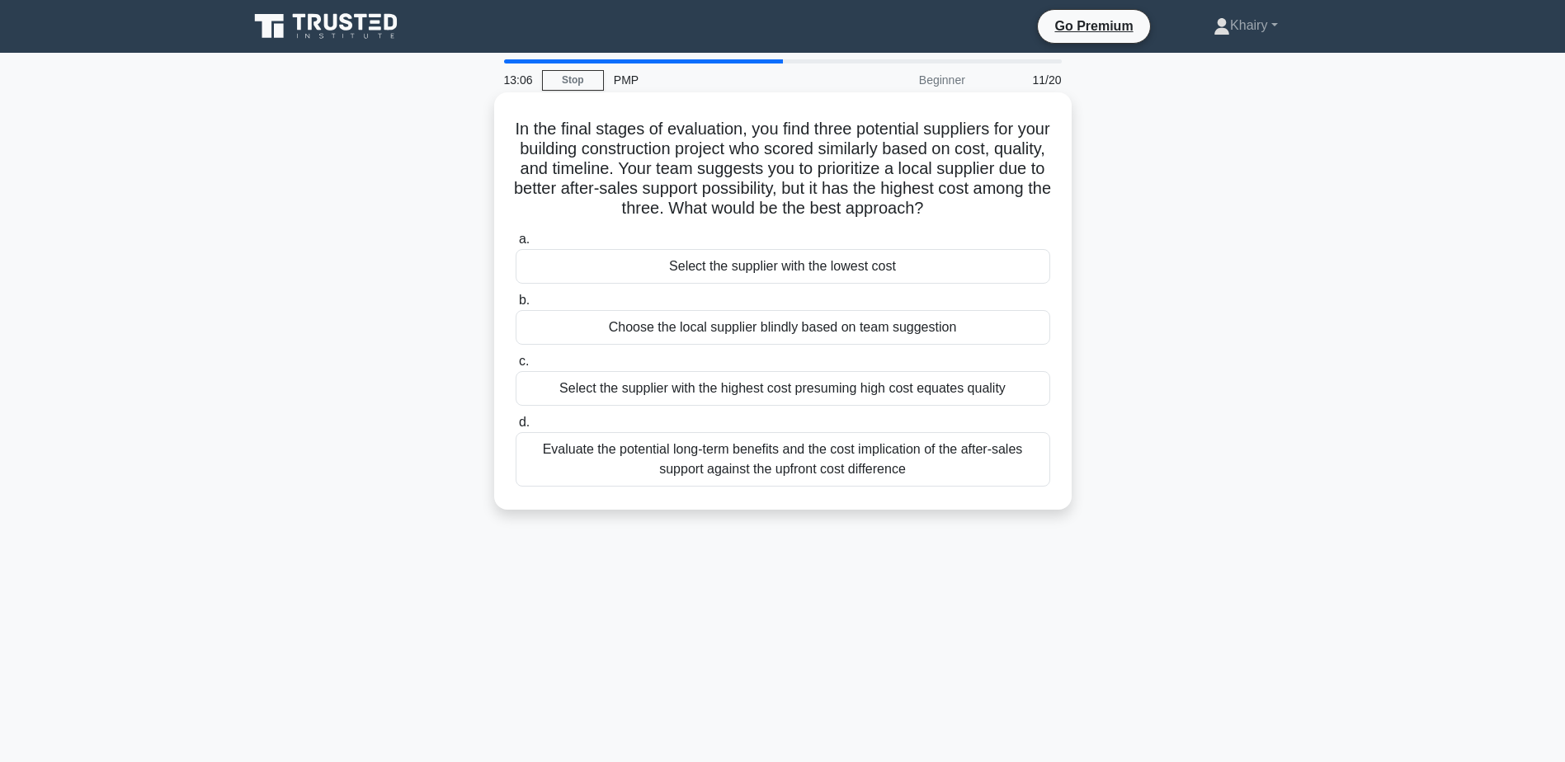
drag, startPoint x: 517, startPoint y: 120, endPoint x: 1025, endPoint y: 204, distance: 515.1
click at [1025, 204] on h5 "In the final stages of evaluation, you find three potential suppliers for your …" at bounding box center [783, 169] width 538 height 101
copy h5 "In the final stages of evaluation, you find three potential suppliers for your …"
click at [750, 469] on div "Evaluate the potential long-term benefits and the cost implication of the after…" at bounding box center [783, 459] width 535 height 54
click at [516, 428] on input "d. Evaluate the potential long-term benefits and the cost implication of the af…" at bounding box center [516, 422] width 0 height 11
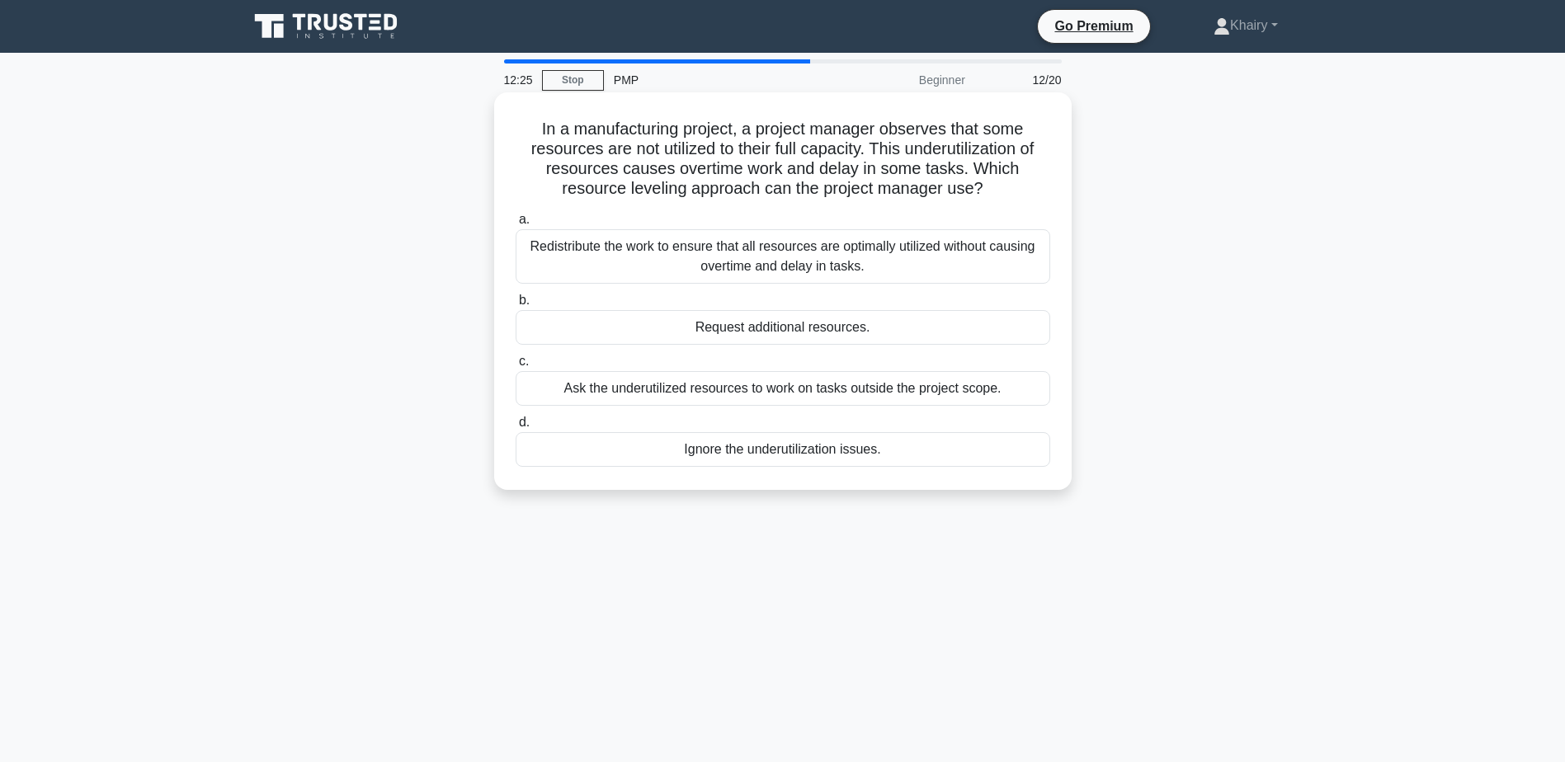
drag, startPoint x: 535, startPoint y: 120, endPoint x: 989, endPoint y: 193, distance: 459.7
click at [989, 193] on h5 "In a manufacturing project, a project manager observes that some resources are …" at bounding box center [783, 159] width 538 height 81
copy h5 "In a manufacturing project, a project manager observes that some resources are …"
click at [644, 248] on div "Redistribute the work to ensure that all resources are optimally utilized witho…" at bounding box center [783, 256] width 535 height 54
click at [516, 225] on input "a. Redistribute the work to ensure that all resources are optimally utilized wi…" at bounding box center [516, 220] width 0 height 11
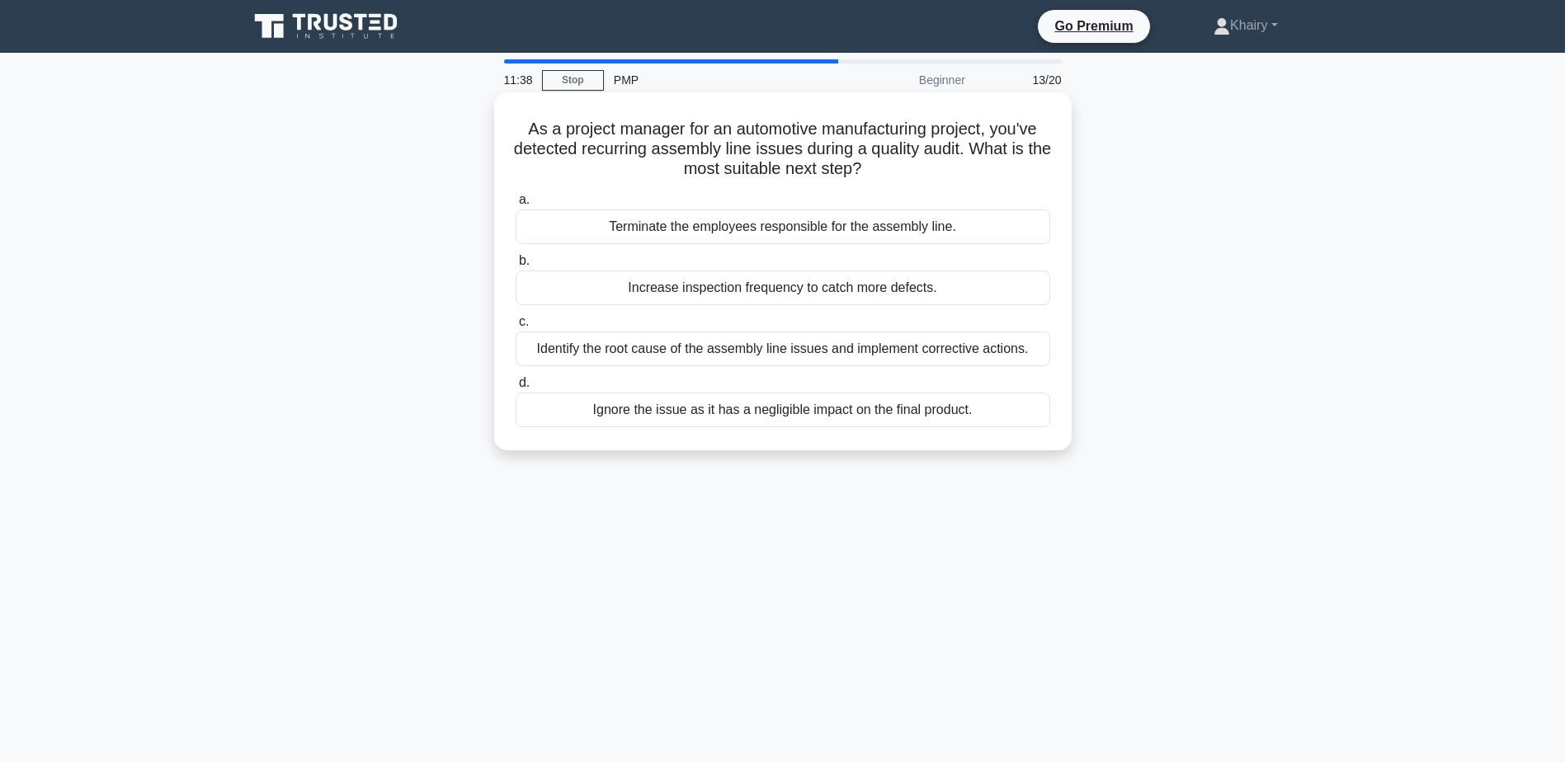
drag, startPoint x: 509, startPoint y: 118, endPoint x: 930, endPoint y: 164, distance: 423.3
click at [930, 164] on div "As a project manager for an automotive manufacturing project, you've detected r…" at bounding box center [783, 271] width 564 height 345
copy h5 "As a project manager for an automotive manufacturing project, you've detected r…"
click at [657, 347] on div "Identify the root cause of the assembly line issues and implement corrective ac…" at bounding box center [783, 349] width 535 height 35
click at [516, 328] on input "c. Identify the root cause of the assembly line issues and implement corrective…" at bounding box center [516, 322] width 0 height 11
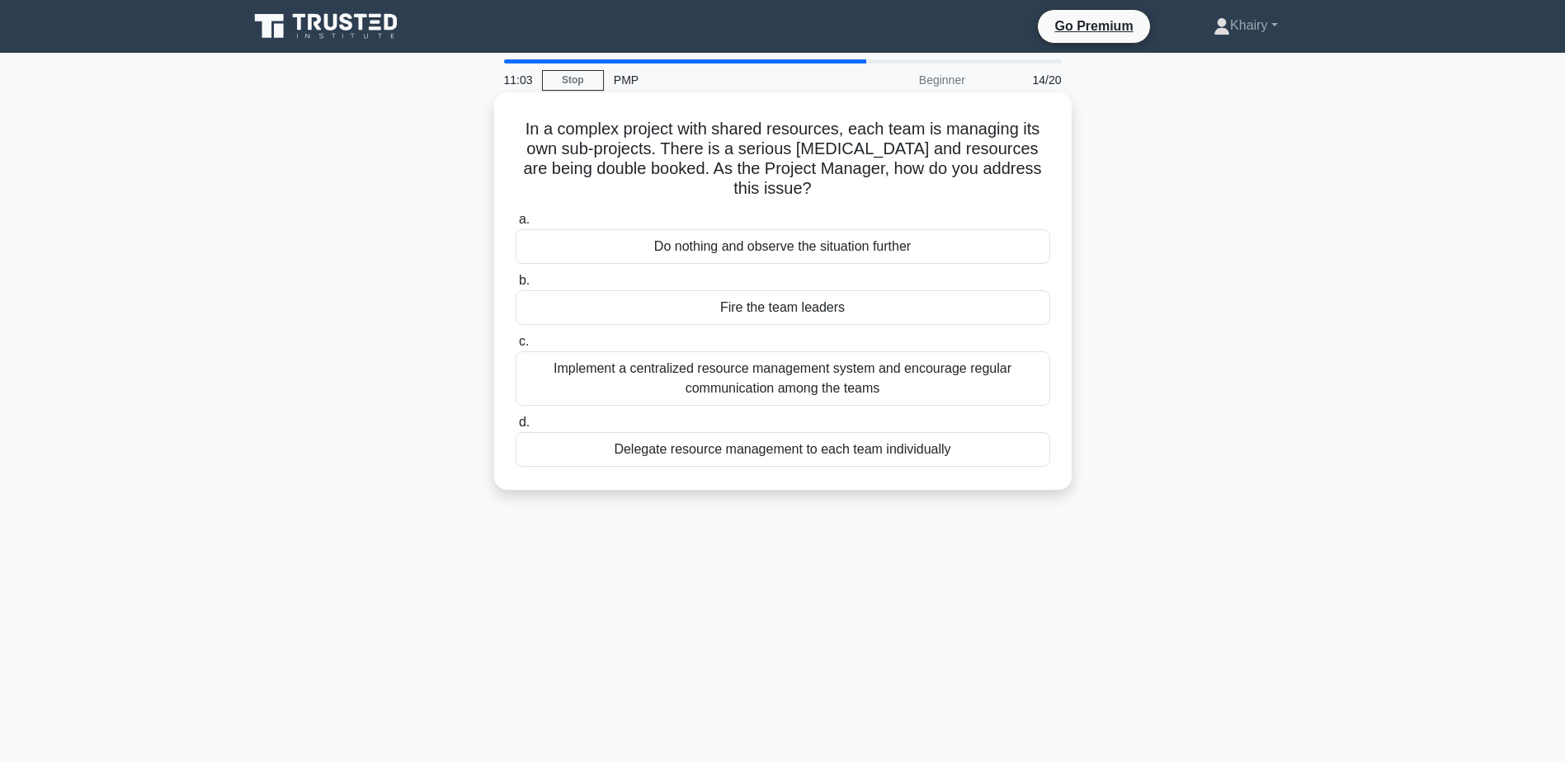
drag, startPoint x: 516, startPoint y: 125, endPoint x: 831, endPoint y: 199, distance: 323.6
click at [831, 199] on h5 "In a complex project with shared resources, each team is managing its own sub-p…" at bounding box center [783, 159] width 538 height 81
copy h5 "In a complex project with shared resources, each team is managing its own sub-p…"
click at [636, 375] on div "Implement a centralized resource management system and encourage regular commun…" at bounding box center [783, 378] width 535 height 54
click at [516, 347] on input "c. Implement a centralized resource management system and encourage regular com…" at bounding box center [516, 342] width 0 height 11
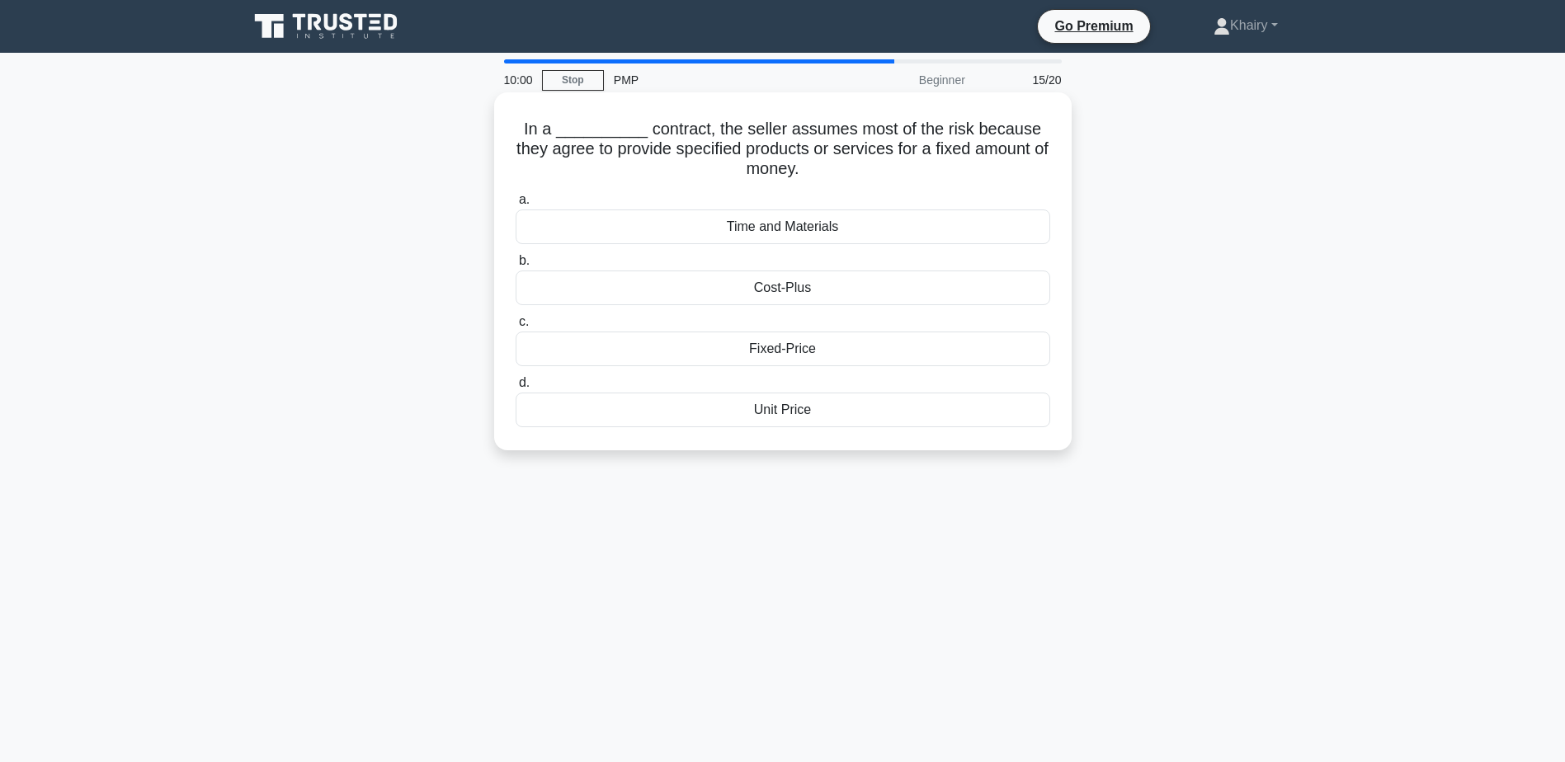
click at [766, 354] on div "Fixed-Price" at bounding box center [783, 349] width 535 height 35
click at [516, 328] on input "c. Fixed-Price" at bounding box center [516, 322] width 0 height 11
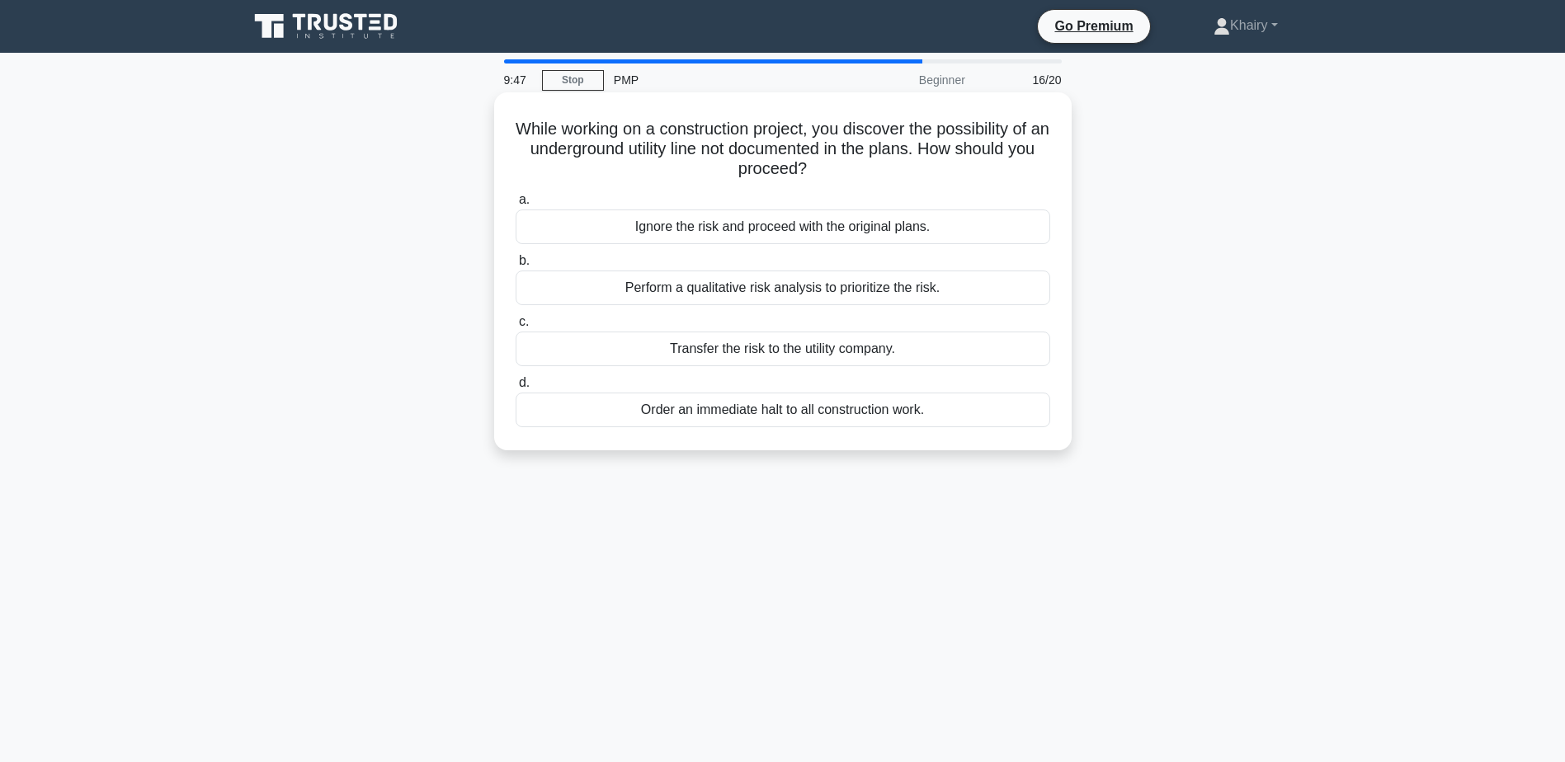
drag, startPoint x: 521, startPoint y: 126, endPoint x: 847, endPoint y: 161, distance: 327.7
click at [847, 161] on h5 "While working on a construction project, you discover the possibility of an und…" at bounding box center [783, 149] width 538 height 61
copy h5 "While working on a construction project, you discover the possibility of an und…"
click at [706, 287] on div "Perform a qualitative risk analysis to prioritize the risk." at bounding box center [783, 288] width 535 height 35
click at [516, 266] on input "b. Perform a qualitative risk analysis to prioritize the risk." at bounding box center [516, 261] width 0 height 11
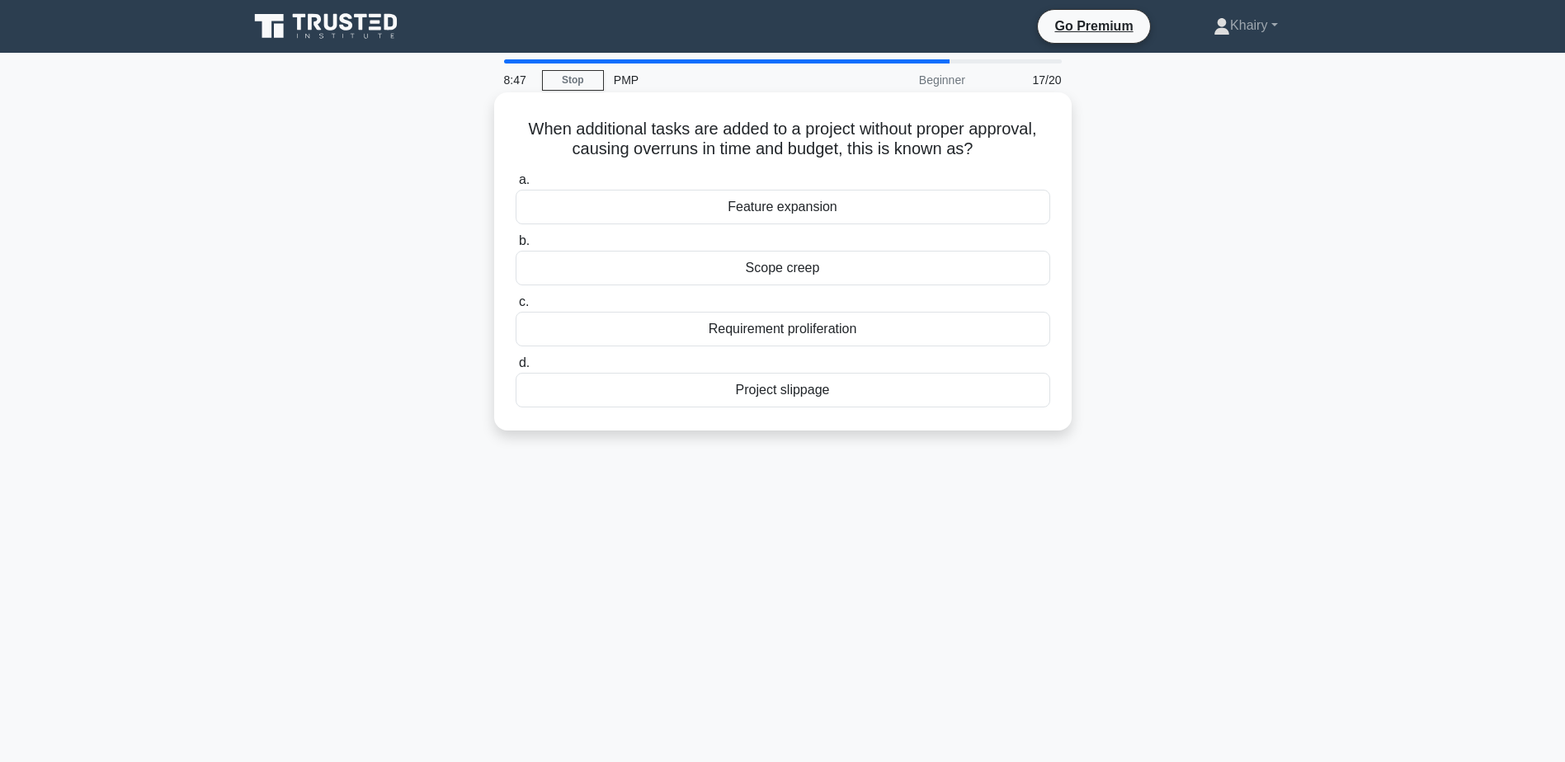
click at [768, 270] on div "Scope creep" at bounding box center [783, 268] width 535 height 35
click at [516, 247] on input "b. Scope creep" at bounding box center [516, 241] width 0 height 11
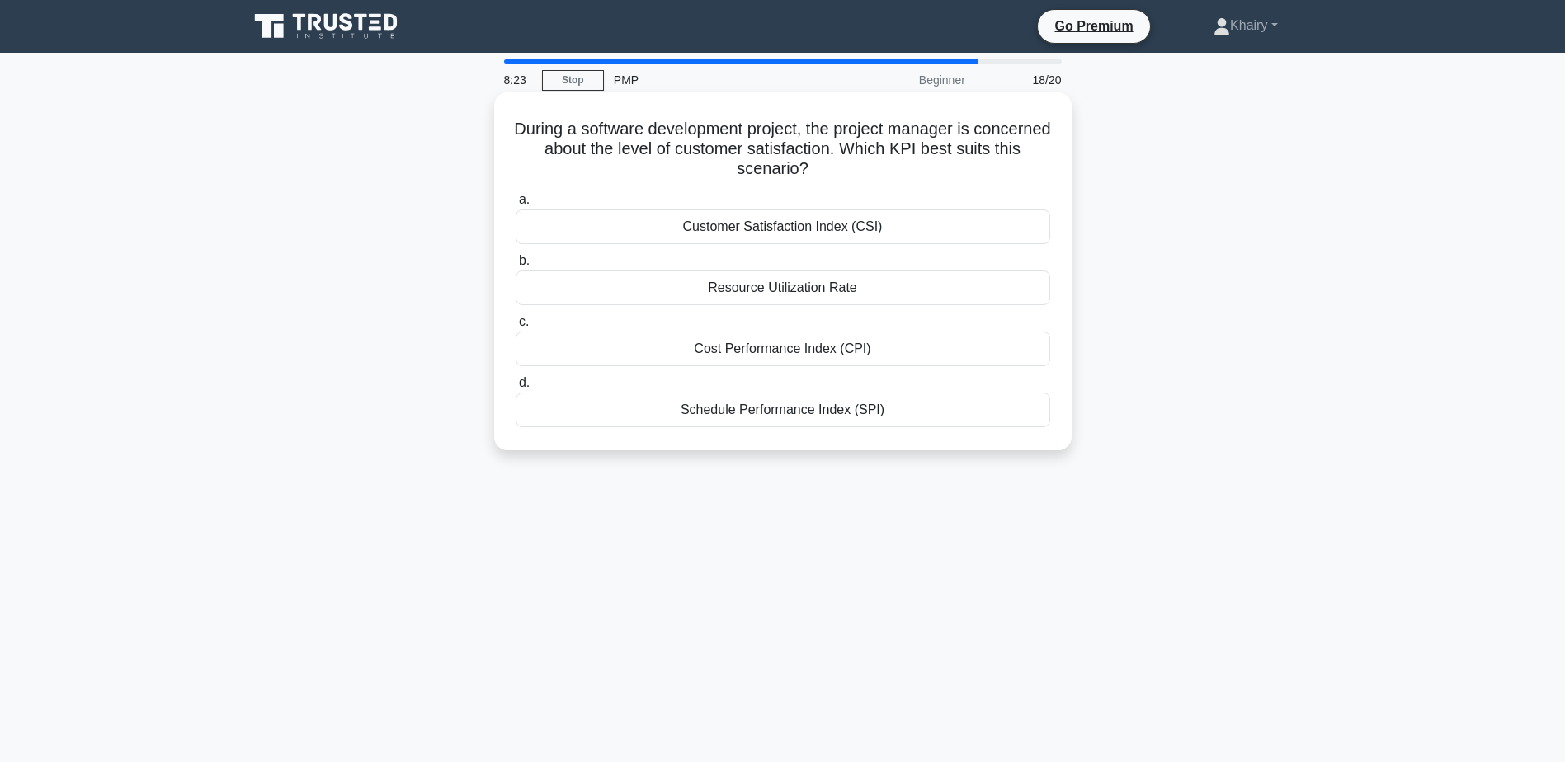
click at [711, 229] on div "Customer Satisfaction Index (CSI)" at bounding box center [783, 227] width 535 height 35
click at [516, 205] on input "a. Customer Satisfaction Index (CSI)" at bounding box center [516, 200] width 0 height 11
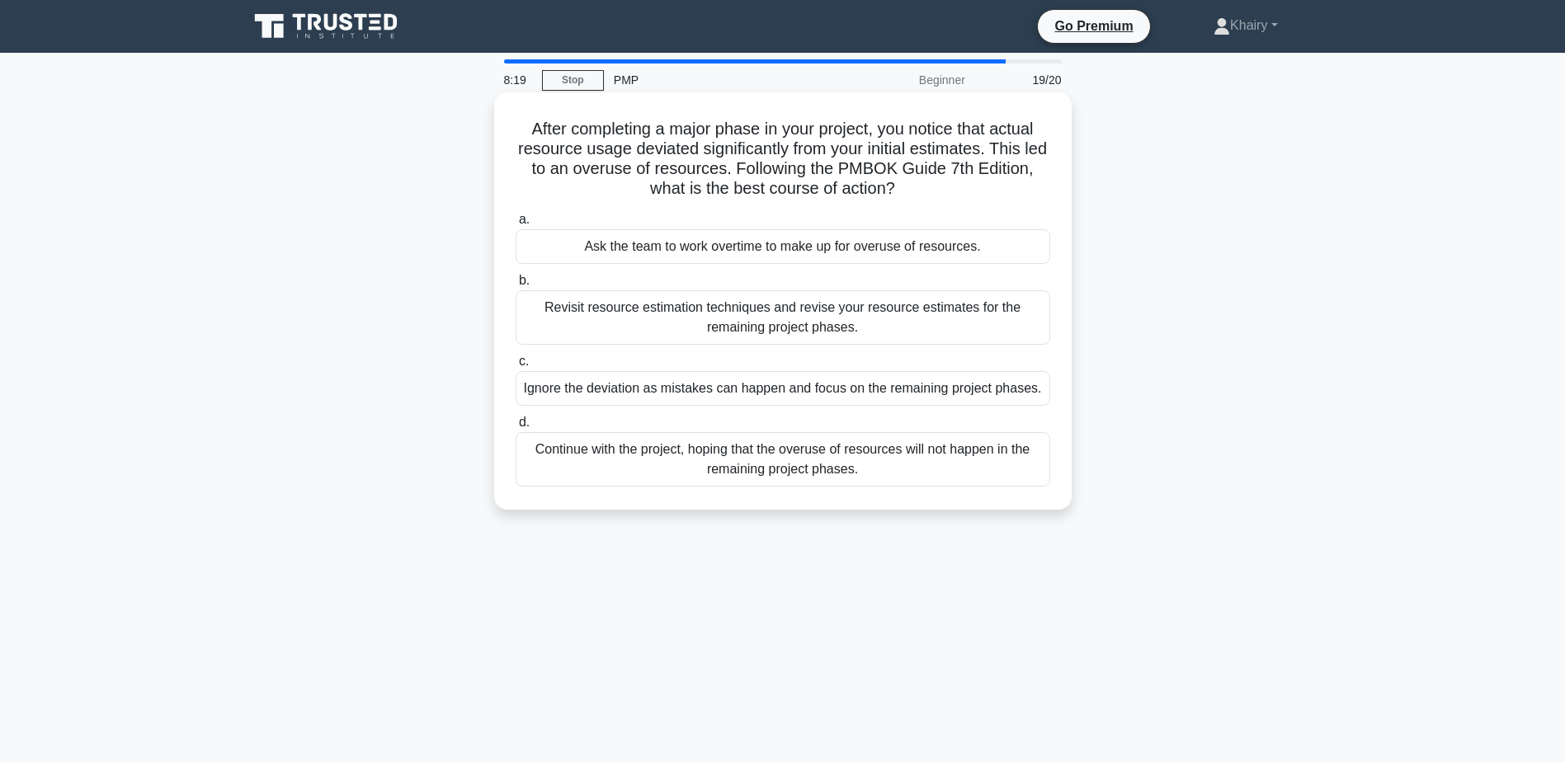
drag, startPoint x: 517, startPoint y: 121, endPoint x: 913, endPoint y: 189, distance: 401.7
click at [913, 189] on h5 "After completing a major phase in your project, you notice that actual resource…" at bounding box center [783, 159] width 538 height 81
click at [646, 314] on div "Revisit resource estimation techniques and revise your resource estimates for t…" at bounding box center [783, 317] width 535 height 54
click at [516, 286] on input "b. Revisit resource estimation techniques and revise your resource estimates fo…" at bounding box center [516, 281] width 0 height 11
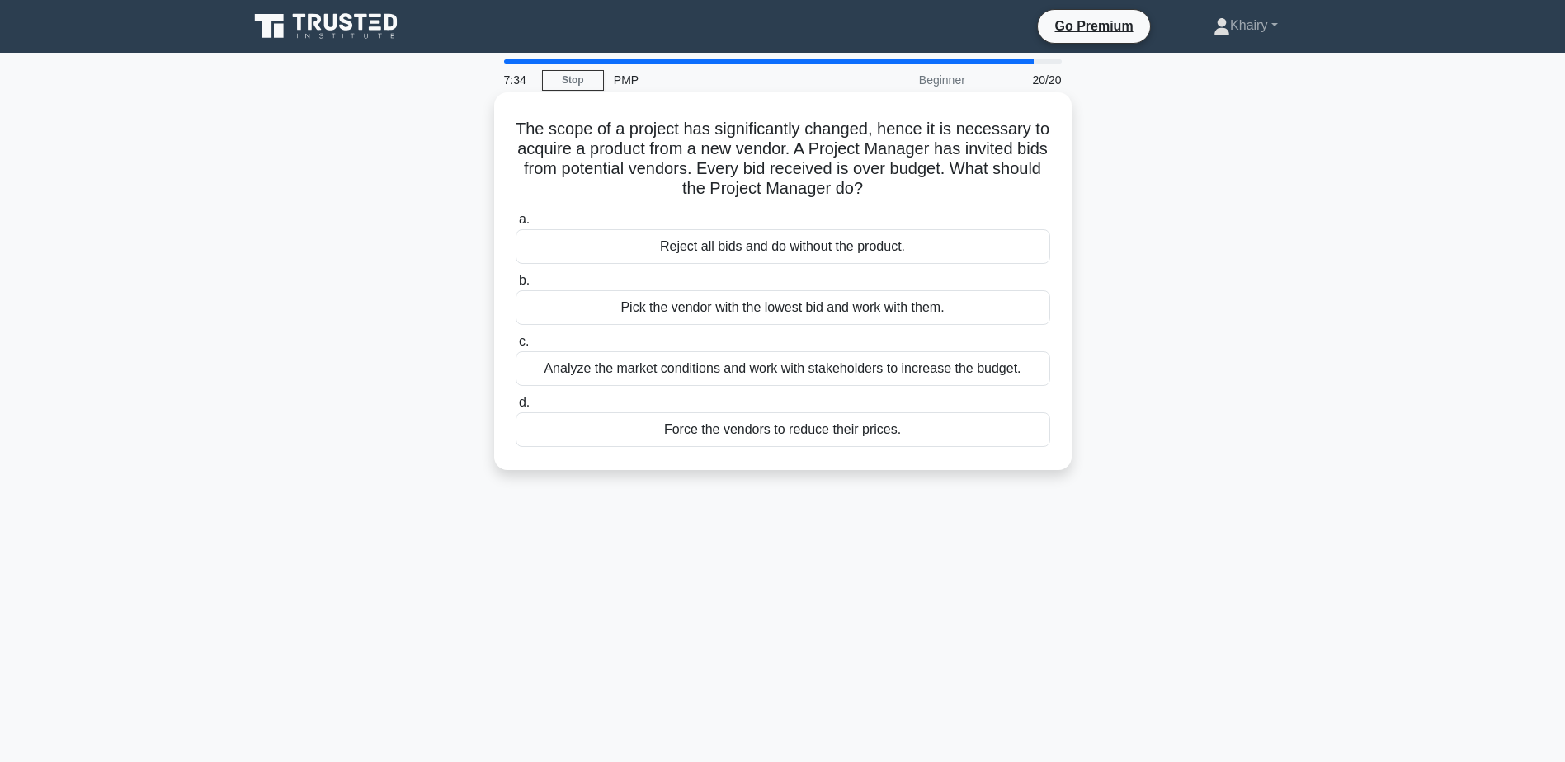
drag, startPoint x: 521, startPoint y: 123, endPoint x: 926, endPoint y: 192, distance: 411.0
click at [926, 192] on h5 "The scope of a project has significantly changed, hence it is necessary to acqu…" at bounding box center [783, 159] width 538 height 81
click at [633, 365] on div "Analyze the market conditions and work with stakeholders to increase the budget." at bounding box center [783, 368] width 535 height 35
click at [516, 347] on input "c. Analyze the market conditions and work with stakeholders to increase the bud…" at bounding box center [516, 342] width 0 height 11
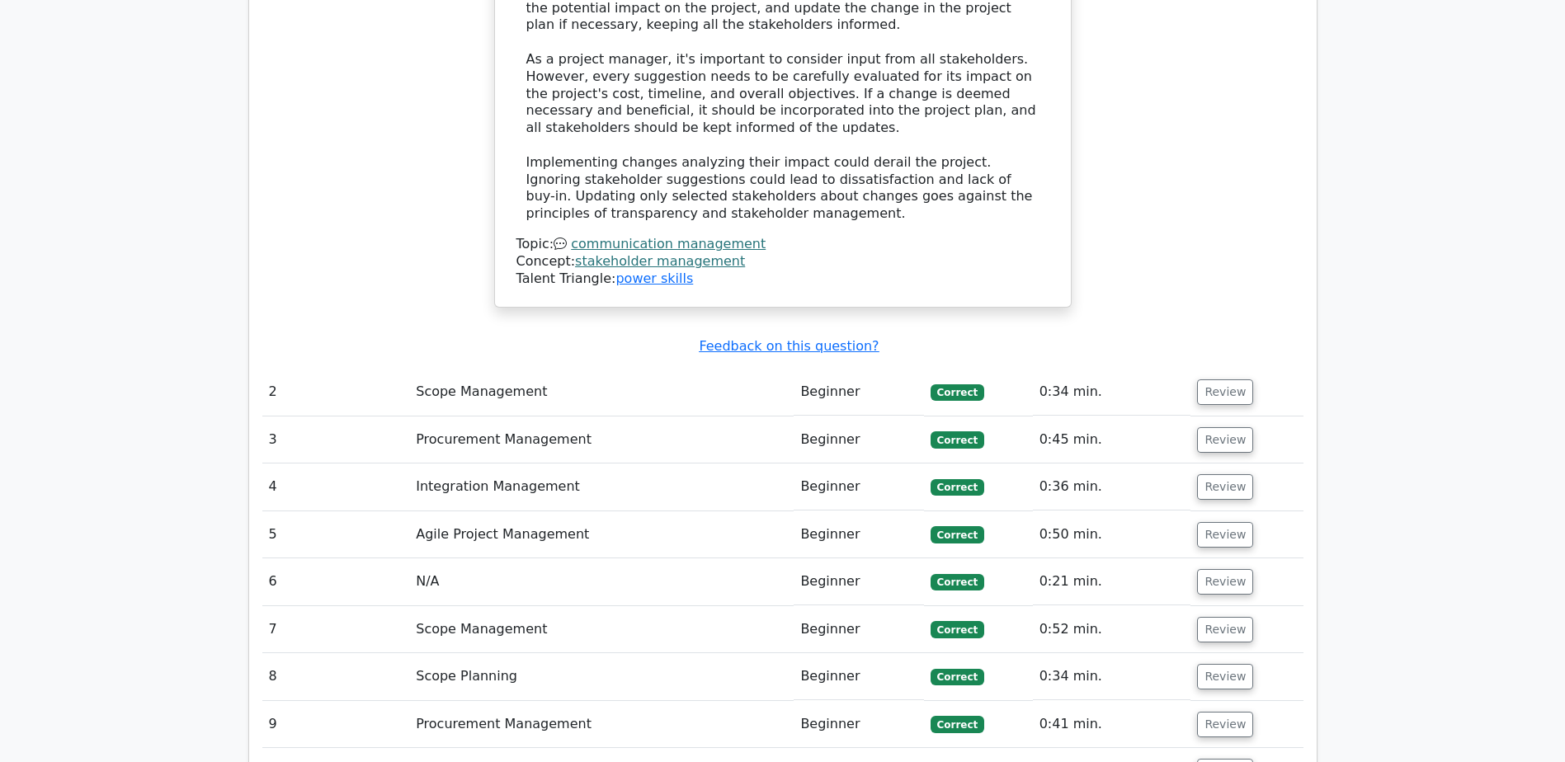
scroll to position [2228, 0]
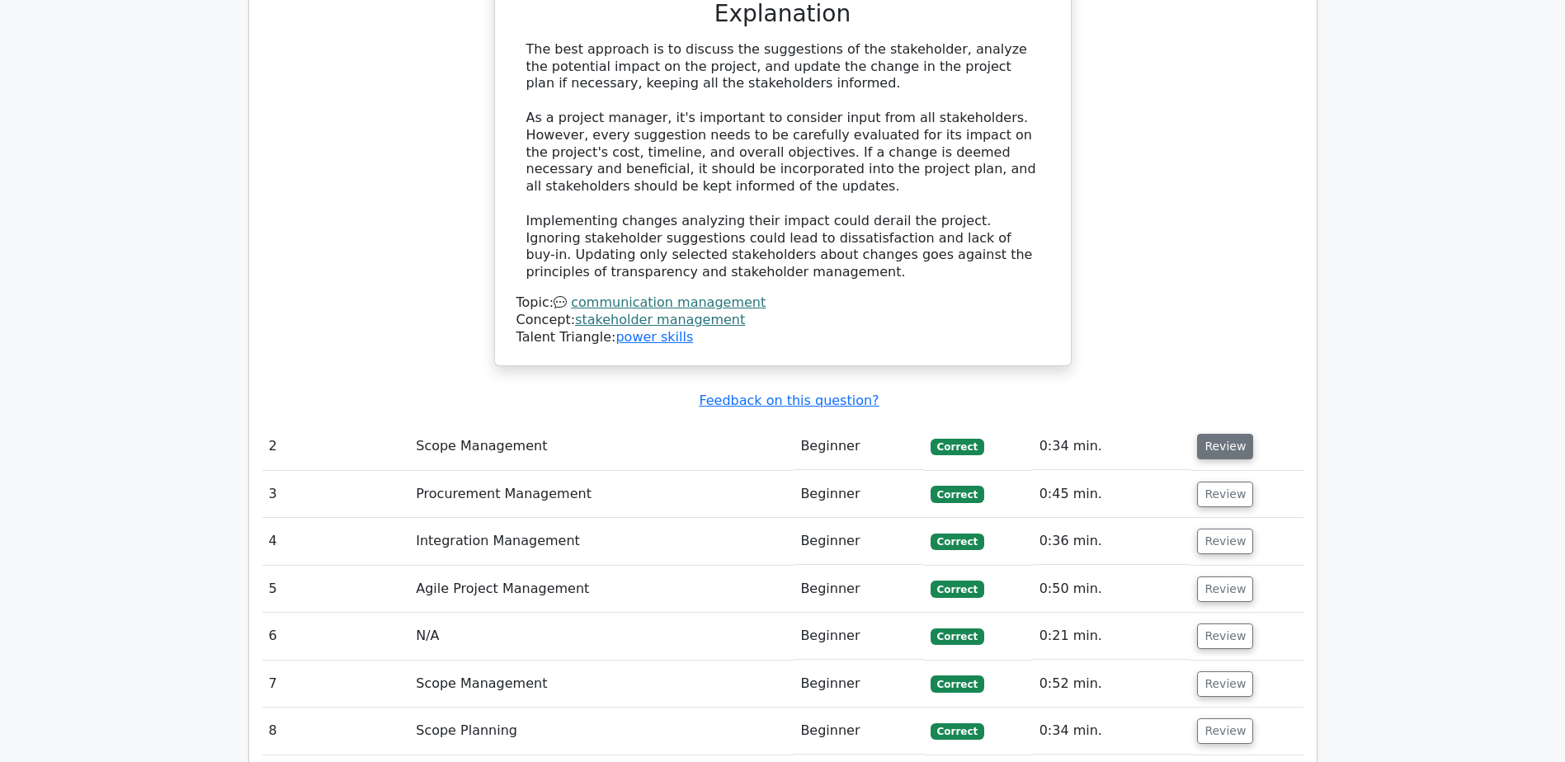
click at [1218, 434] on button "Review" at bounding box center [1225, 447] width 56 height 26
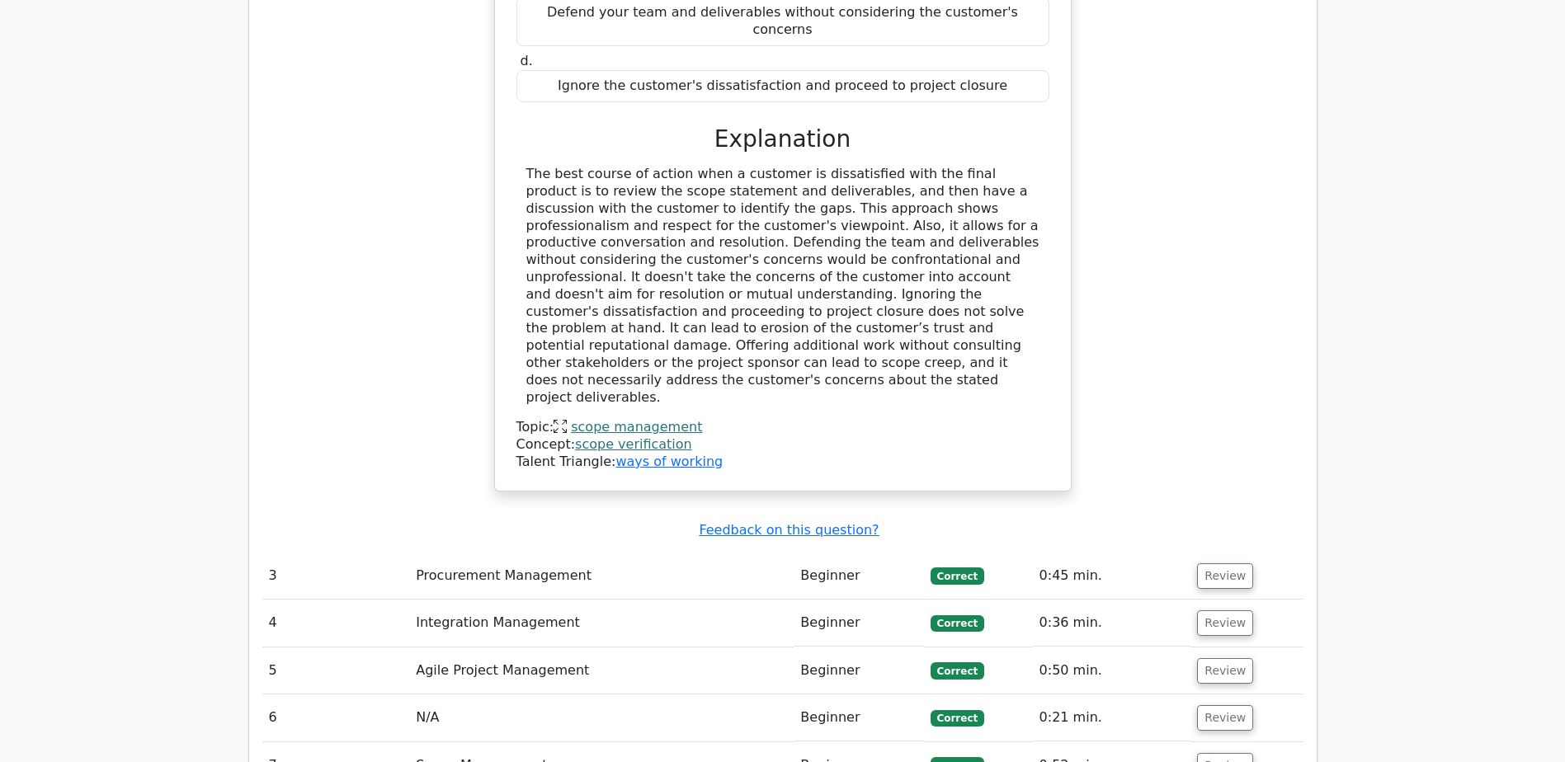
scroll to position [2970, 0]
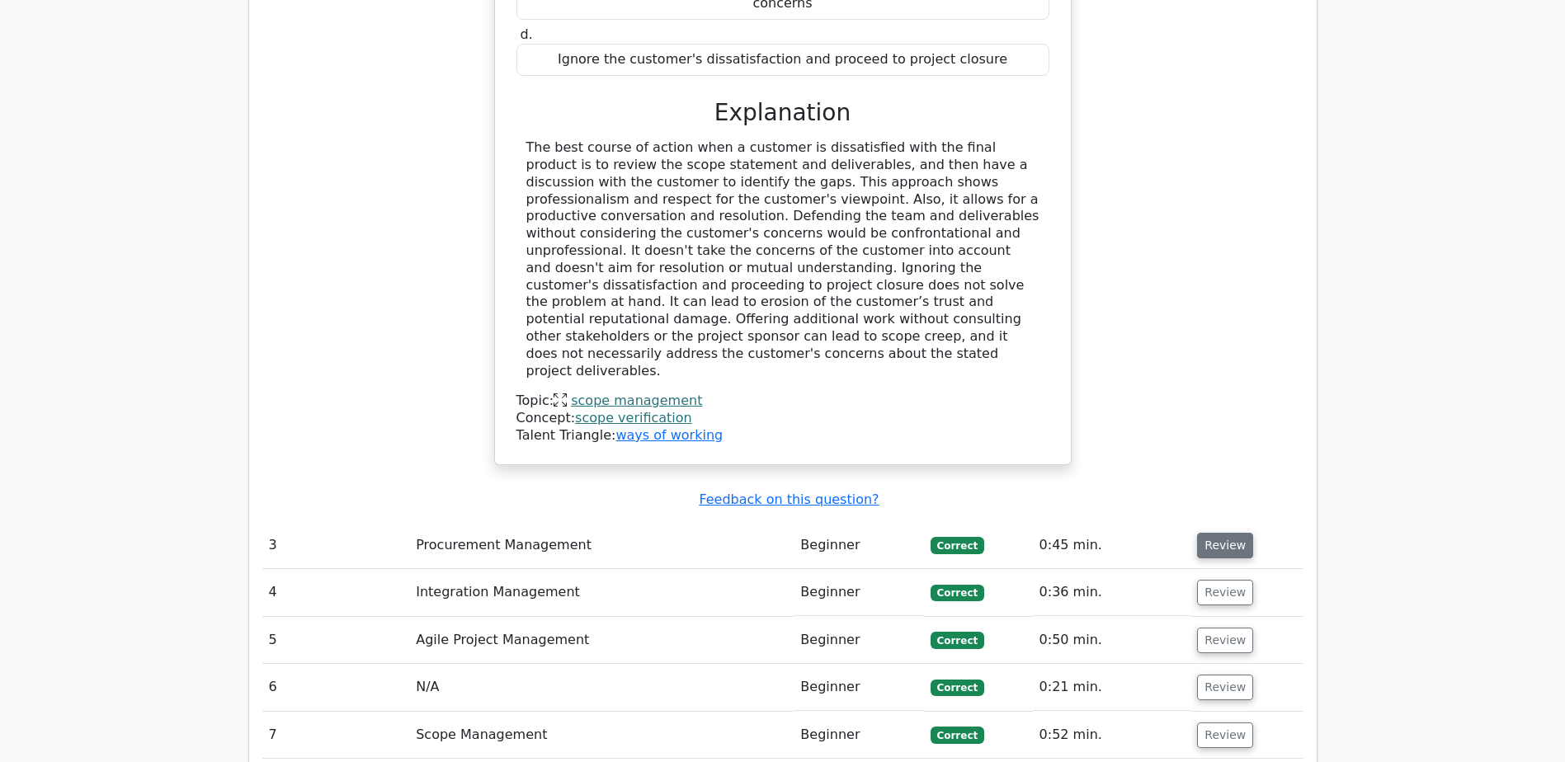
click at [1214, 533] on button "Review" at bounding box center [1225, 546] width 56 height 26
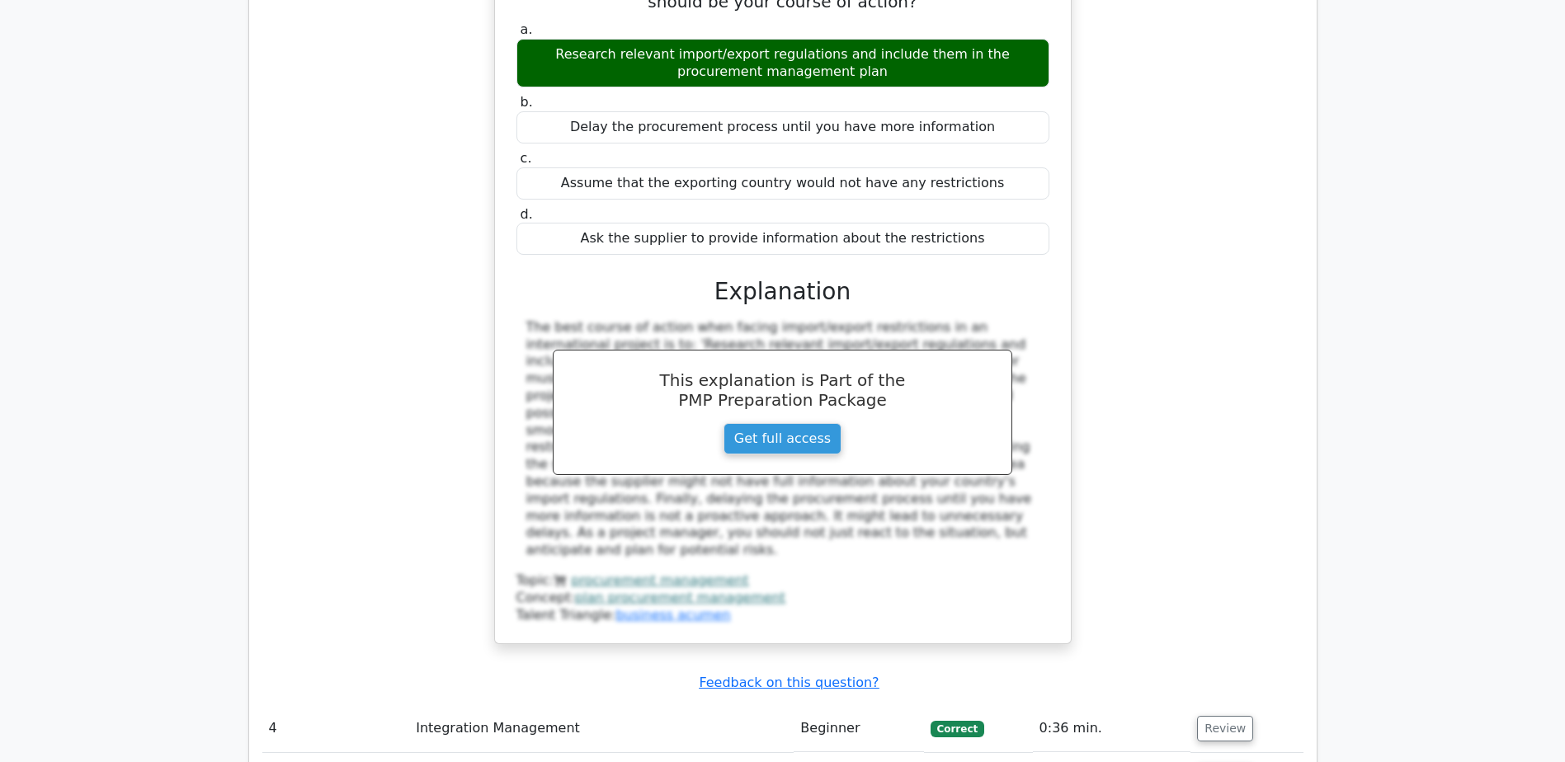
scroll to position [3795, 0]
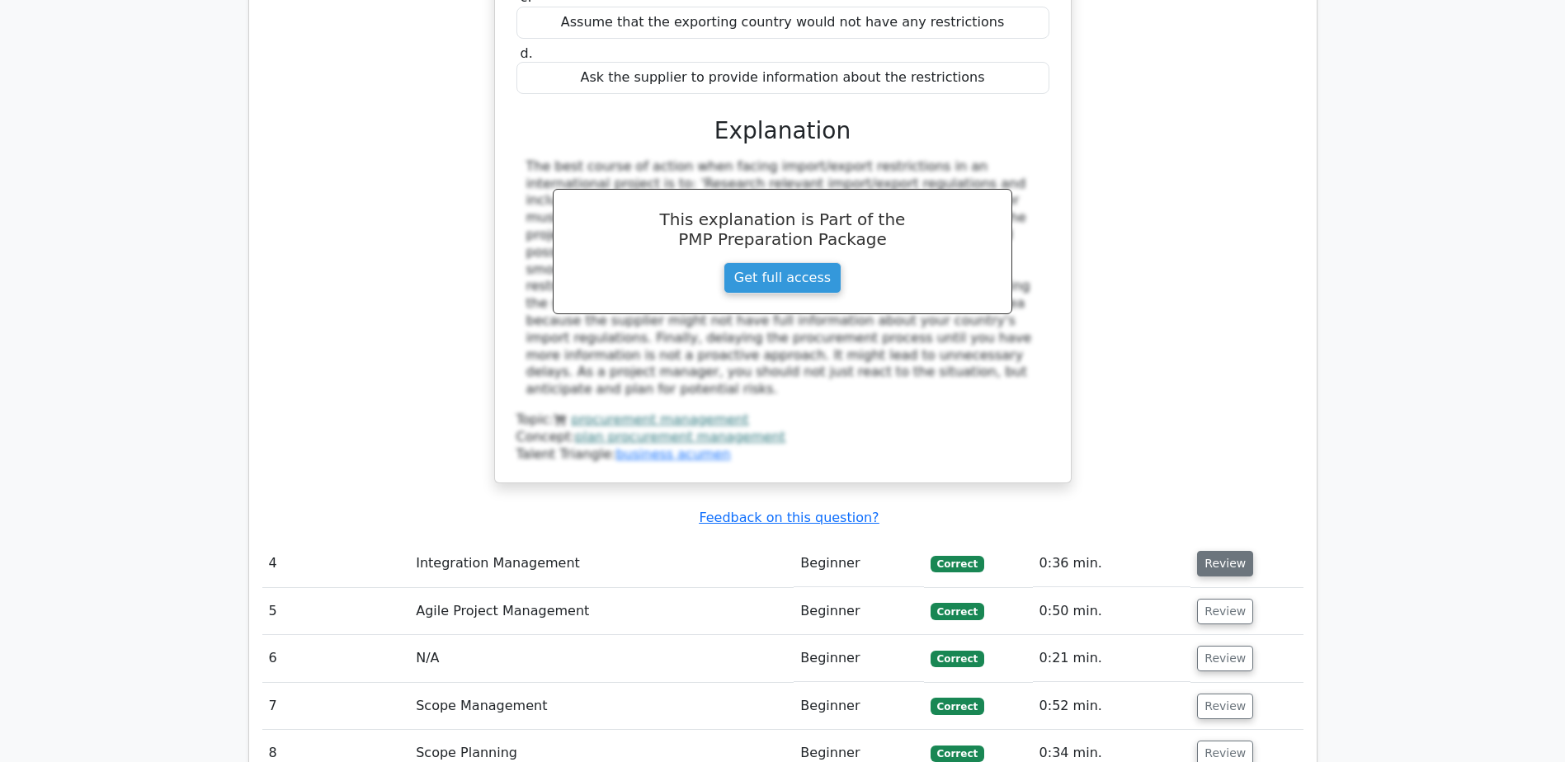
click at [1227, 551] on button "Review" at bounding box center [1225, 564] width 56 height 26
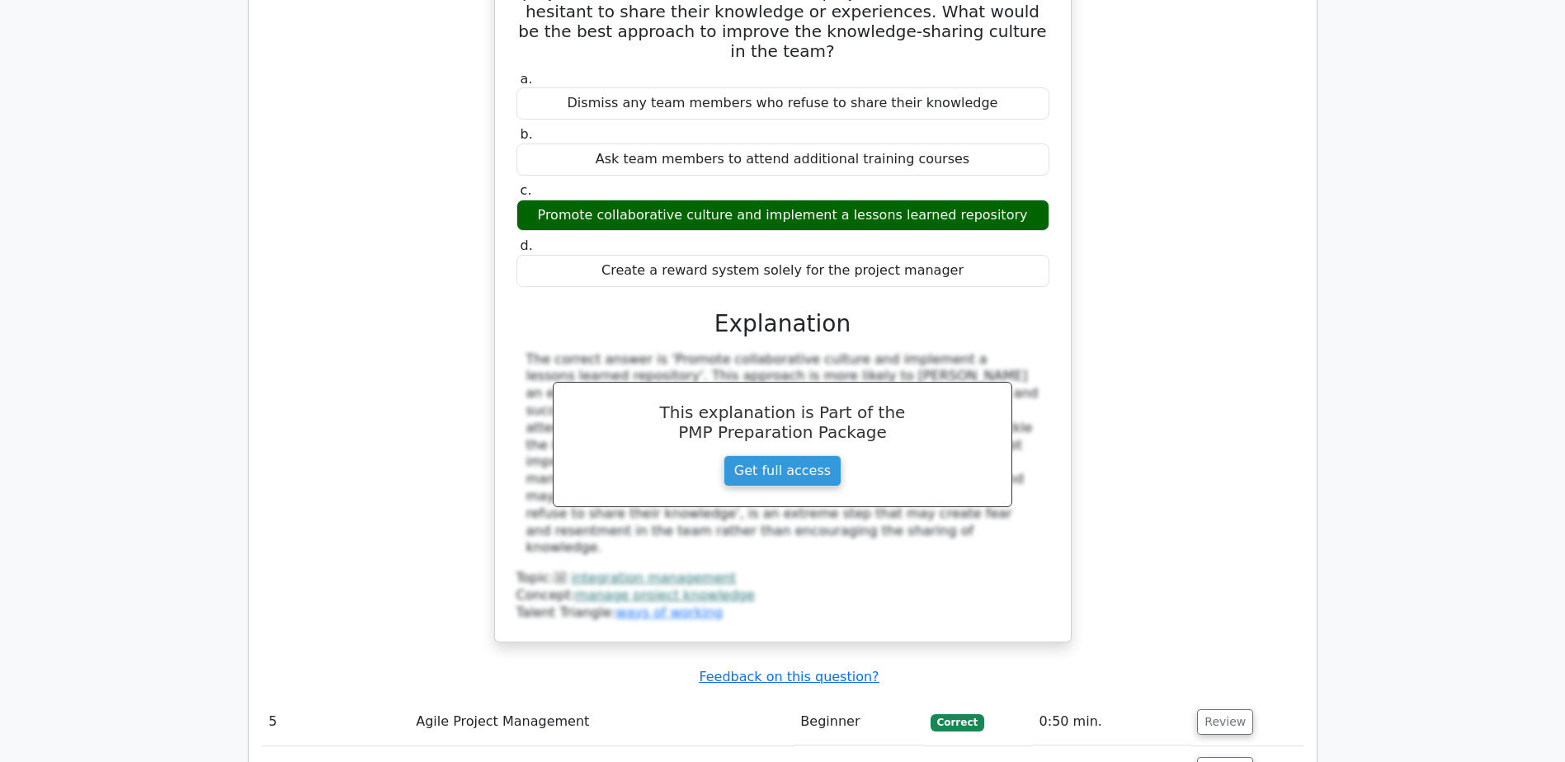
scroll to position [4455, 0]
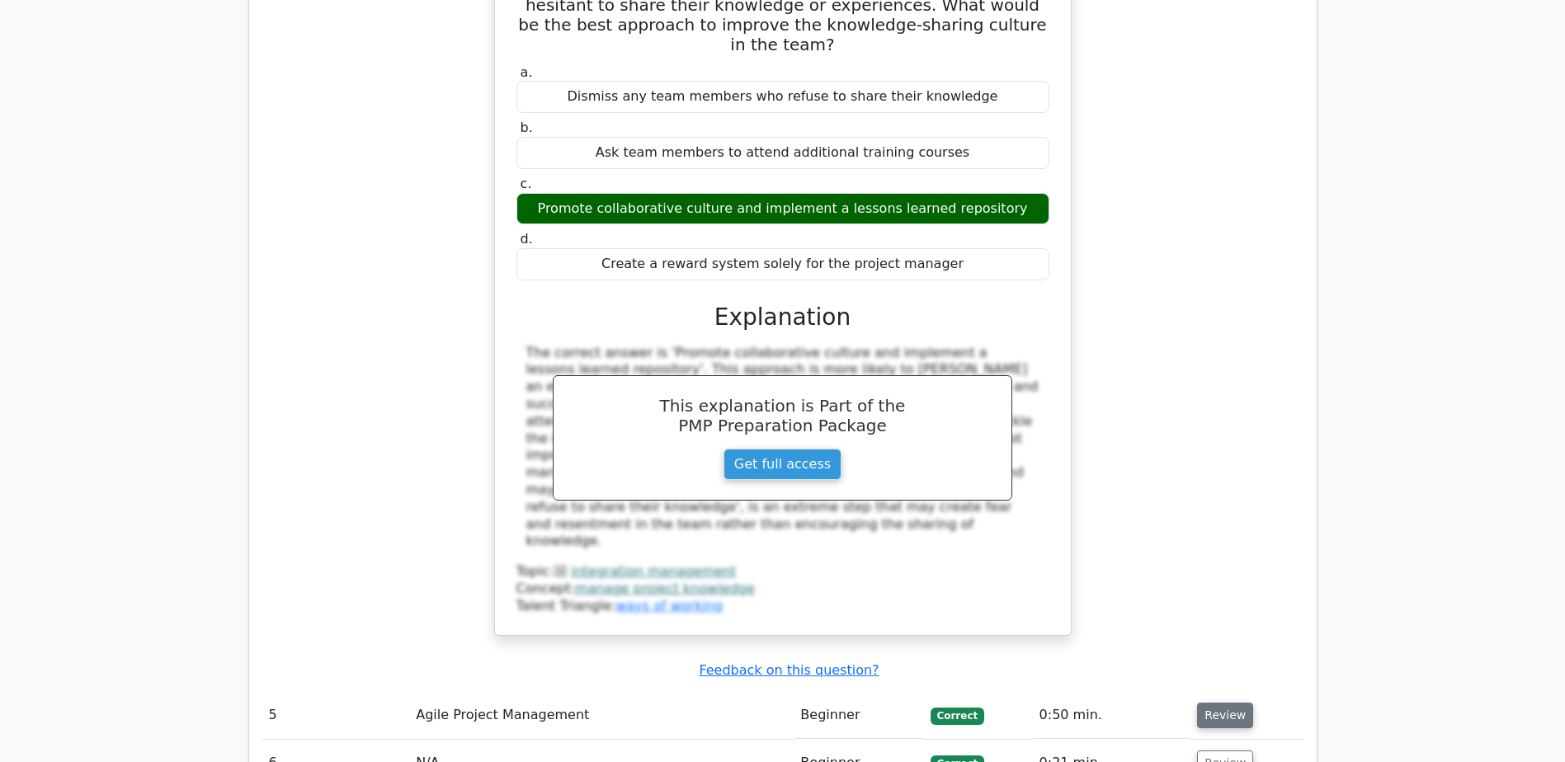
click at [1210, 703] on button "Review" at bounding box center [1225, 716] width 56 height 26
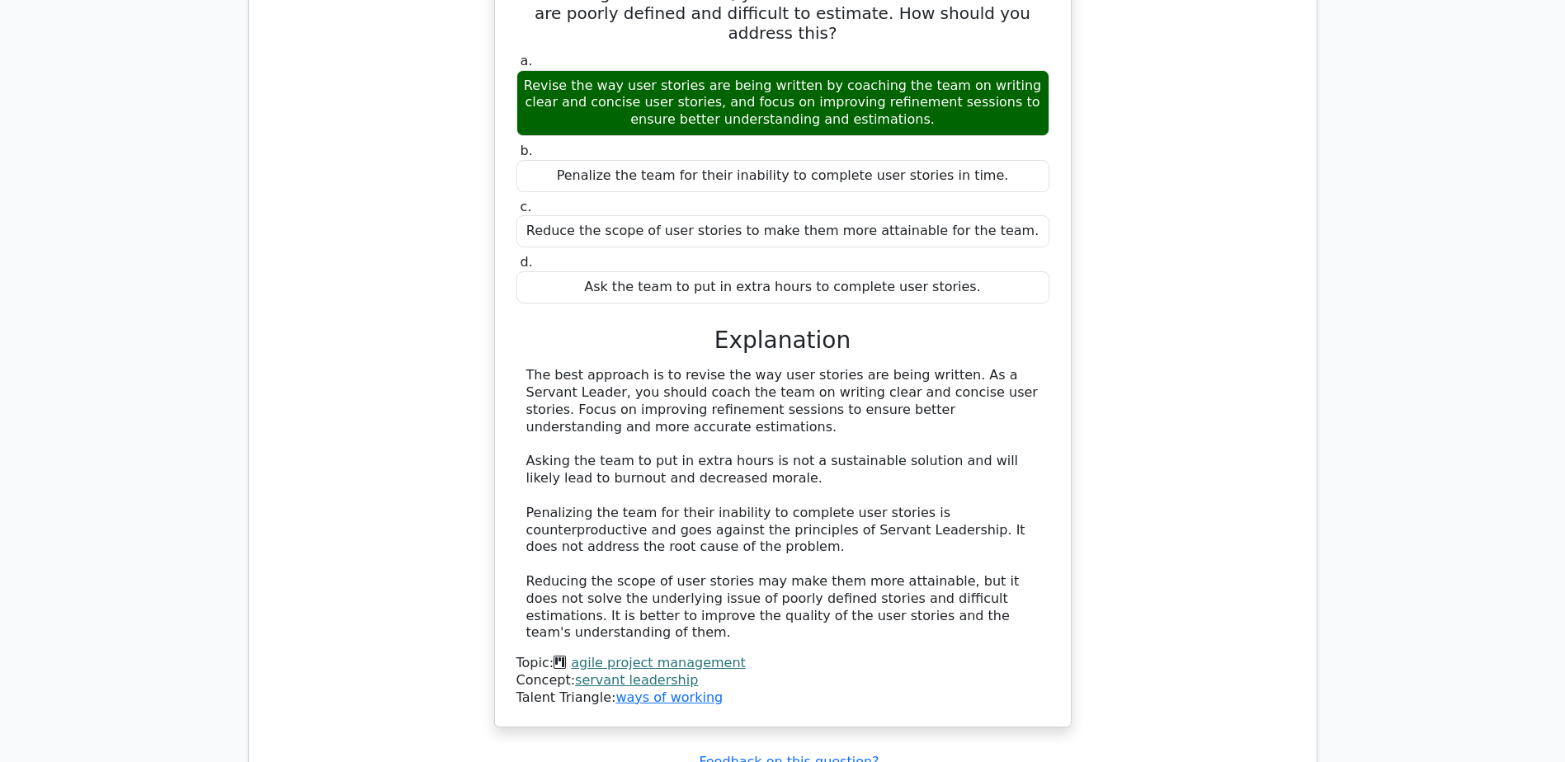
scroll to position [5280, 0]
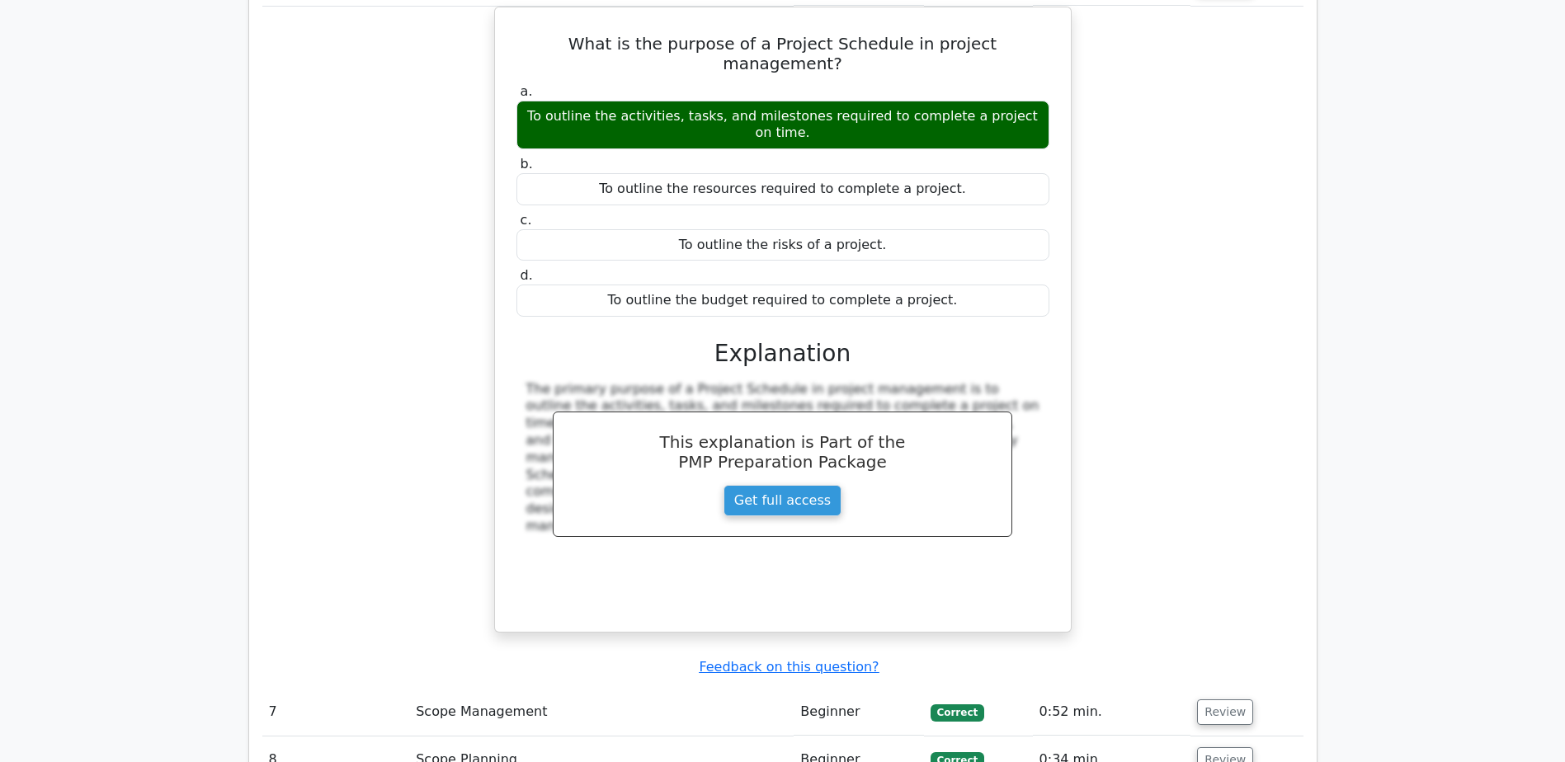
scroll to position [6105, 0]
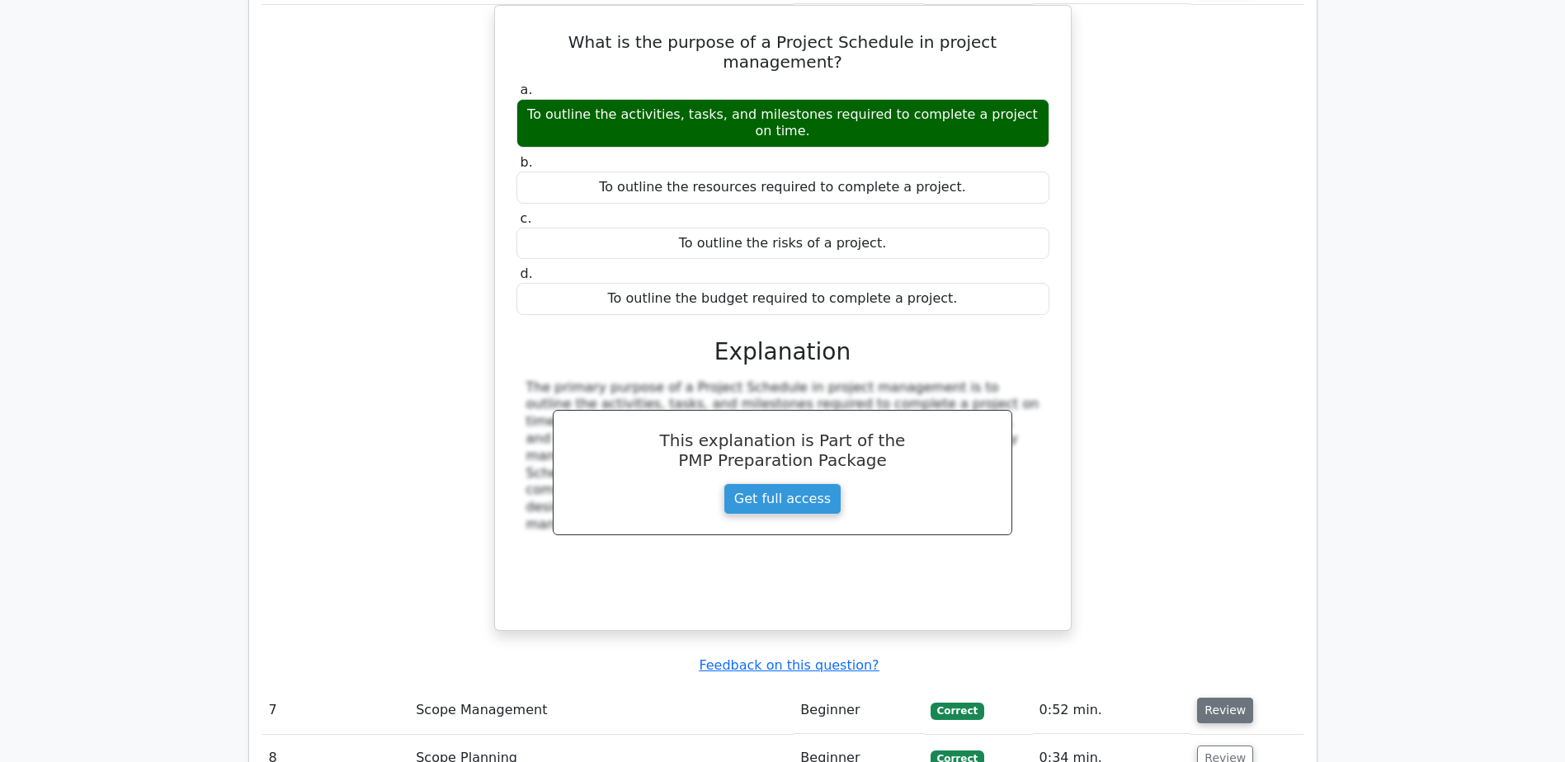
click at [1224, 698] on button "Review" at bounding box center [1225, 711] width 56 height 26
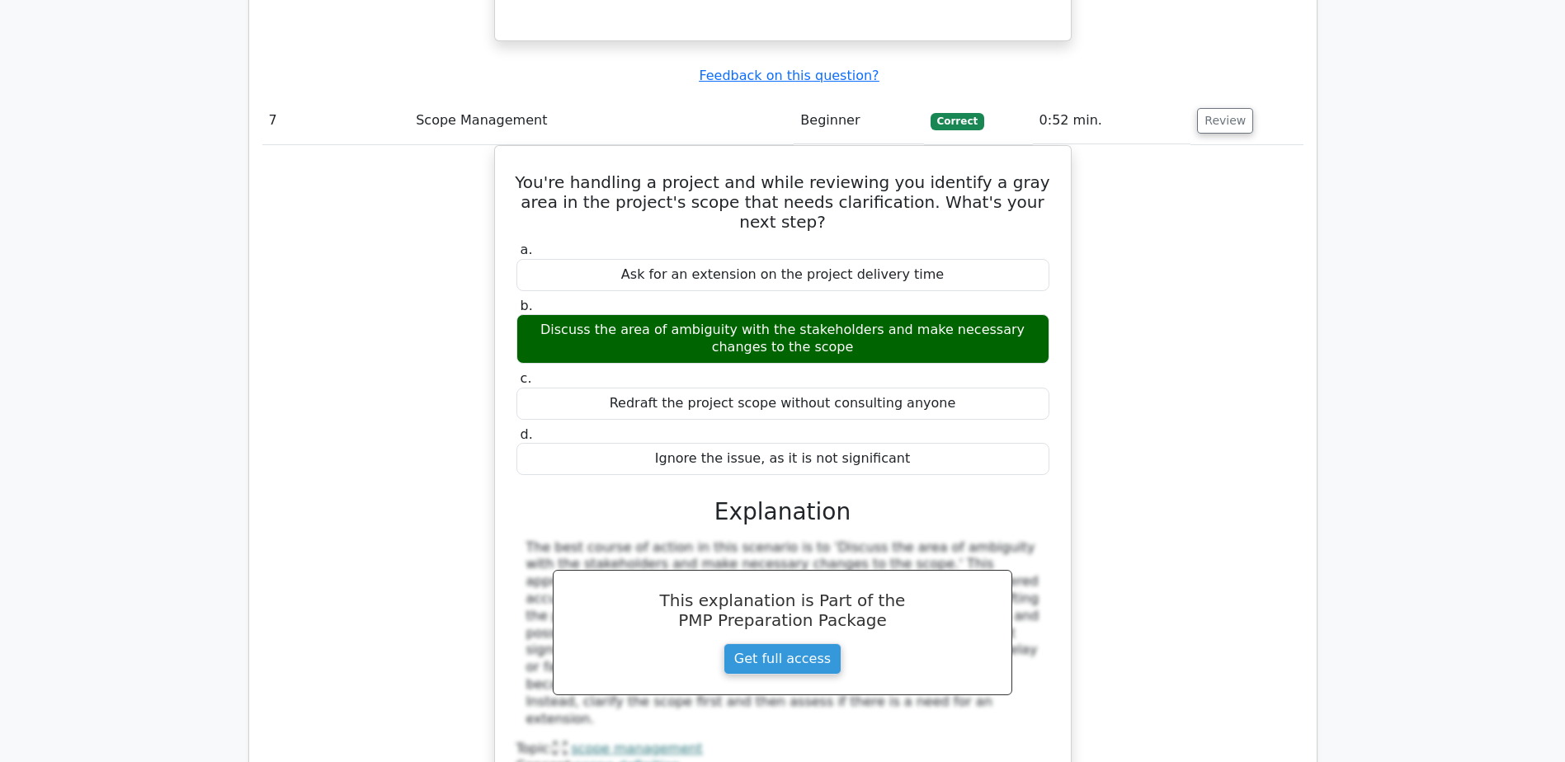
scroll to position [6765, 0]
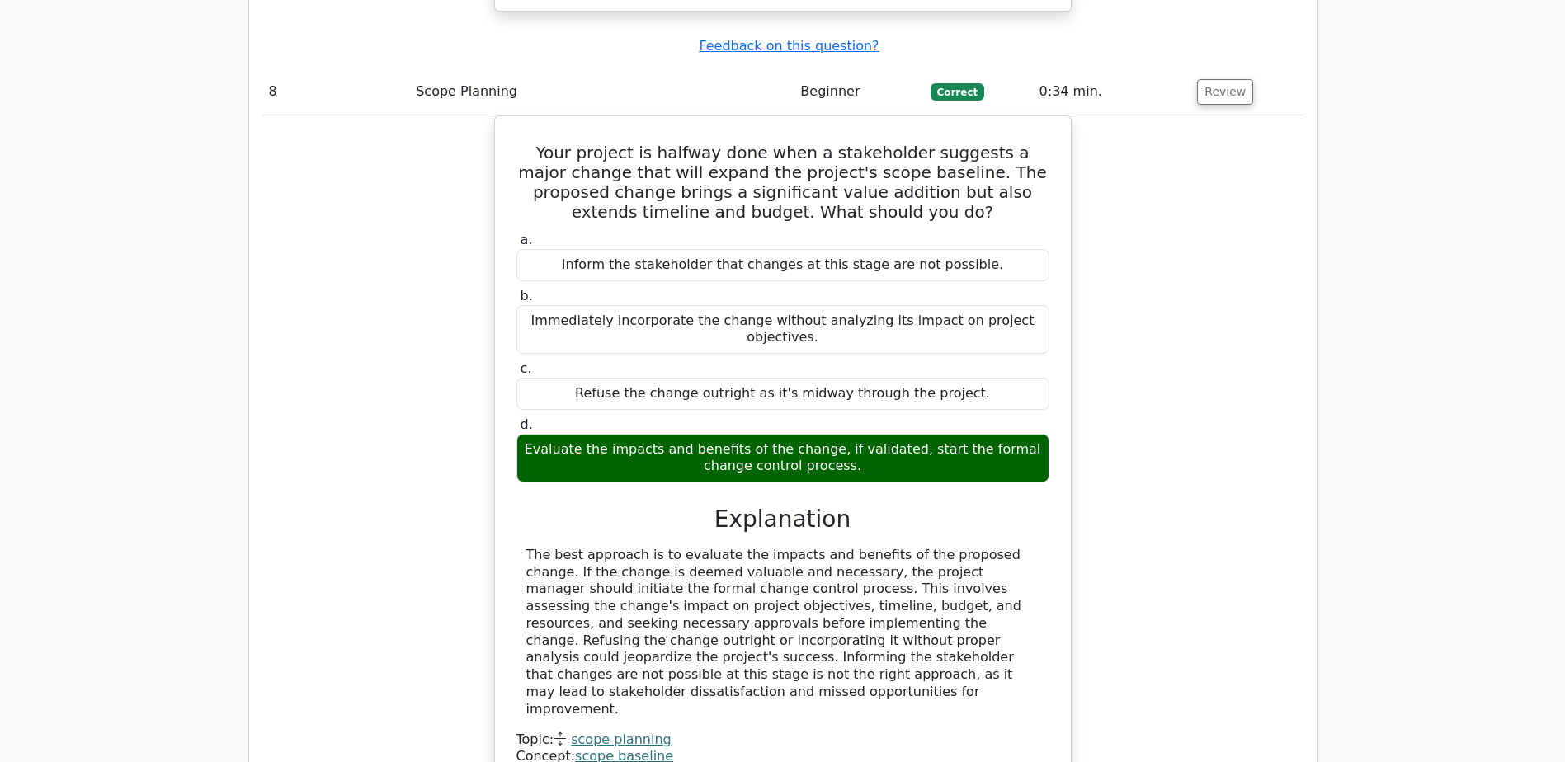
scroll to position [7508, 0]
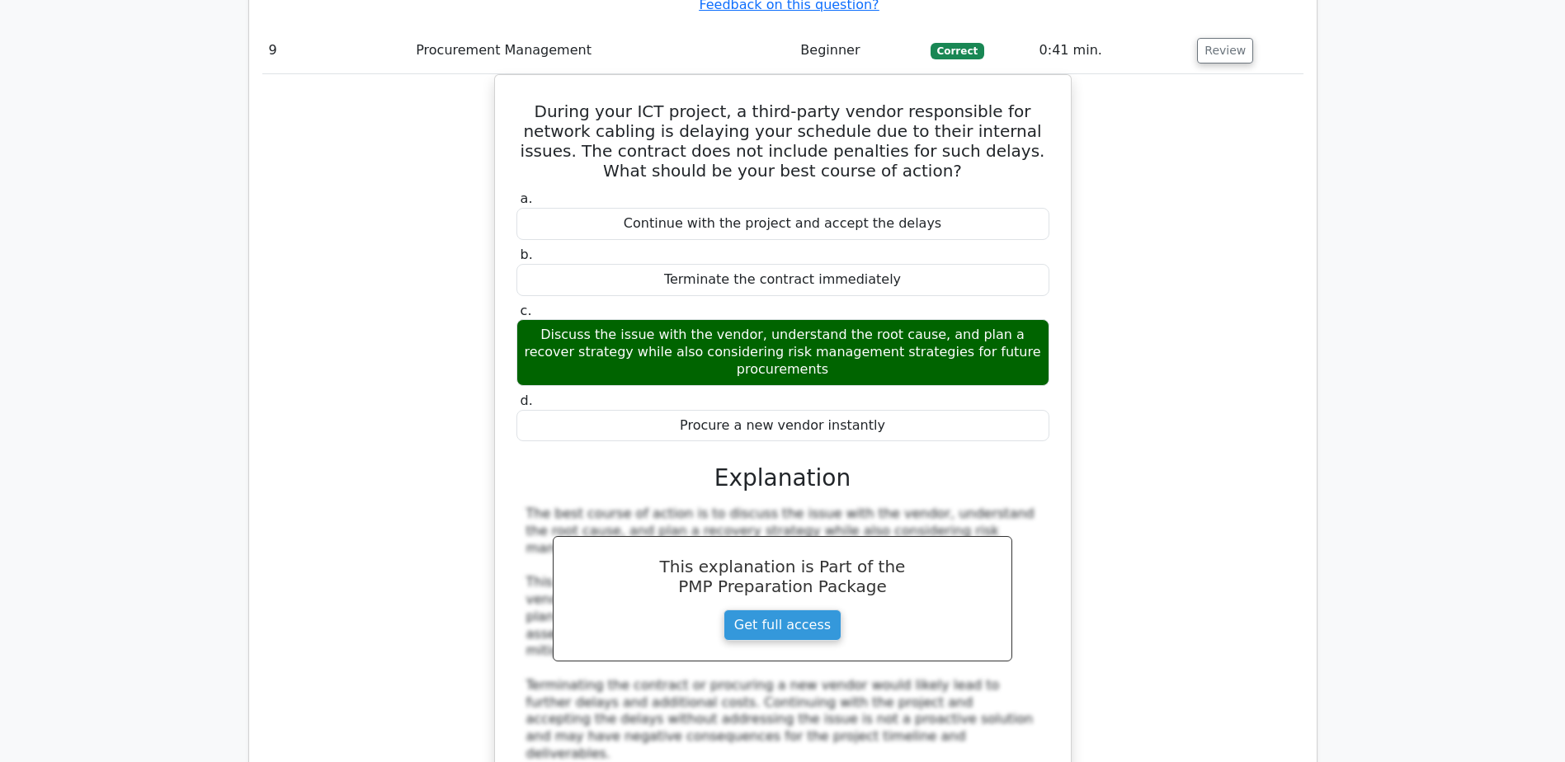
scroll to position [8333, 0]
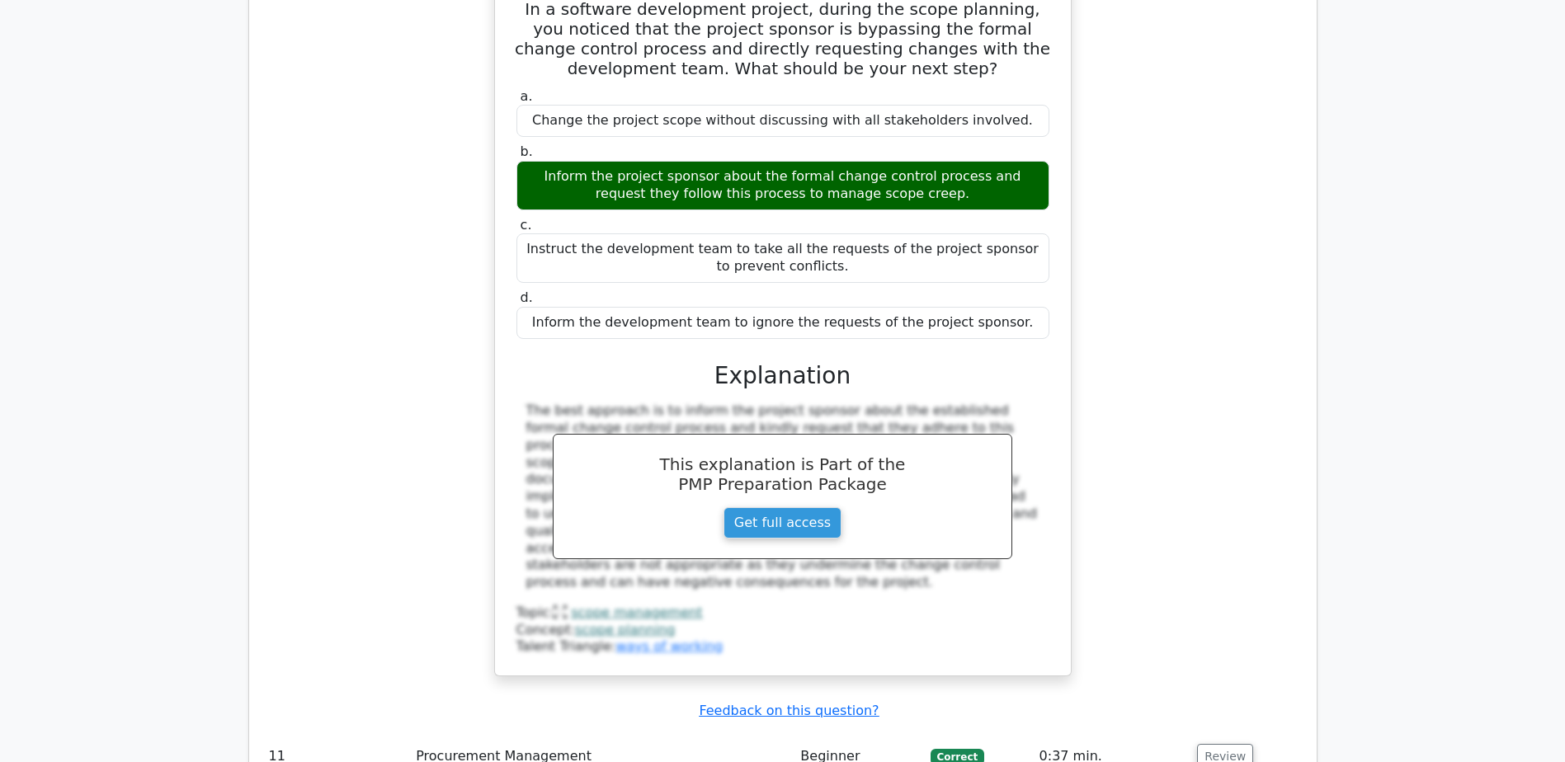
scroll to position [9323, 0]
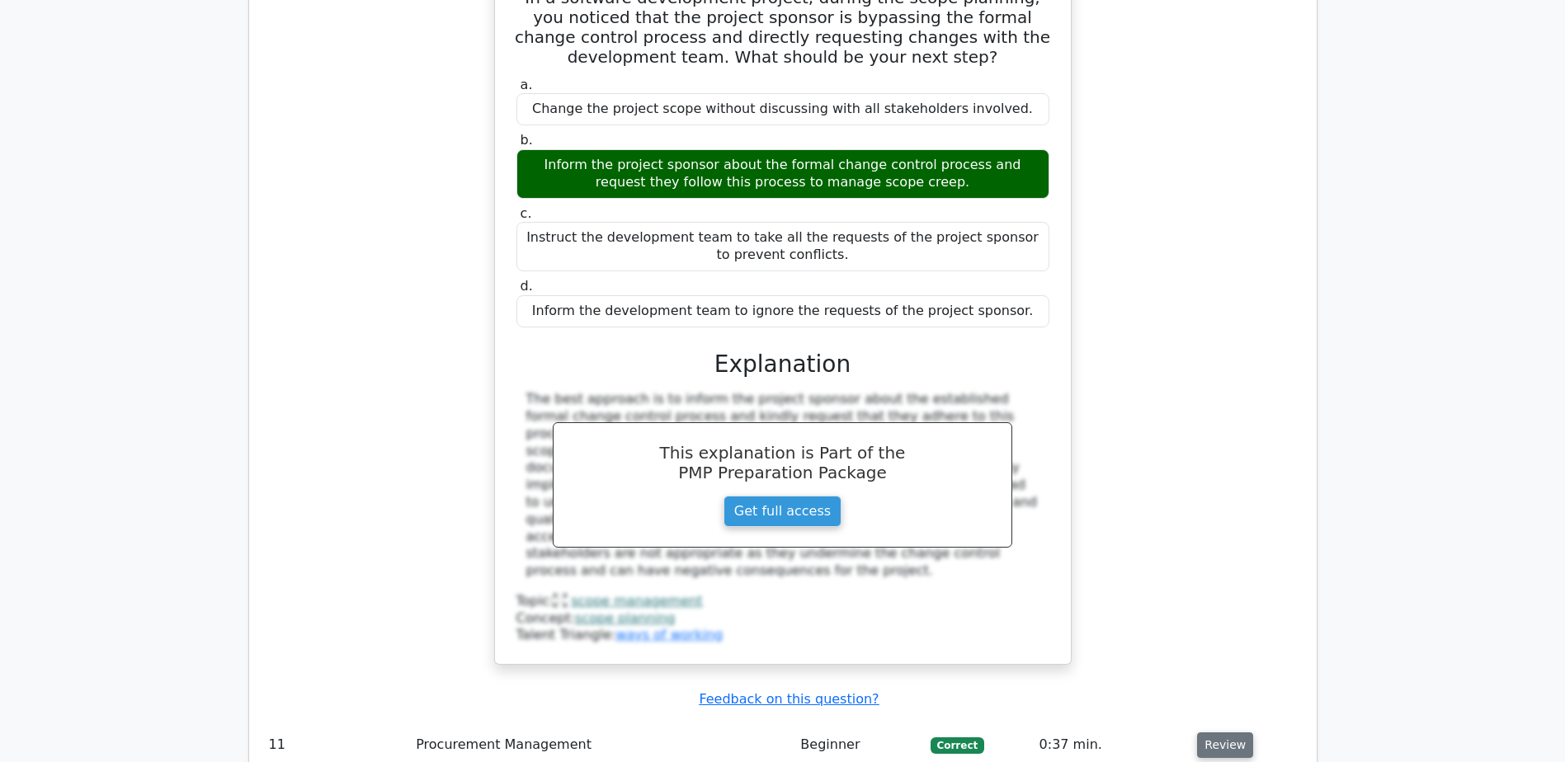
click at [1217, 733] on button "Review" at bounding box center [1225, 746] width 56 height 26
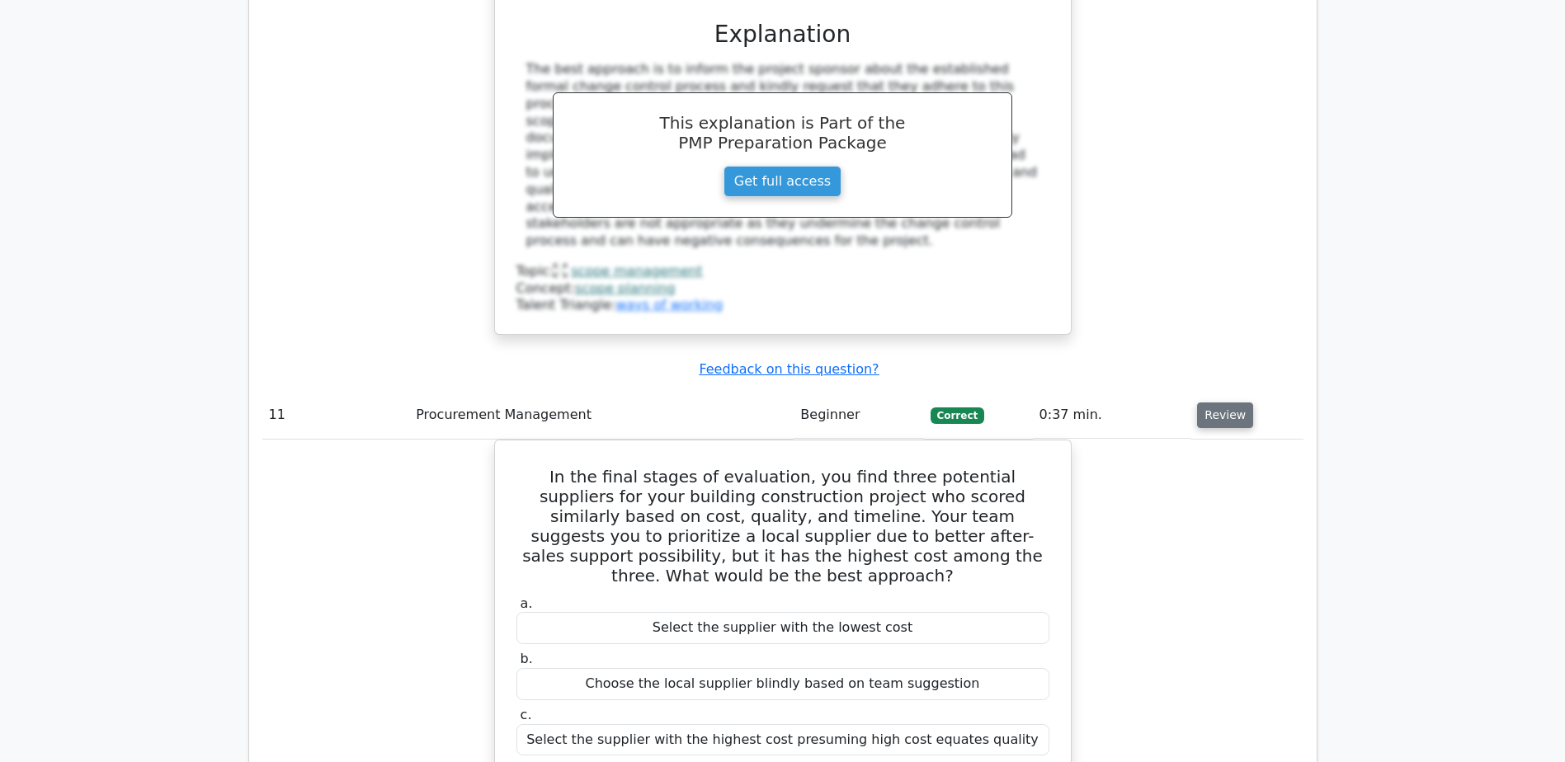
scroll to position [9983, 0]
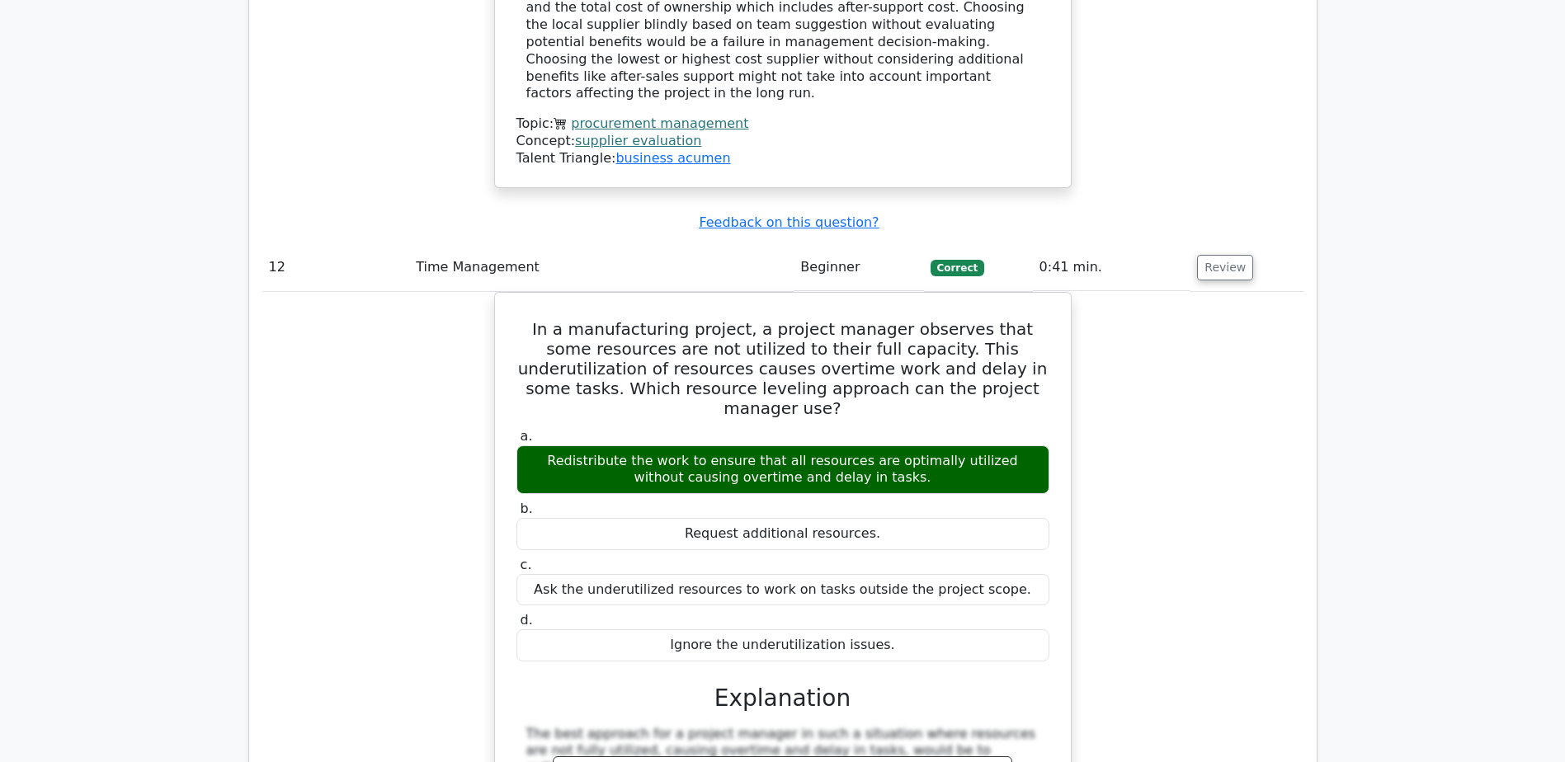
scroll to position [10643, 0]
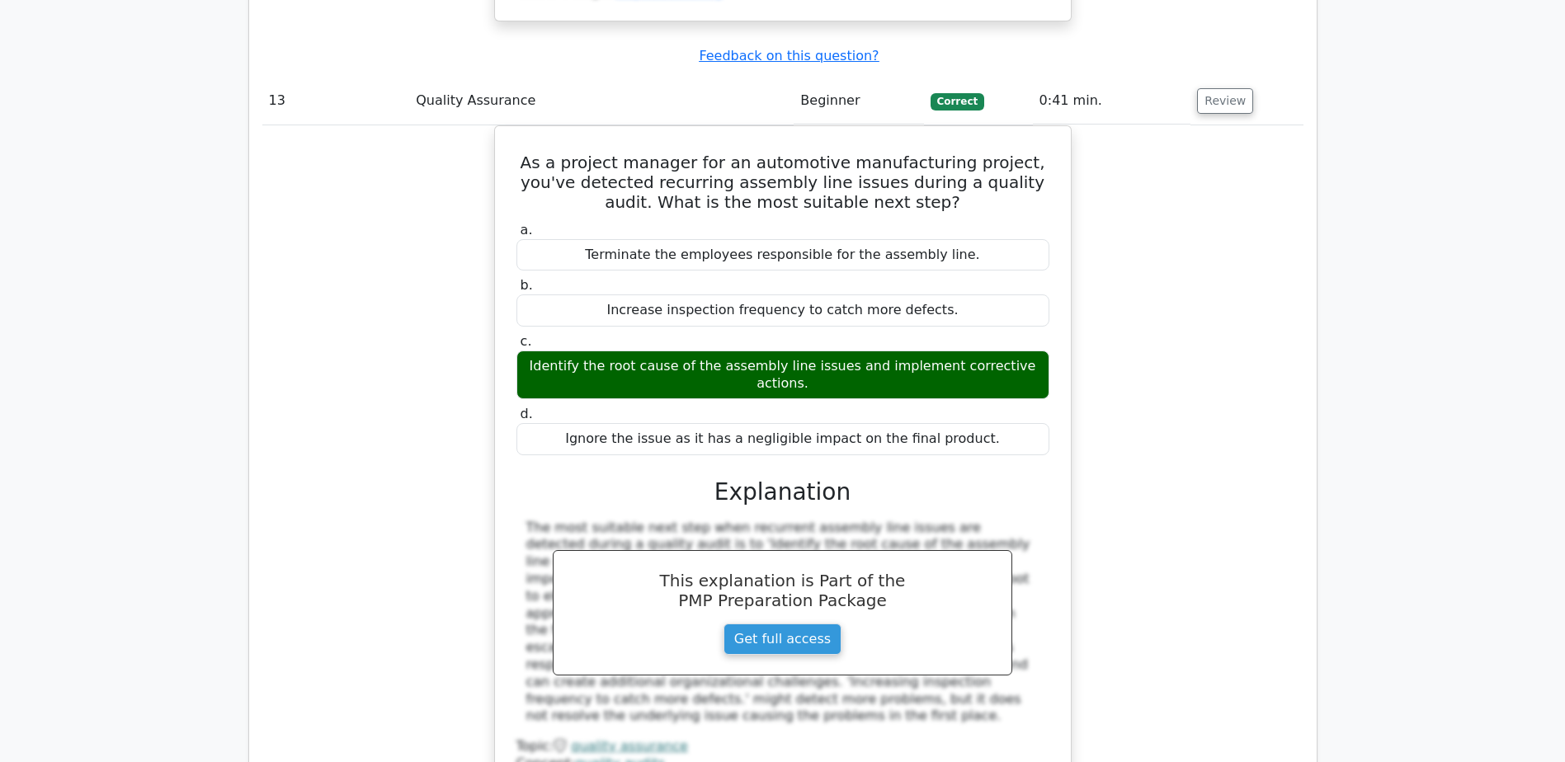
scroll to position [11633, 0]
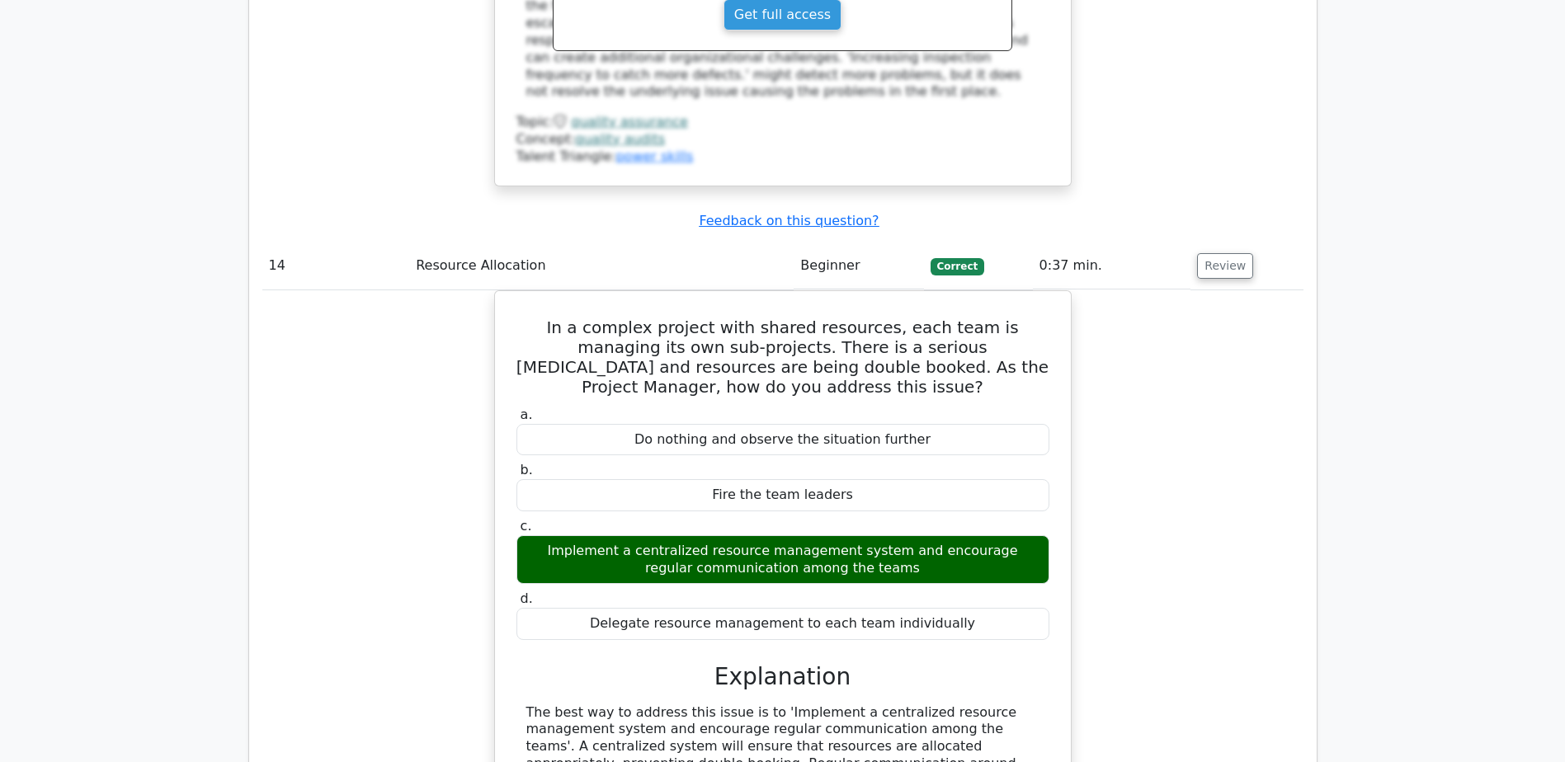
scroll to position [12293, 0]
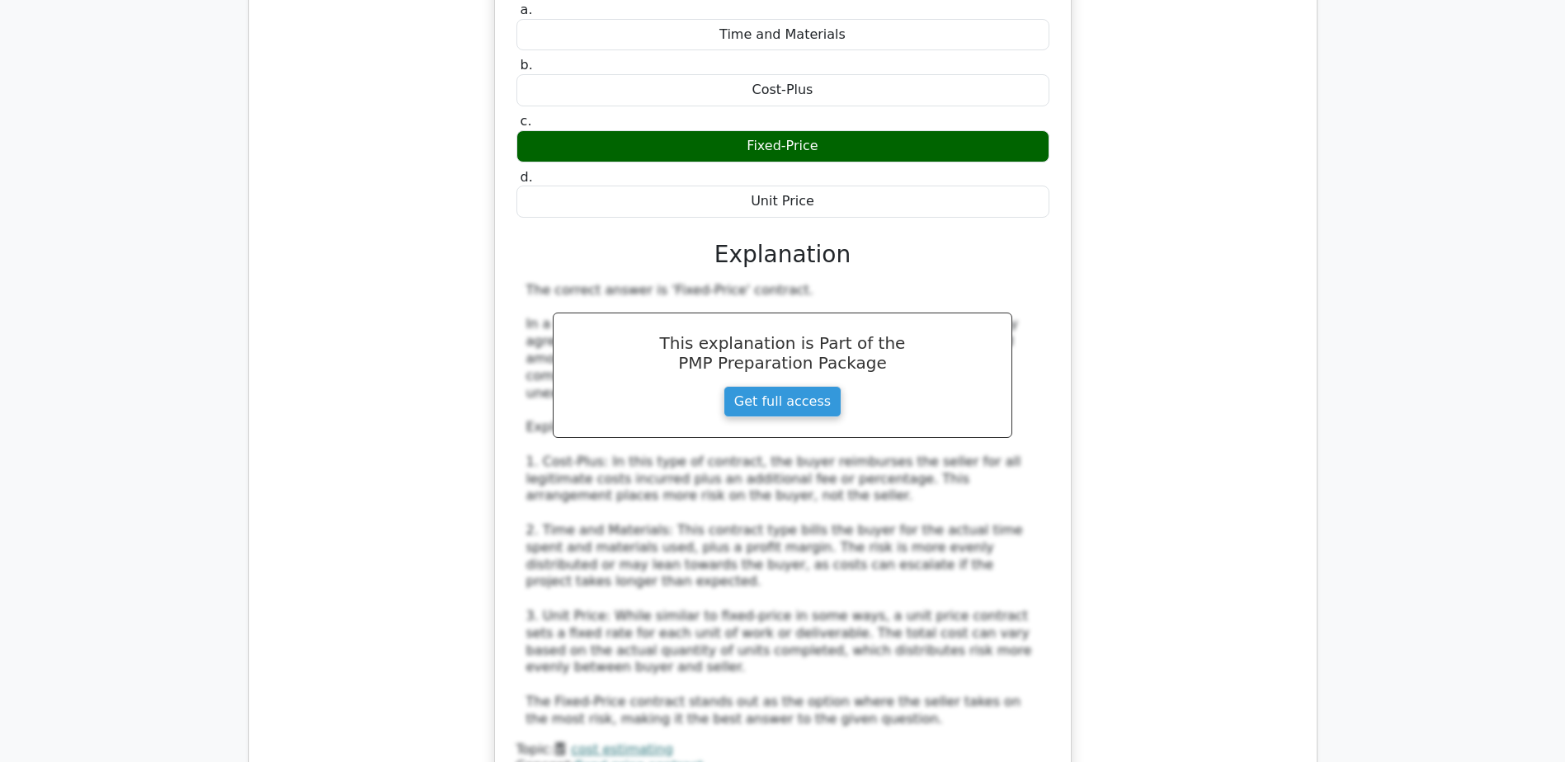
scroll to position [13448, 0]
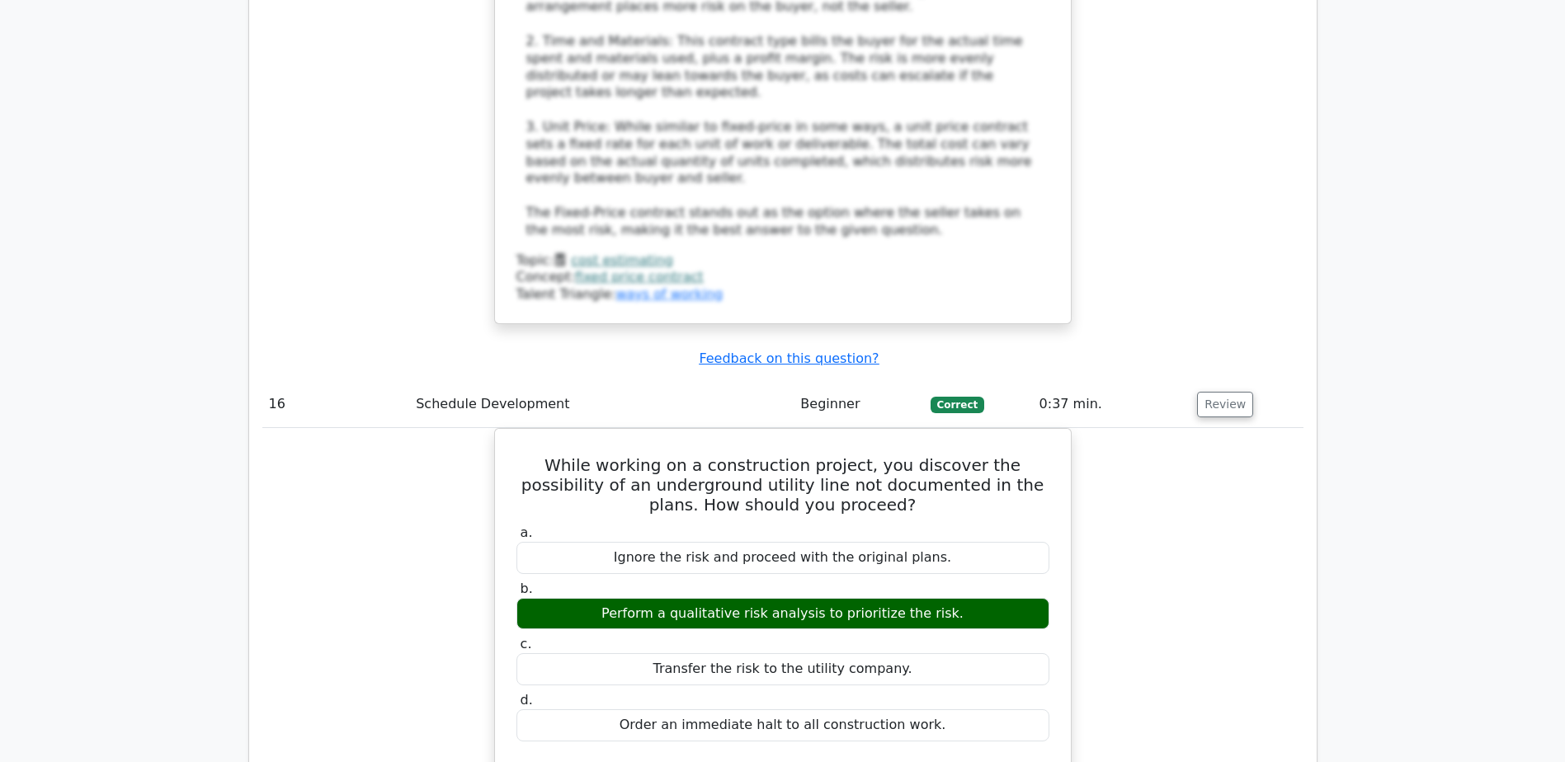
scroll to position [14025, 0]
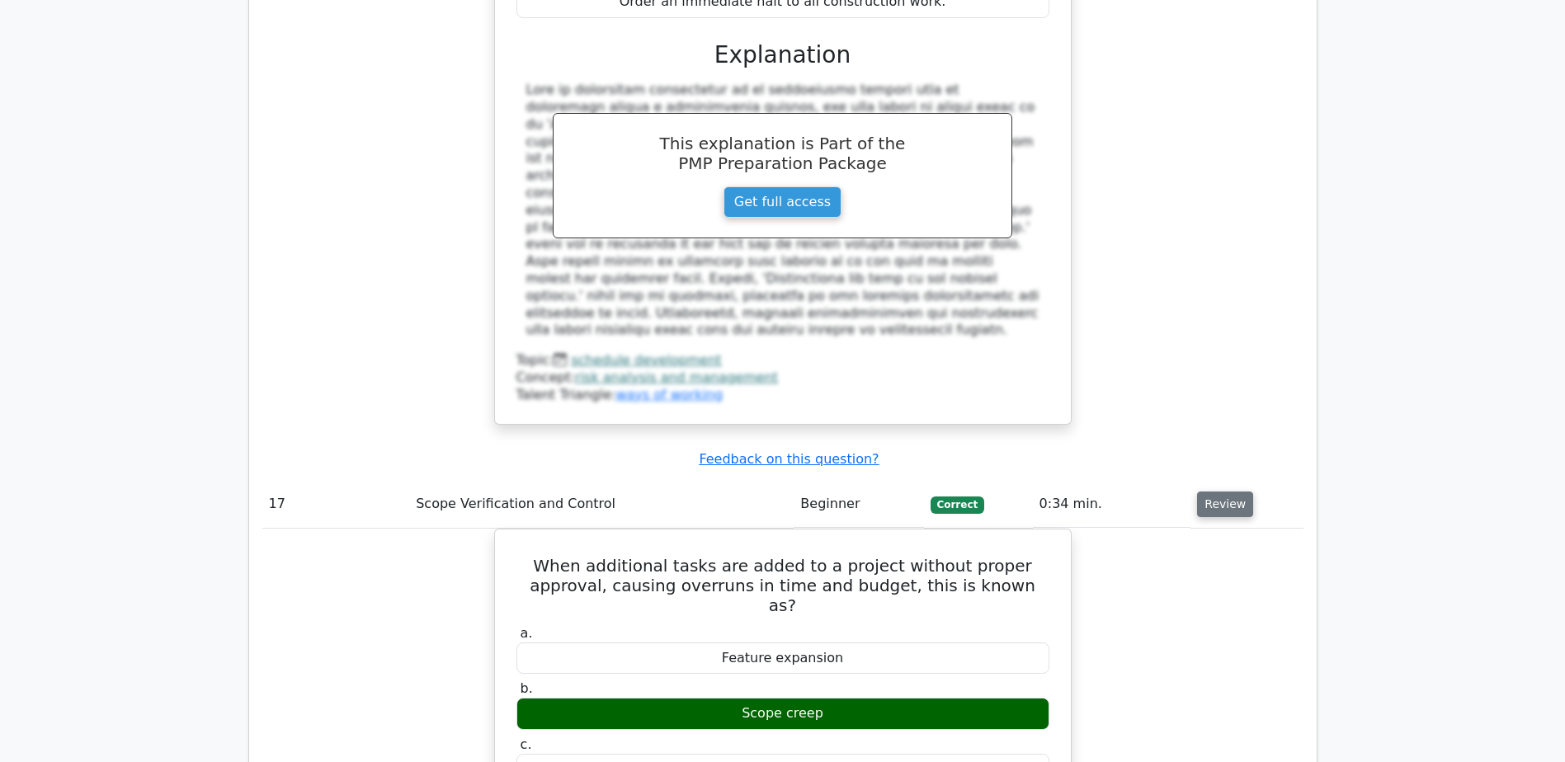
scroll to position [14685, 0]
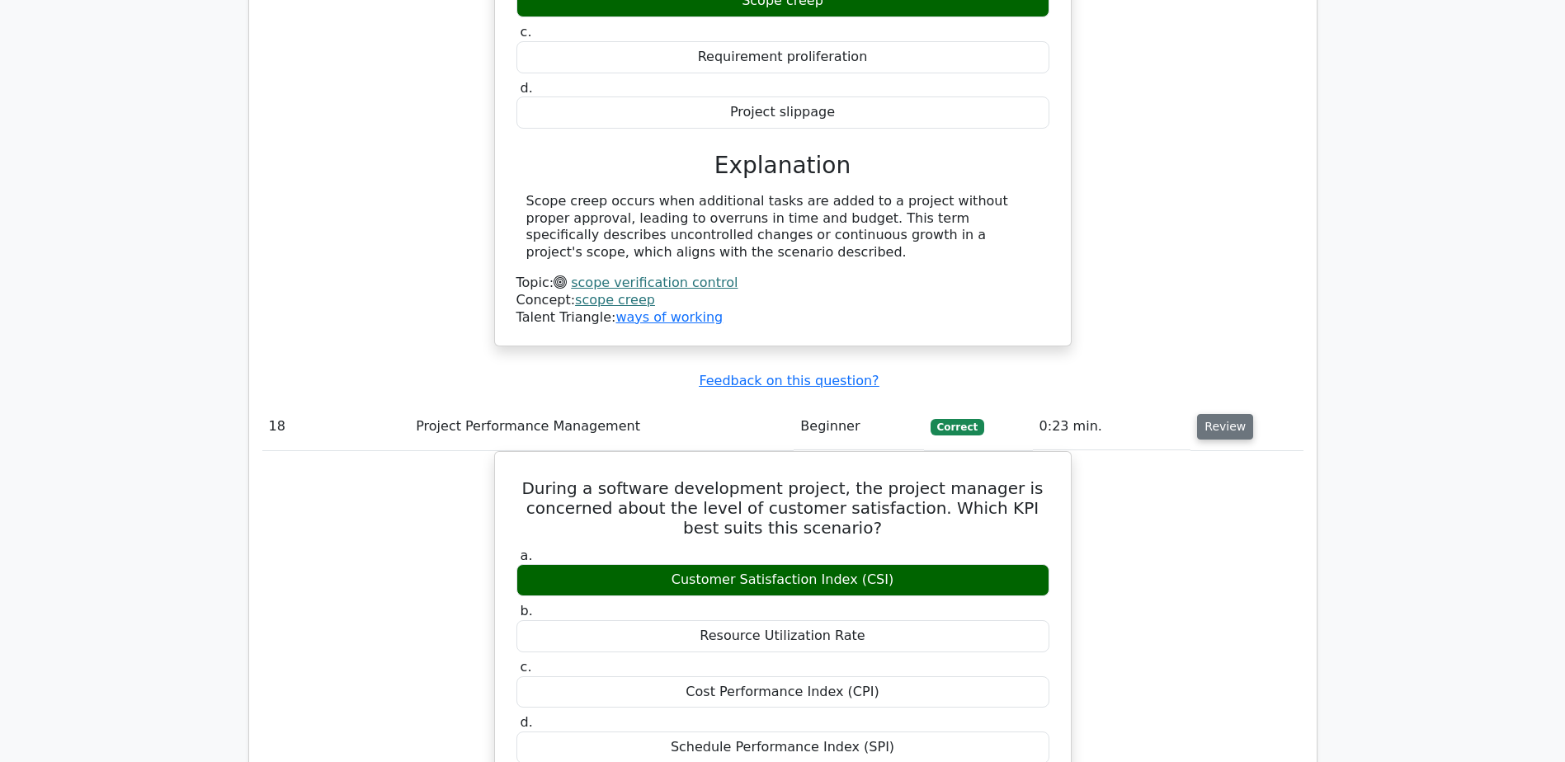
scroll to position [15428, 0]
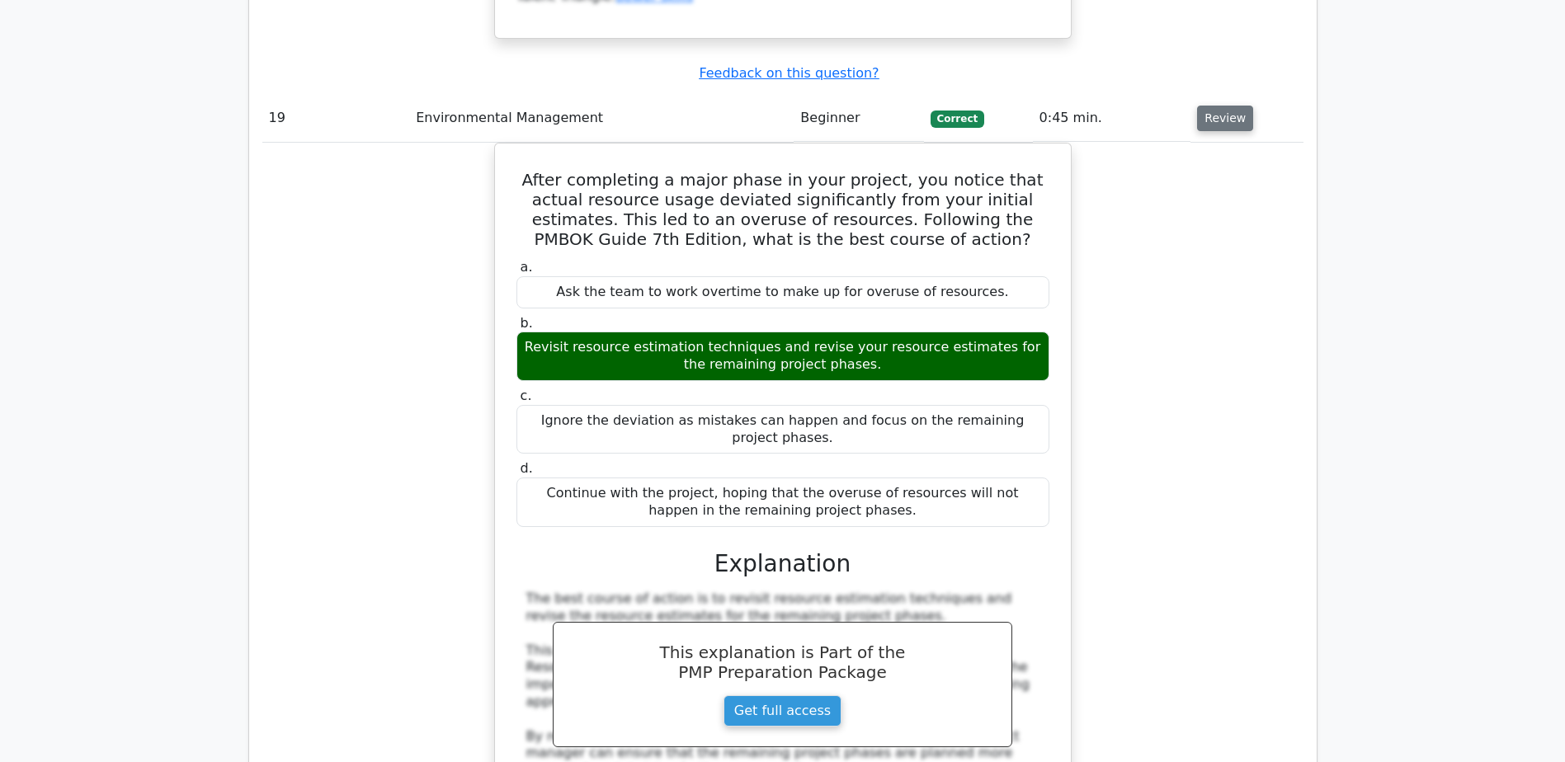
scroll to position [16418, 0]
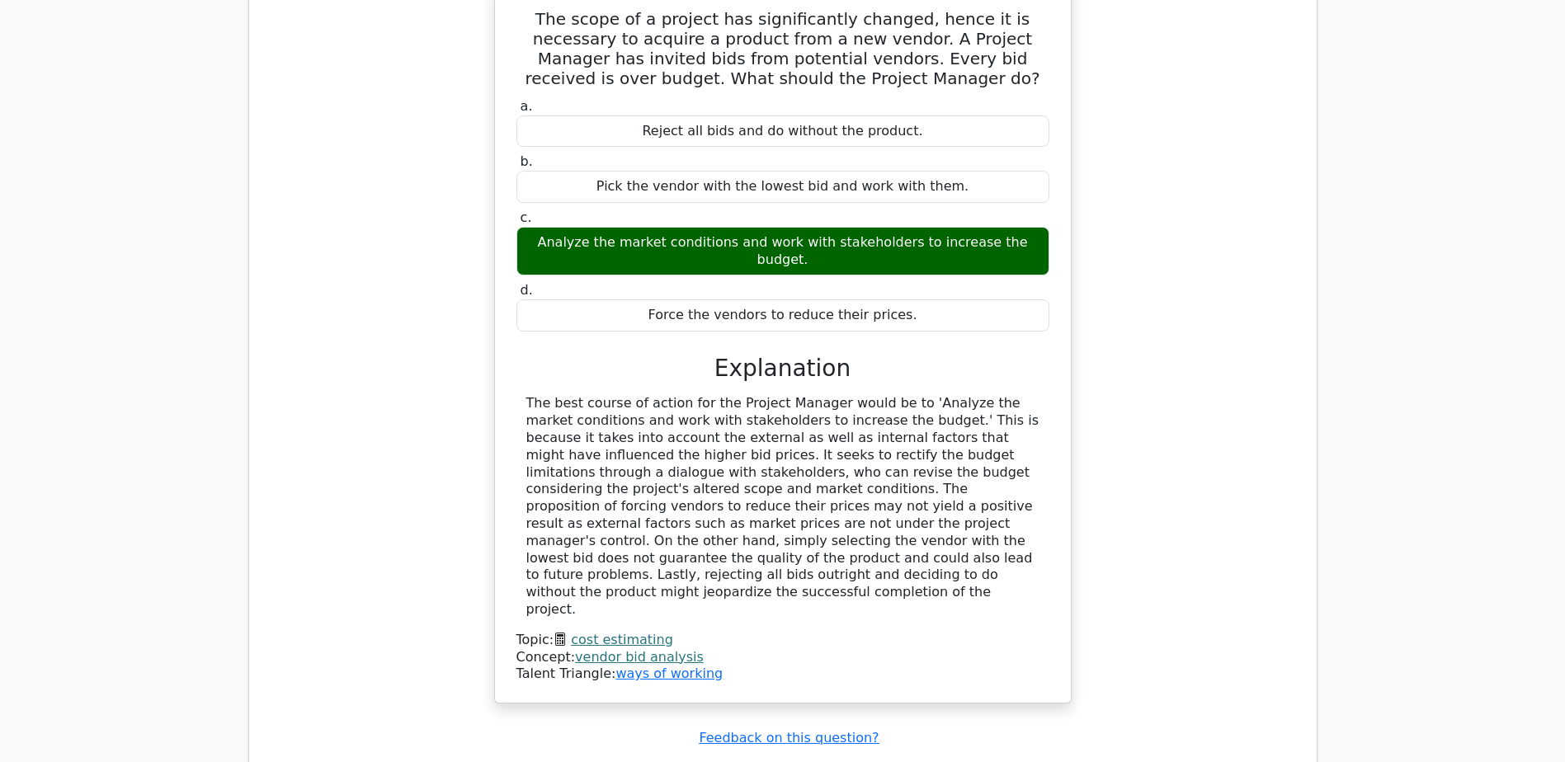
scroll to position [17603, 0]
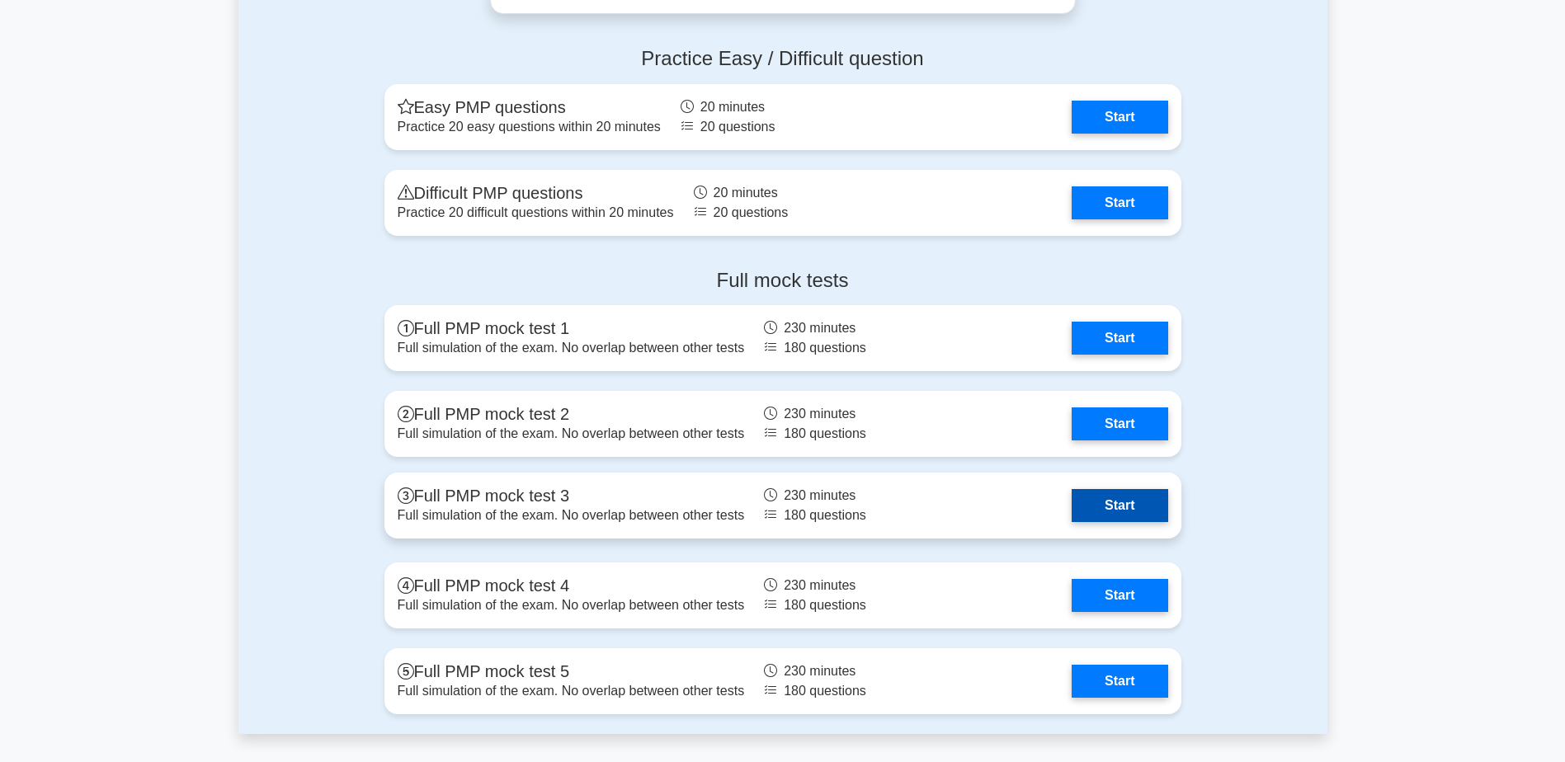
scroll to position [6188, 0]
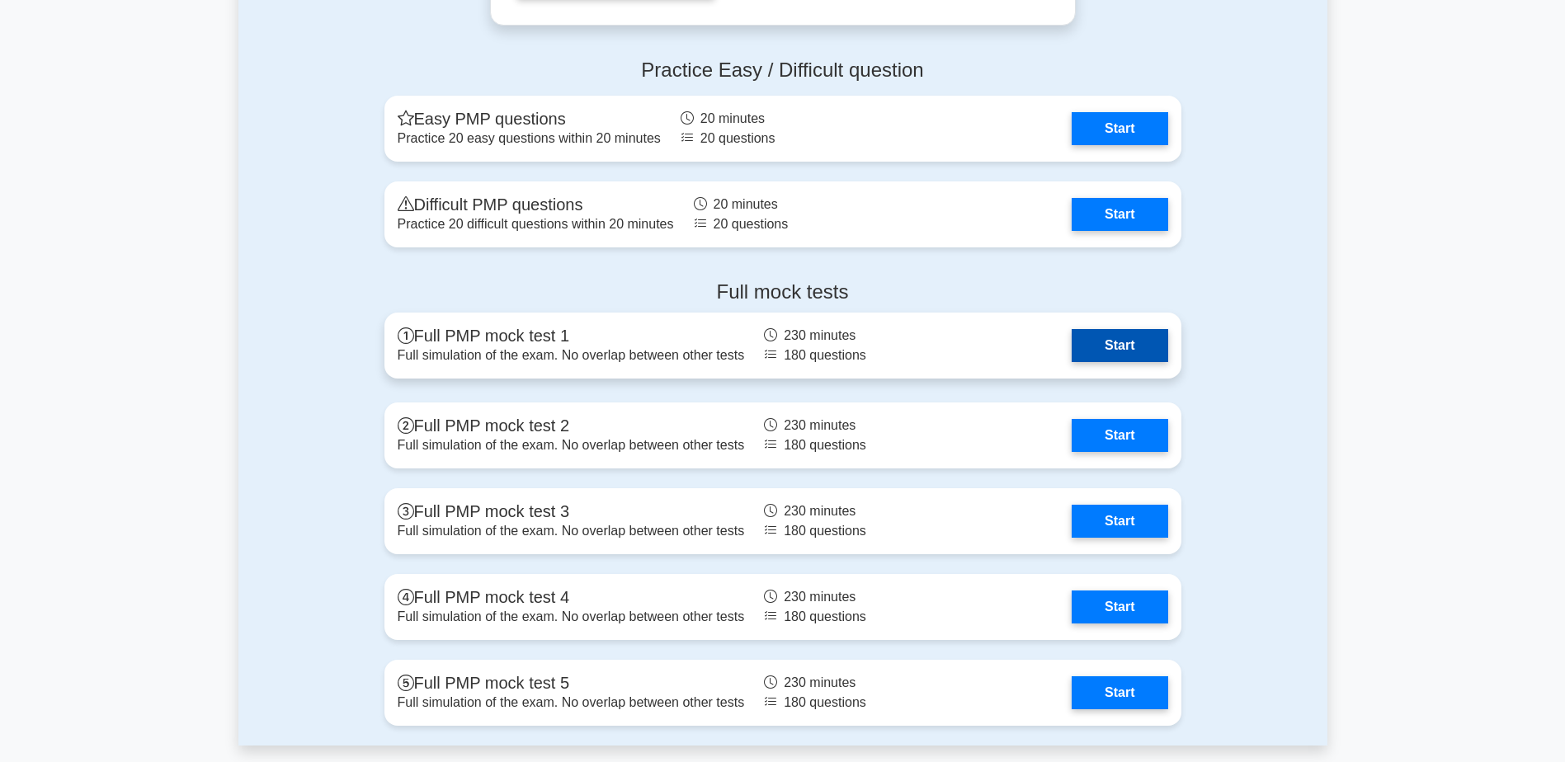
click at [1116, 349] on link "Start" at bounding box center [1120, 345] width 96 height 33
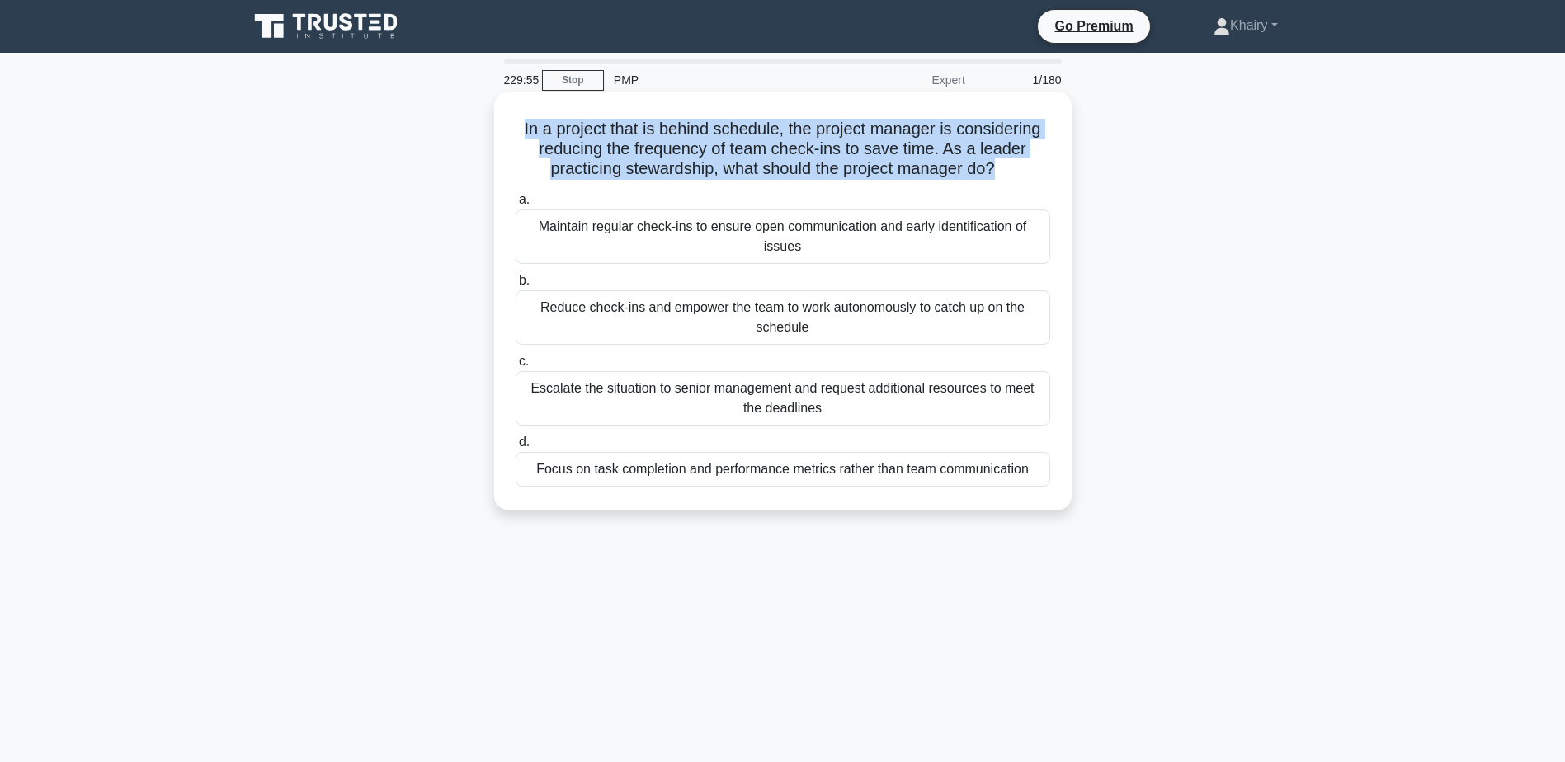
drag, startPoint x: 513, startPoint y: 120, endPoint x: 997, endPoint y: 164, distance: 485.4
click at [997, 164] on h5 "In a project that is behind schedule, the project manager is considering reduci…" at bounding box center [783, 149] width 538 height 61
copy h5 "In a project that is behind schedule, the project manager is considering reduci…"
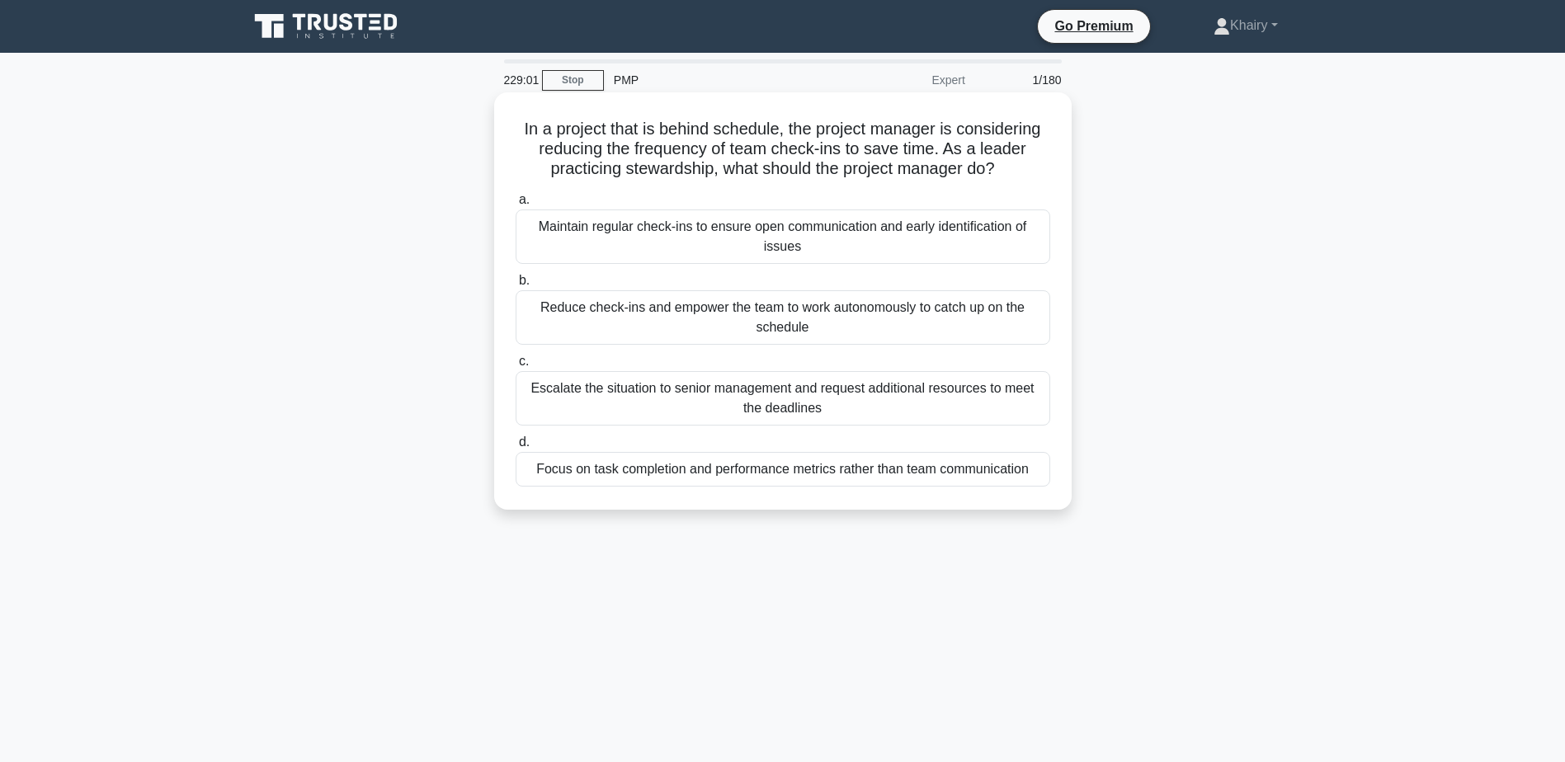
click at [658, 232] on div "Maintain regular check-ins to ensure open communication and early identificatio…" at bounding box center [783, 237] width 535 height 54
click at [516, 205] on input "a. Maintain regular check-ins to ensure open communication and early identifica…" at bounding box center [516, 200] width 0 height 11
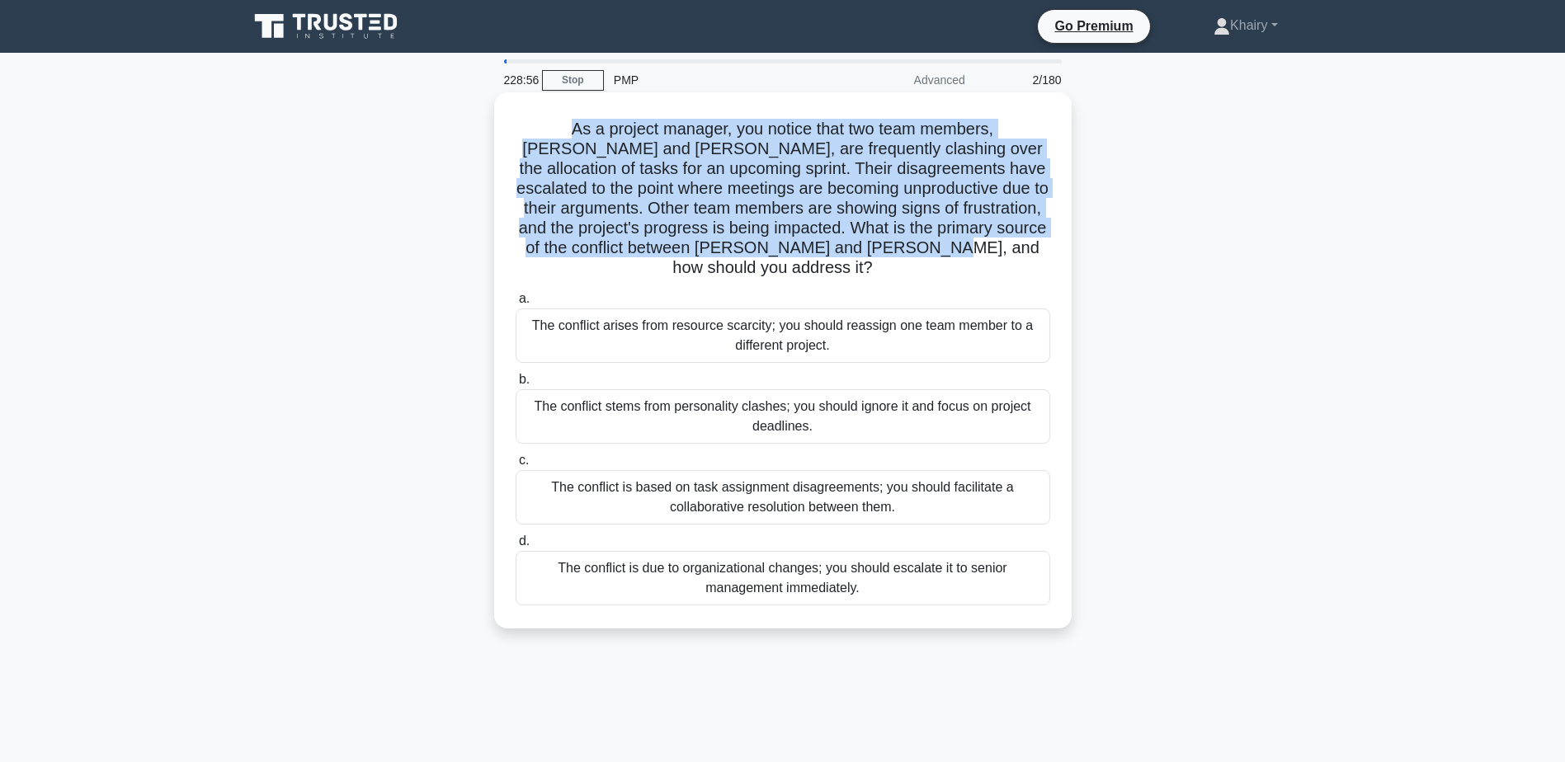
drag, startPoint x: 530, startPoint y: 124, endPoint x: 996, endPoint y: 254, distance: 483.2
click at [996, 254] on h5 "As a project manager, you notice that two team members, [PERSON_NAME] and [PERS…" at bounding box center [783, 199] width 538 height 160
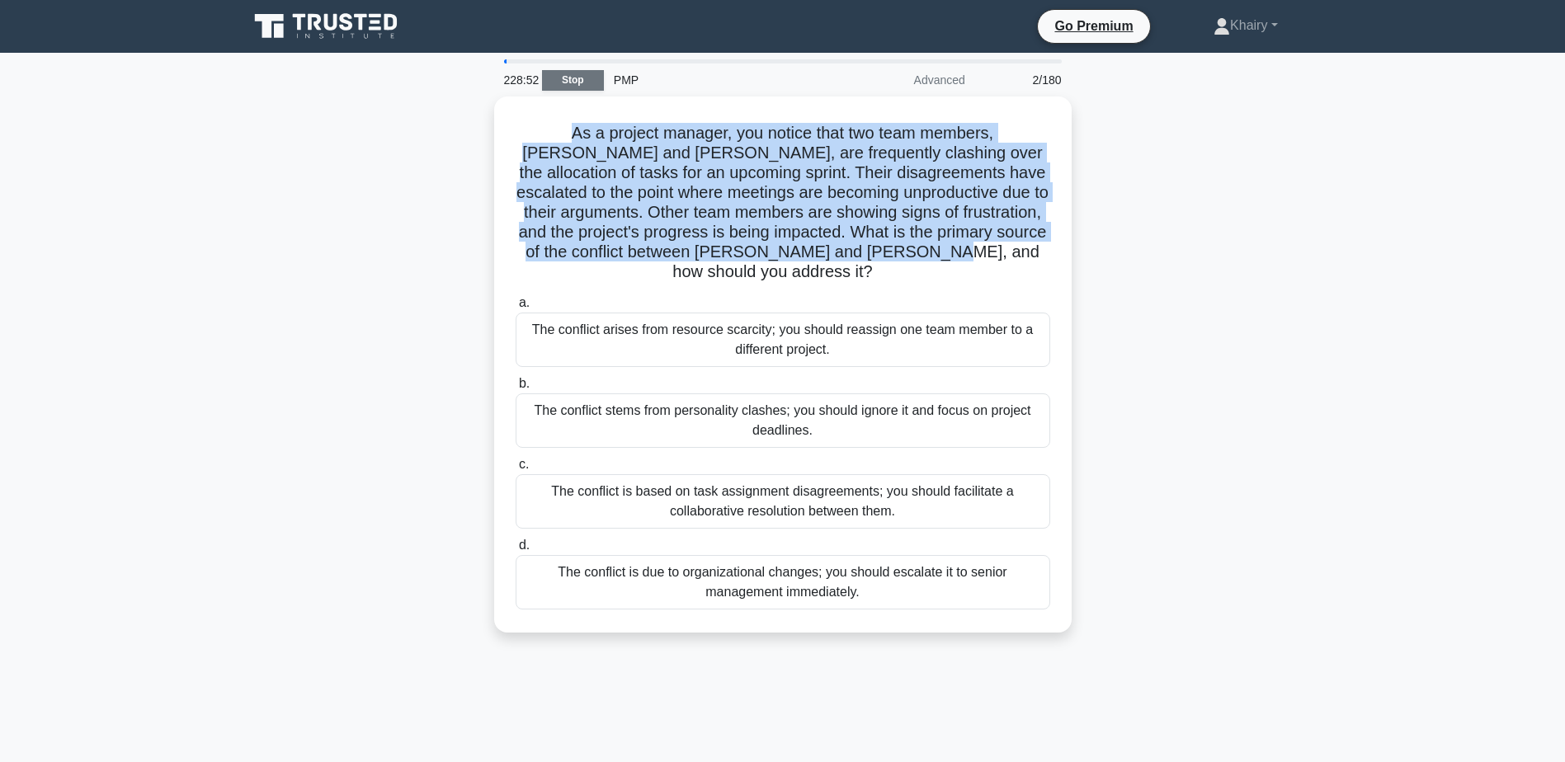
click at [574, 76] on link "Stop" at bounding box center [573, 80] width 62 height 21
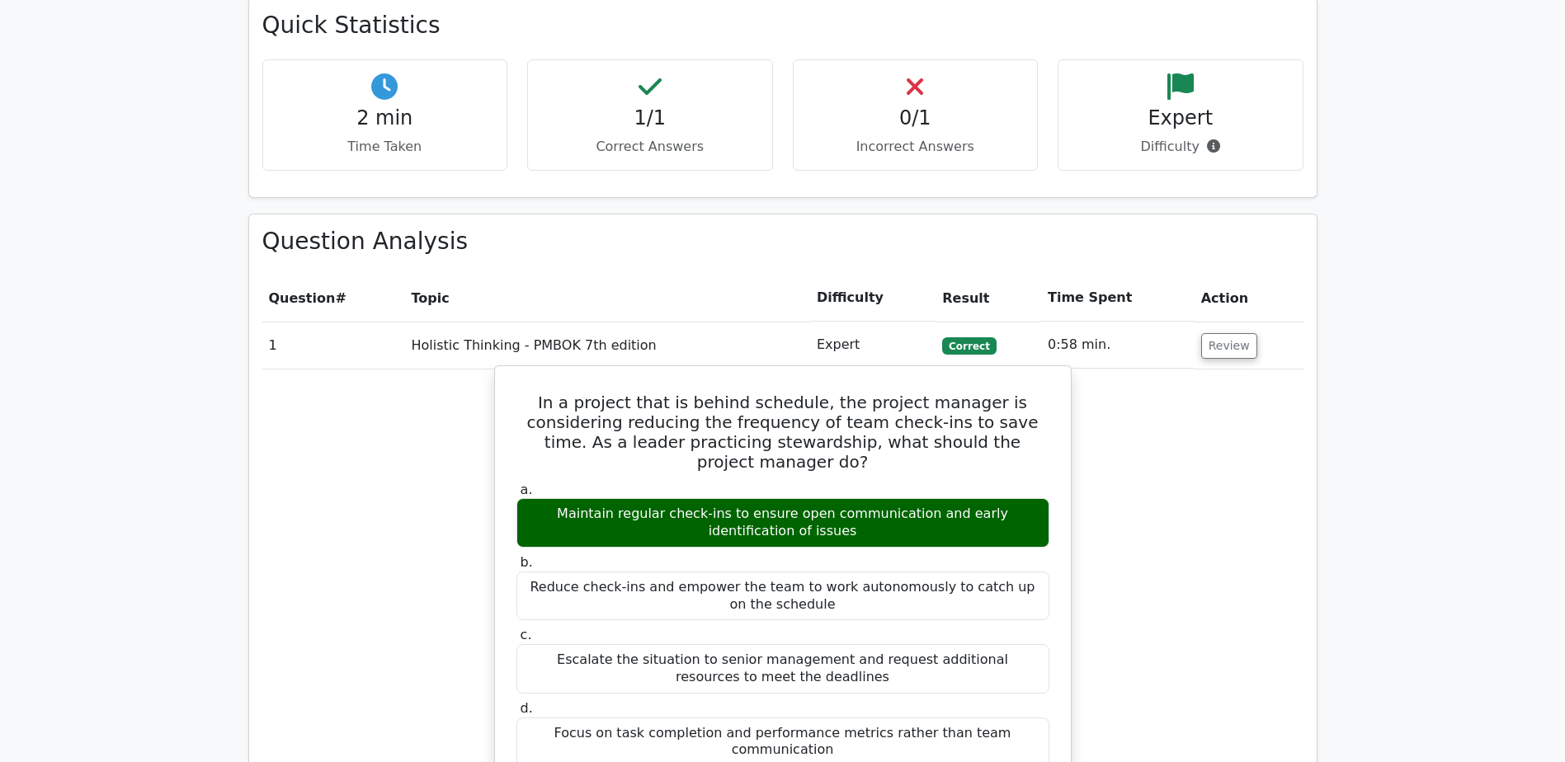
scroll to position [990, 0]
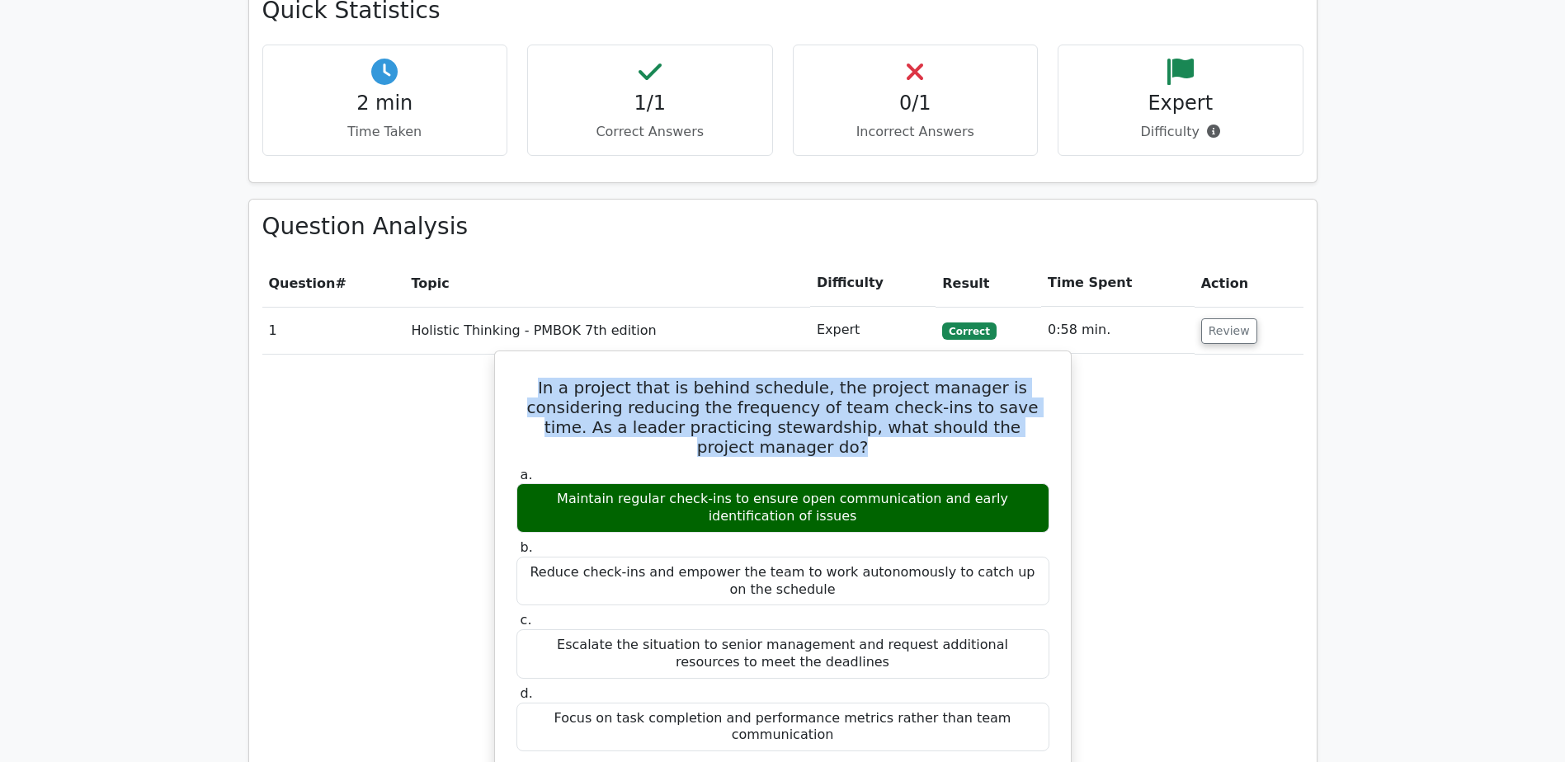
drag, startPoint x: 510, startPoint y: 328, endPoint x: 1014, endPoint y: 367, distance: 505.6
click at [1014, 367] on div "In a project that is behind schedule, the project manager is considering reduci…" at bounding box center [783, 771] width 563 height 827
copy h5 "In a project that is behind schedule, the project manager is considering reduci…"
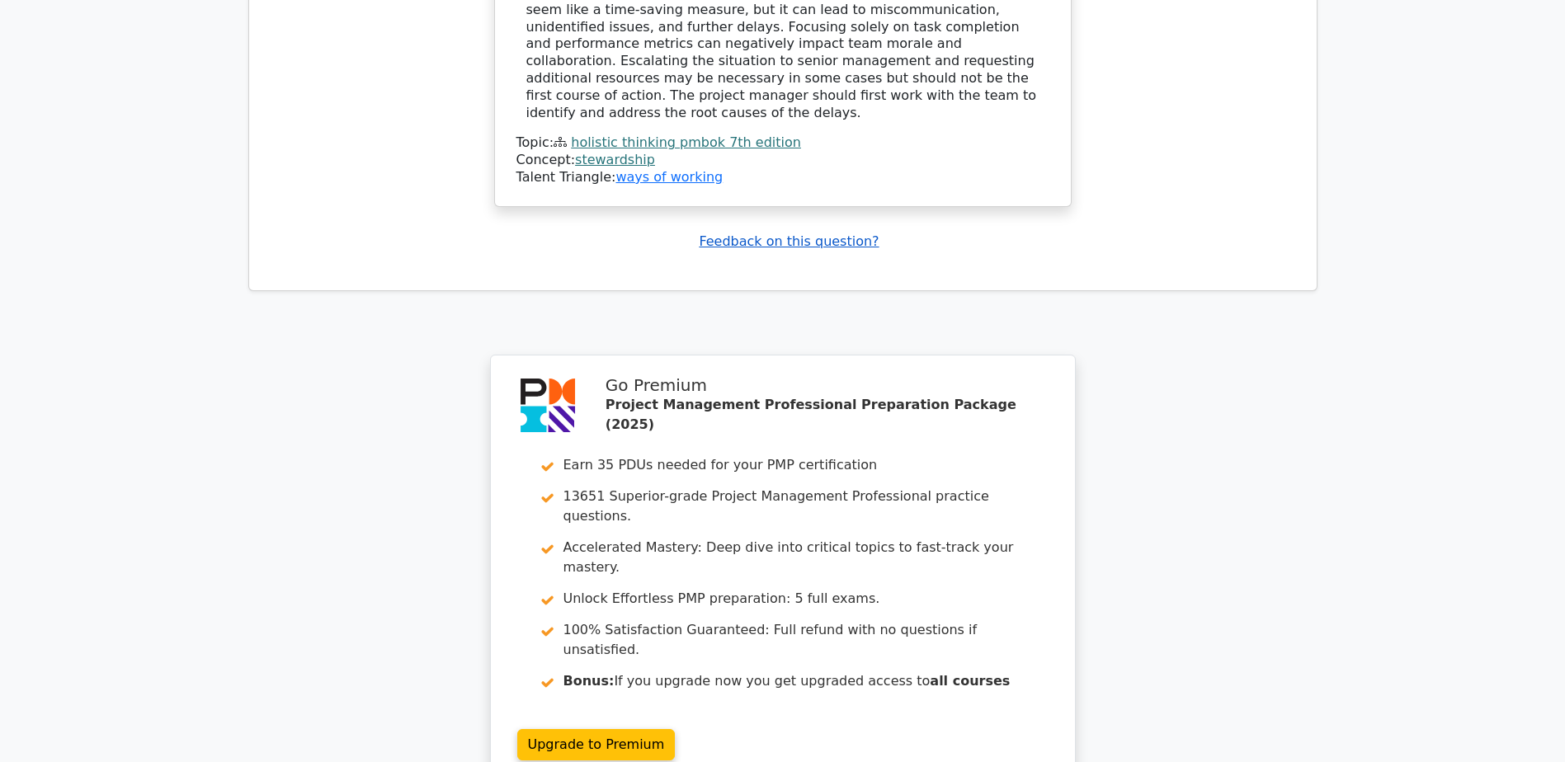
scroll to position [2063, 0]
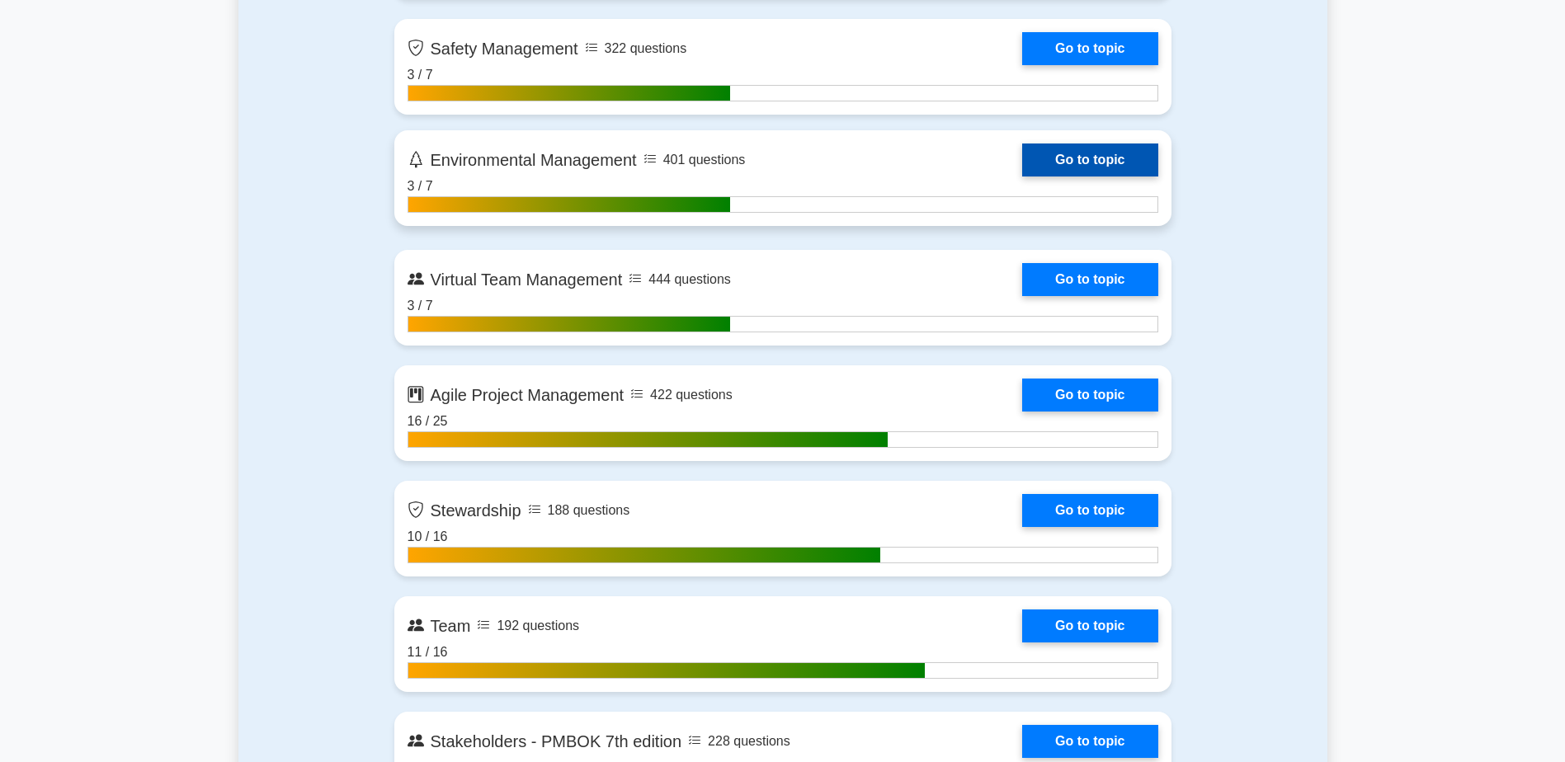
scroll to position [4208, 0]
